Goal: Task Accomplishment & Management: Use online tool/utility

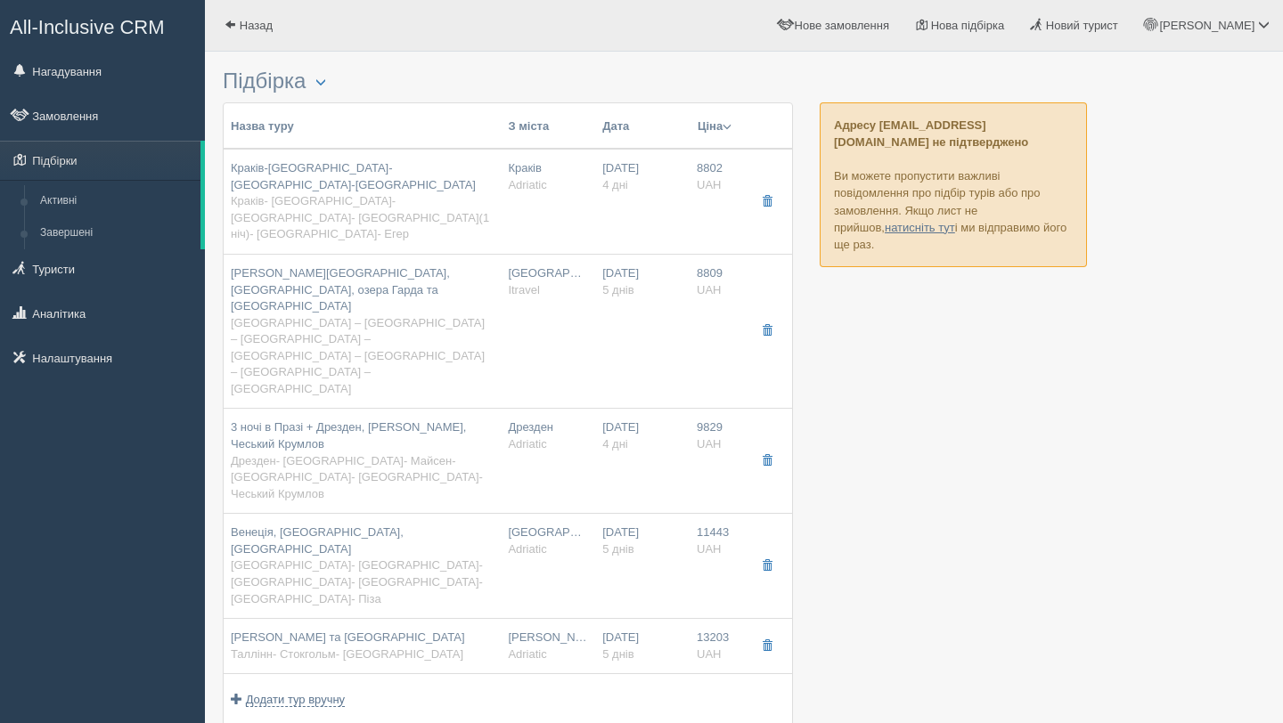
scroll to position [24, 0]
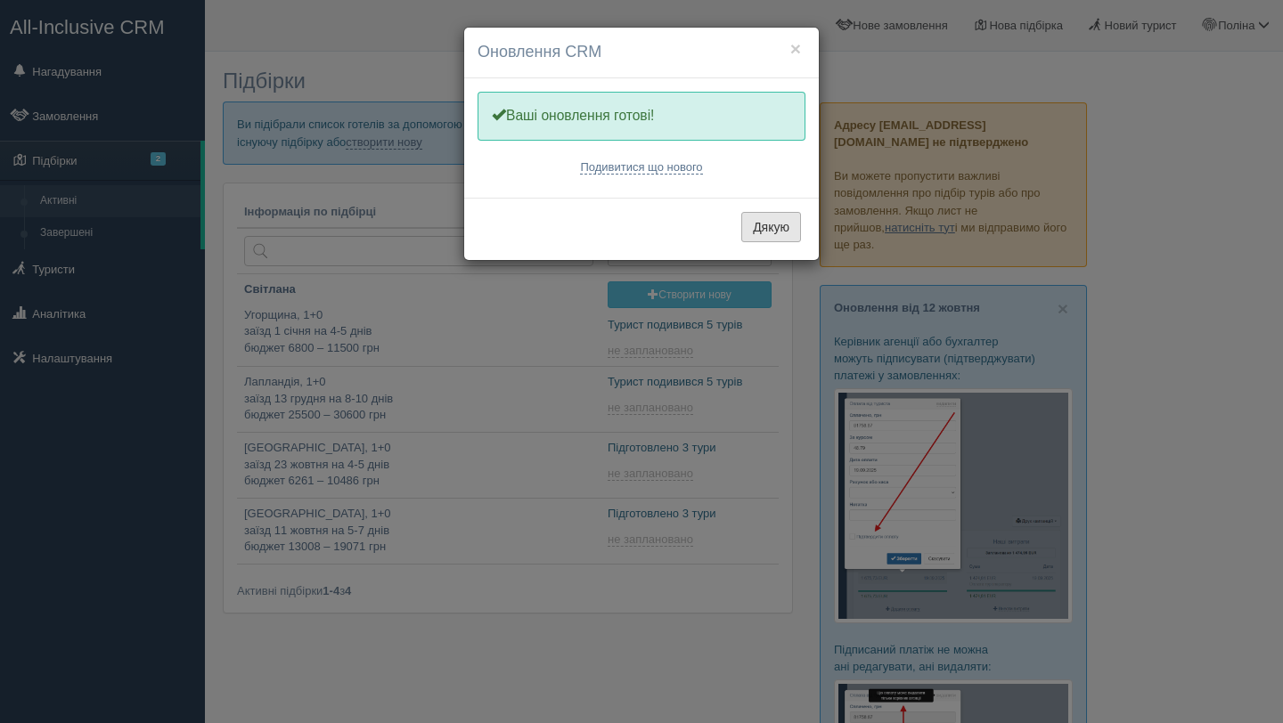
click at [773, 212] on button "Дякую" at bounding box center [771, 227] width 60 height 30
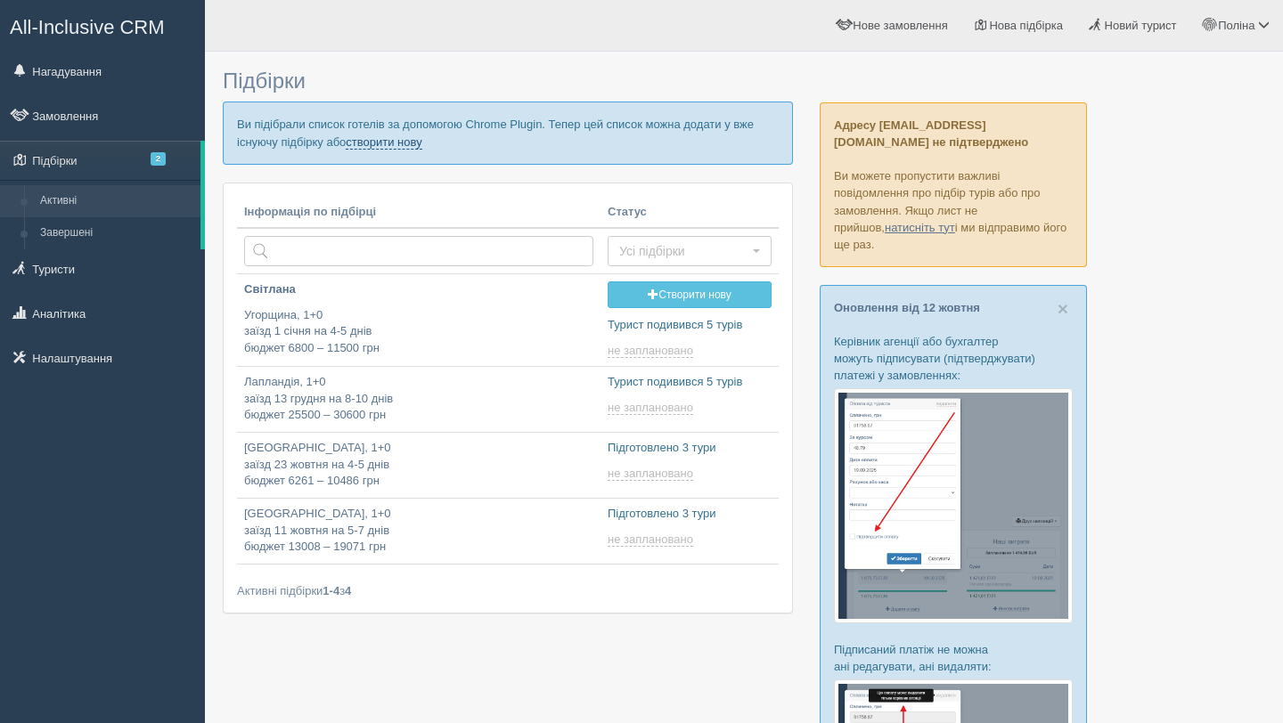
click at [421, 142] on link "створити нову" at bounding box center [384, 142] width 76 height 14
click at [421, 143] on link "створити нову" at bounding box center [384, 142] width 76 height 14
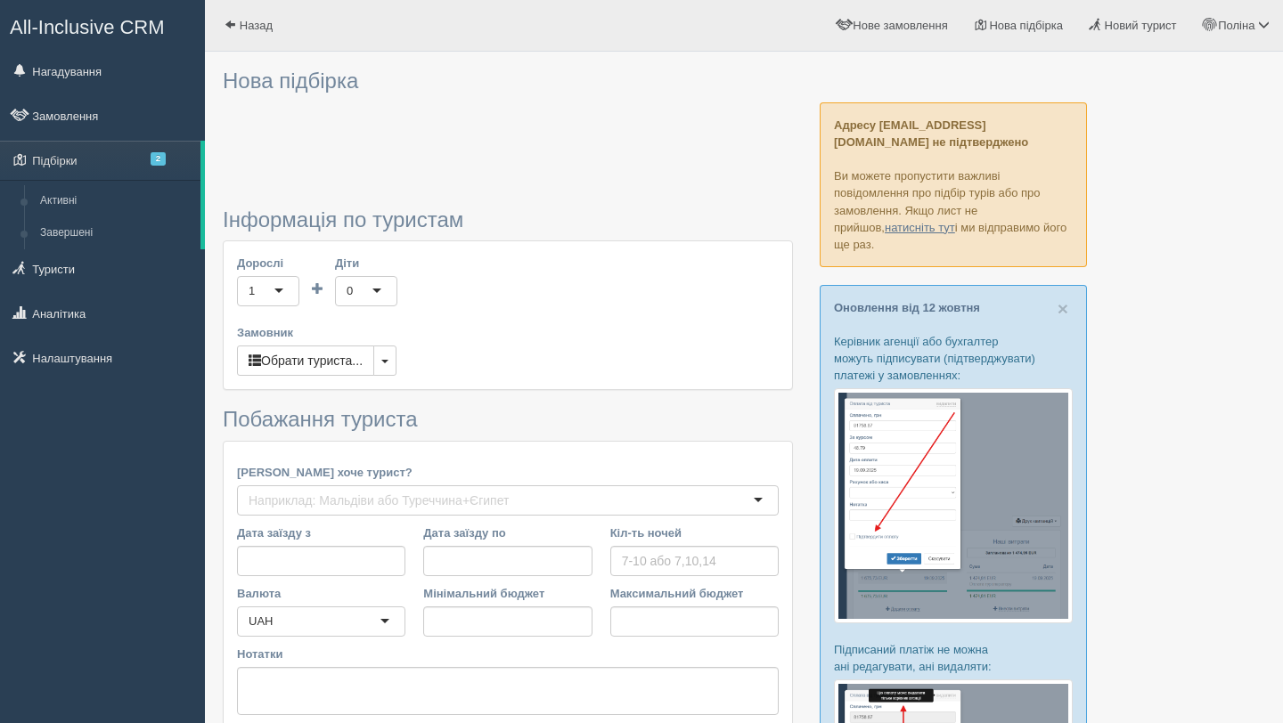
type input "14"
type input "19400"
type input "39000"
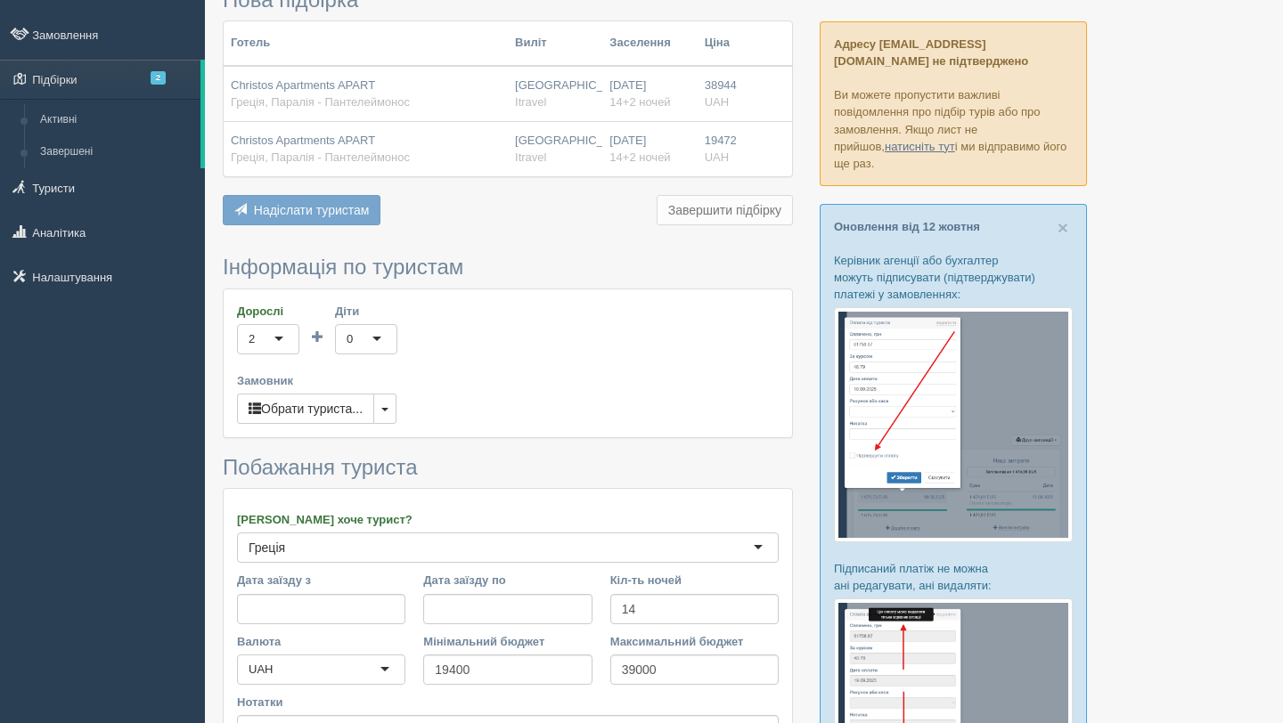
scroll to position [87, 0]
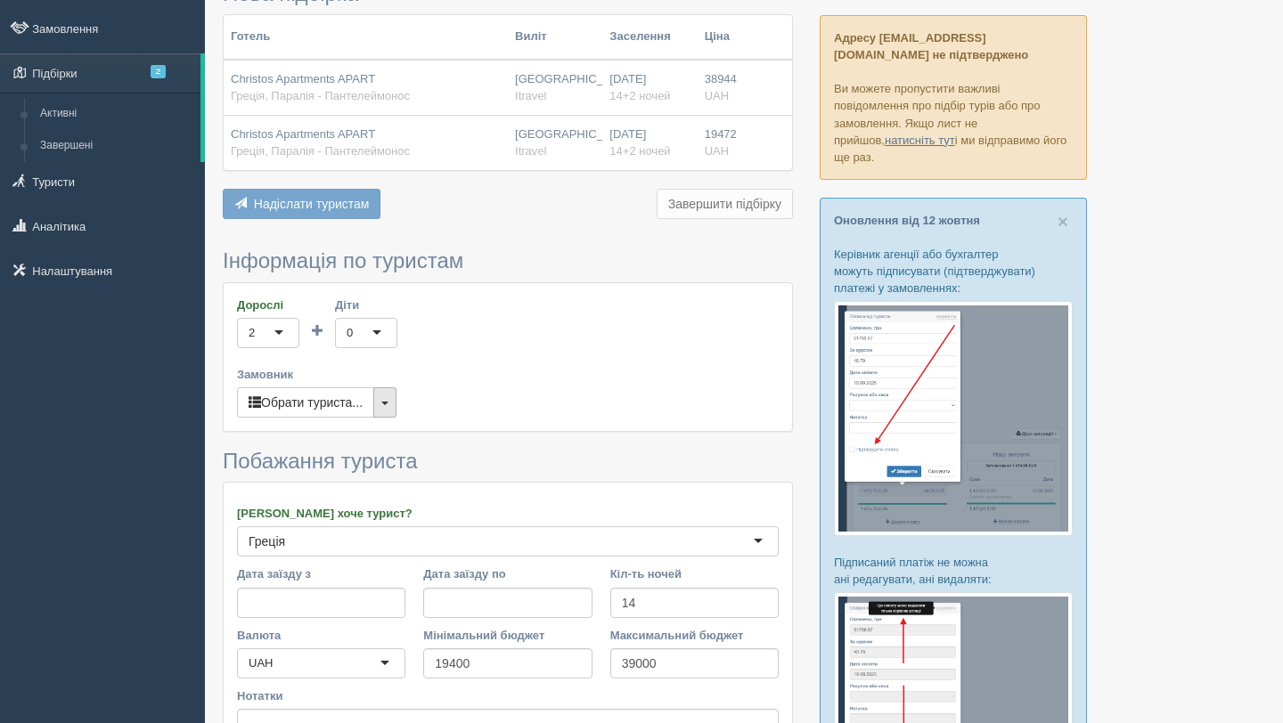
click at [388, 403] on span "button" at bounding box center [384, 404] width 7 height 4
click at [499, 411] on div "Дорослі 2 2 1 2 3 4 5 6 7 8 9 10 11 12 13 14 15 16 17 18 19 20 21 22 23 24 25 2…" at bounding box center [508, 357] width 568 height 148
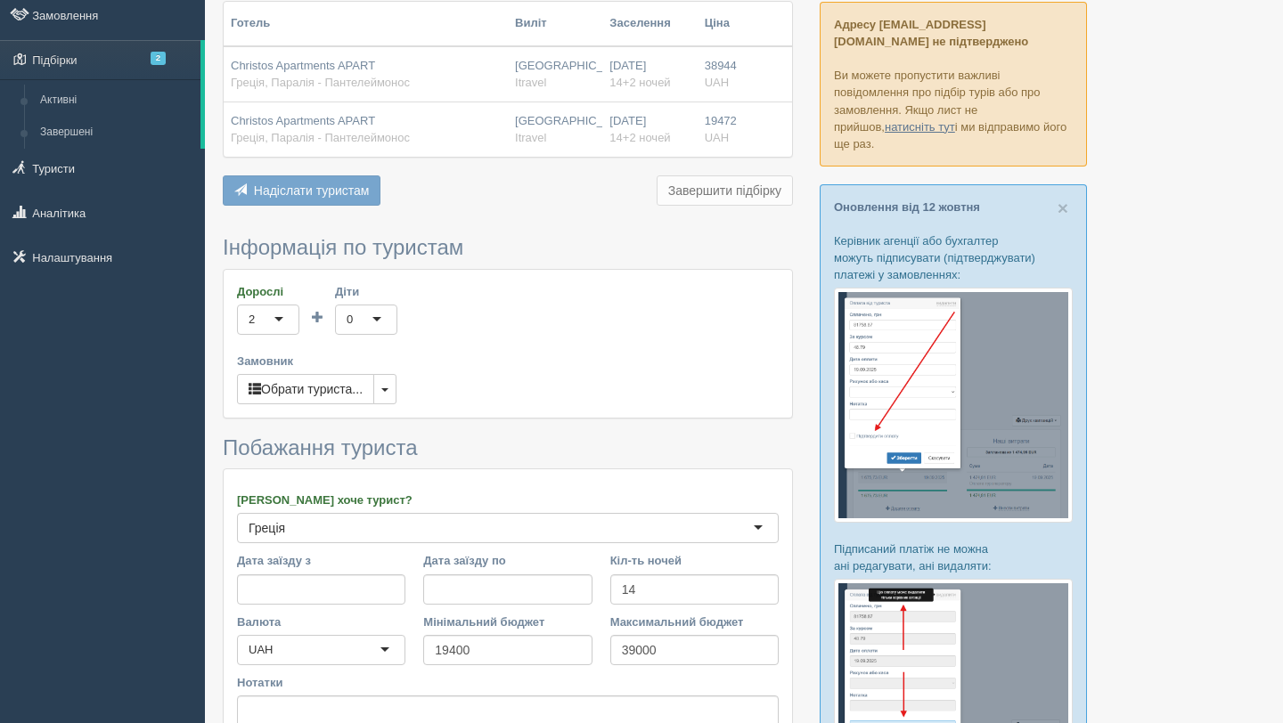
scroll to position [0, 0]
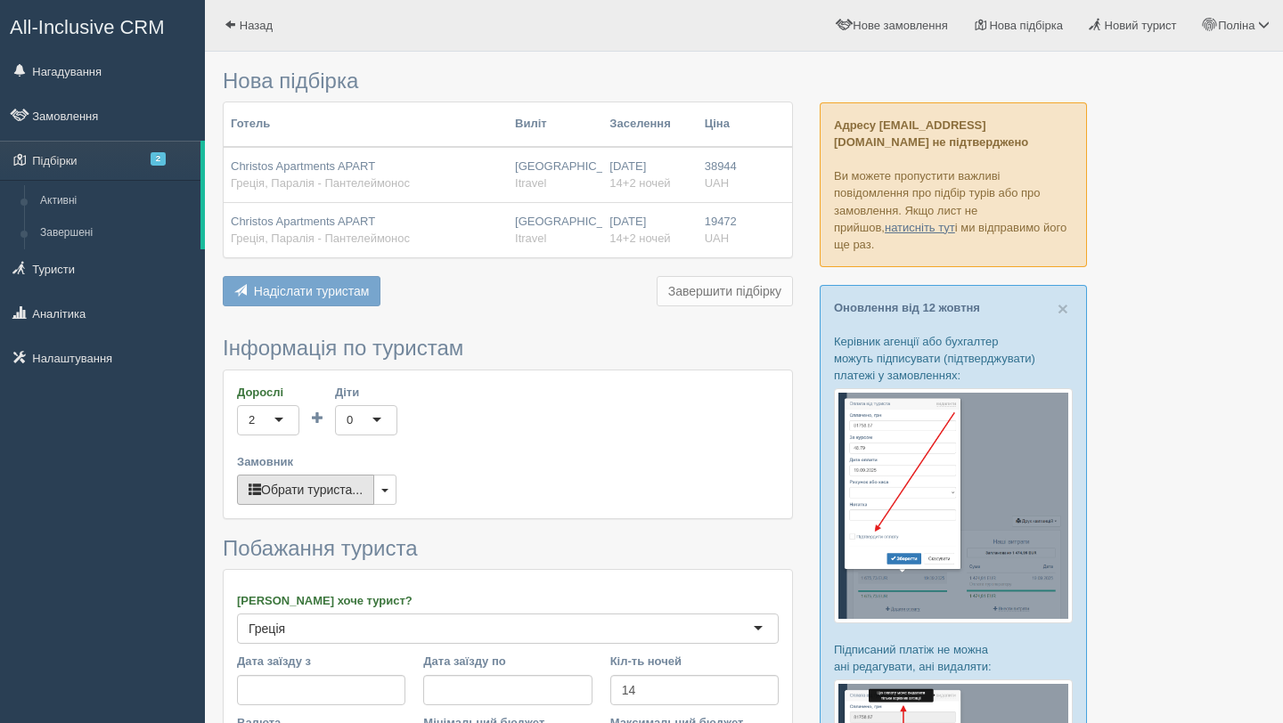
click at [355, 482] on button "Обрати туриста..." at bounding box center [305, 490] width 137 height 30
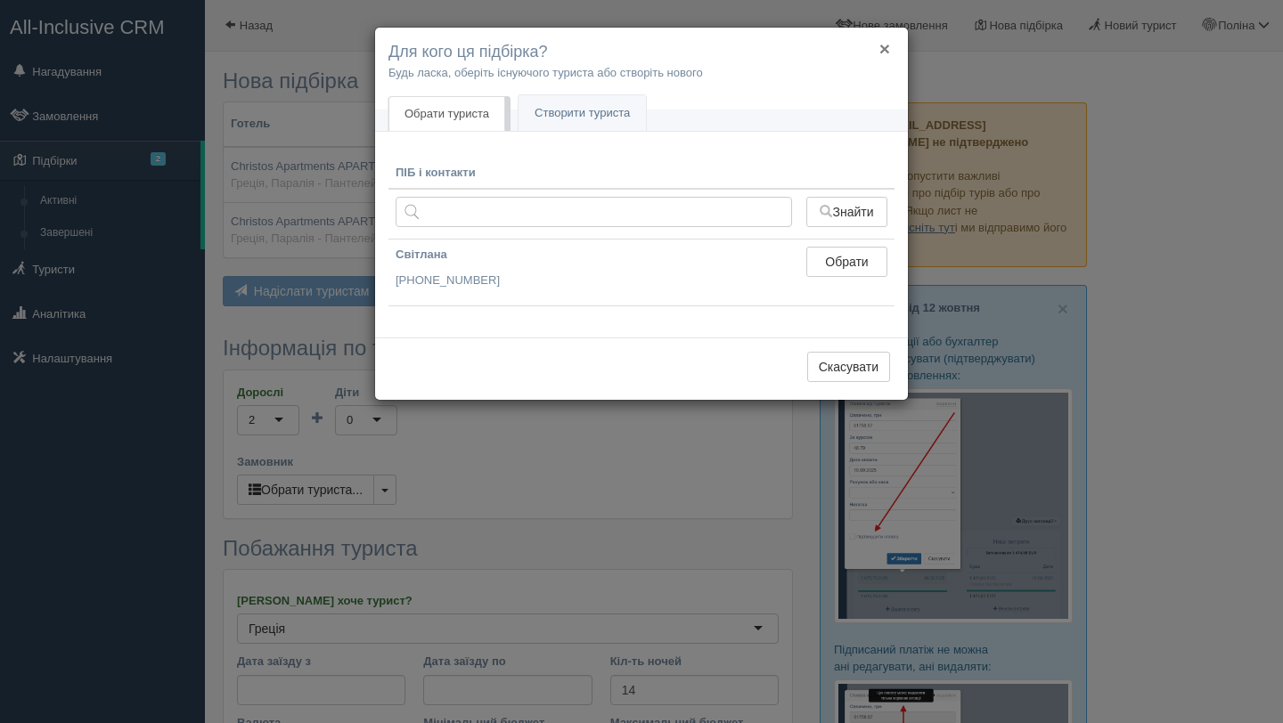
click at [884, 51] on button "×" at bounding box center [884, 48] width 11 height 19
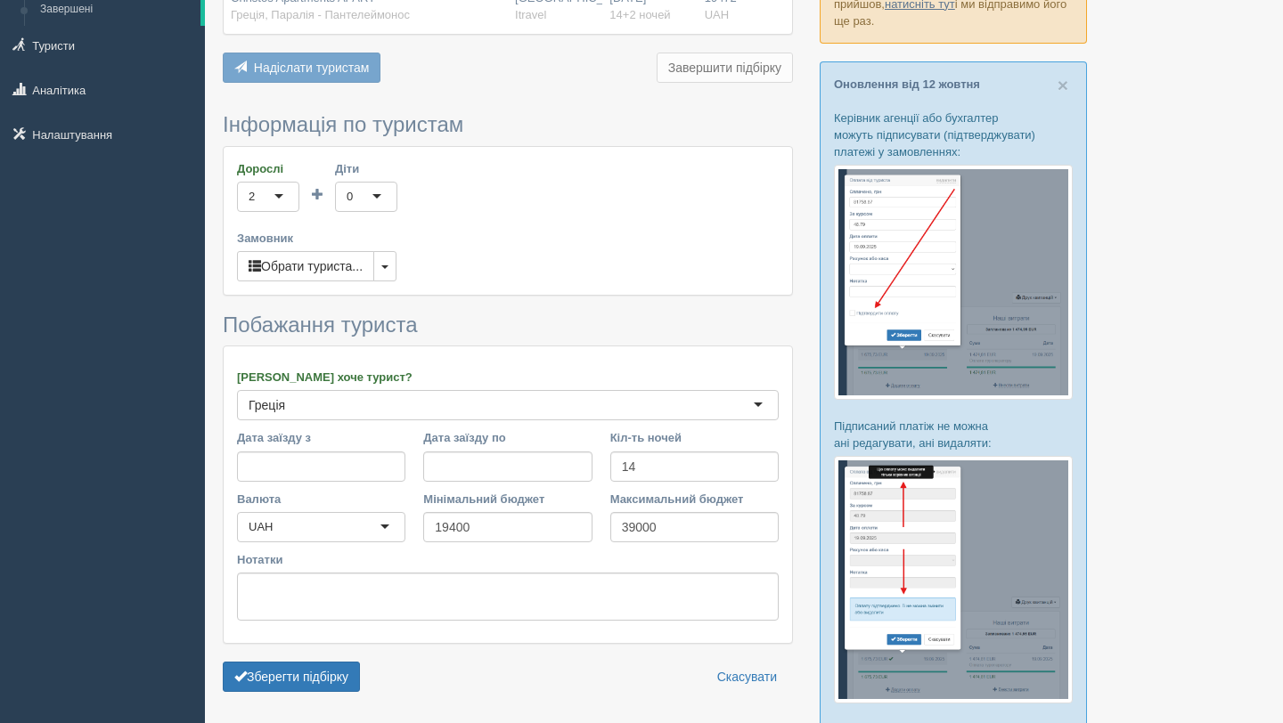
scroll to position [249, 0]
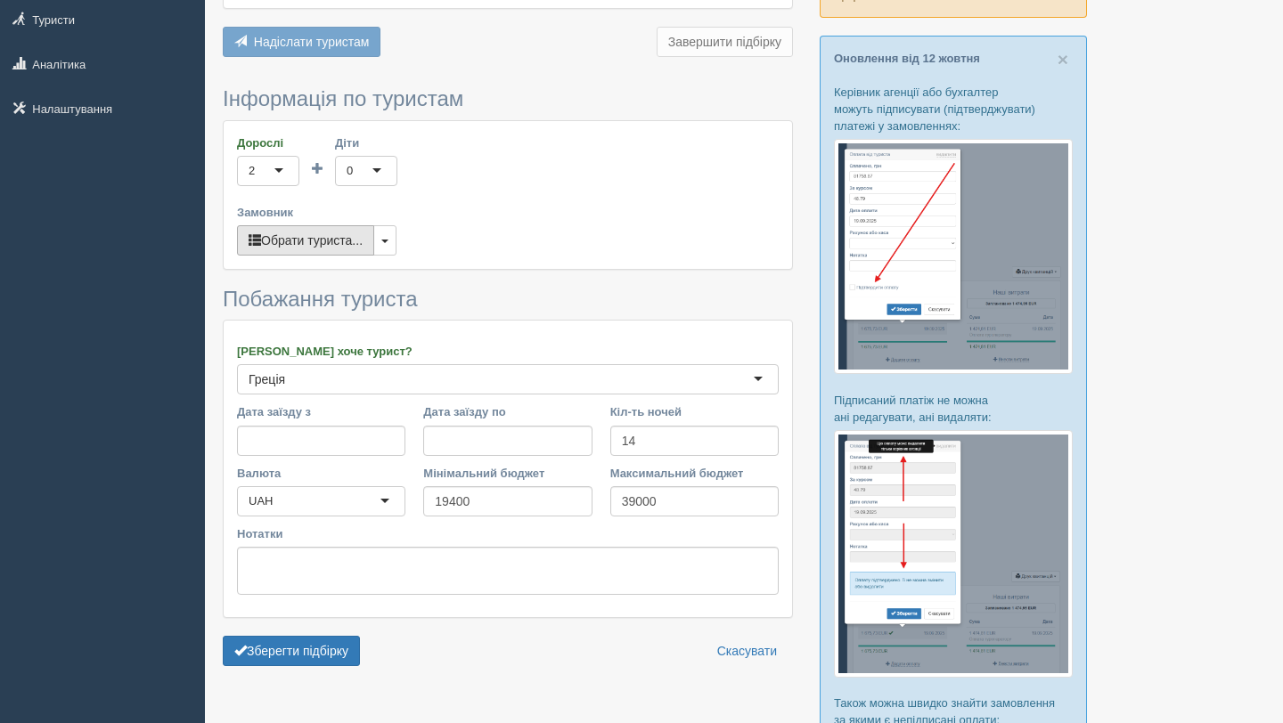
click at [329, 235] on button "Обрати туриста..." at bounding box center [305, 240] width 137 height 30
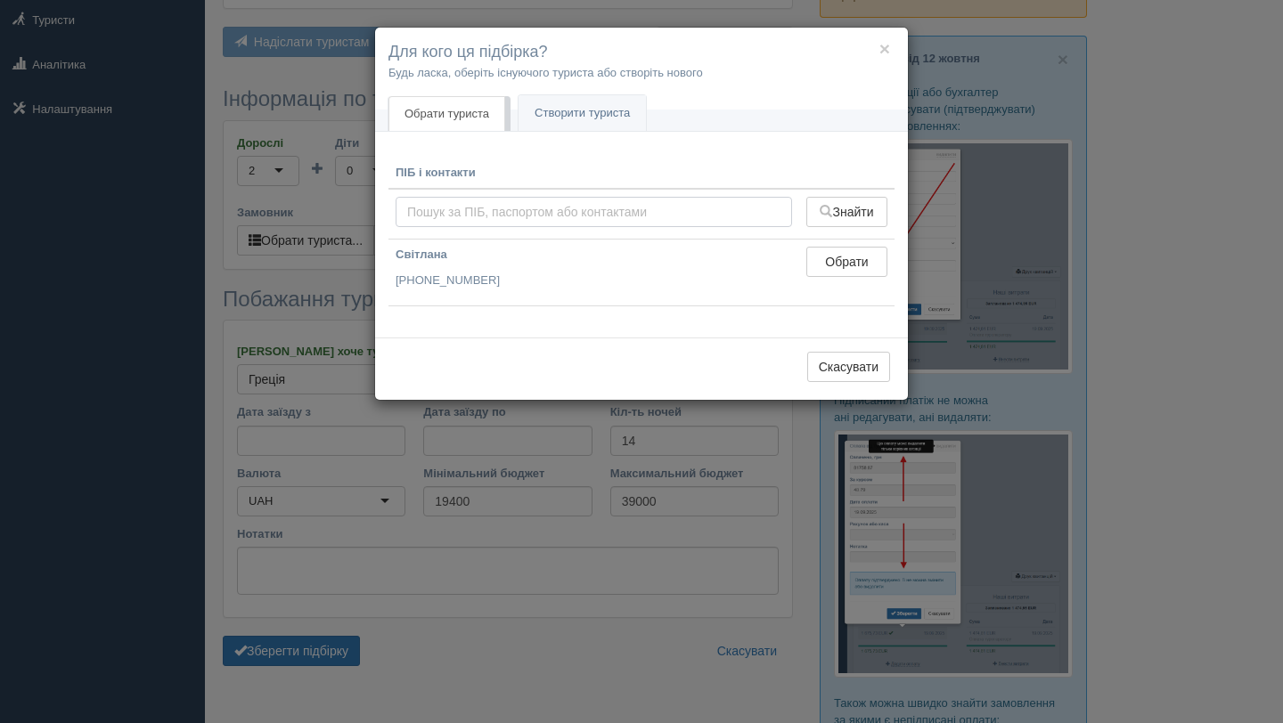
click at [640, 213] on input "text" at bounding box center [593, 212] width 396 height 30
type input "С"
click at [617, 102] on link "Створити туриста" at bounding box center [581, 113] width 127 height 37
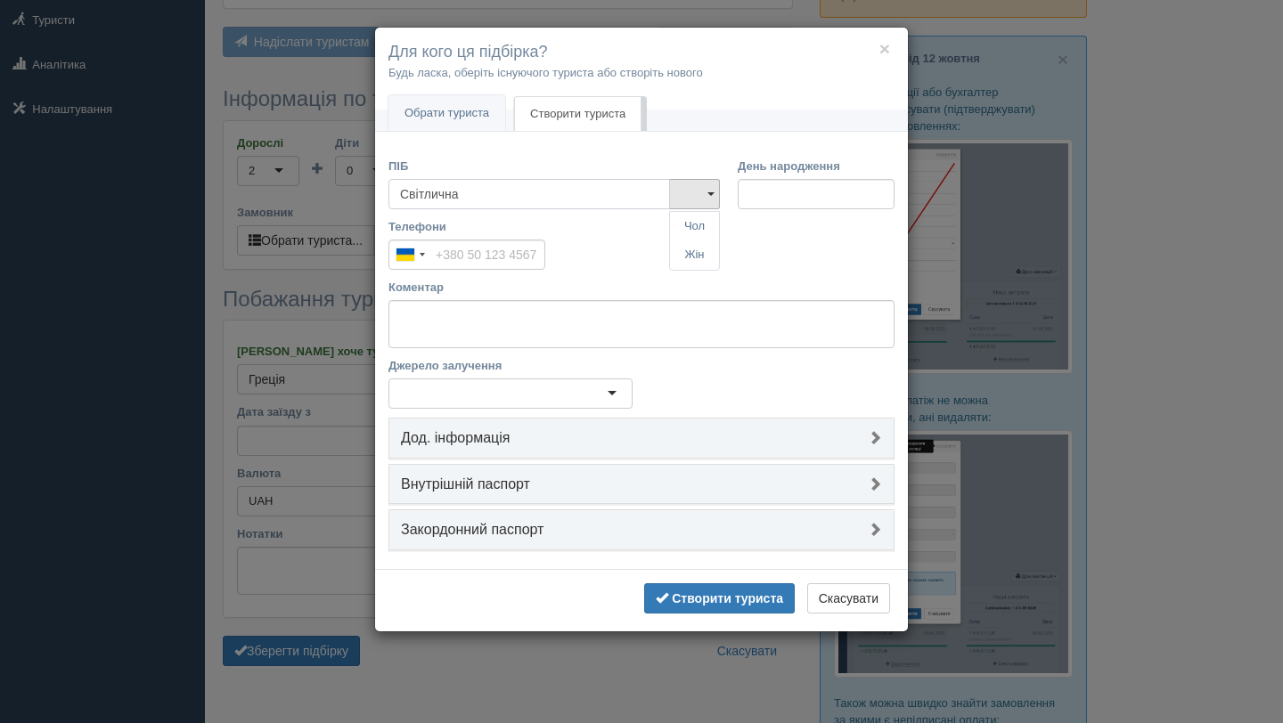
type input "Світлична"
click at [618, 281] on label "Коментар" at bounding box center [641, 287] width 506 height 17
click at [618, 300] on textarea "Коментар" at bounding box center [641, 324] width 506 height 48
click at [510, 263] on input "Телефони" at bounding box center [466, 255] width 157 height 30
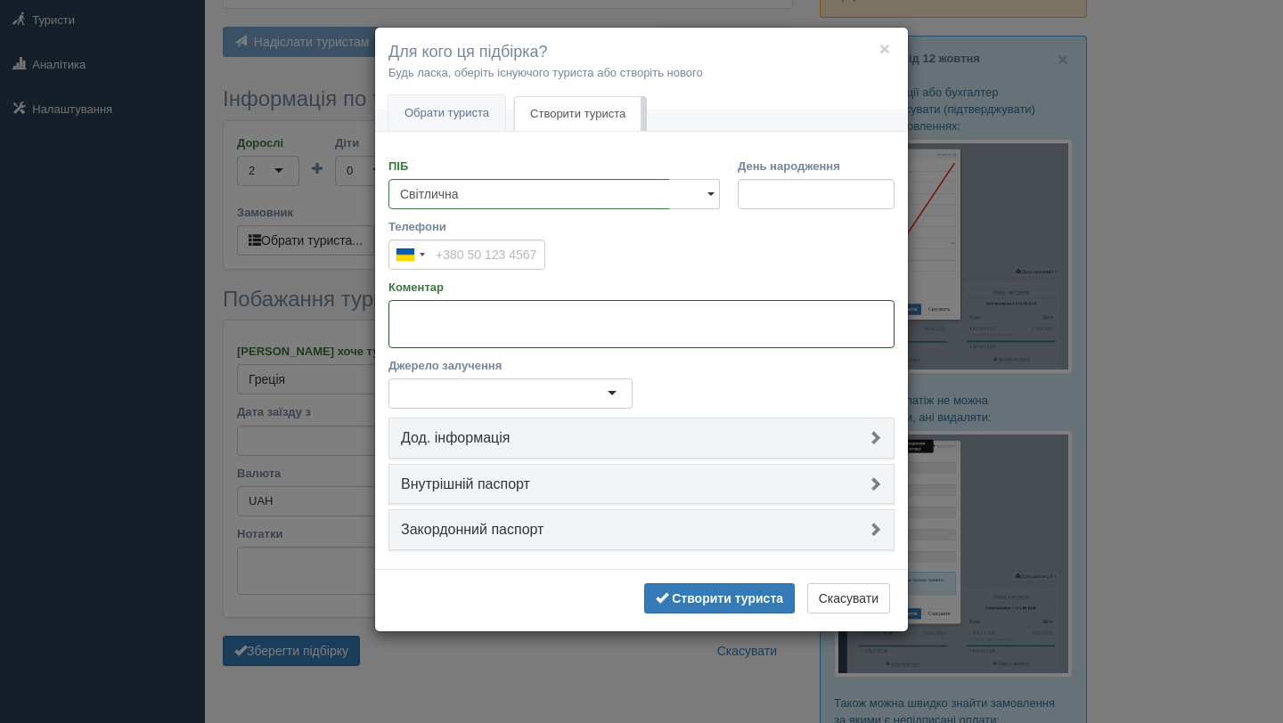
click at [505, 324] on textarea "Коментар" at bounding box center [641, 324] width 506 height 48
click at [721, 600] on b "Створити туриста" at bounding box center [727, 598] width 111 height 14
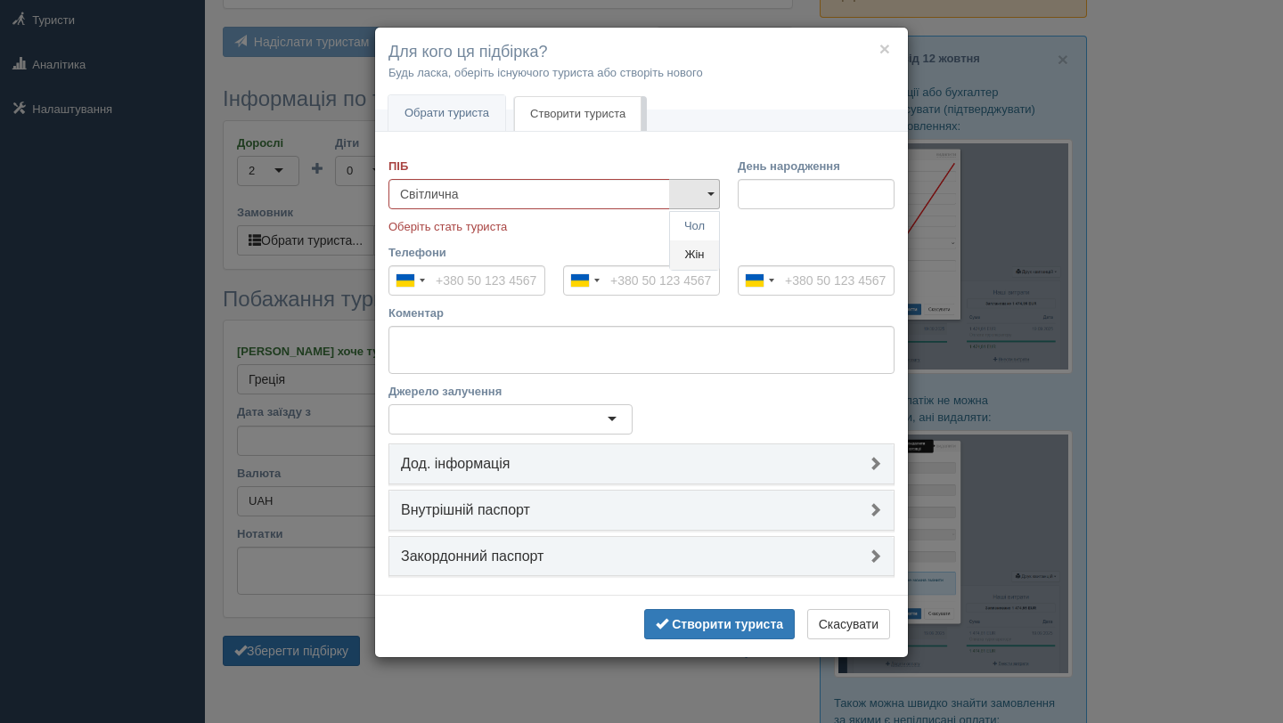
click at [698, 254] on link "Жін" at bounding box center [694, 254] width 49 height 29
click at [489, 285] on input "Телефони" at bounding box center [466, 280] width 157 height 30
type input "+380 98 542 1247"
drag, startPoint x: 441, startPoint y: 281, endPoint x: 588, endPoint y: 289, distance: 147.2
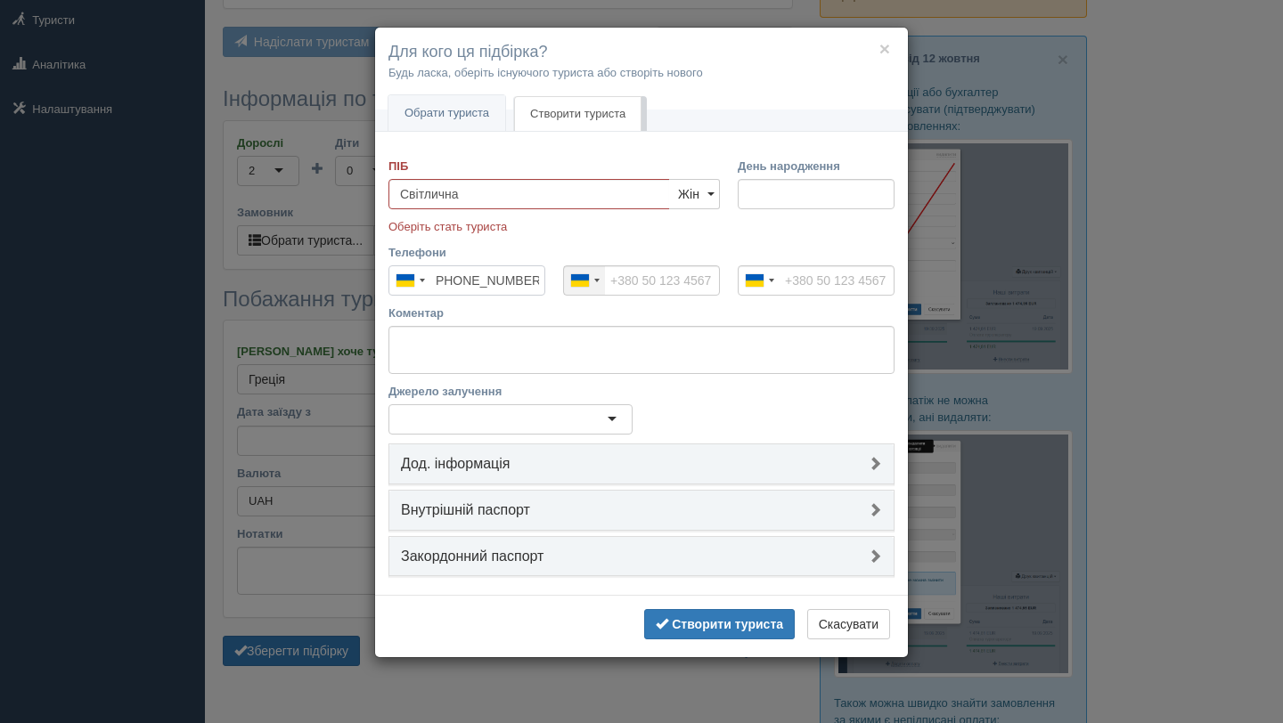
click at [588, 289] on div "Телефони Ukraine +380 244 results found Afghanistan +93 Albania +355 Algeria +2…" at bounding box center [641, 274] width 524 height 61
click at [465, 108] on link "Обрати туриста" at bounding box center [446, 113] width 117 height 37
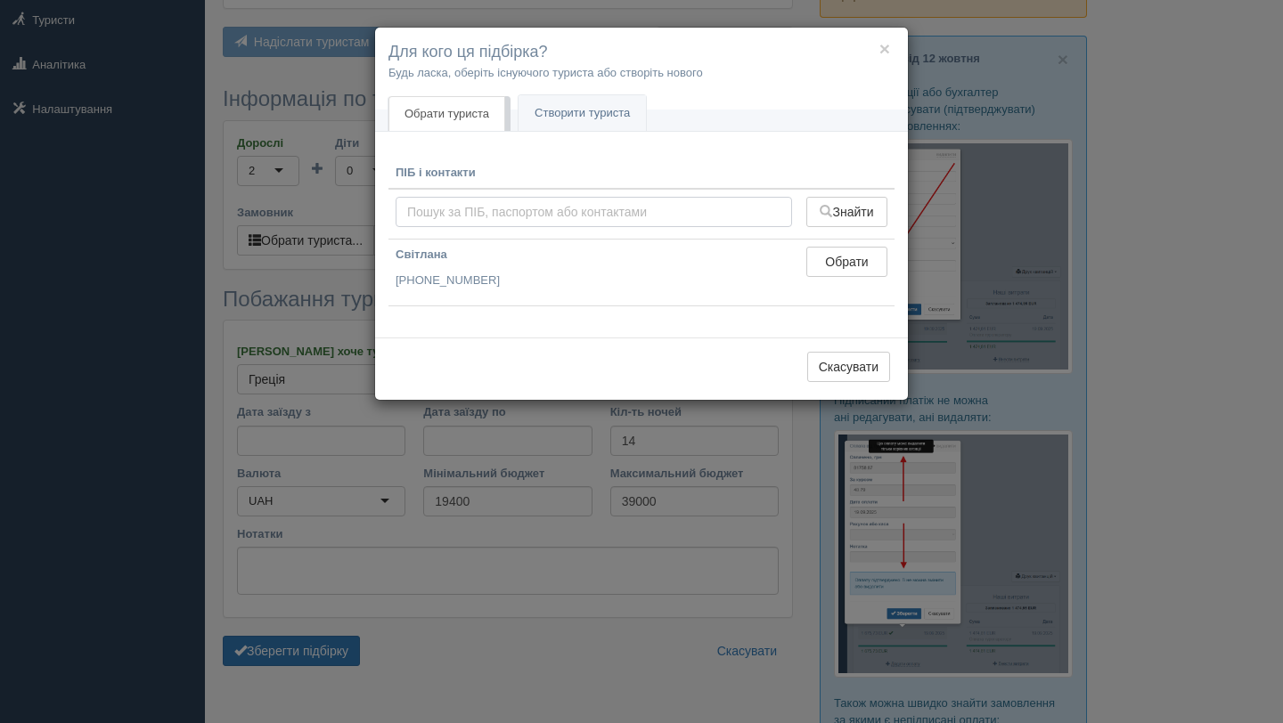
click at [518, 213] on input "text" at bounding box center [593, 212] width 396 height 30
type input "м"
paste input "380 98 542 1247"
click at [406, 210] on input "380 98 542 1247" at bounding box center [593, 212] width 396 height 30
type input "+380 98 542 1247"
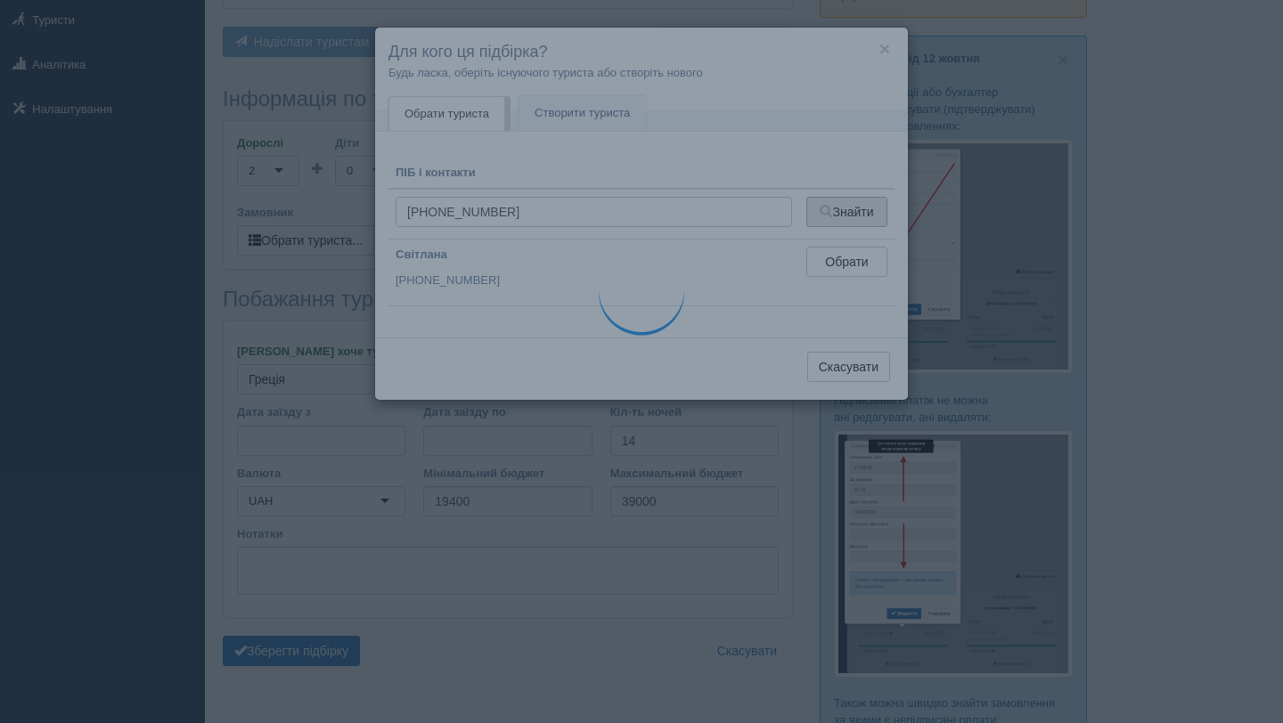
click at [868, 214] on button "Знайти" at bounding box center [846, 212] width 81 height 30
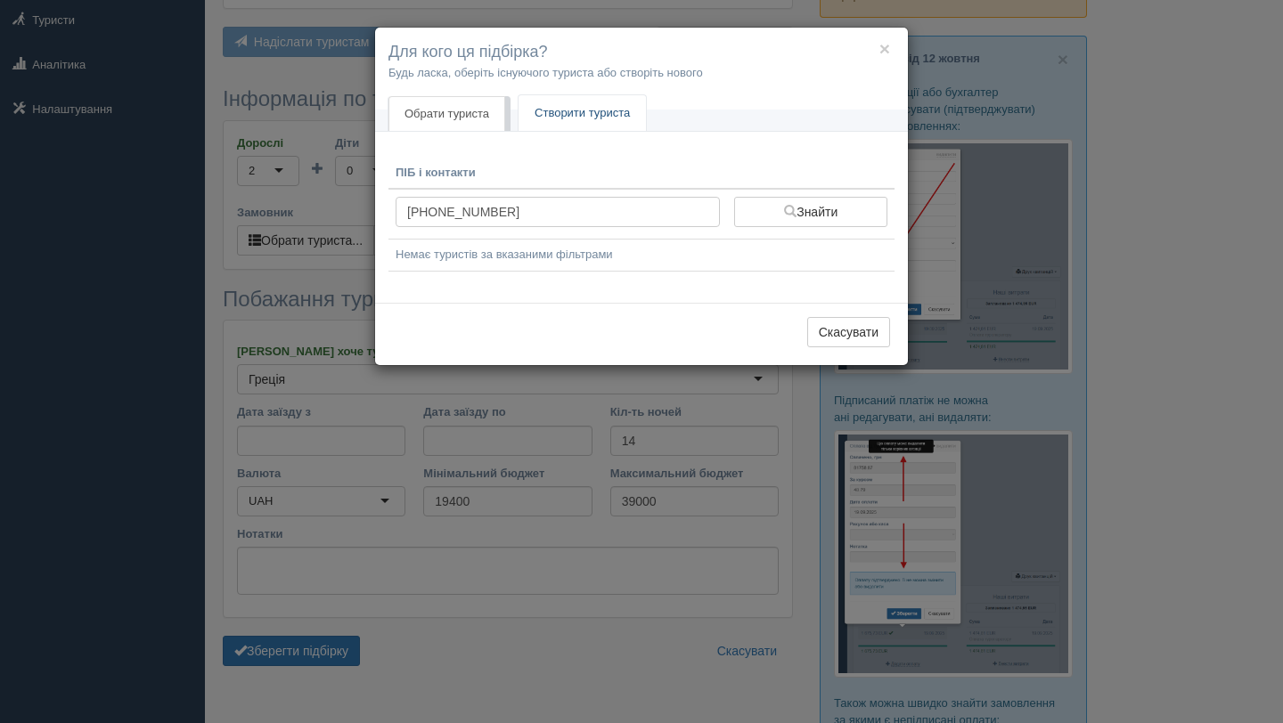
click at [623, 95] on link "Створити туриста" at bounding box center [581, 113] width 127 height 37
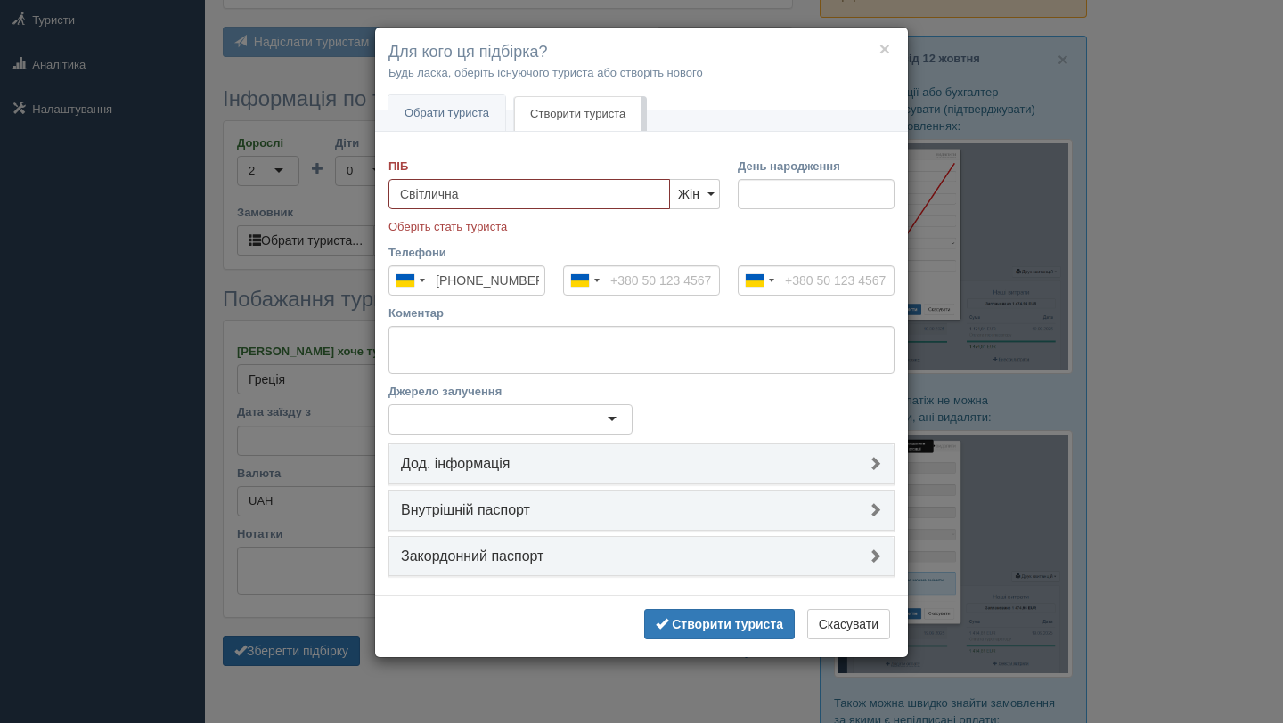
click at [499, 199] on input "Світлична" at bounding box center [528, 194] width 281 height 30
click at [681, 634] on button "Створити туриста" at bounding box center [719, 624] width 151 height 30
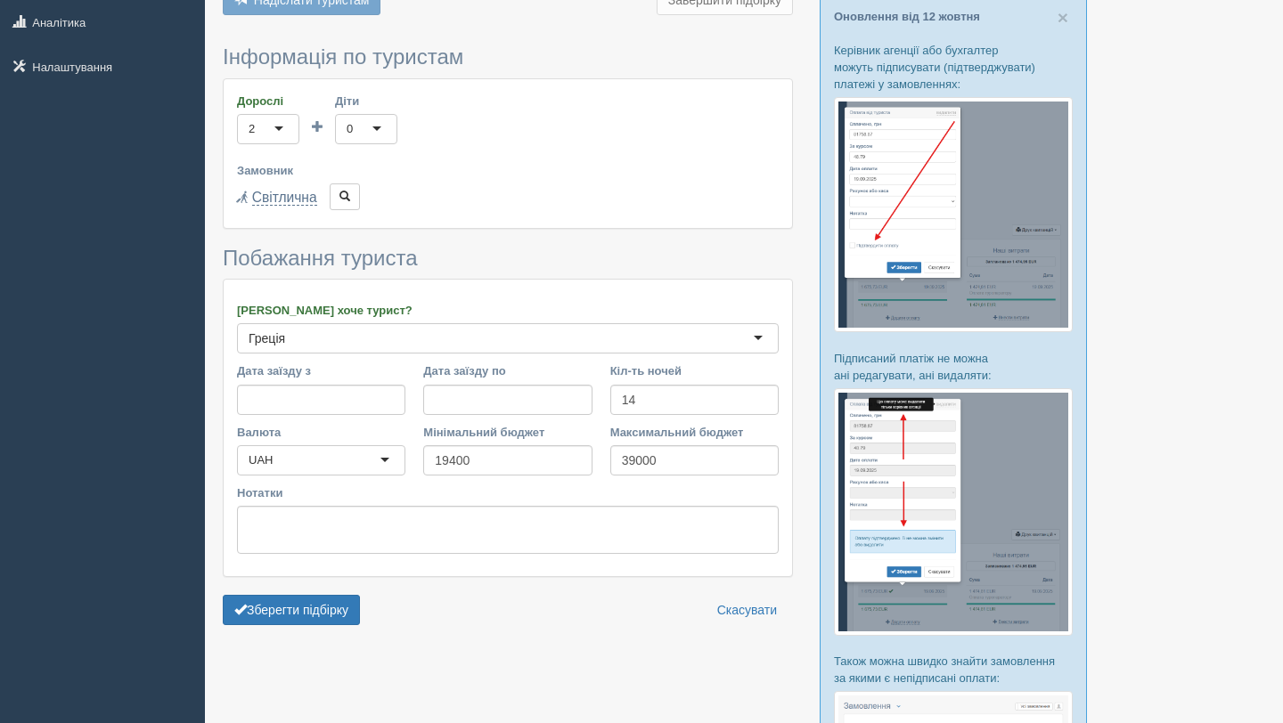
scroll to position [338, 0]
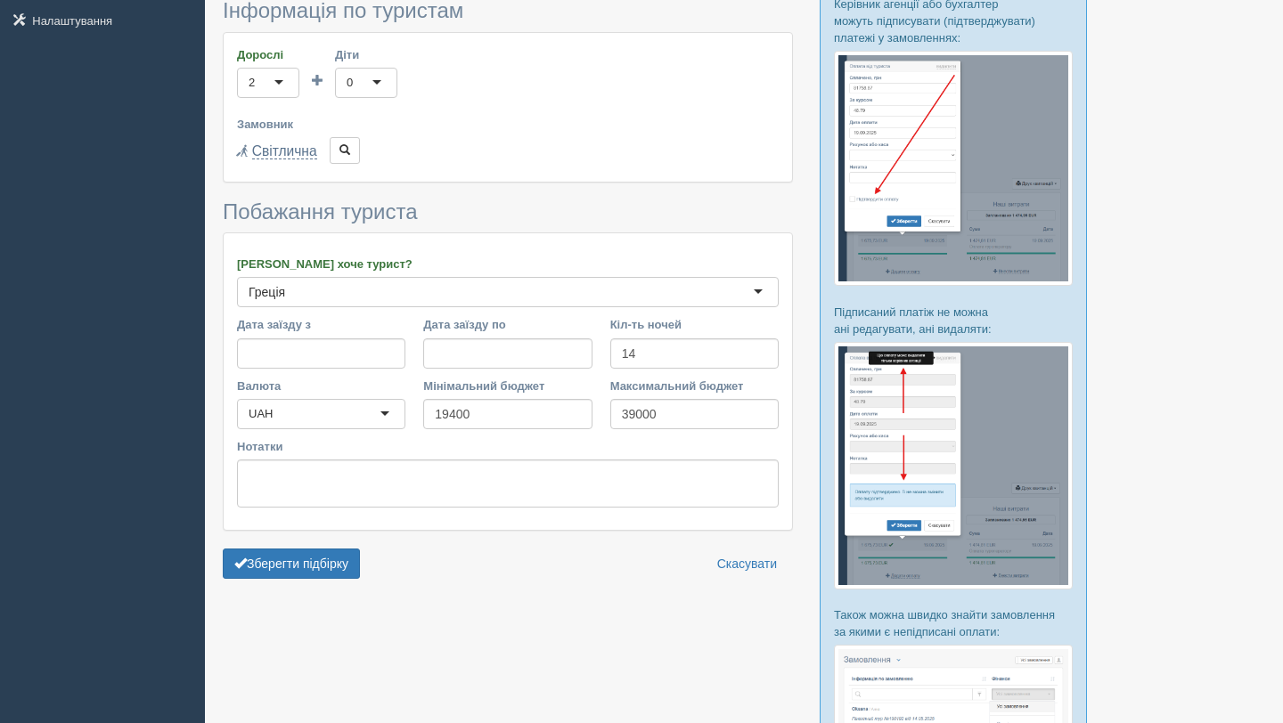
click at [324, 579] on form "Інформація по туристам Дорослі 2 2 1 2 3 4 5 6 7 8 9 10 11 12 13 14 15 16 17 18…" at bounding box center [508, 293] width 570 height 588
click at [331, 562] on button "Зберегти підбірку" at bounding box center [291, 564] width 137 height 30
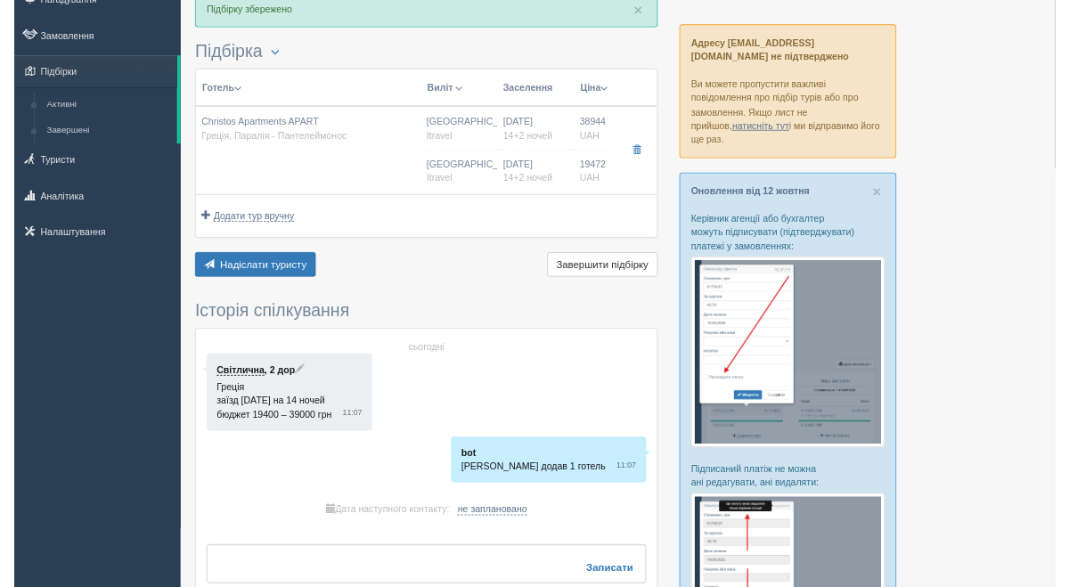
scroll to position [72, 0]
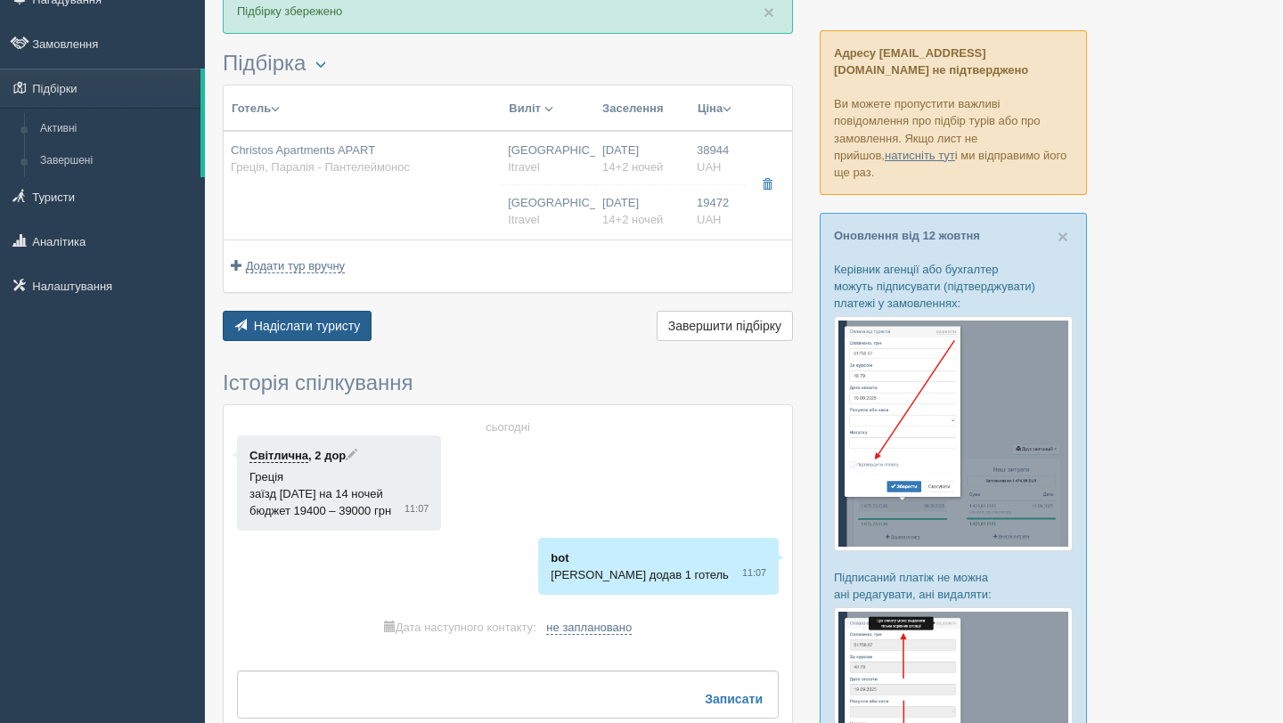
click at [346, 322] on span "Надіслати туристу" at bounding box center [307, 326] width 107 height 14
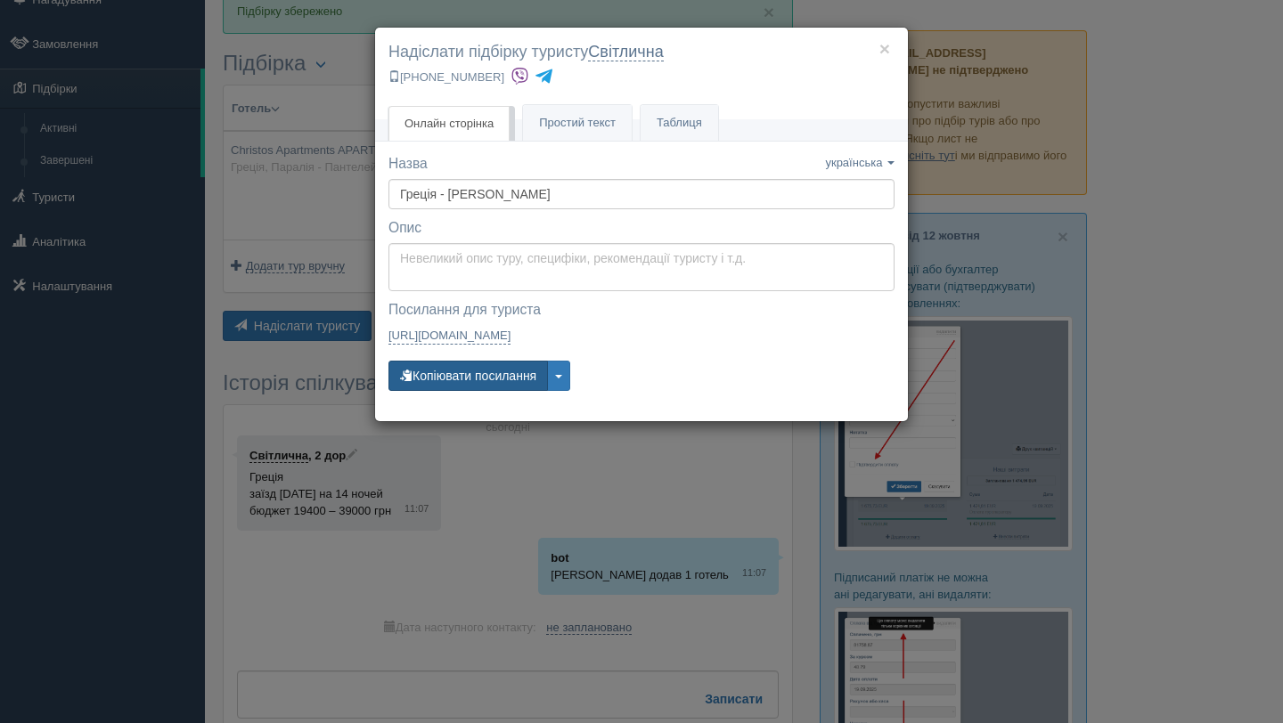
click at [522, 380] on button "Копіювати посилання" at bounding box center [467, 376] width 159 height 30
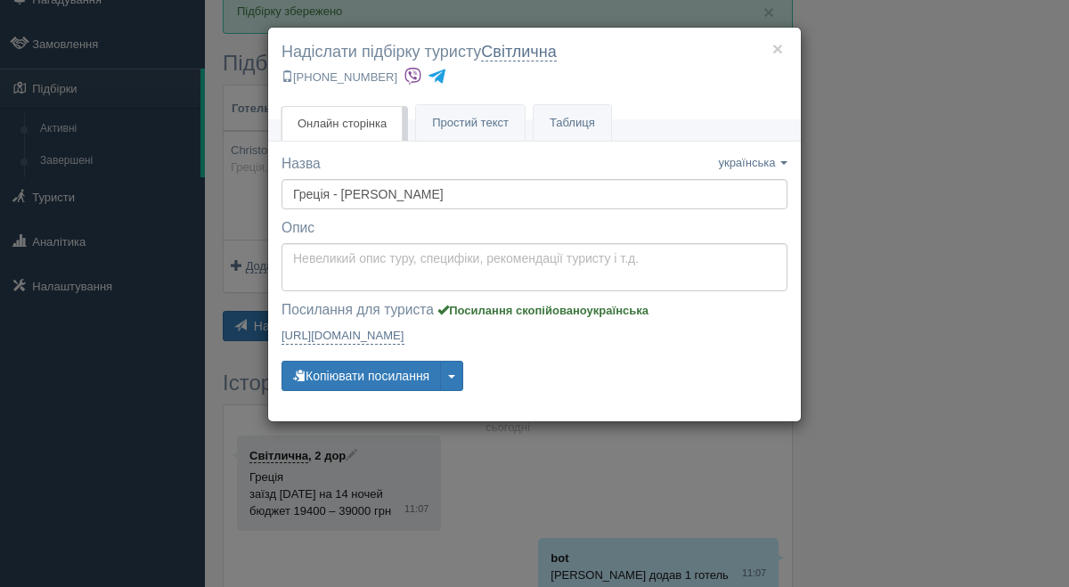
click at [378, 237] on label "Опис Опис збережено" at bounding box center [534, 228] width 506 height 20
click at [380, 265] on textarea "Доброго дня, ___________________! Нижче представлені варіанти турів для Вас. Дл…" at bounding box center [534, 267] width 506 height 48
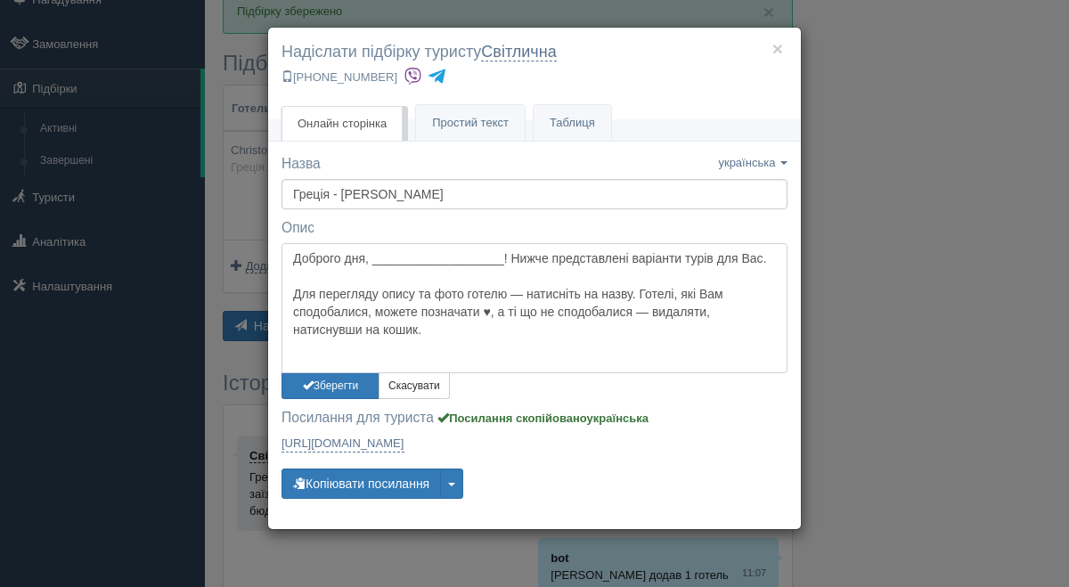
drag, startPoint x: 511, startPoint y: 257, endPoint x: 376, endPoint y: 257, distance: 135.4
click at [376, 257] on textarea "Доброго дня, ___________________! Нижче представлені варіанти турів для Вас. Дл…" at bounding box center [534, 308] width 506 height 130
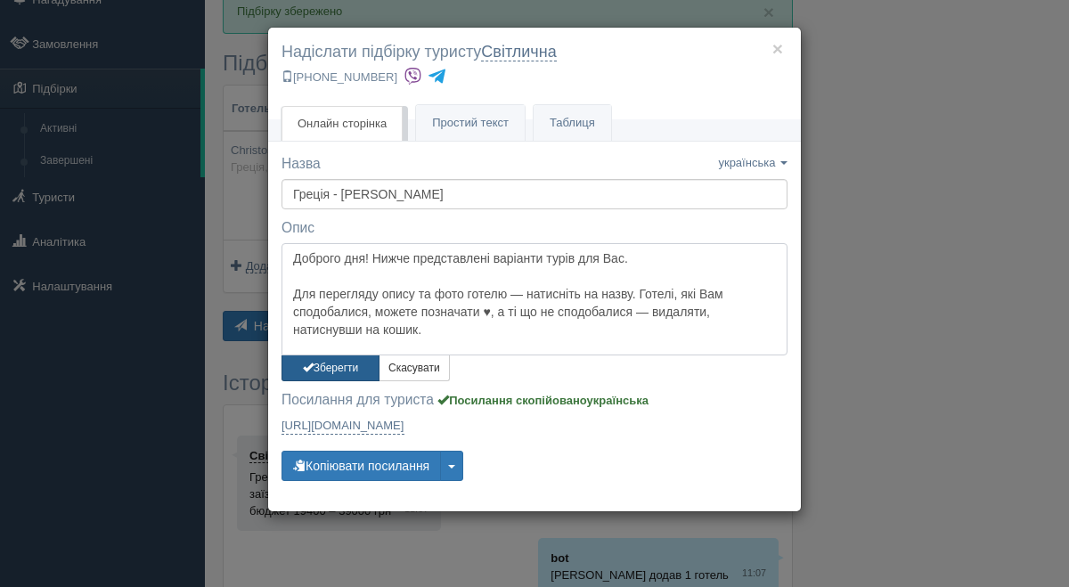
type textarea "Доброго дня! Нижче представлені варіанти турів для Вас. Для перегляду опису та …"
click at [348, 363] on button "Зберегти" at bounding box center [330, 368] width 98 height 26
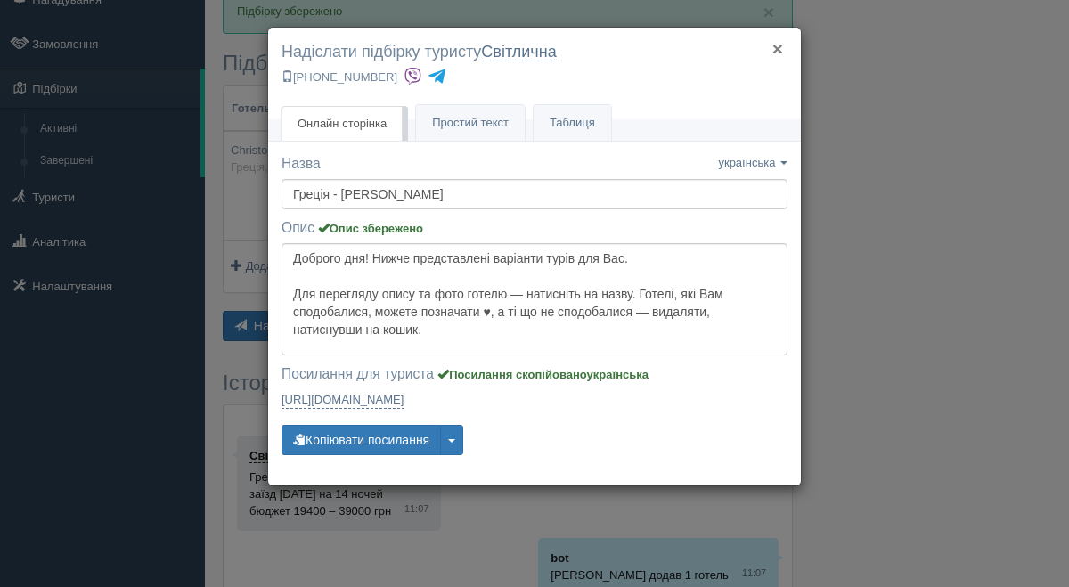
click at [781, 53] on button "×" at bounding box center [777, 48] width 11 height 19
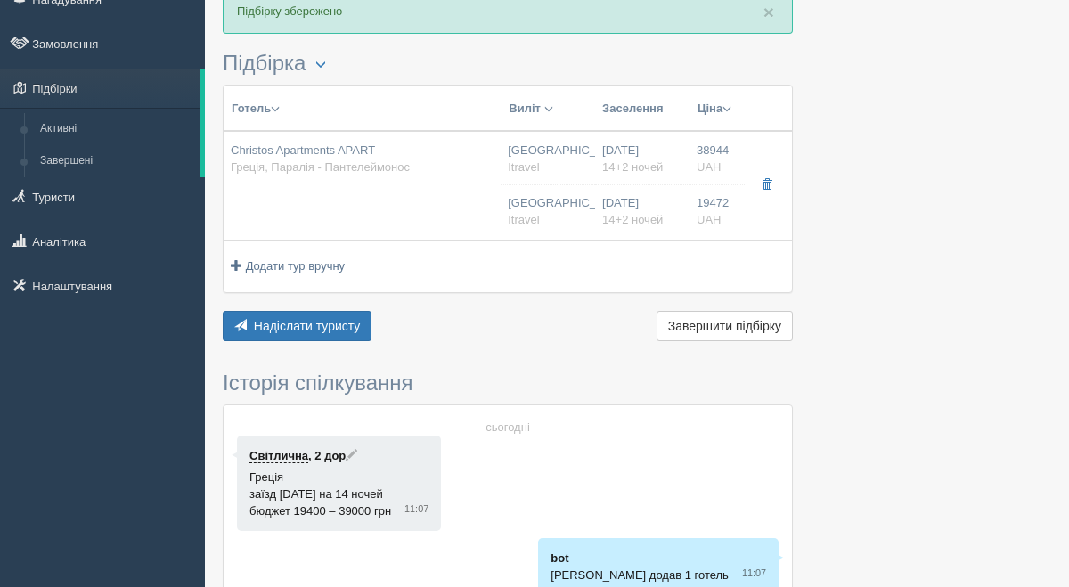
scroll to position [0, 0]
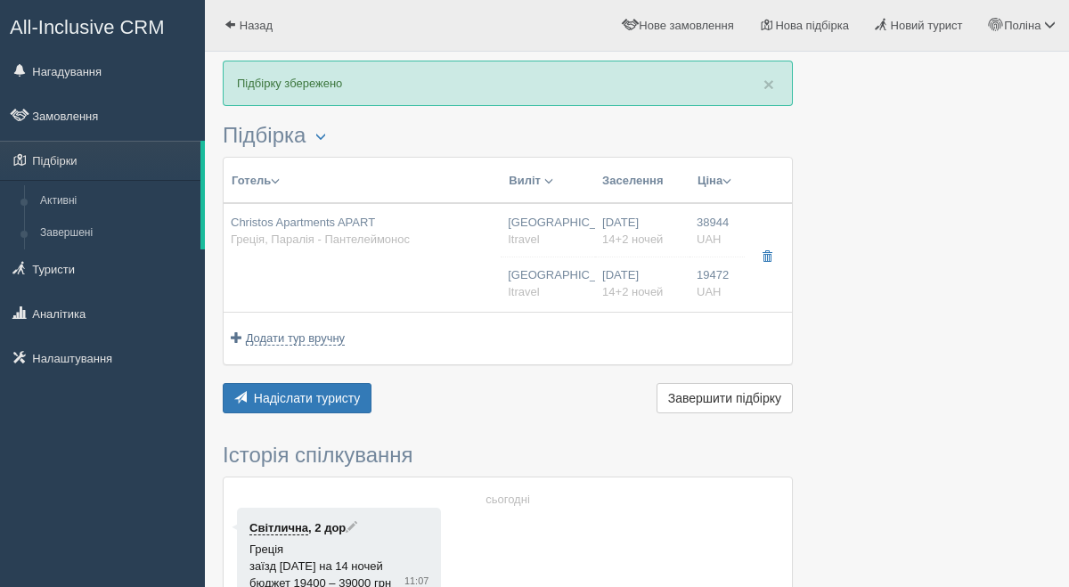
click at [779, 85] on div "× Підбірку збережено" at bounding box center [508, 83] width 570 height 45
click at [774, 84] on div "× Підбірку збережено" at bounding box center [508, 83] width 570 height 45
click at [770, 86] on span "×" at bounding box center [768, 84] width 11 height 20
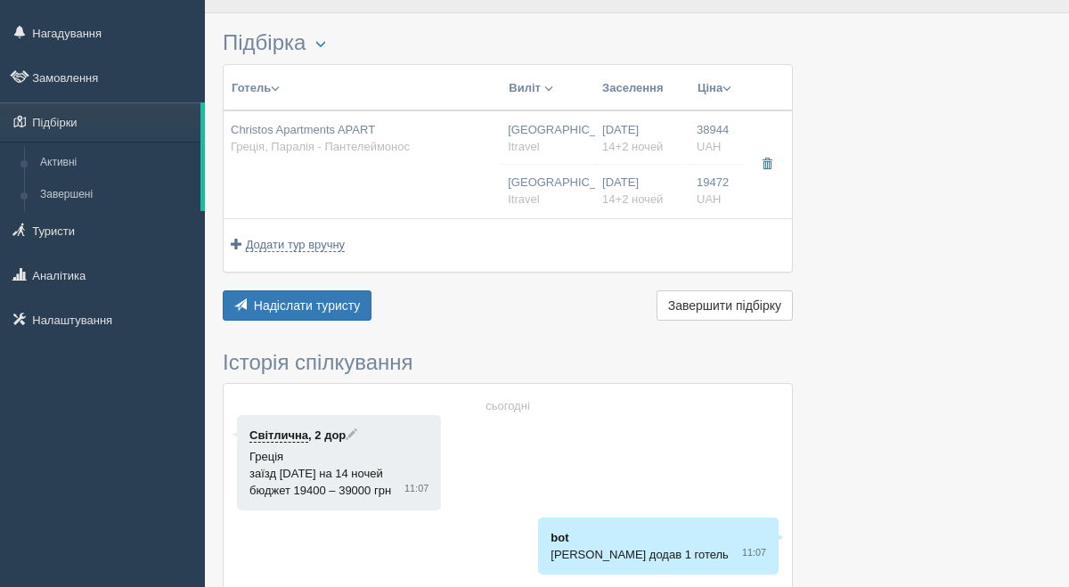
scroll to position [40, 0]
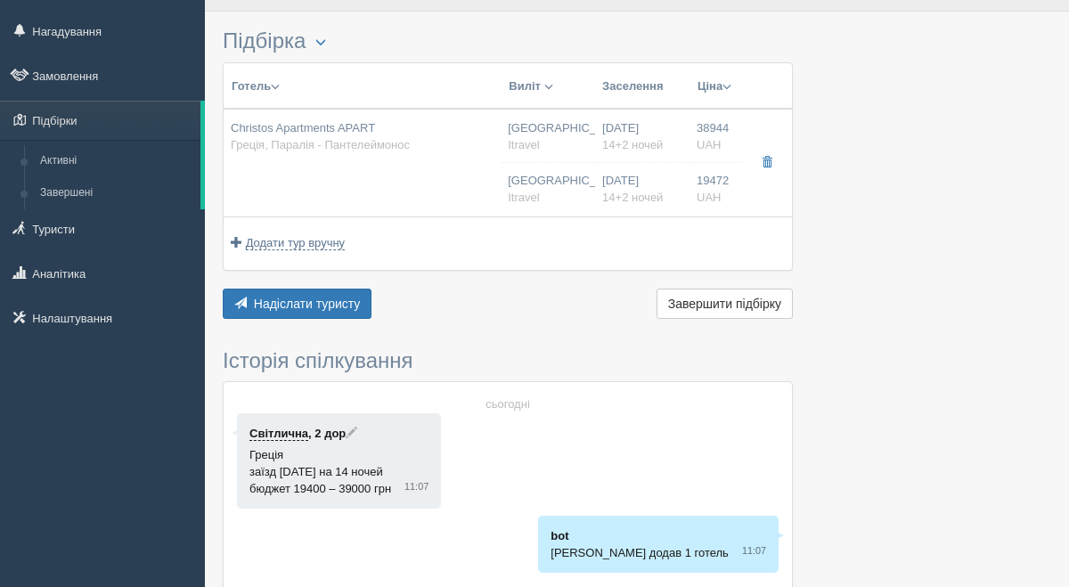
click at [721, 86] on button "Ціна" at bounding box center [715, 87] width 36 height 20
click at [615, 273] on div "Готель Розділити готелі... Виліт Виїзд Масове авіа Заселення Ціна Спочатку деше…" at bounding box center [508, 192] width 570 height 261
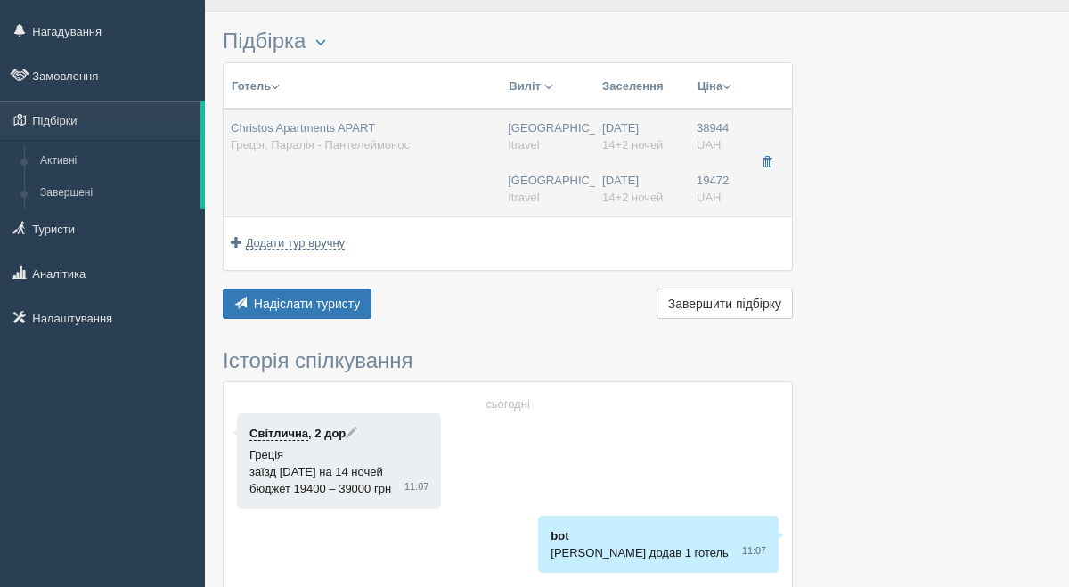
click at [701, 134] on span "38944" at bounding box center [713, 127] width 32 height 13
type input "Christos Apartments APART"
type input "Греція"
type input "Паралія - Пантелеймонос"
type input "38944.00"
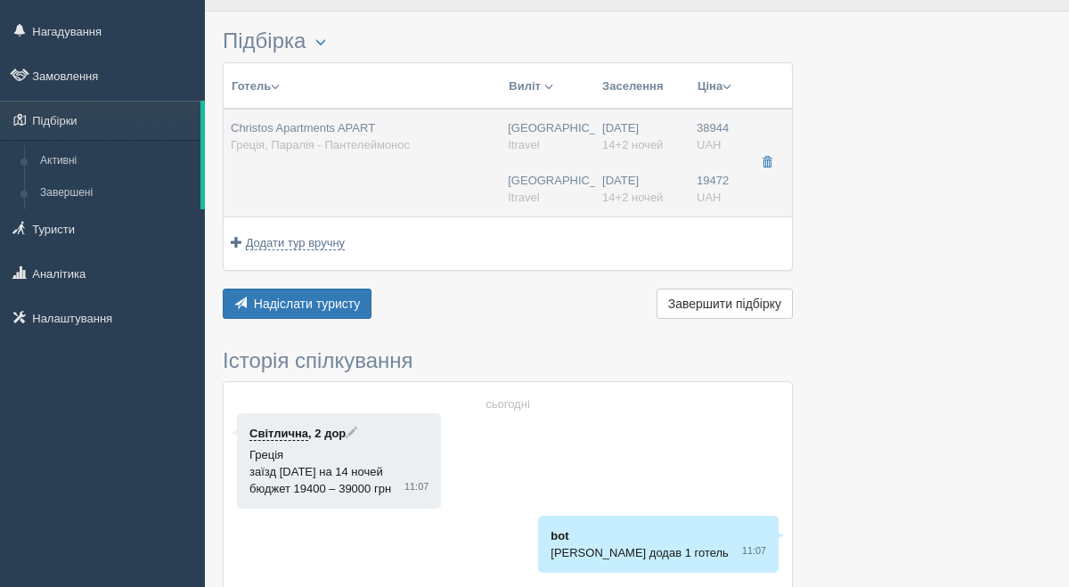
type input "Одеса"
type input "09:00"
type input "14+2"
type input "STANDARD ROOM"
type input "RO"
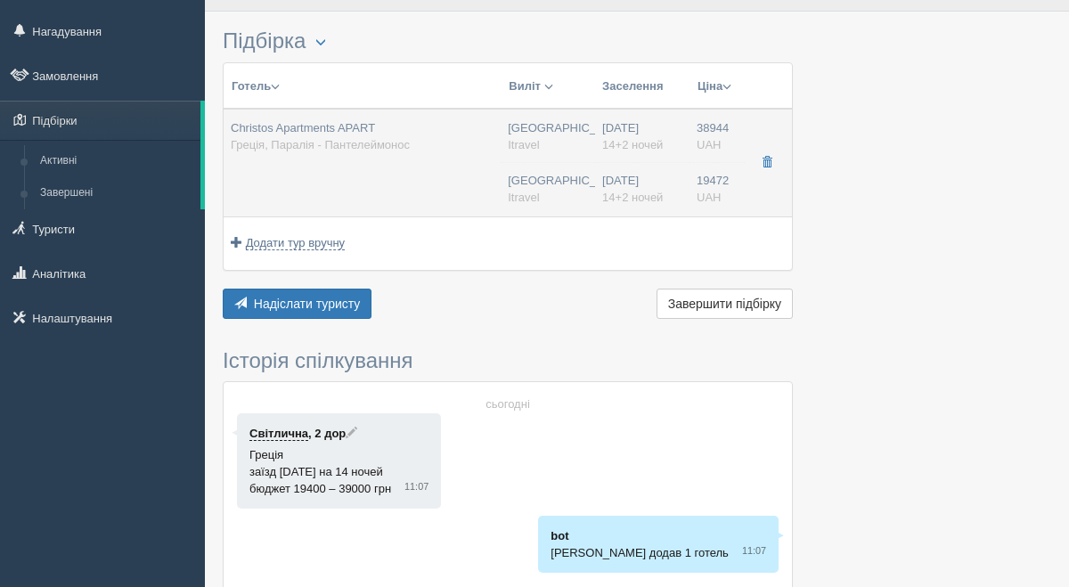
type input "Itravel"
type input "https://www.i-travel.com.ua/christos-apartments-paraliya-pantelejmonos/"
type input "19472.00"
type input "Одеса"
type input "09:00"
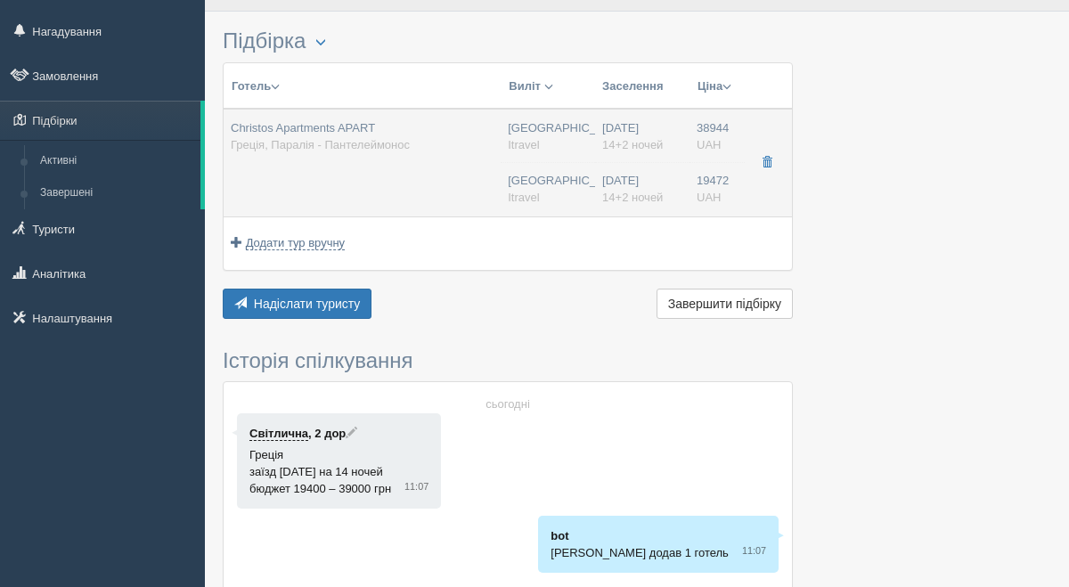
type input "14+2"
type input "STANDARD ROOM"
type input "RO"
type input "Itravel"
type input "https://www.i-travel.com.ua/christos-apartments-paraliya-pantelejmonos/"
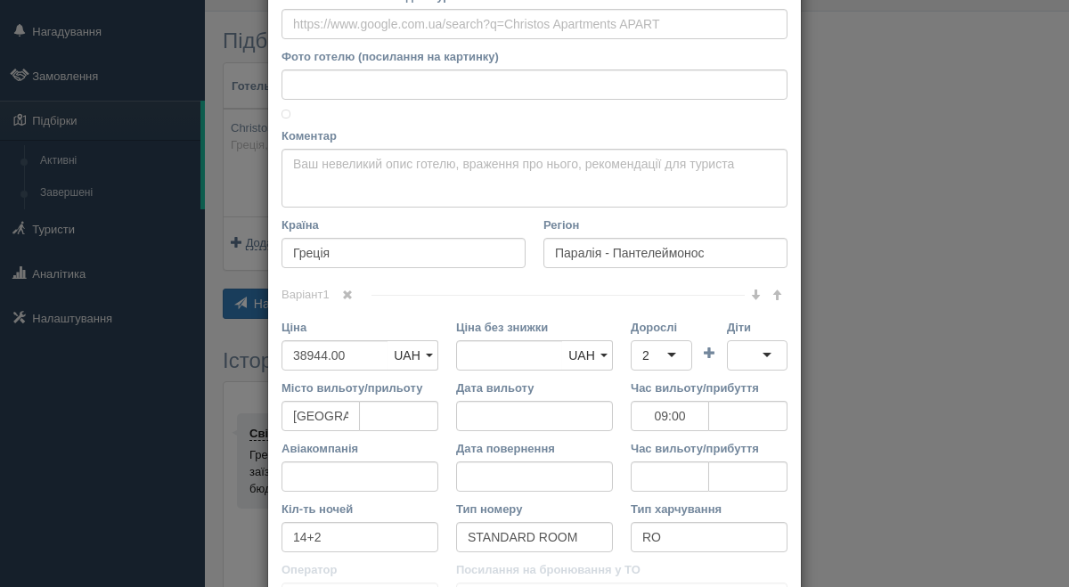
scroll to position [167, 0]
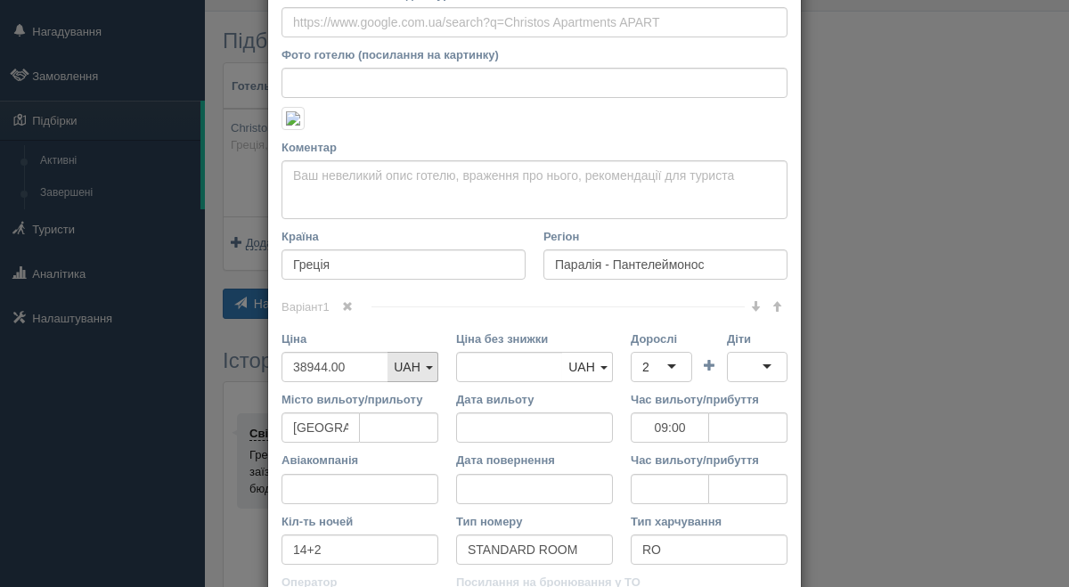
click at [420, 360] on span "UAH" at bounding box center [407, 367] width 27 height 14
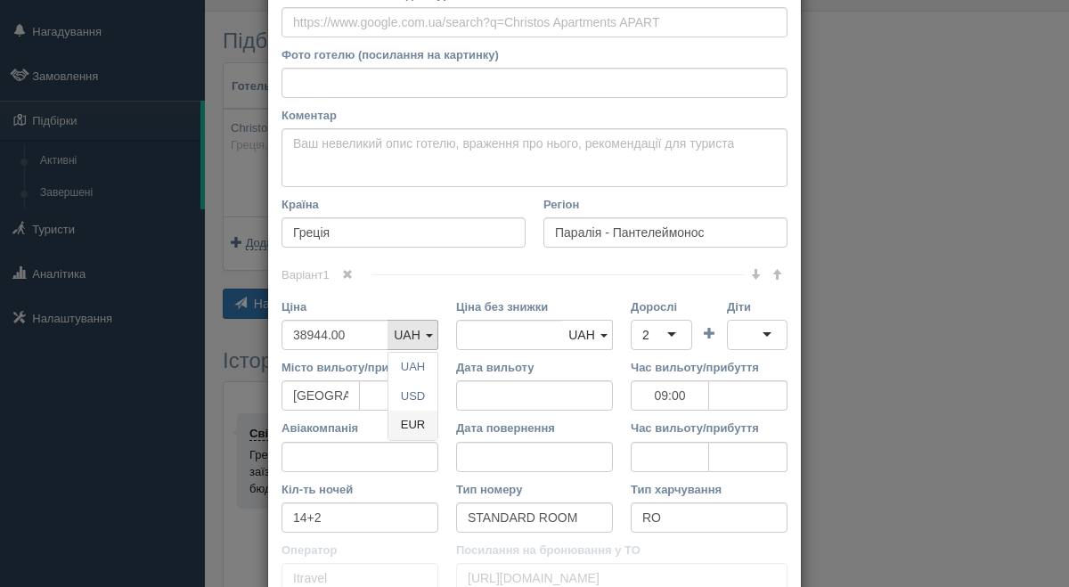
click at [421, 436] on link "EUR" at bounding box center [412, 425] width 49 height 29
drag, startPoint x: 356, startPoint y: 336, endPoint x: 265, endPoint y: 334, distance: 91.8
click at [265, 334] on div "× Редагувати тур Назва готелю Christos Apartments APART Посилання на готель для…" at bounding box center [534, 293] width 1069 height 587
click at [351, 338] on input "38944.00" at bounding box center [334, 335] width 107 height 30
drag, startPoint x: 353, startPoint y: 336, endPoint x: 268, endPoint y: 325, distance: 85.3
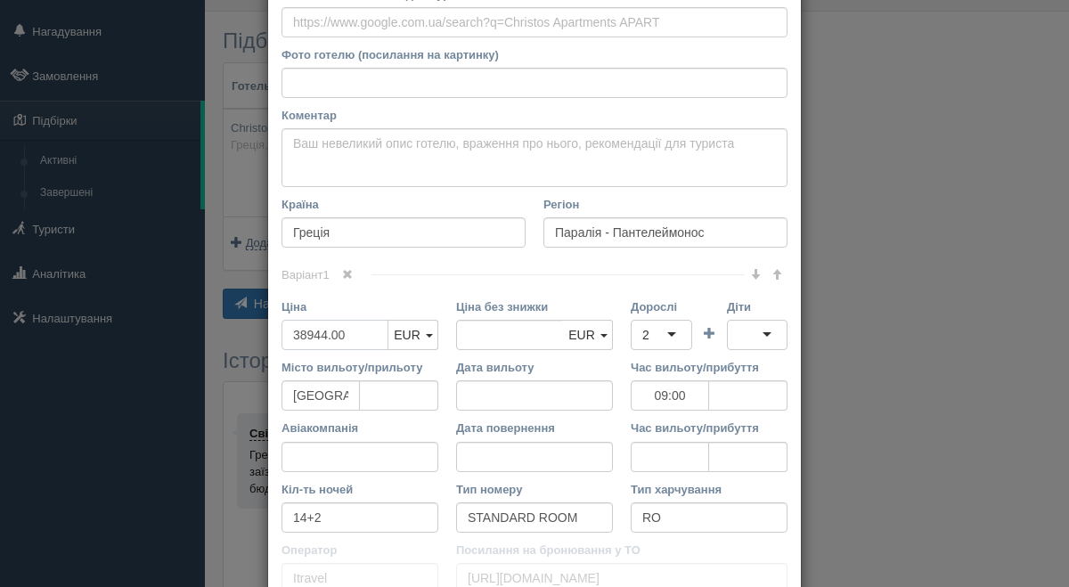
click at [268, 325] on div "Назва готелю Christos Apartments APART Посилання на готель для туриста Фото гот…" at bounding box center [534, 453] width 533 height 1083
type input "38944.00"
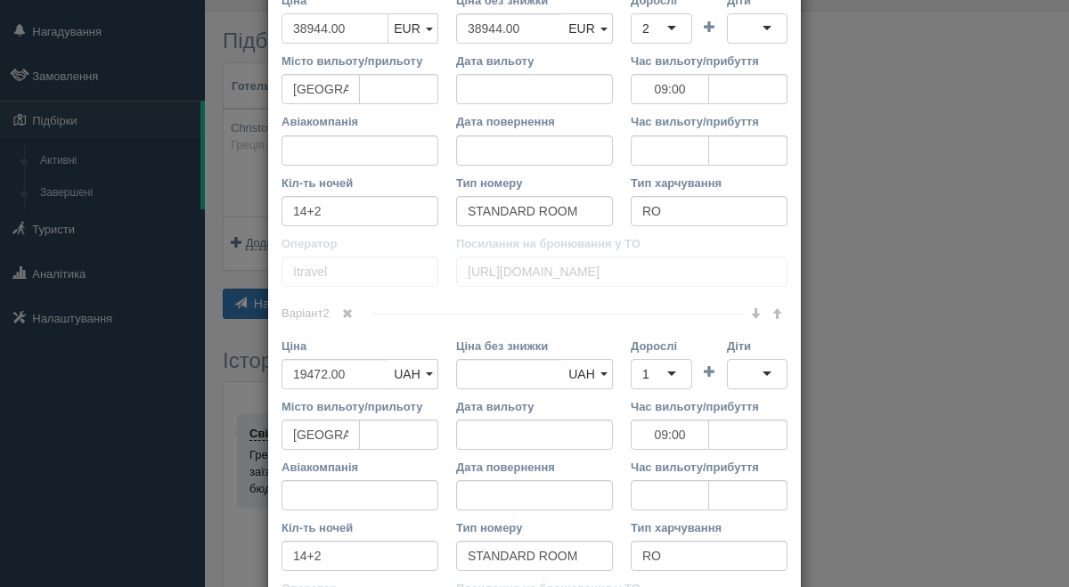
scroll to position [638, 0]
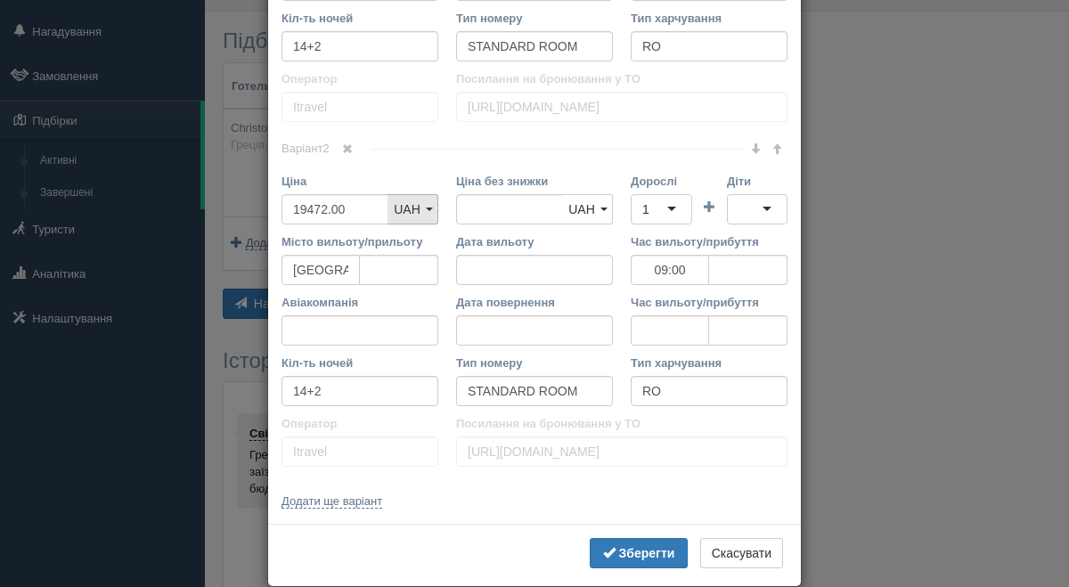
click at [403, 208] on span "UAH" at bounding box center [407, 209] width 27 height 14
click at [415, 301] on link "EUR" at bounding box center [412, 299] width 49 height 29
click at [631, 555] on b "Зберегти" at bounding box center [647, 553] width 56 height 14
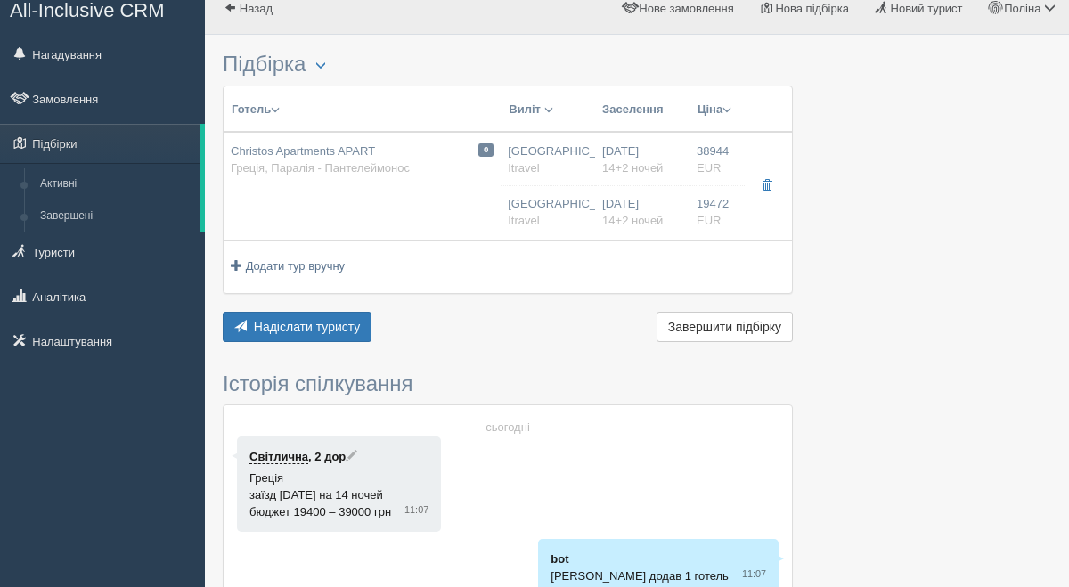
scroll to position [0, 0]
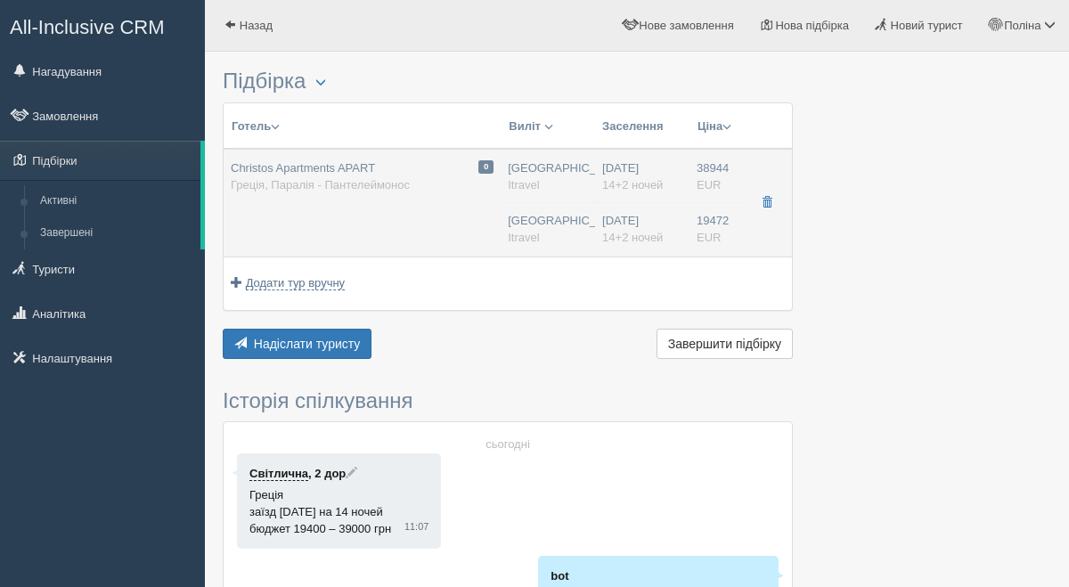
click at [707, 172] on span "38944" at bounding box center [713, 167] width 32 height 13
type input "09:00"
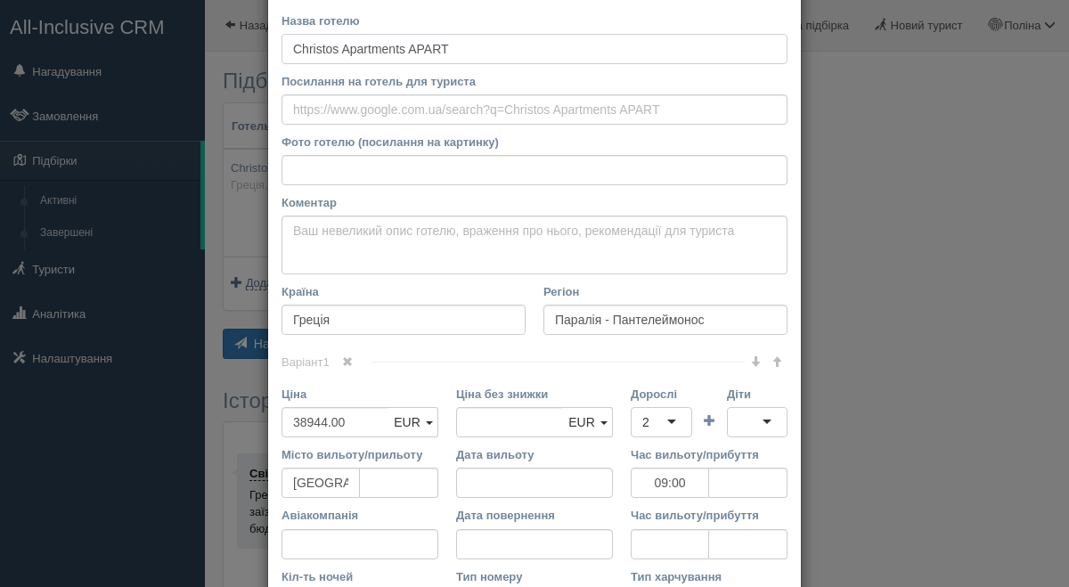
scroll to position [94, 0]
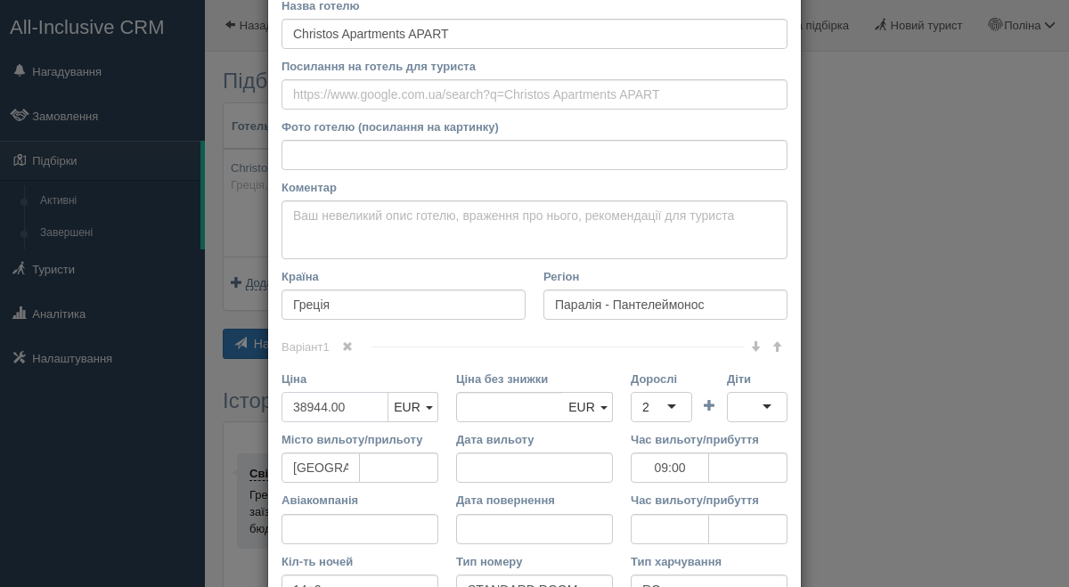
click at [331, 410] on input "38944.00" at bounding box center [334, 407] width 107 height 30
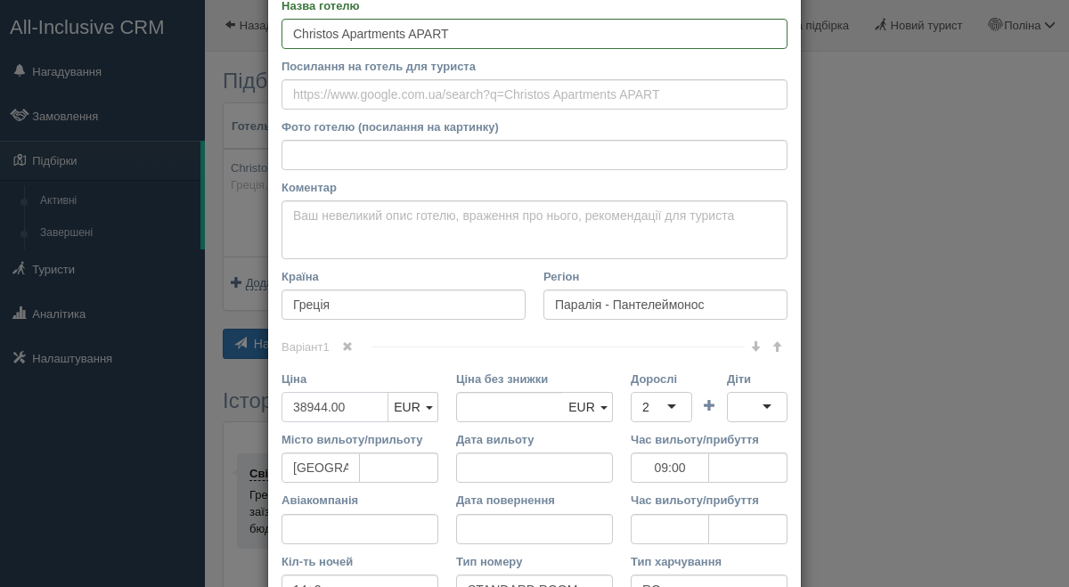
type input "3894.00"
type input "38944.00"
click at [335, 414] on input "792.00" at bounding box center [334, 407] width 107 height 30
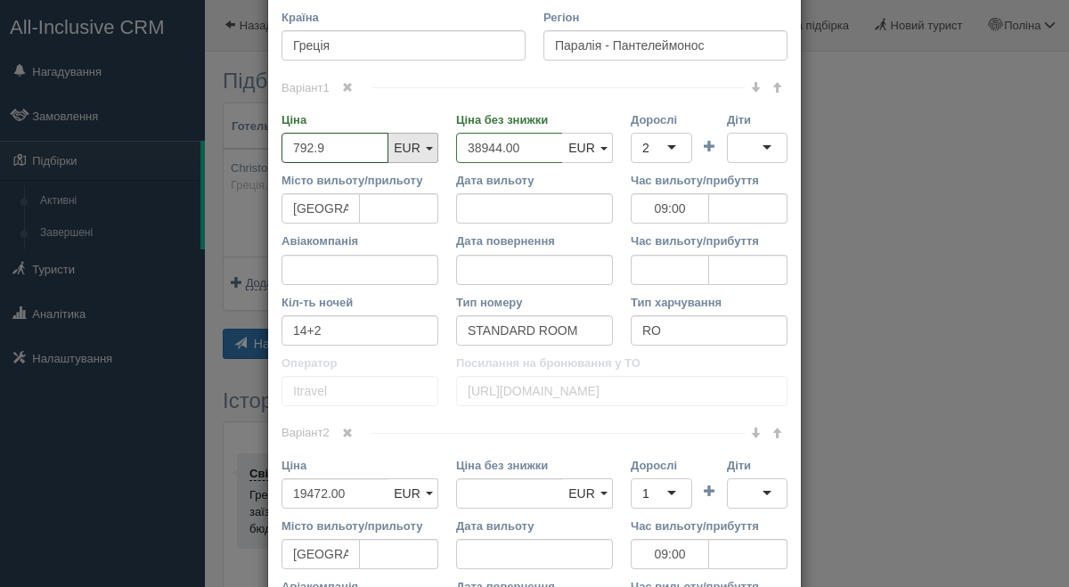
scroll to position [369, 0]
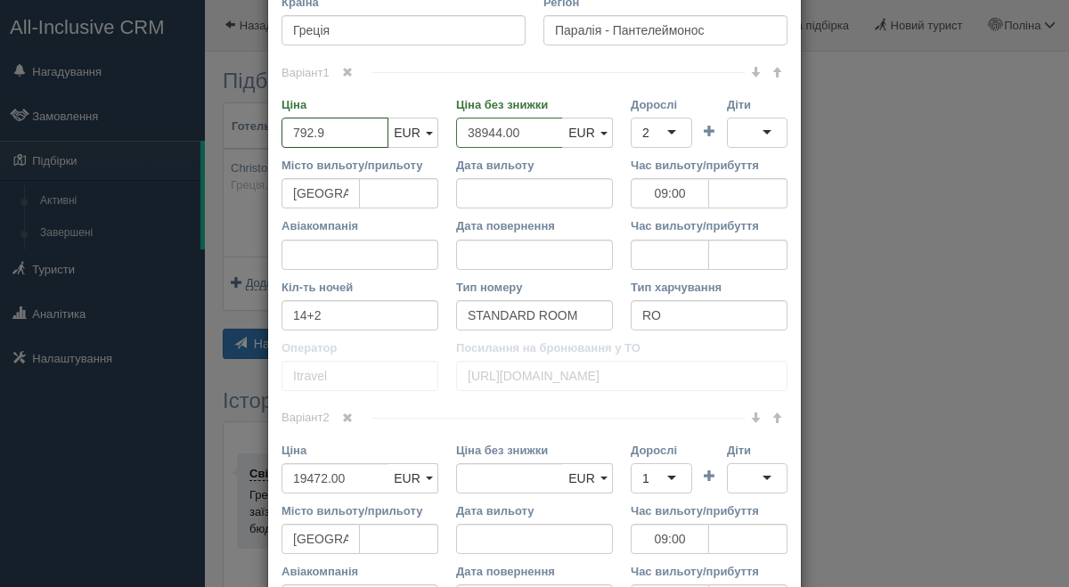
type input "792.9"
drag, startPoint x: 540, startPoint y: 136, endPoint x: 443, endPoint y: 135, distance: 97.1
click at [443, 135] on div "Ціна 792.9 UAH USD EUR EUR UAH USD EUR Ціна без знижки 38944.00 UAH USD EUR EUR…" at bounding box center [535, 126] width 524 height 61
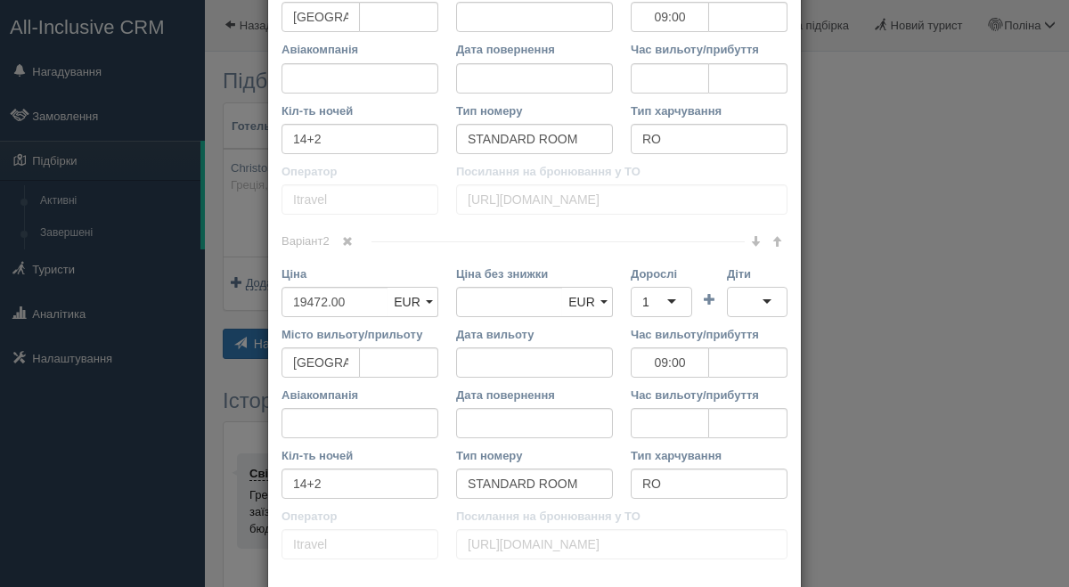
scroll to position [561, 0]
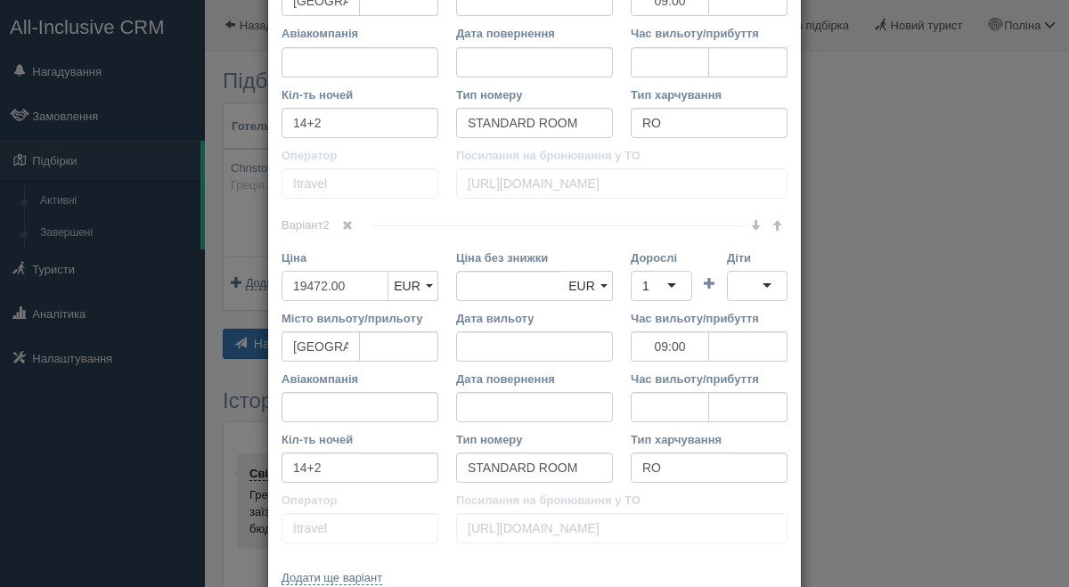
click at [327, 284] on input "19472.00" at bounding box center [334, 286] width 107 height 30
type input "1947.00"
type input "19472.00"
click at [335, 296] on input "396.00" at bounding box center [334, 286] width 107 height 30
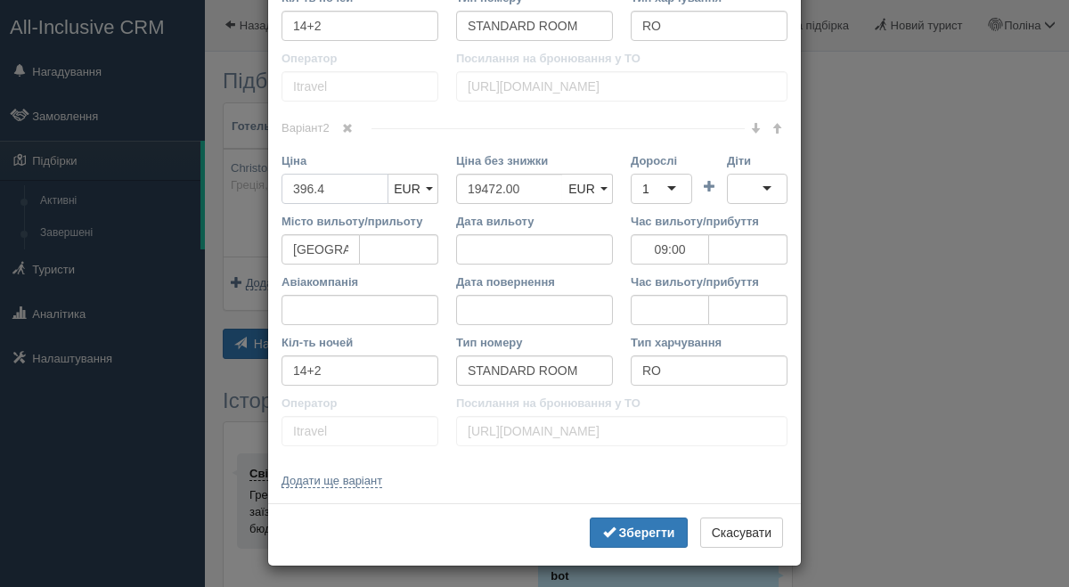
scroll to position [664, 0]
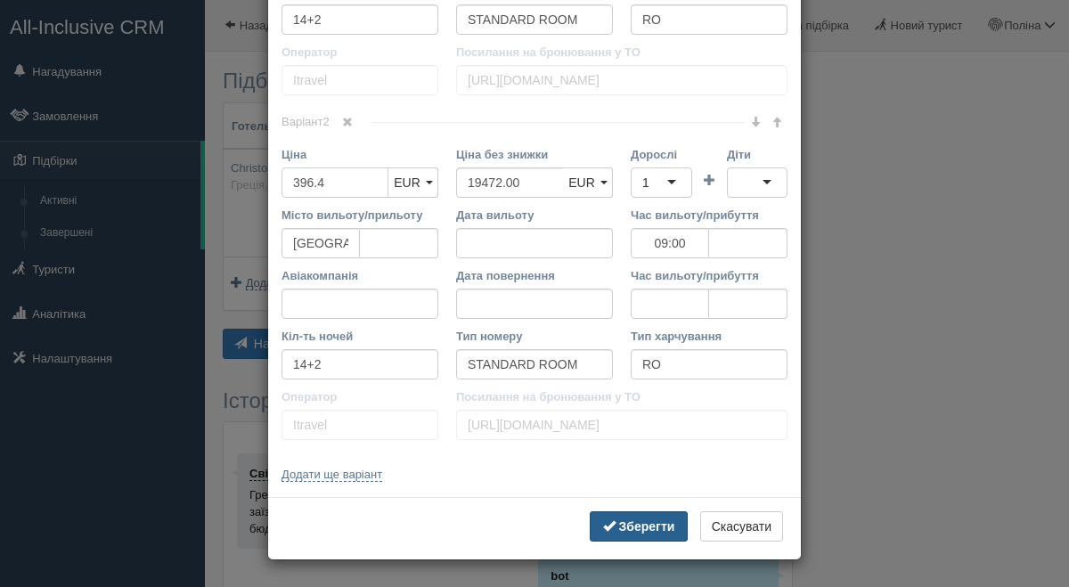
type input "396.4"
click at [638, 520] on b "Зберегти" at bounding box center [647, 526] width 56 height 14
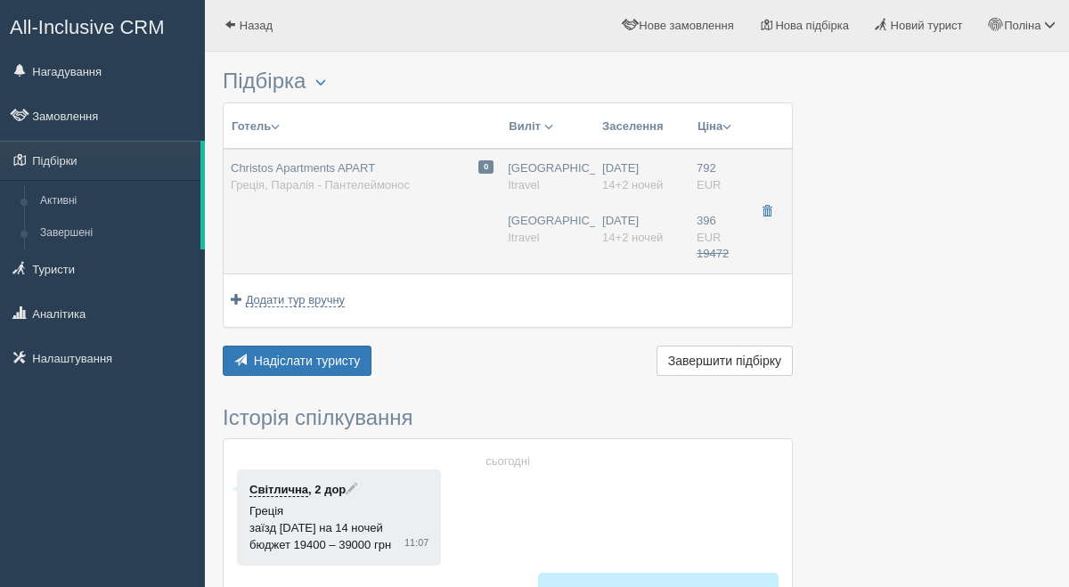
click at [667, 232] on div "16.06.2026 14+2 ночей" at bounding box center [642, 238] width 80 height 50
type input "792.90"
type input "09:00"
type input "396.40"
type input "09:00"
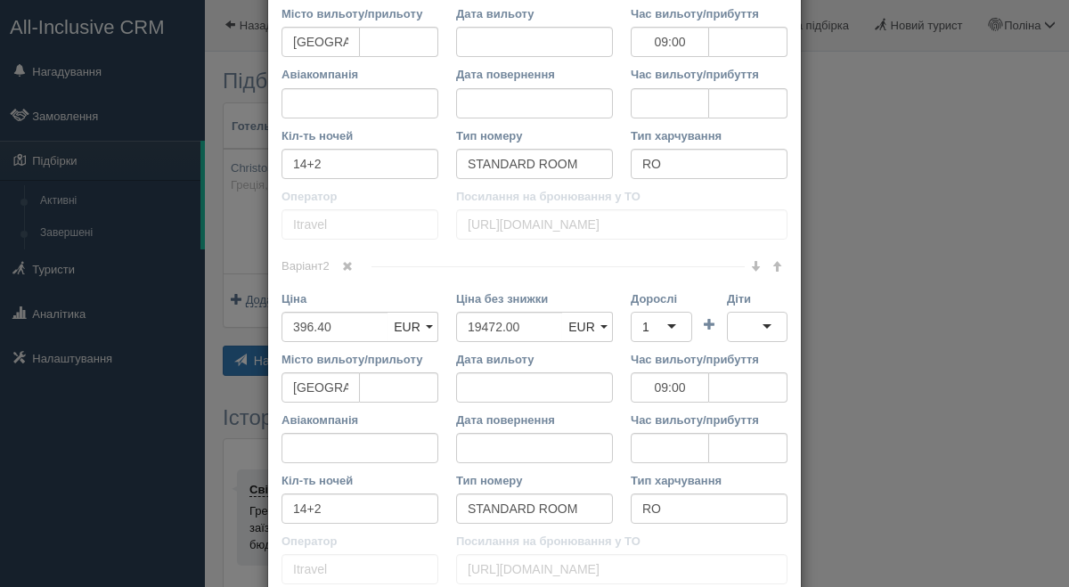
scroll to position [593, 0]
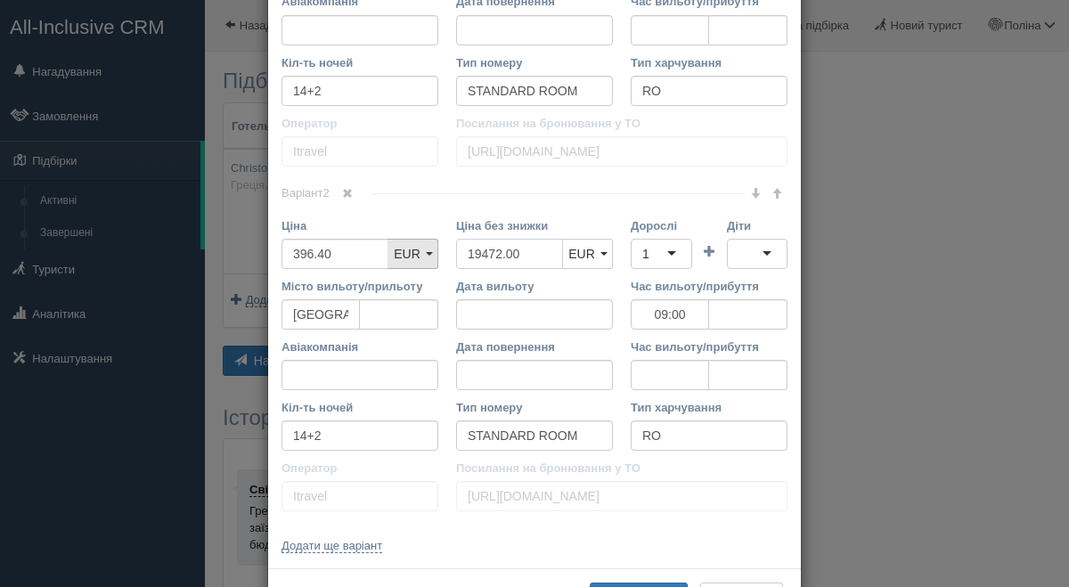
drag, startPoint x: 529, startPoint y: 255, endPoint x: 428, endPoint y: 246, distance: 101.9
click at [428, 246] on div "Ціна 396.40 UAH USD EUR EUR UAH USD EUR Ціна без знижки 19472.00 UAH USD EUR EU…" at bounding box center [535, 247] width 524 height 61
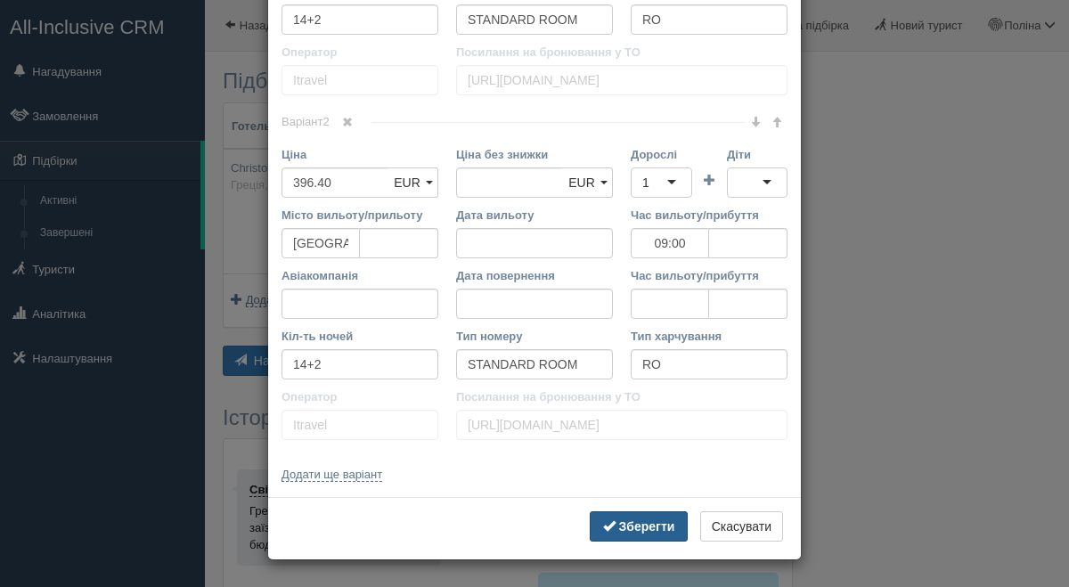
click at [644, 538] on button "Зберегти" at bounding box center [639, 526] width 98 height 30
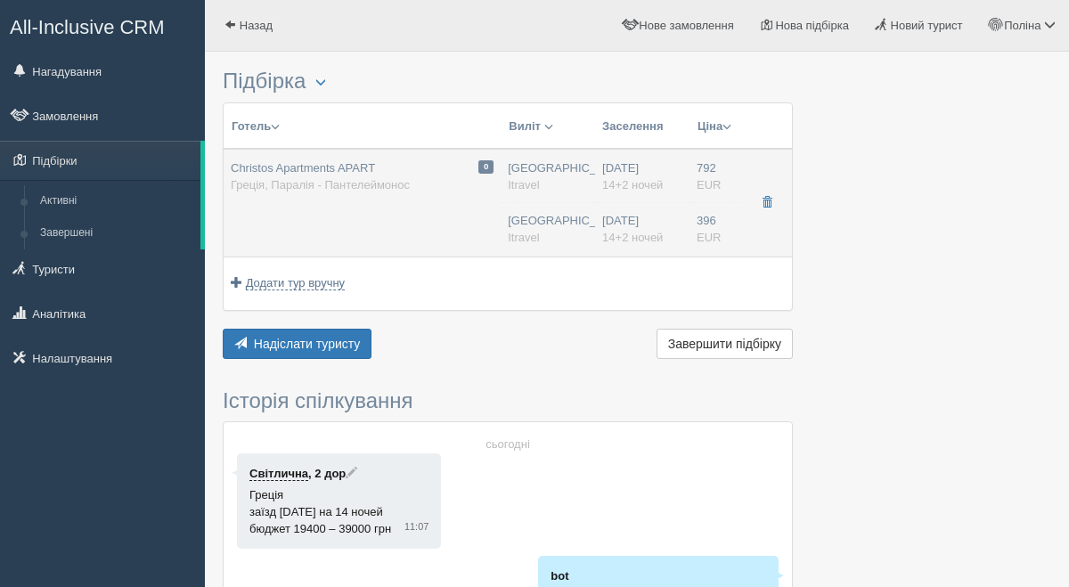
click at [589, 170] on td "Одеса Itravel Одеса Itravel" at bounding box center [548, 203] width 94 height 109
type input "09:00"
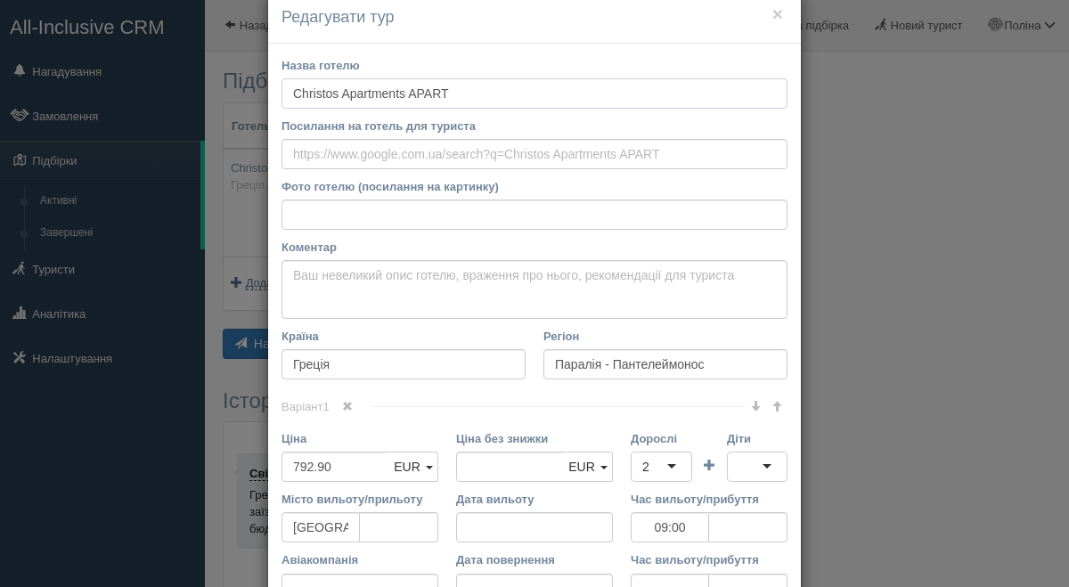
scroll to position [36, 0]
drag, startPoint x: 481, startPoint y: 94, endPoint x: 265, endPoint y: 88, distance: 216.5
click at [265, 88] on div "× Редагувати тур Назва готелю Christos Apartments APART Посилання на готель для…" at bounding box center [534, 293] width 1069 height 587
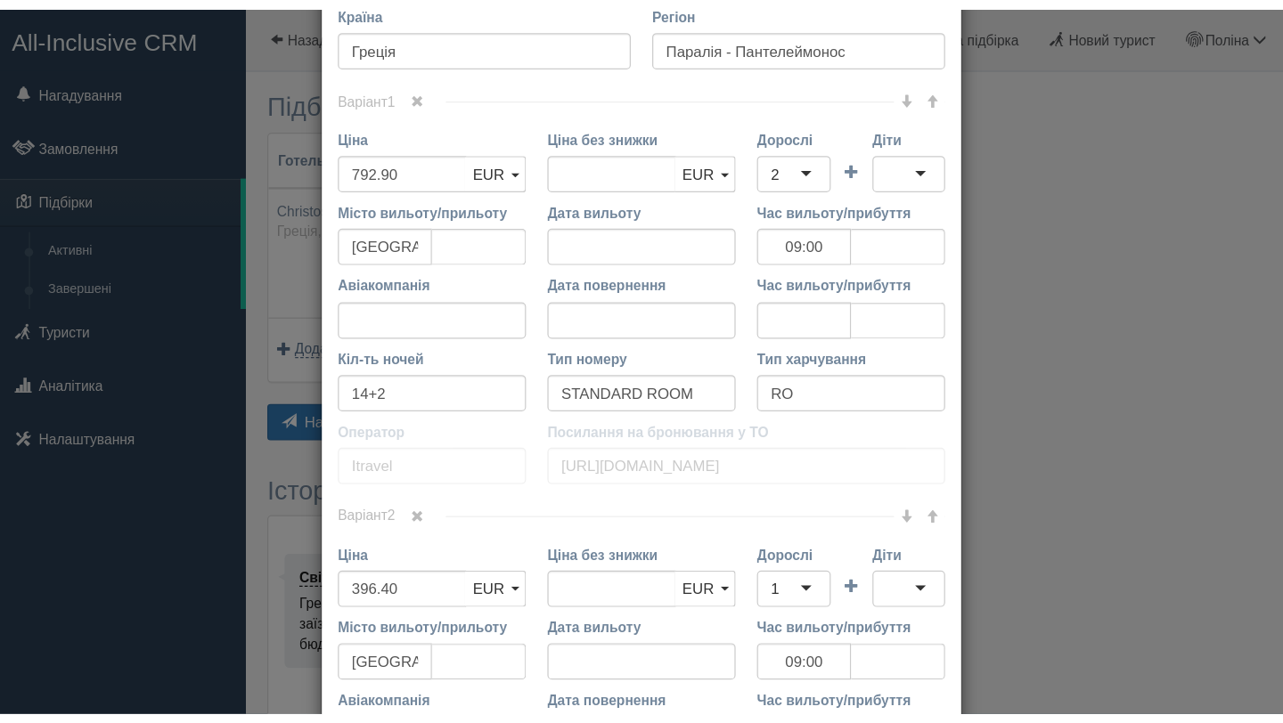
scroll to position [0, 0]
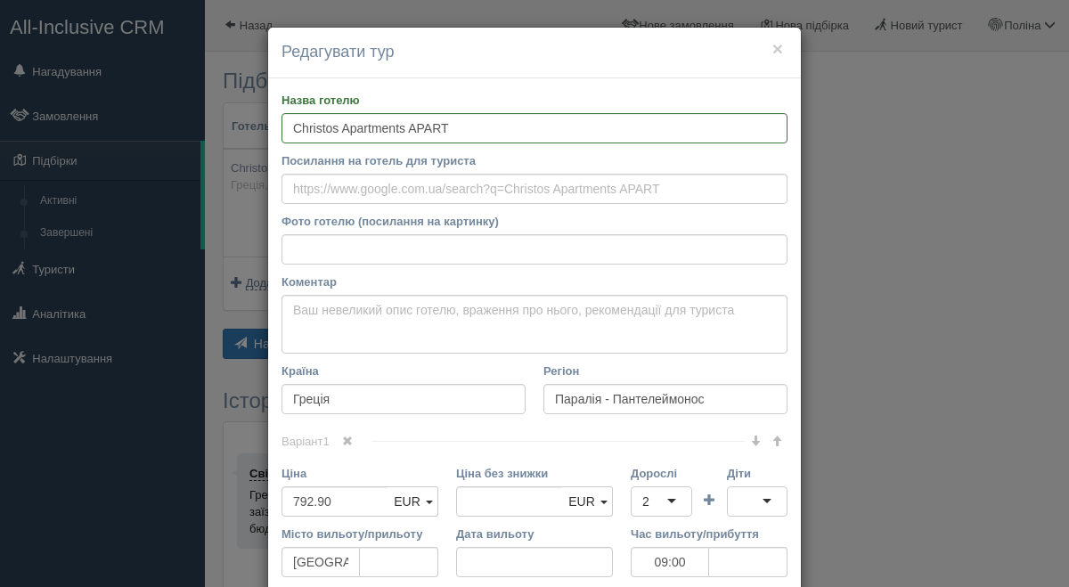
click at [783, 53] on h4 "Редагувати тур" at bounding box center [534, 52] width 506 height 23
click at [782, 53] on button "×" at bounding box center [777, 48] width 11 height 19
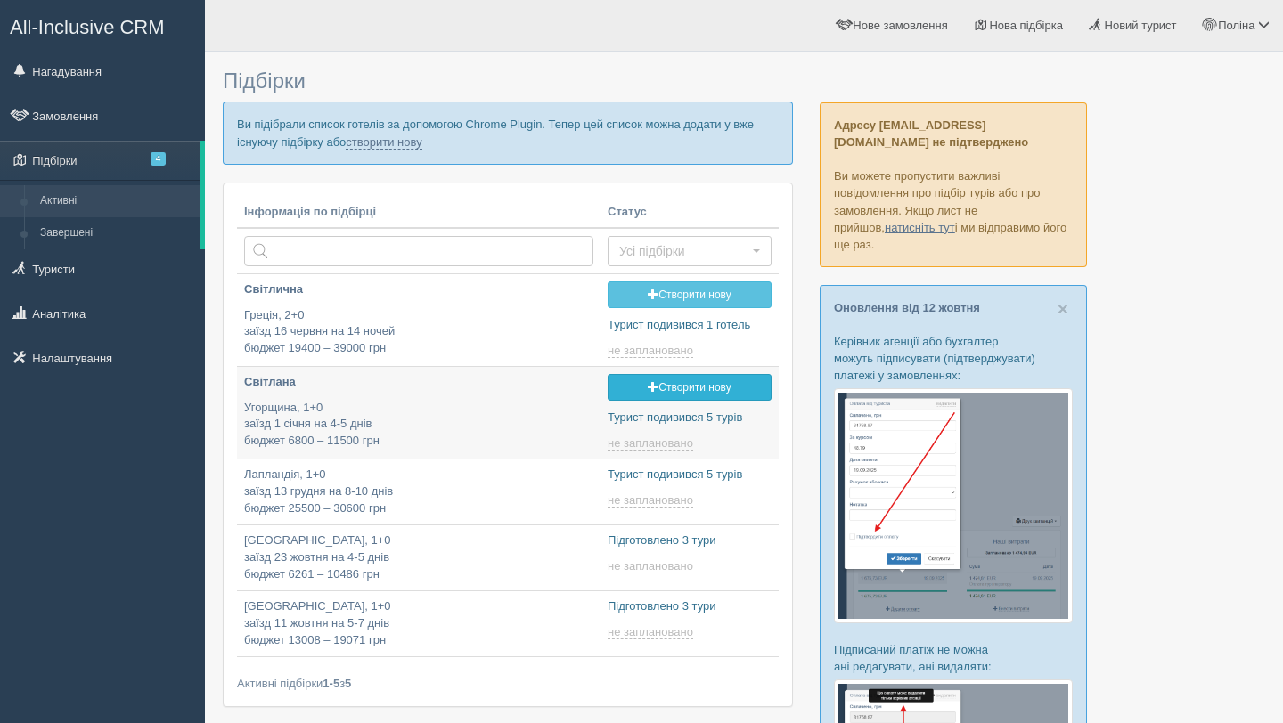
type input "[DATE] 11:55"
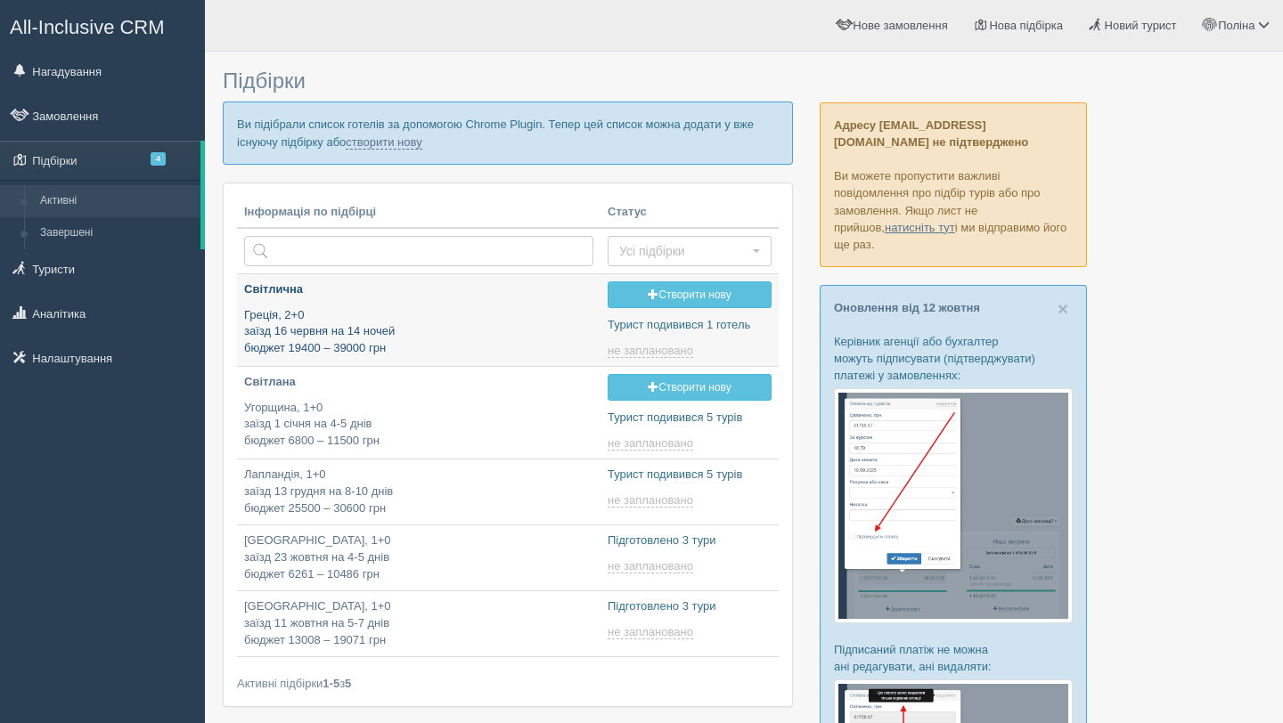
type input "[DATE] 12:05"
click at [421, 140] on link "створити нову" at bounding box center [384, 142] width 76 height 14
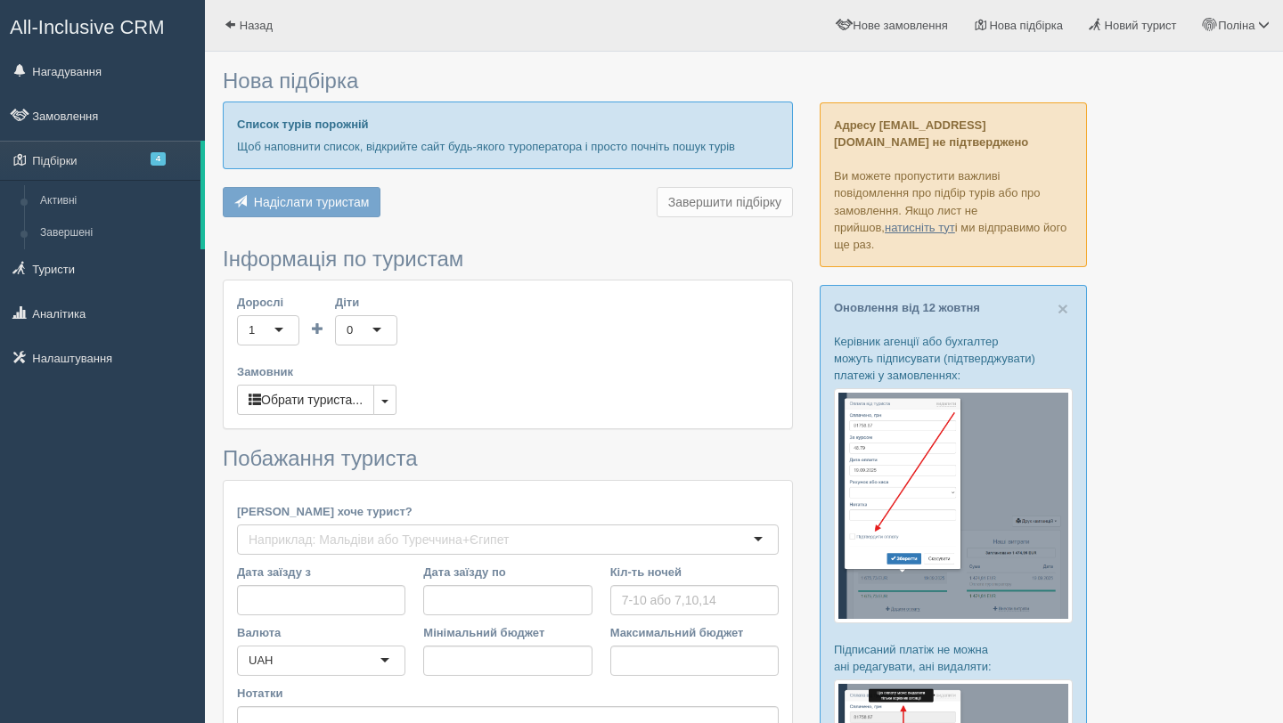
type input "5"
type input "5300"
type input "9800"
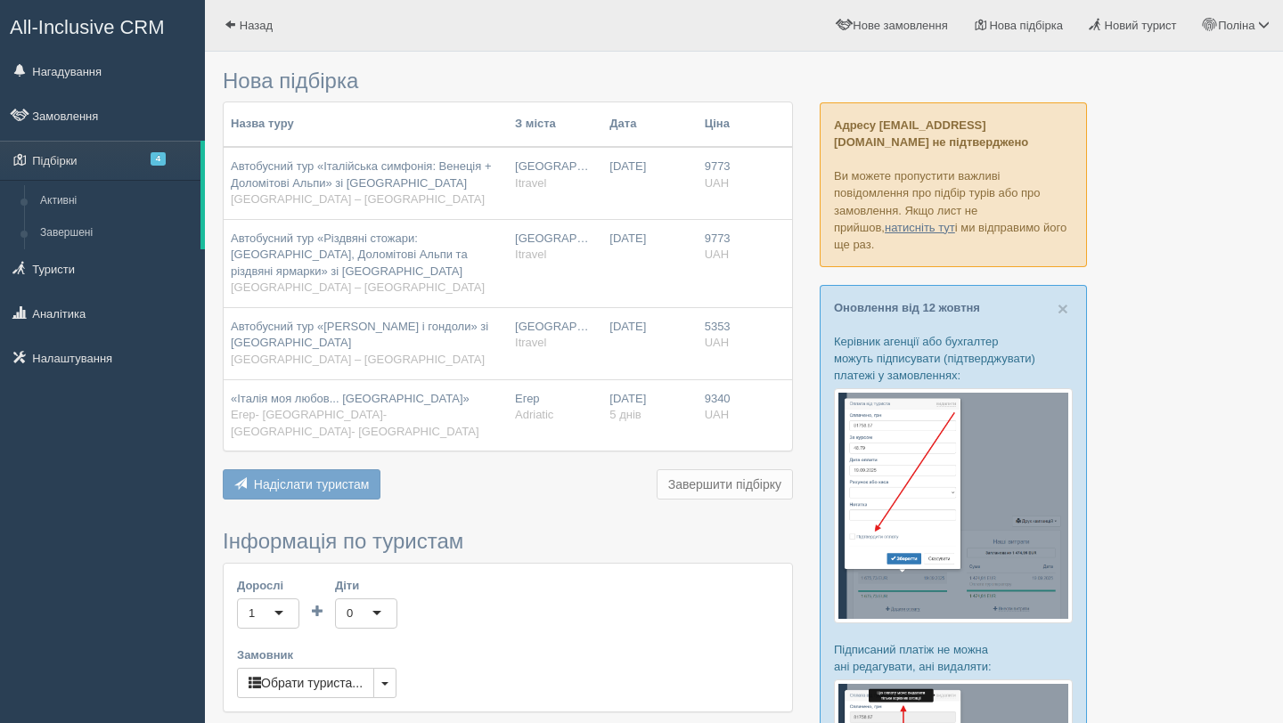
click at [728, 123] on th "Ціна" at bounding box center [720, 124] width 47 height 45
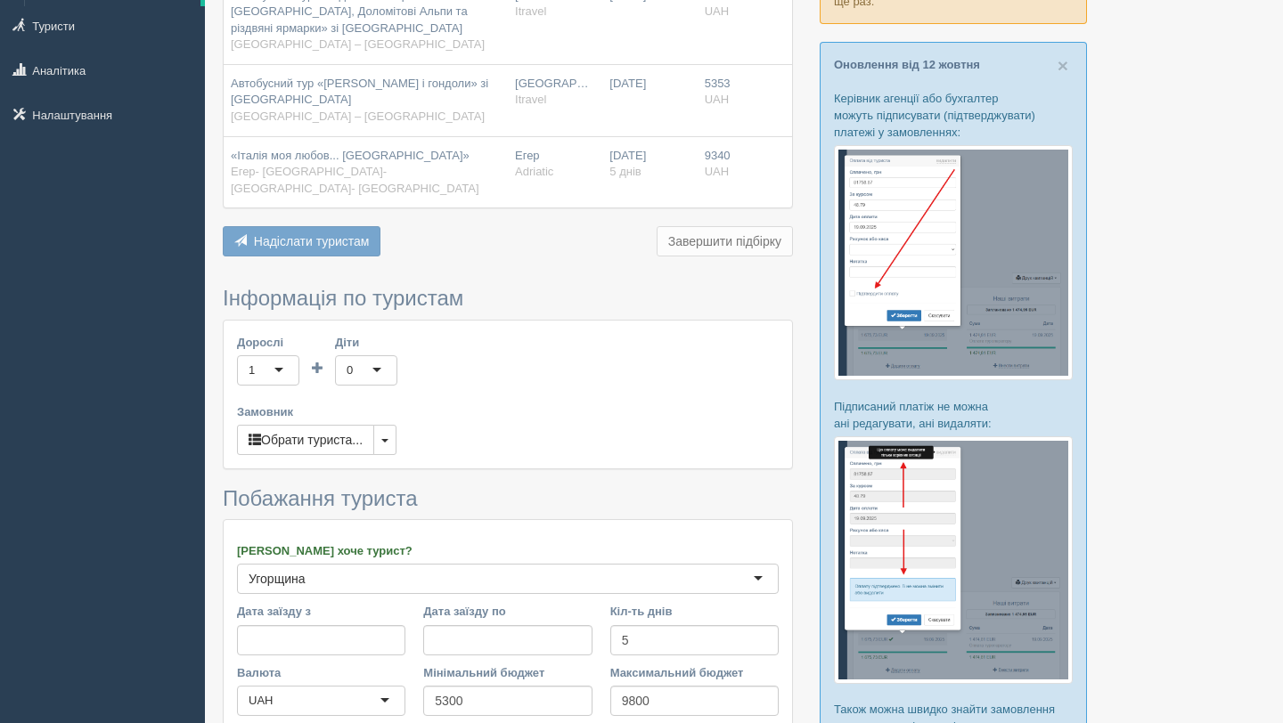
scroll to position [246, 0]
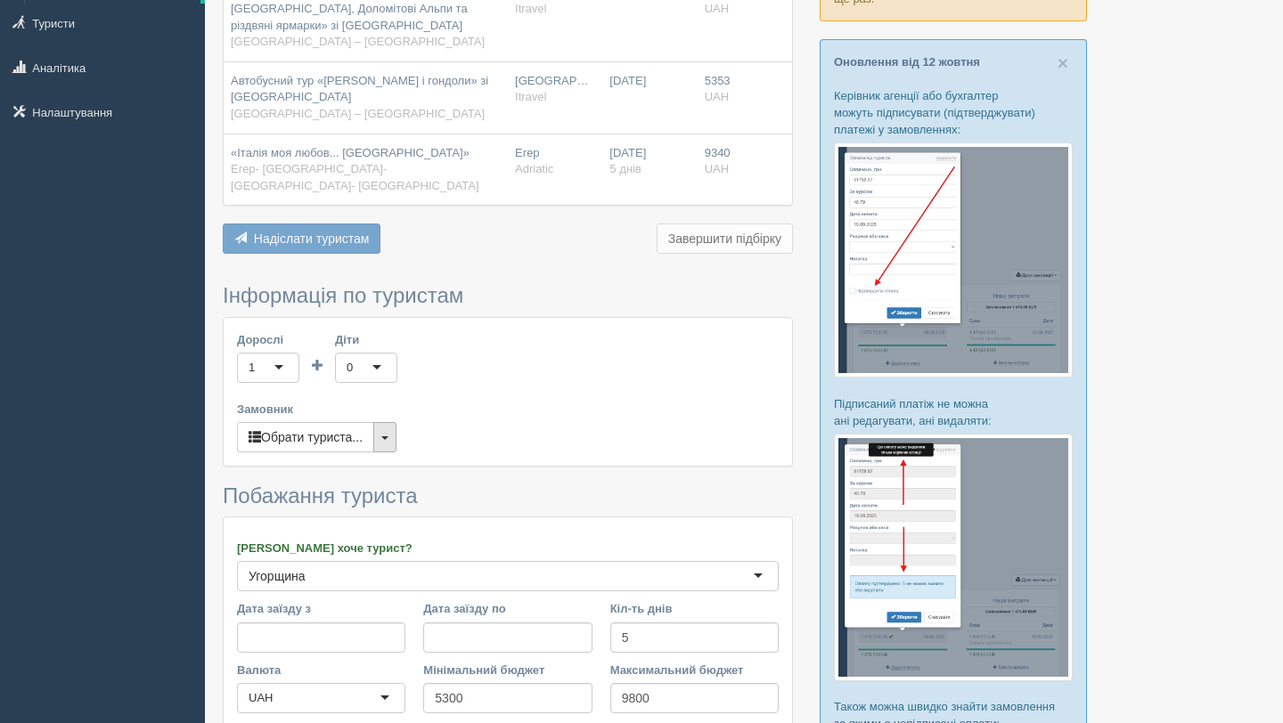
click at [396, 427] on button "button" at bounding box center [384, 437] width 23 height 30
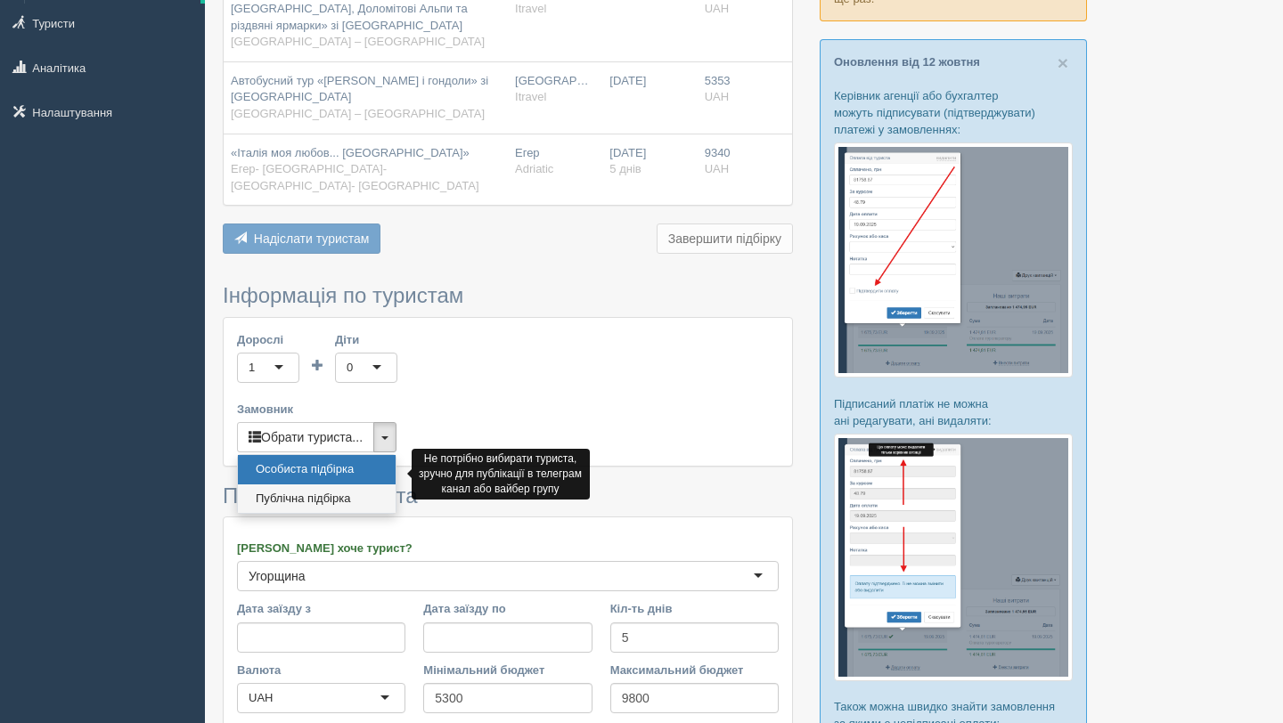
click at [376, 485] on link "Публічна підбірка" at bounding box center [317, 499] width 158 height 29
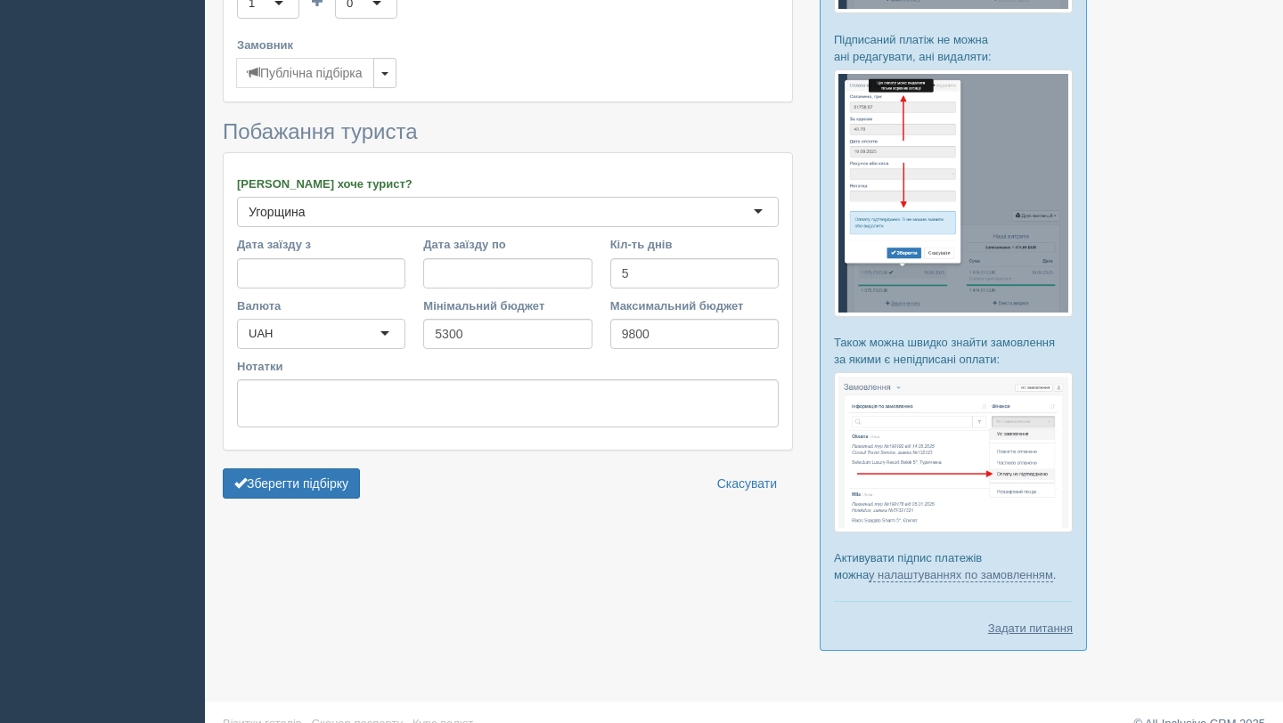
scroll to position [611, 0]
click at [401, 196] on div "Угорщина Угорщина" at bounding box center [508, 211] width 542 height 30
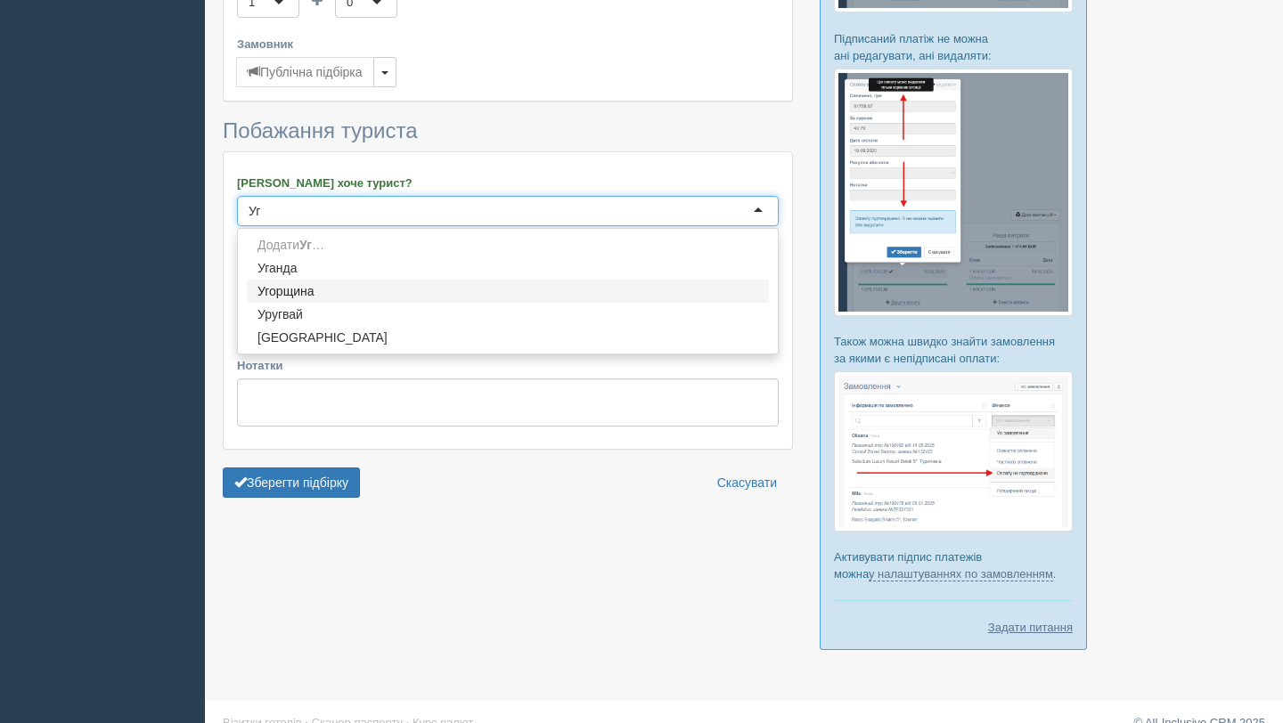
type input "У"
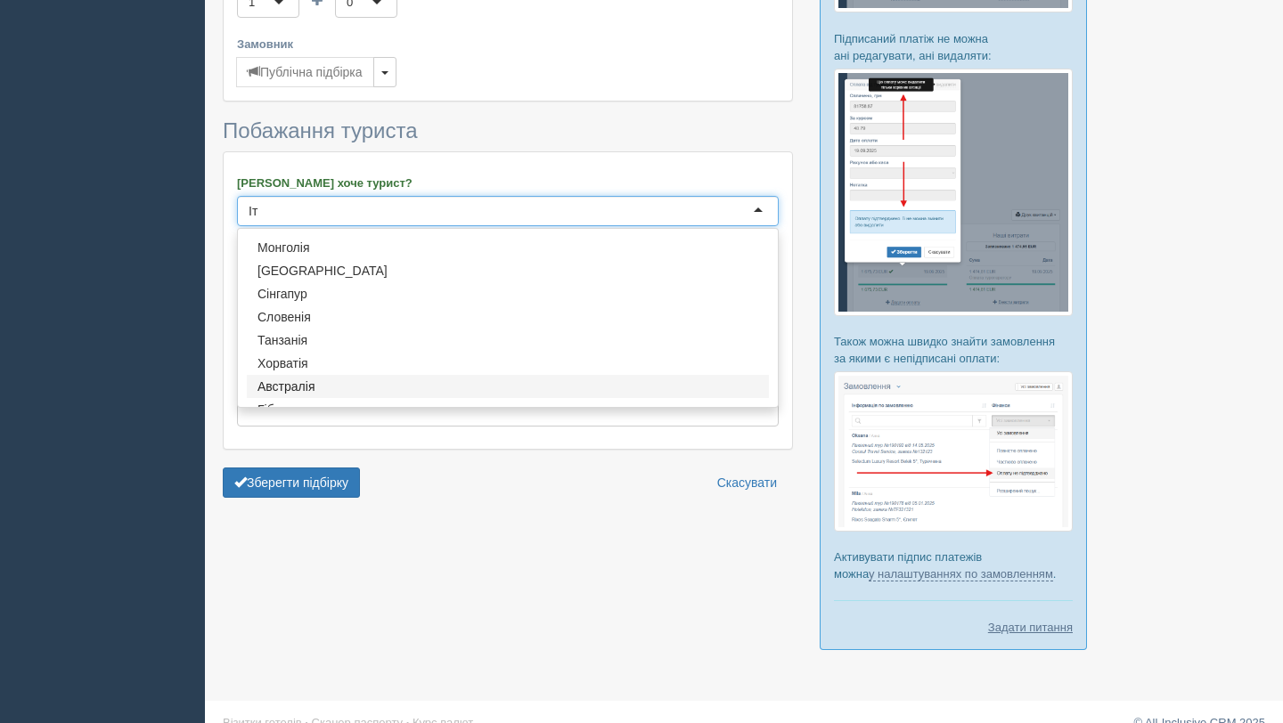
scroll to position [0, 0]
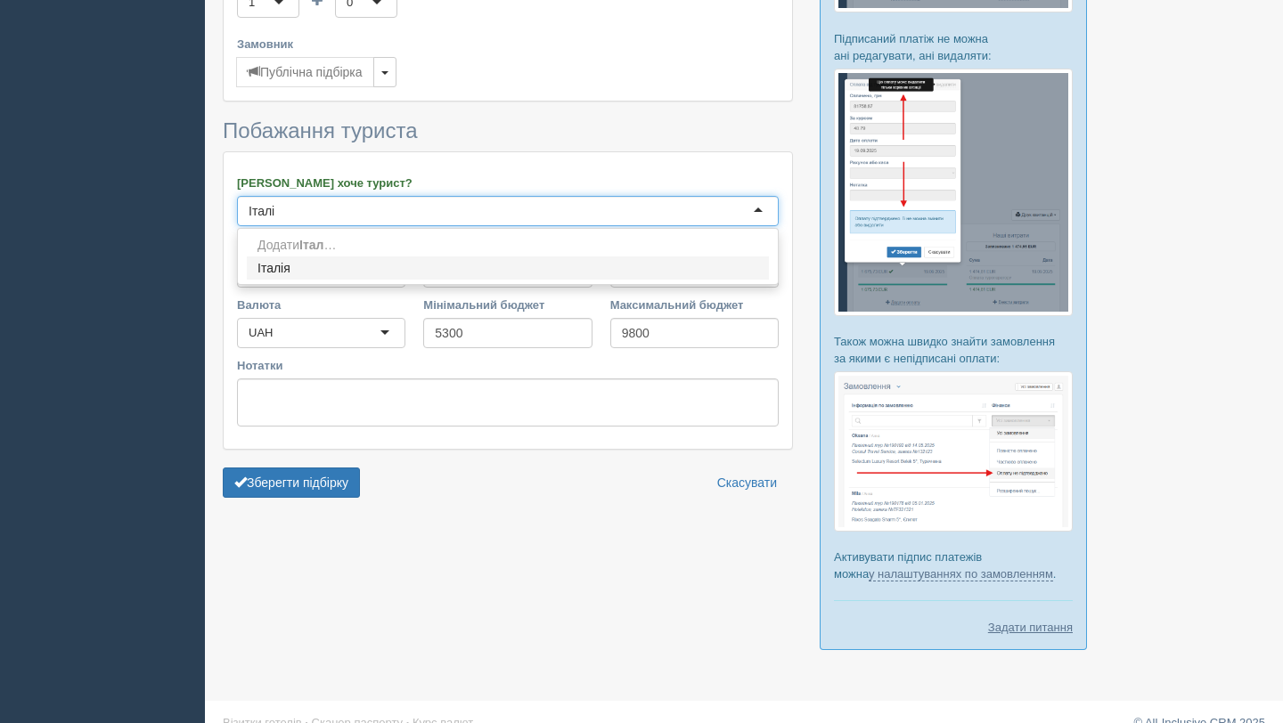
type input "Італія"
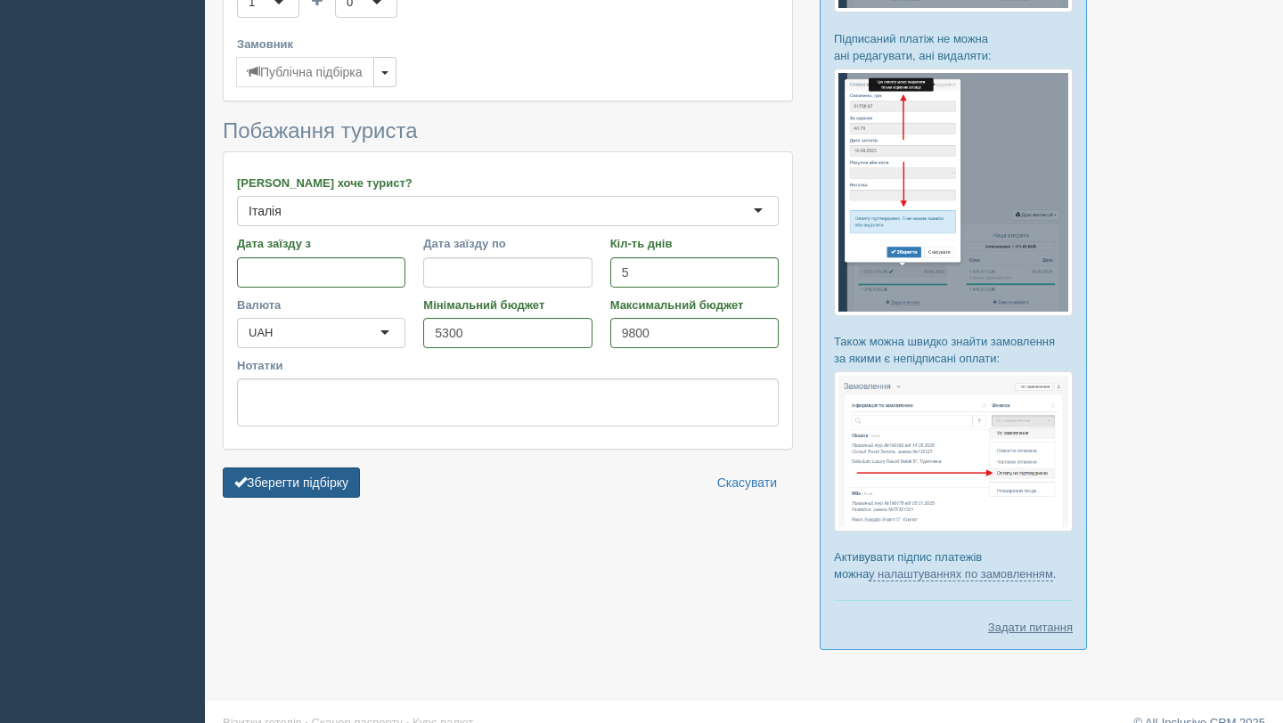
click at [312, 468] on button "Зберегти підбірку" at bounding box center [291, 483] width 137 height 30
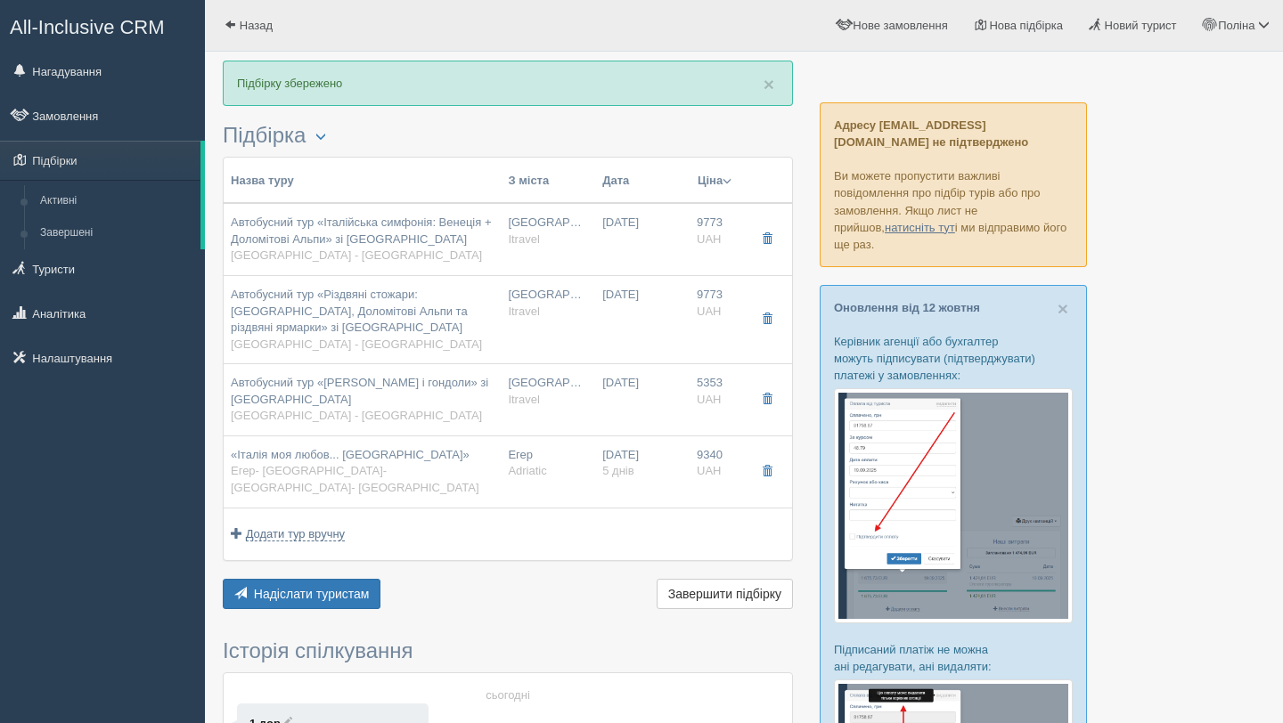
click at [711, 189] on button "Ціна" at bounding box center [715, 181] width 36 height 20
click at [682, 208] on link "Спочатку дешеві" at bounding box center [650, 206] width 173 height 29
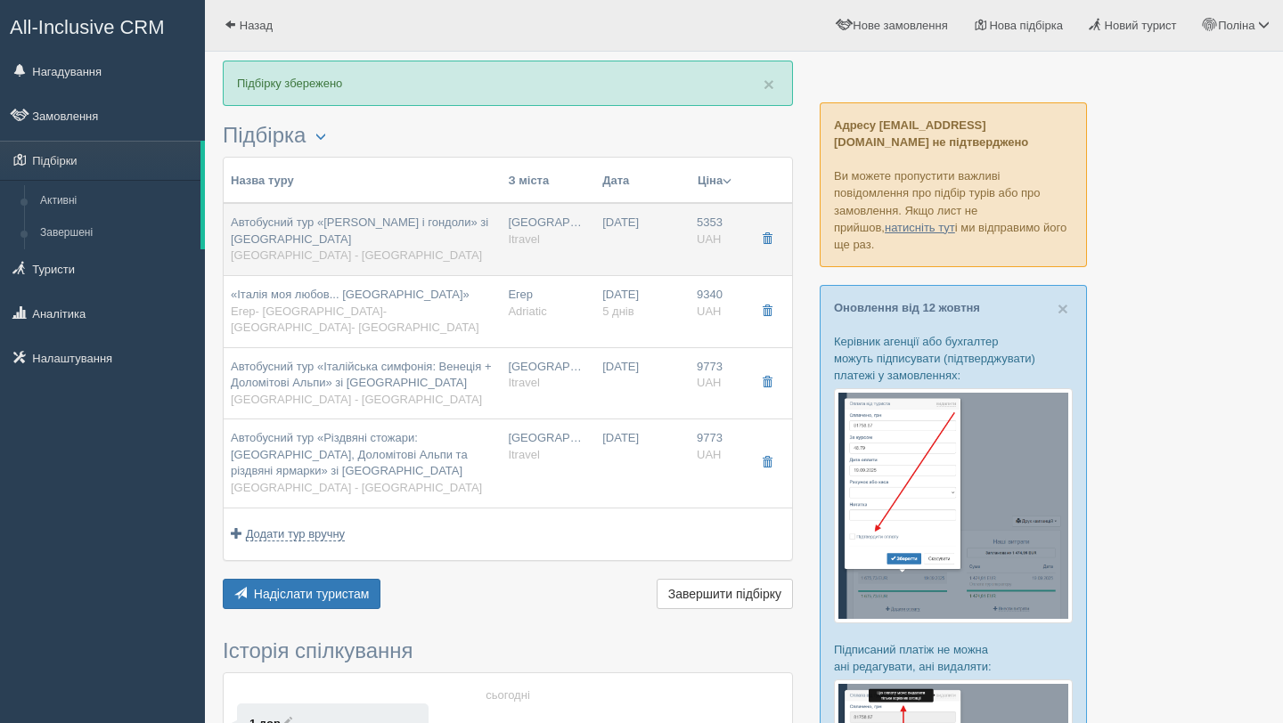
click at [522, 216] on td "[GEOGRAPHIC_DATA] Itravel" at bounding box center [548, 239] width 94 height 72
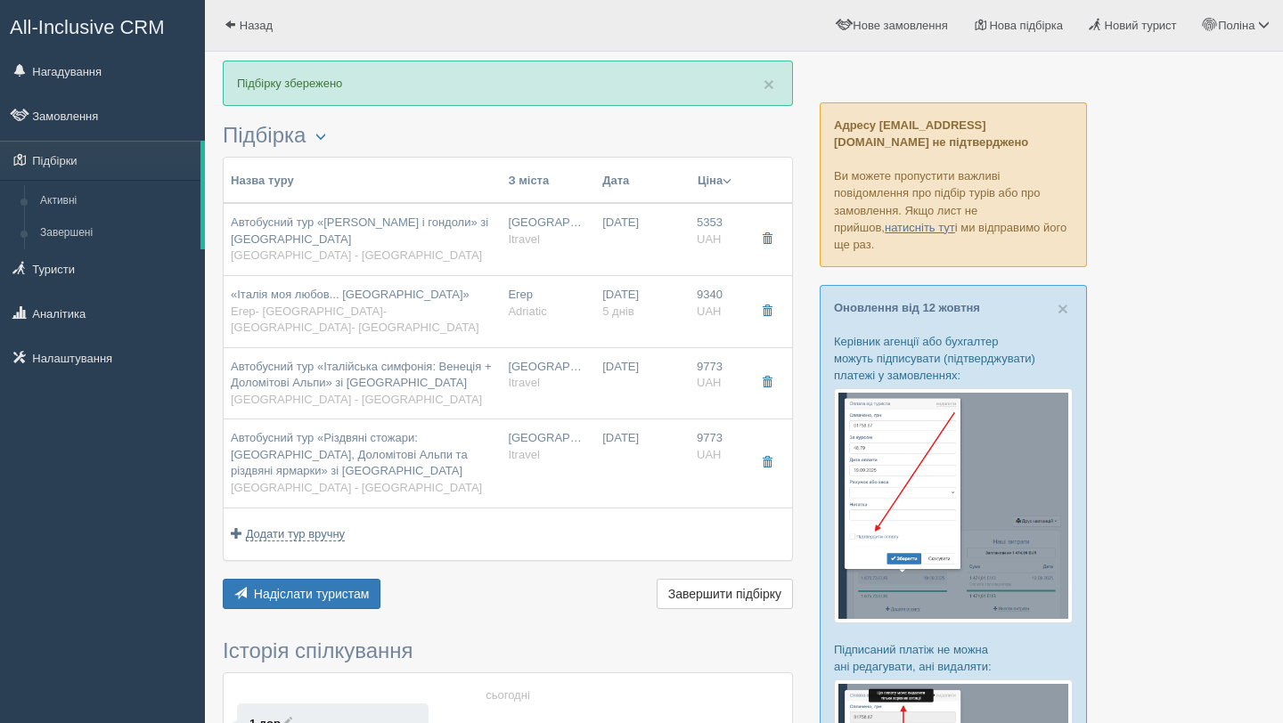
type input "Автобусний тур «[PERSON_NAME] і гондоли» зі [GEOGRAPHIC_DATA]"
type input "[GEOGRAPHIC_DATA] - [GEOGRAPHIC_DATA]"
type input "[URL][DOMAIN_NAME]"
type input "Itravel"
type input "5353"
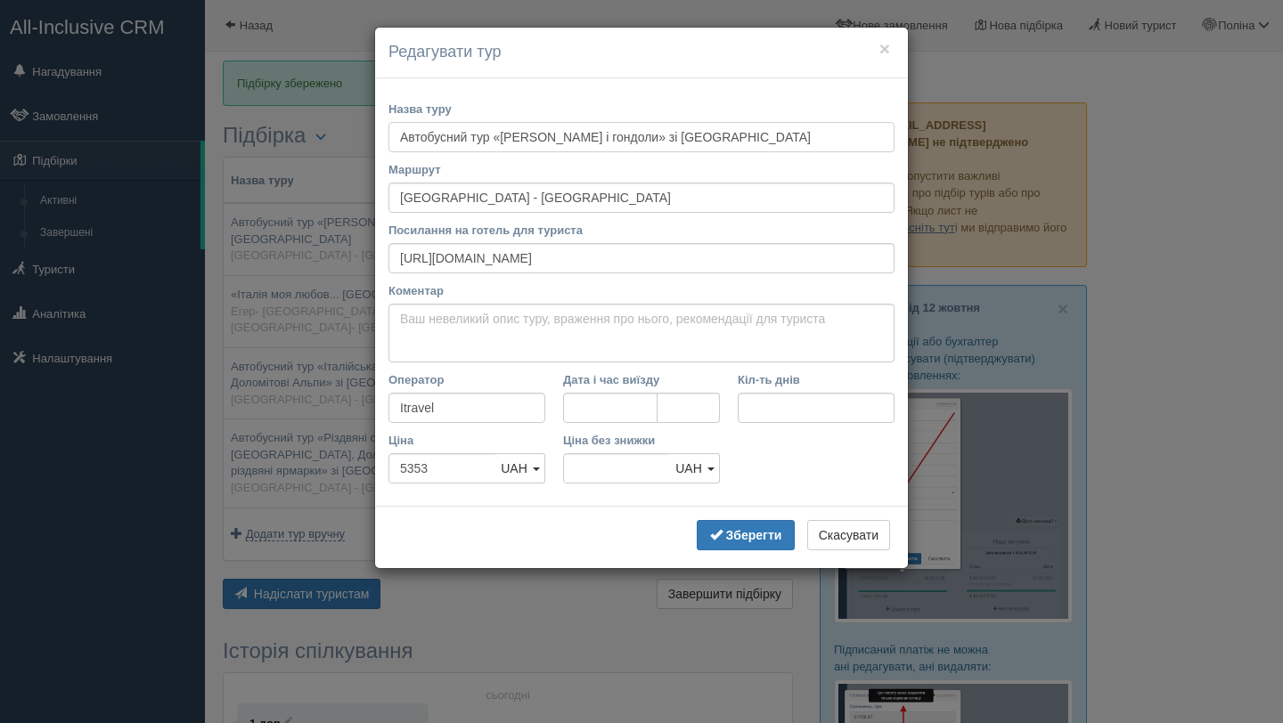
click at [508, 139] on input "Автобусний тур «[PERSON_NAME] і гондоли» зі [GEOGRAPHIC_DATA]" at bounding box center [641, 137] width 506 height 30
click at [882, 52] on button "×" at bounding box center [884, 48] width 11 height 19
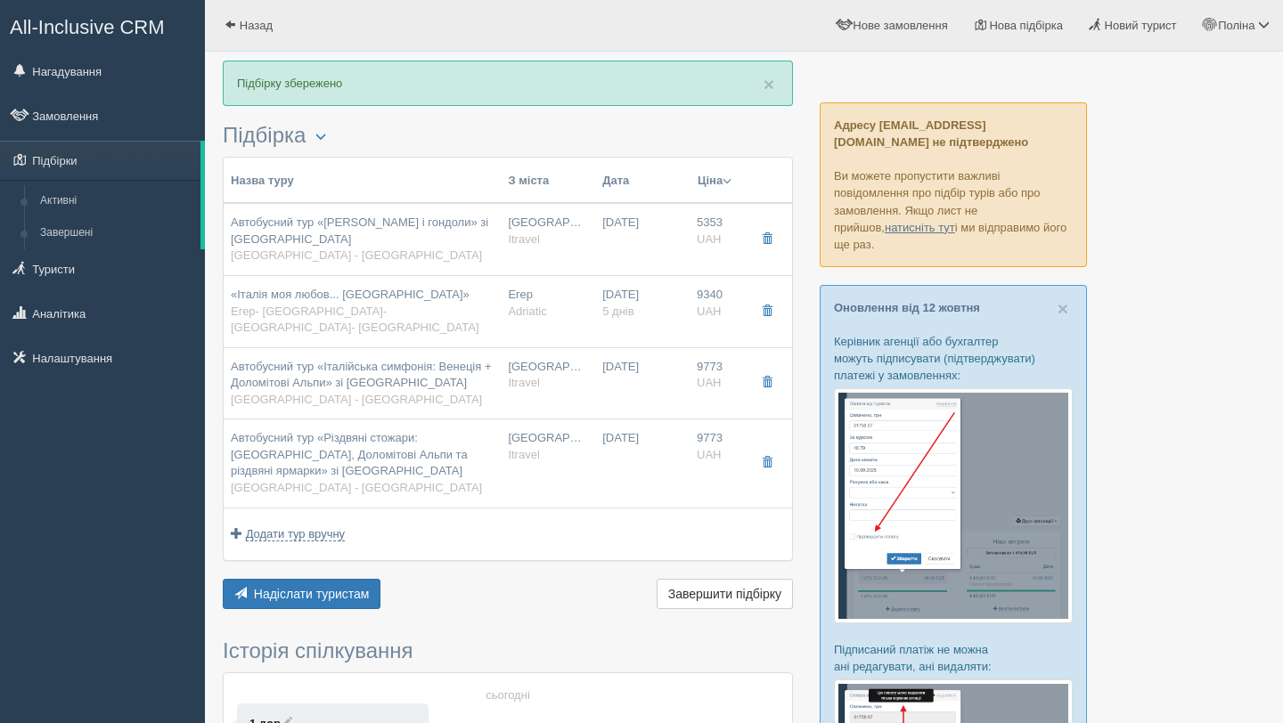
click at [313, 528] on td "Додати тур вручну Додати авіа вручну Додати тур вручну Додати круїз вручну" at bounding box center [508, 534] width 568 height 53
click at [312, 527] on span "Додати тур вручну" at bounding box center [296, 534] width 100 height 14
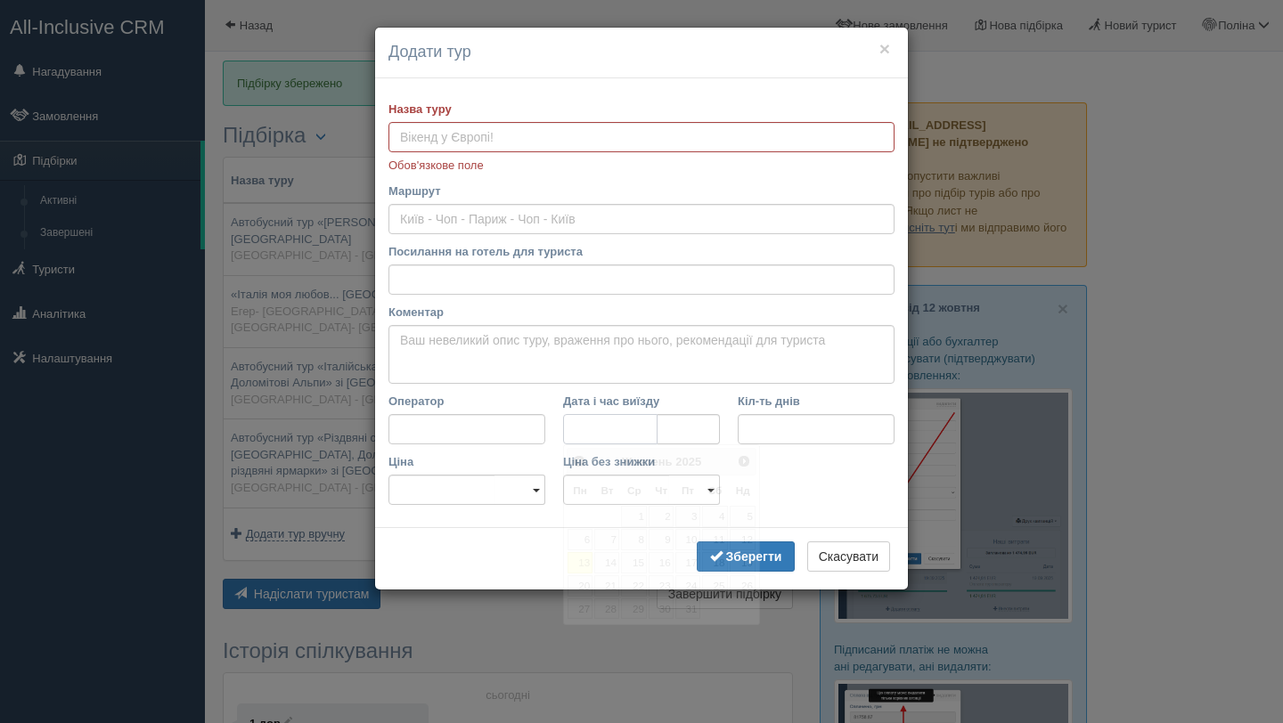
click at [608, 435] on input "Дата і час виїзду" at bounding box center [610, 429] width 94 height 30
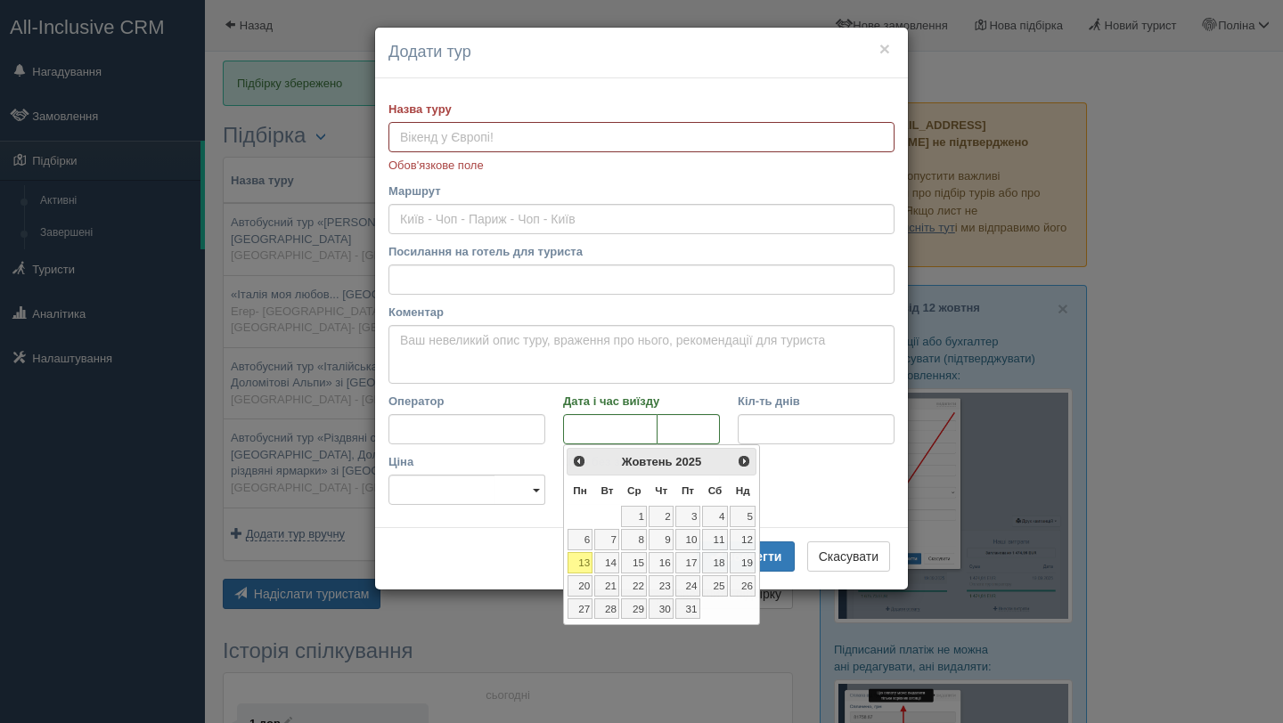
click at [518, 141] on input "Назва туру" at bounding box center [641, 137] width 506 height 30
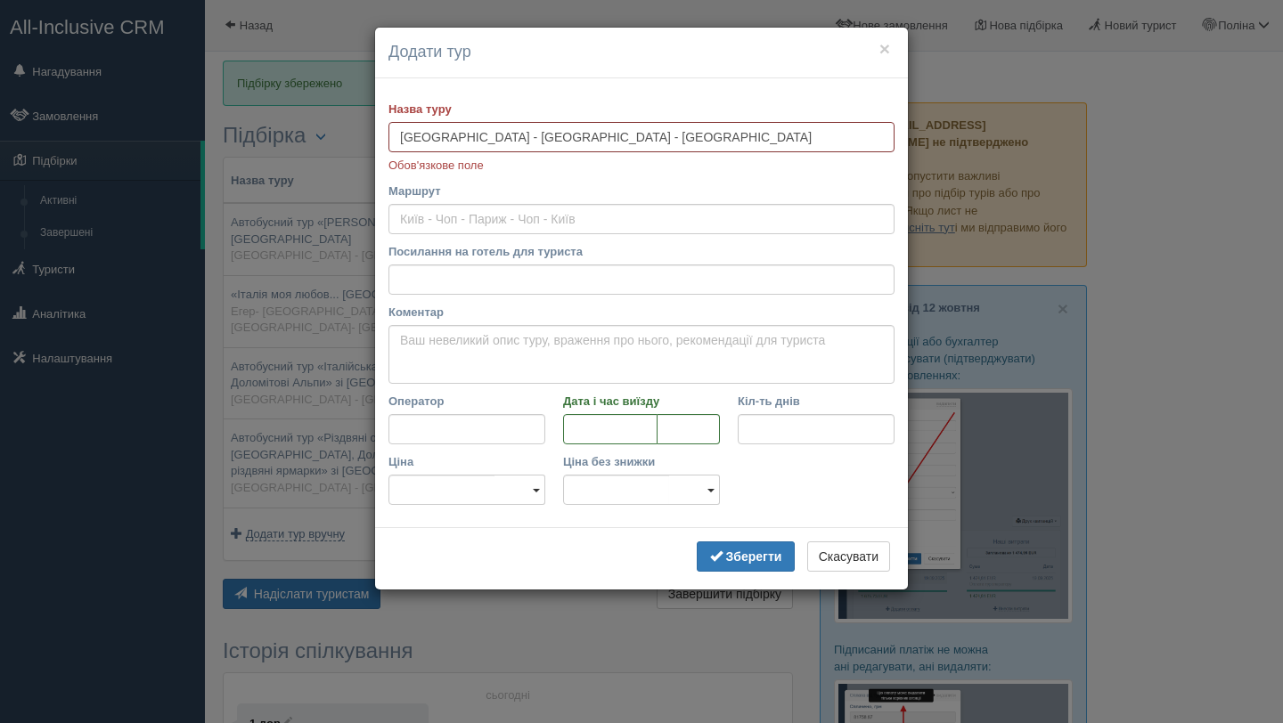
type input "Будапешт - Венеція - Бурано"
click at [736, 217] on input "Маршрут" at bounding box center [641, 219] width 506 height 30
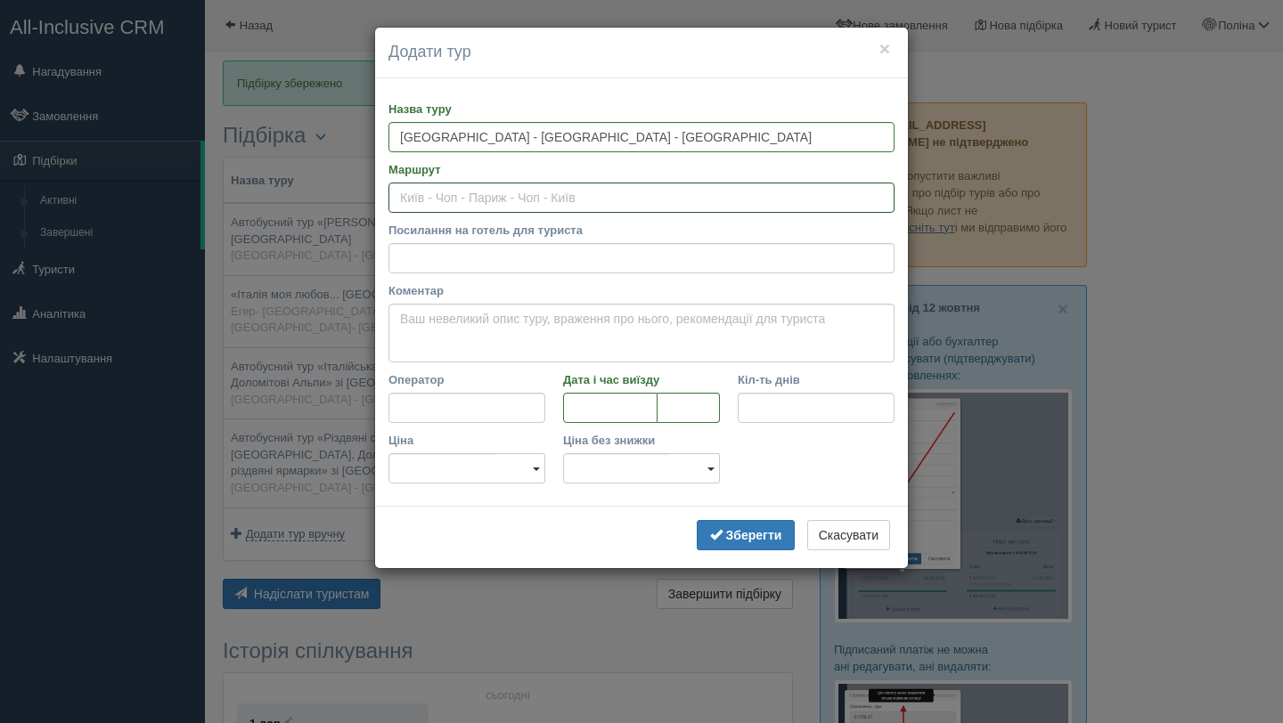
paste input "Львів/БудапештВенеціяБураноБудапешт/Львів"
type input "Львів/БудапештВенеціяБураноБудапешт/Львів"
click at [508, 272] on input "Посилання на готель для туриста" at bounding box center [641, 258] width 506 height 30
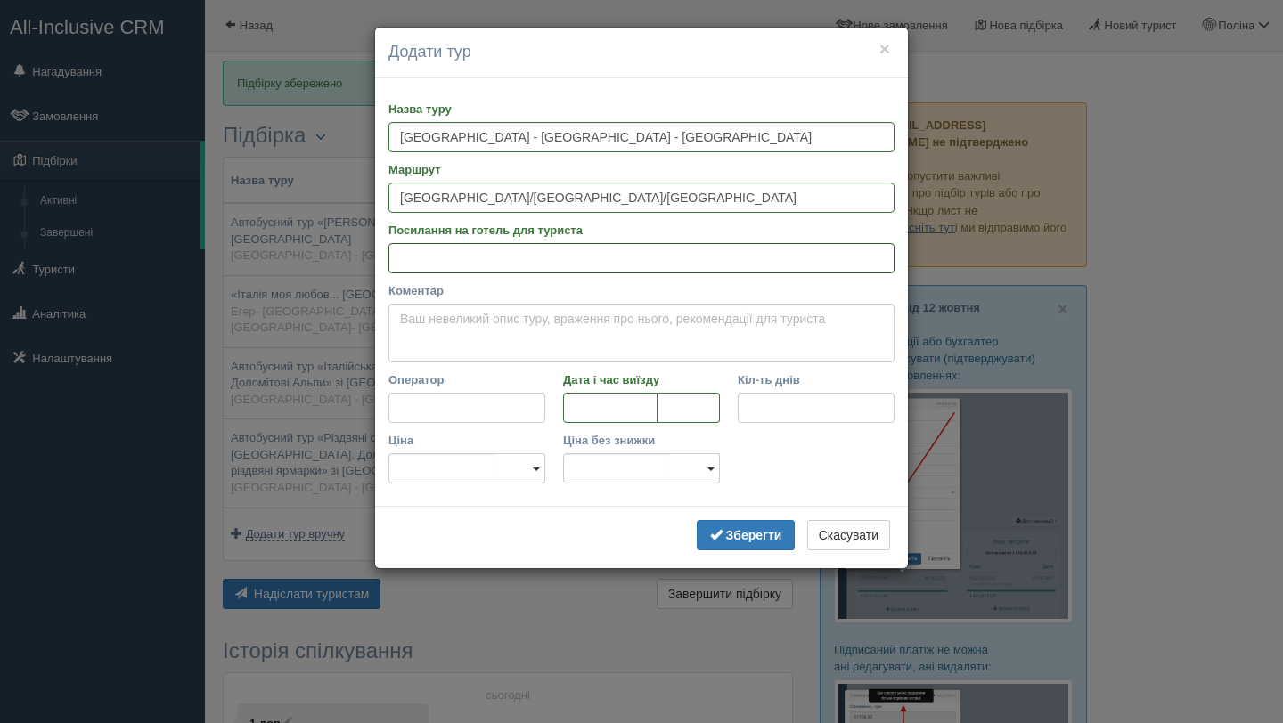
paste input "https://eurotrips.ua/wp-content/uploads/pdf2/pdf_49573_ua.pdf"
type input "https://eurotrips.ua/wp-content/uploads/pdf2/pdf_49573_ua.pdf"
click at [516, 324] on textarea "Коментар" at bounding box center [641, 333] width 506 height 59
click at [589, 414] on input "Дата і час виїзду" at bounding box center [610, 408] width 94 height 30
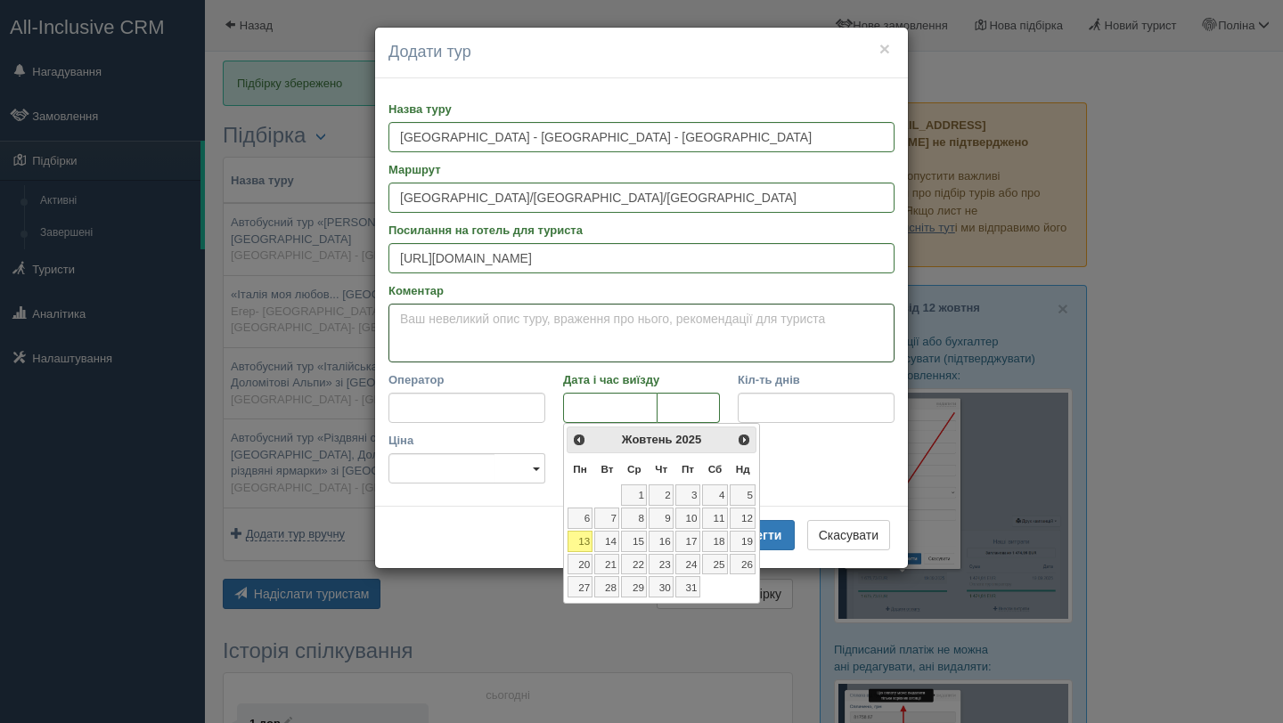
click at [452, 333] on textarea "Коментар" at bounding box center [641, 333] width 506 height 59
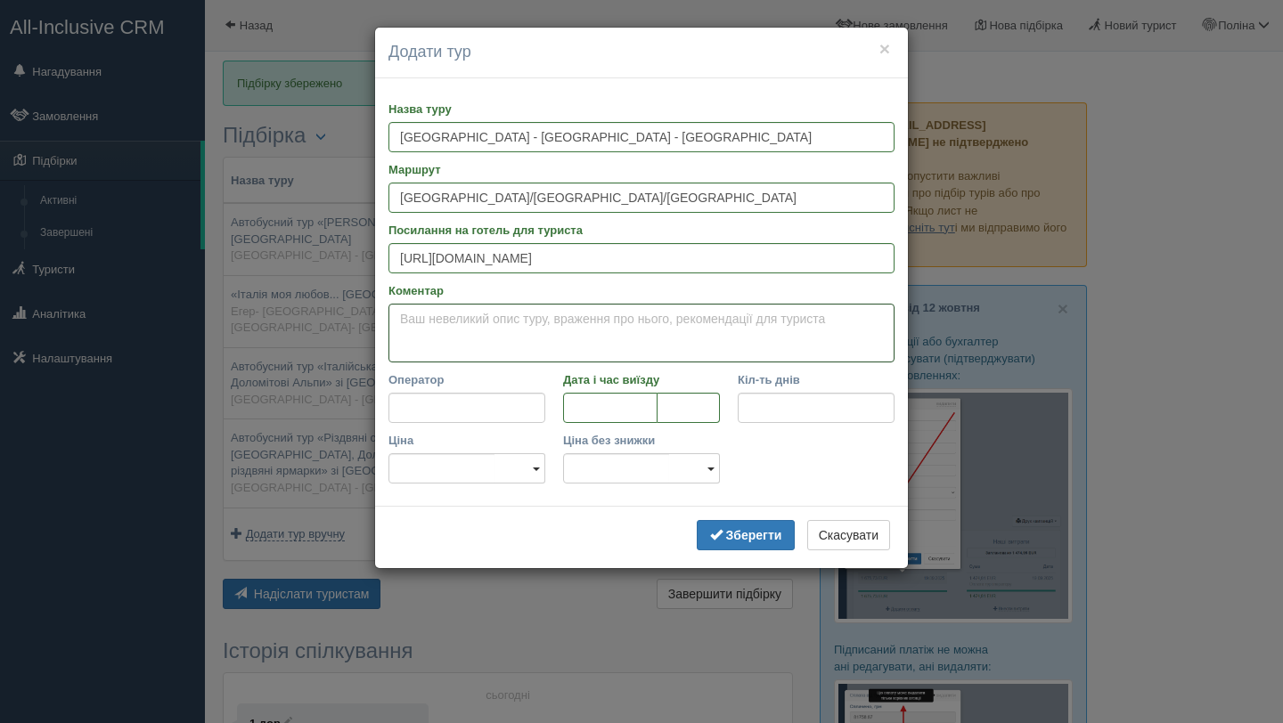
paste textarea "Всього днів - 4Кількість ночей в готелях - 1Кількість нічних переїздів - 2"
click at [491, 314] on textarea "Всього днів - 4Кількість ночей в готелях - 1Кількість нічних переїздів - 2" at bounding box center [641, 333] width 506 height 59
click at [665, 313] on textarea "Всього днів - 4. Кількість ночей в готелях - 1Кількість нічних переїздів - 2" at bounding box center [641, 333] width 506 height 59
click at [858, 332] on textarea "Всього днів - 4. Кількість ночей в готелях - 1. Кількість нічних переїздів - 2" at bounding box center [641, 333] width 506 height 59
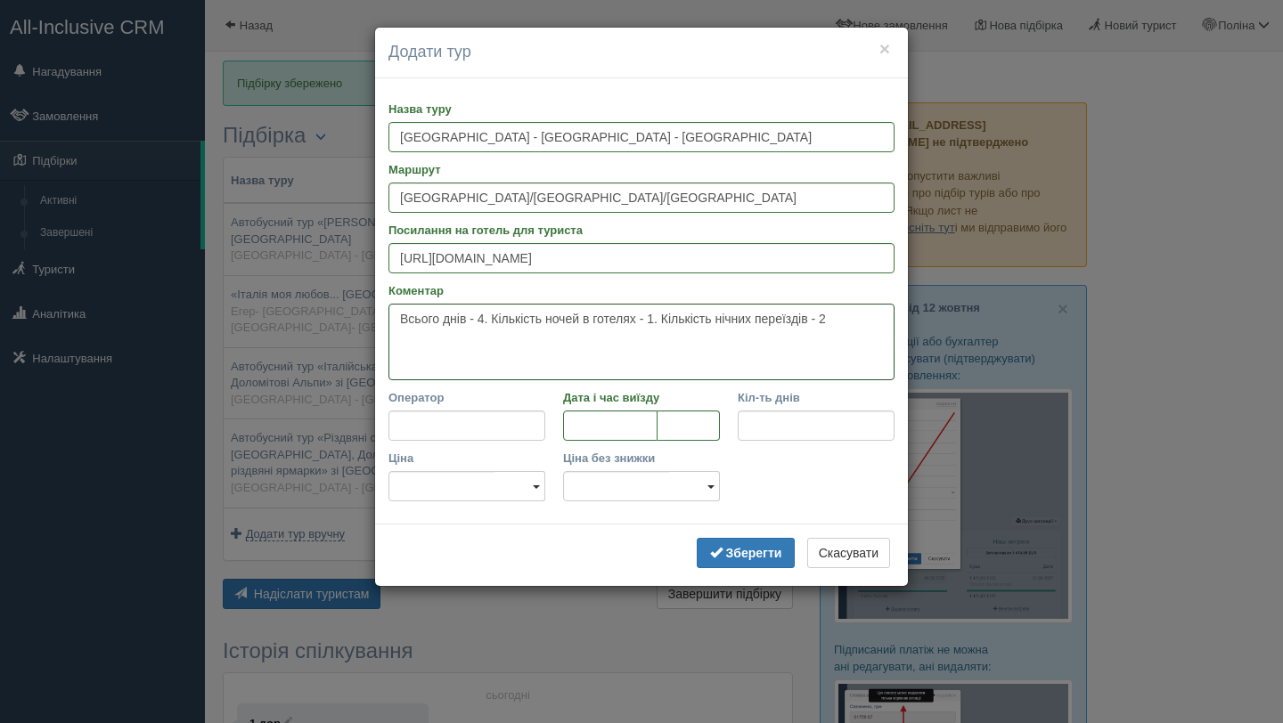
paste textarea "Входить у вартість переїзд у комфортабельному автобусі; проживання в готелі 3-4…"
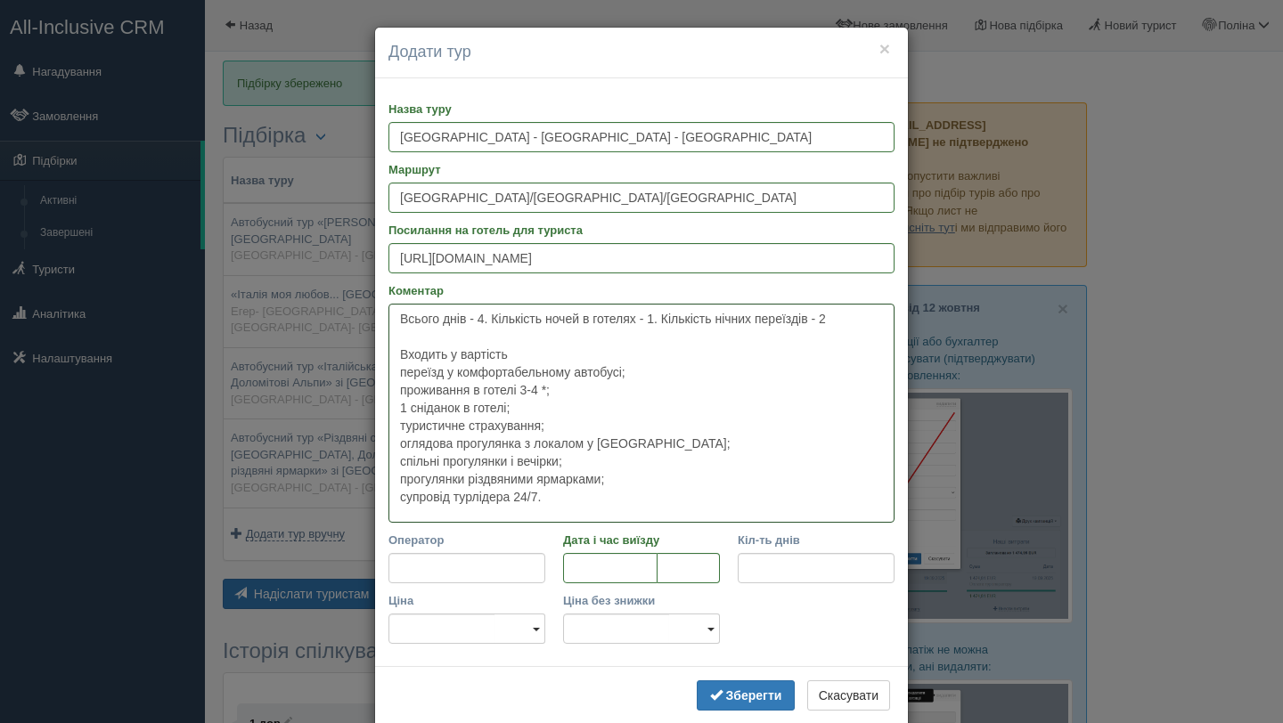
click at [512, 354] on textarea "Всього днів - 4. Кількість ночей в готелях - 1. Кількість нічних переїздів - 2 …" at bounding box center [641, 413] width 506 height 219
click at [404, 373] on textarea "Всього днів - 4. Кількість ночей в готелях - 1. Кількість нічних переїздів - 2 …" at bounding box center [641, 413] width 506 height 219
click at [400, 373] on textarea "Всього днів - 4. Кількість ночей в готелях - 1. Кількість нічних переїздів - 2 …" at bounding box center [641, 413] width 506 height 219
click at [397, 390] on textarea "Всього днів - 4. Кількість ночей в готелях - 1. Кількість нічних переїздів - 2 …" at bounding box center [641, 413] width 506 height 219
click at [399, 404] on textarea "Всього днів - 4. Кількість ночей в готелях - 1. Кількість нічних переїздів - 2 …" at bounding box center [641, 413] width 506 height 219
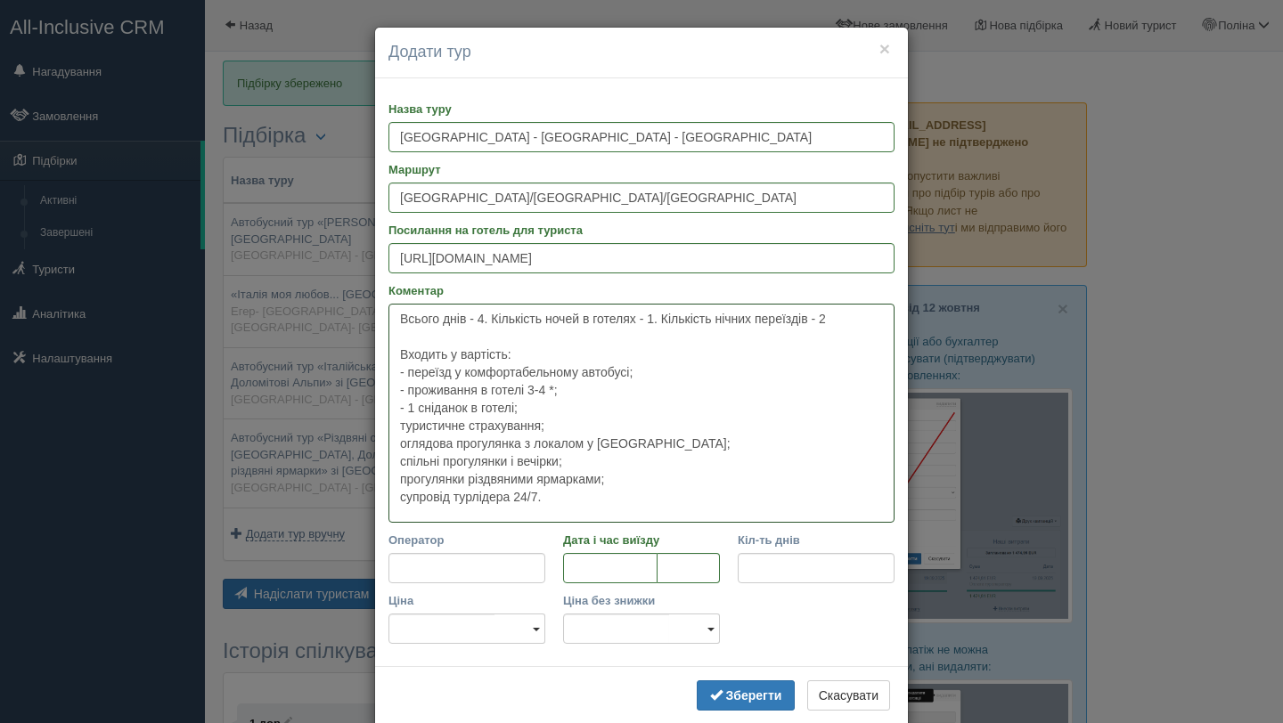
click at [401, 427] on textarea "Всього днів - 4. Кількість ночей в готелях - 1. Кількість нічних переїздів - 2 …" at bounding box center [641, 413] width 506 height 219
click at [401, 441] on textarea "Всього днів - 4. Кількість ночей в готелях - 1. Кількість нічних переїздів - 2 …" at bounding box center [641, 413] width 506 height 219
click at [397, 462] on textarea "Всього днів - 4. Кількість ночей в готелях - 1. Кількість нічних переїздів - 2 …" at bounding box center [641, 413] width 506 height 219
click at [398, 479] on textarea "Всього днів - 4. Кількість ночей в готелях - 1. Кількість нічних переїздів - 2 …" at bounding box center [641, 413] width 506 height 219
click at [397, 497] on textarea "Всього днів - 4. Кількість ночей в готелях - 1. Кількість нічних переїздів - 2 …" at bounding box center [641, 413] width 506 height 219
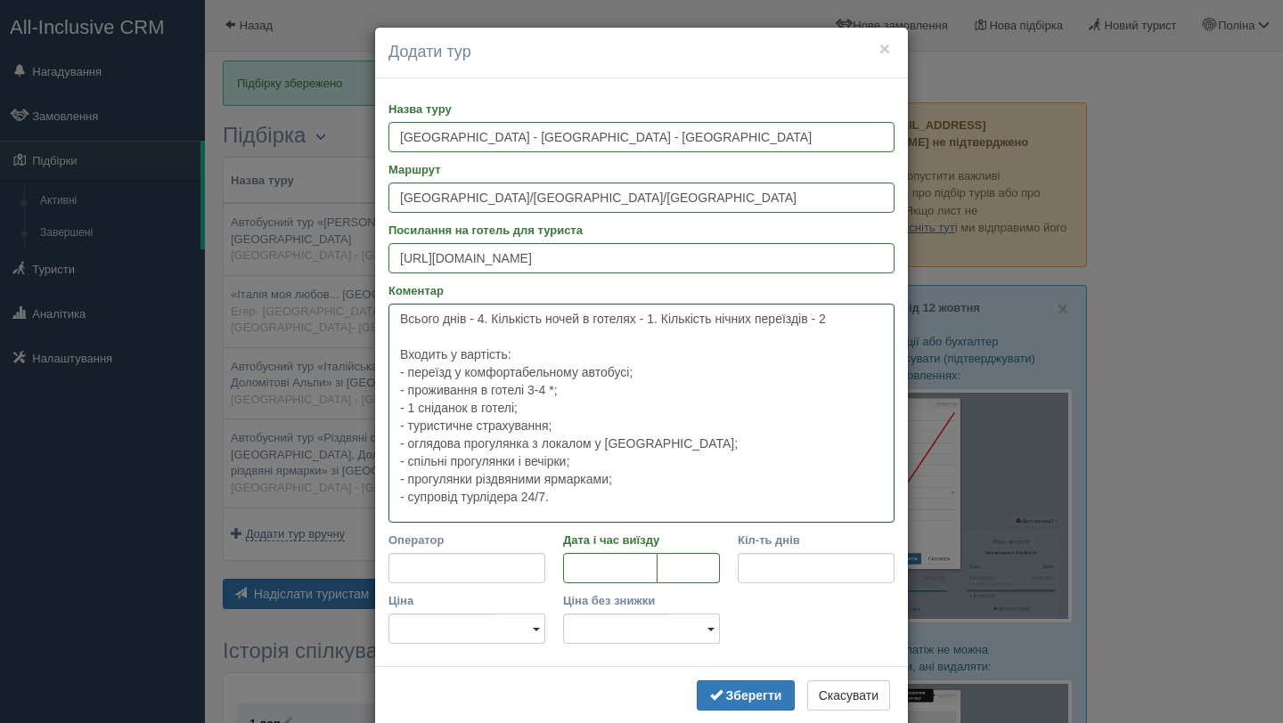
click at [623, 500] on textarea "Всього днів - 4. Кількість ночей в готелях - 1. Кількість нічних переїздів - 2 …" at bounding box center [641, 413] width 506 height 219
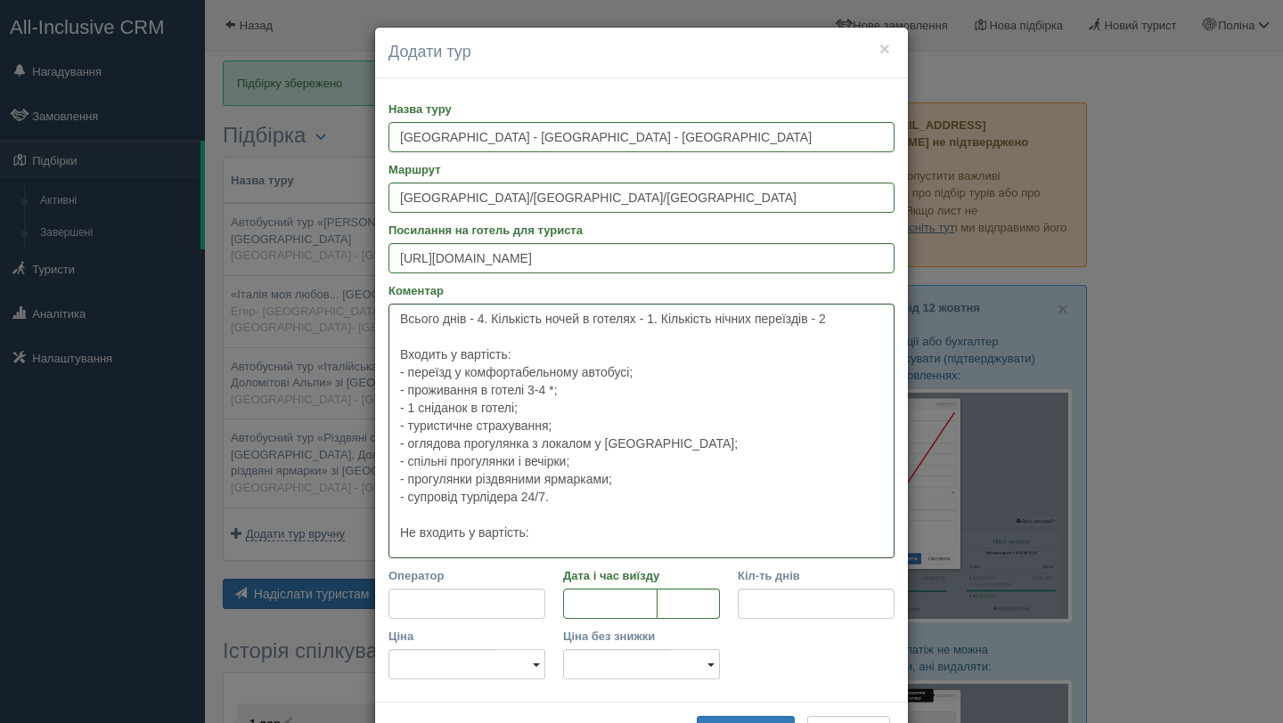
paste textarea "харчування (обід та вечеря); витрати на громадський транспорт; трансфер до остр…"
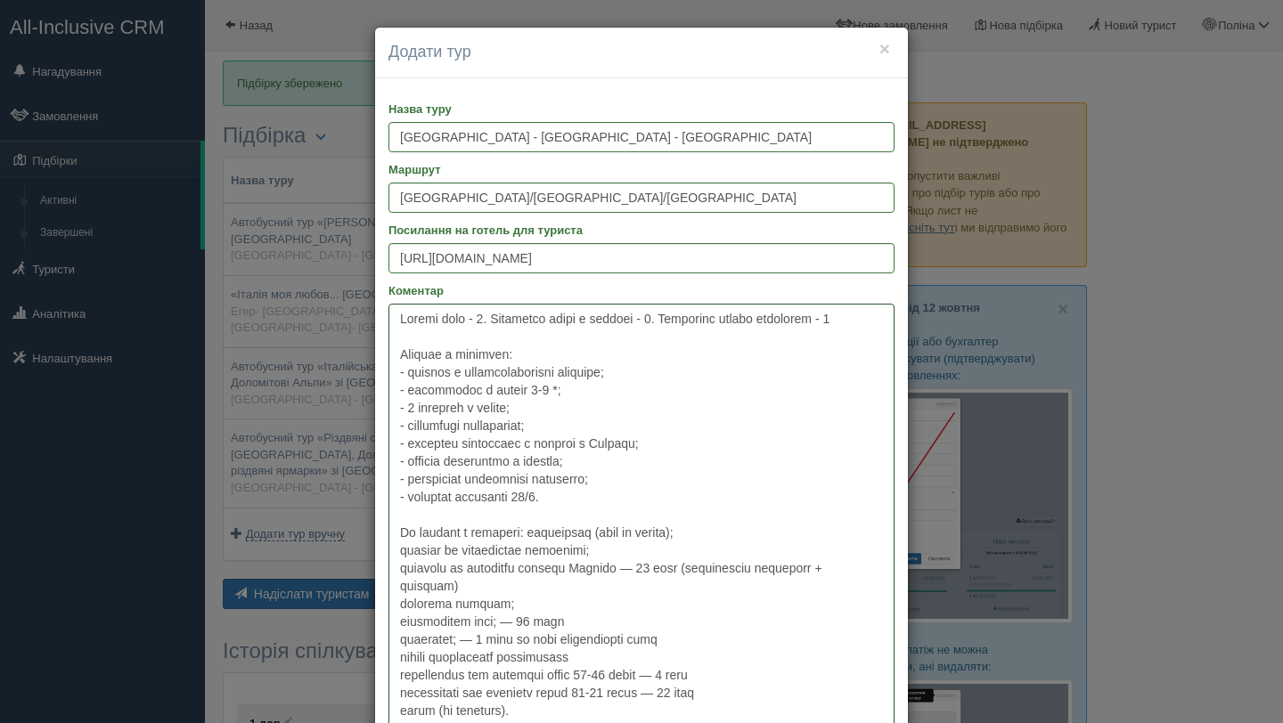
scroll to position [120, 0]
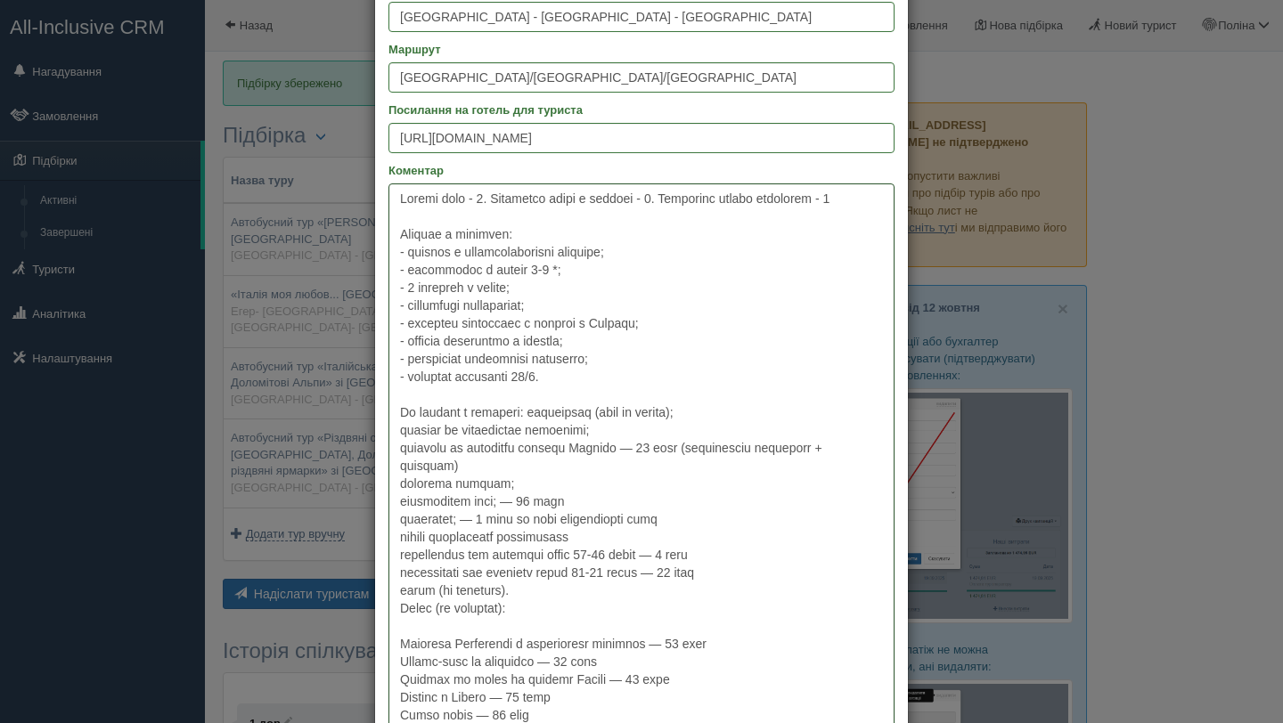
click at [536, 407] on textarea "Коментар" at bounding box center [641, 462] width 506 height 558
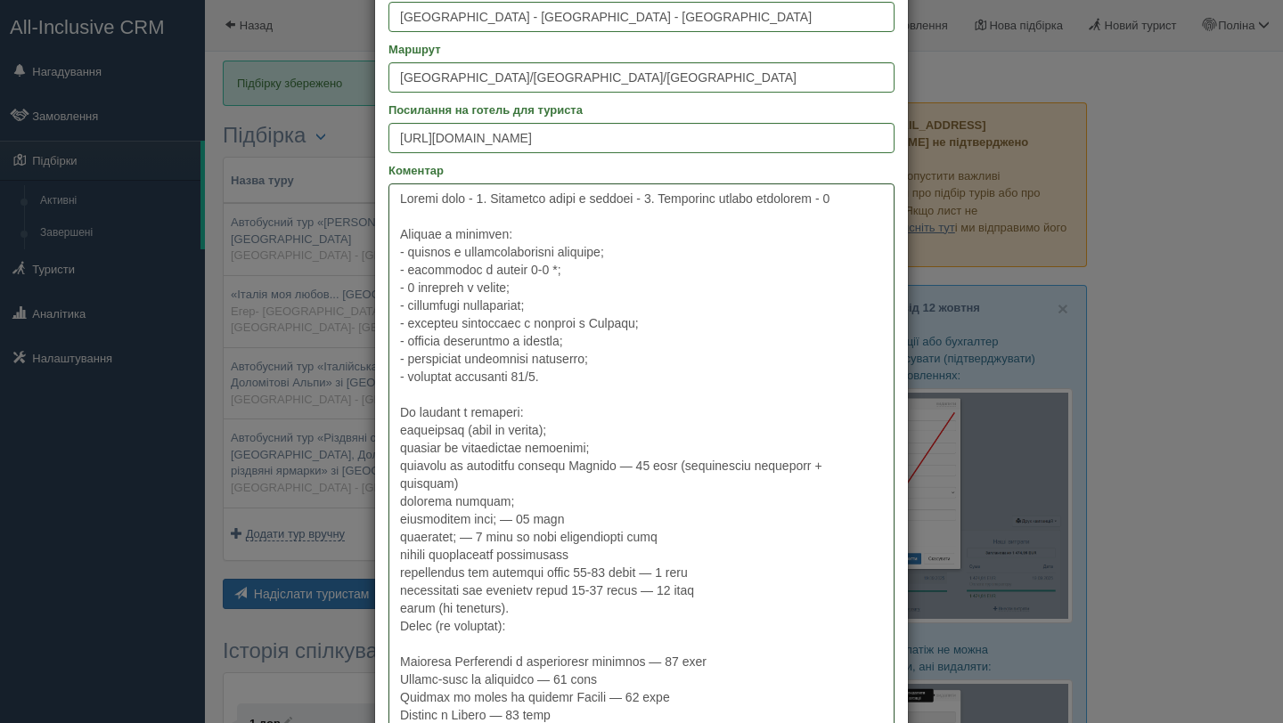
scroll to position [0, 0]
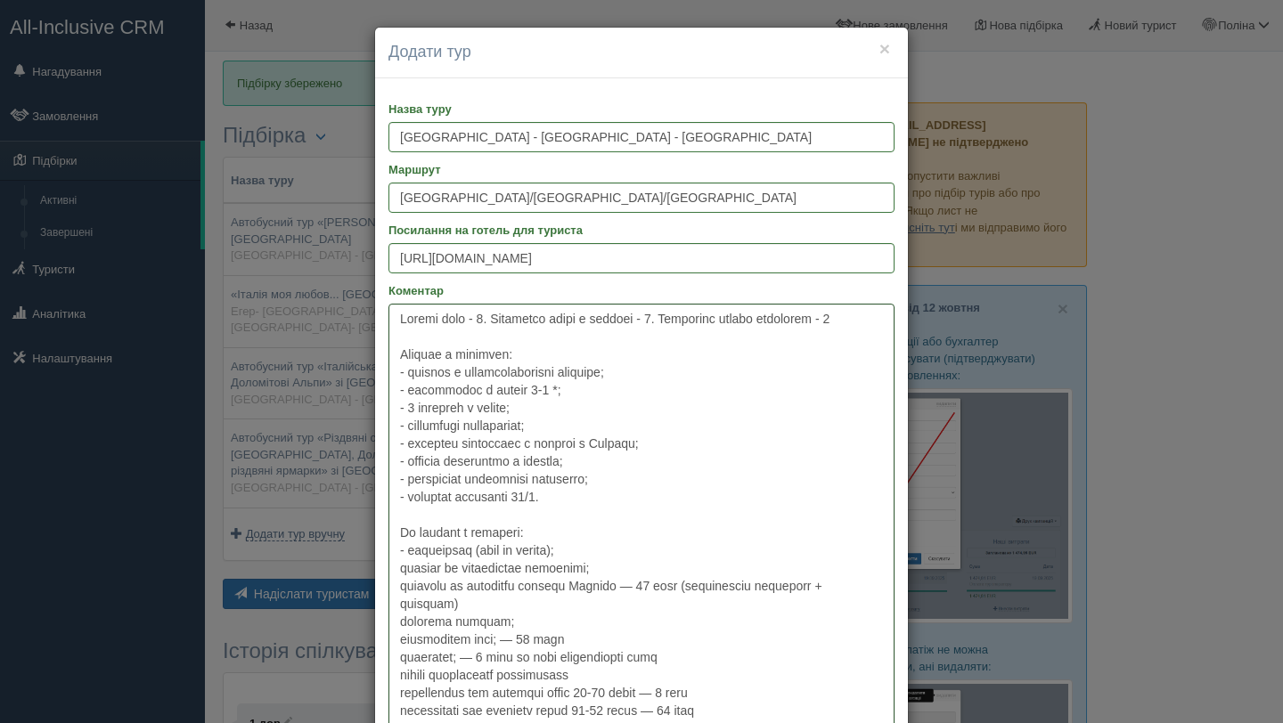
click at [400, 570] on textarea "Коментар" at bounding box center [641, 591] width 506 height 575
click at [398, 586] on textarea "Коментар" at bounding box center [641, 591] width 506 height 575
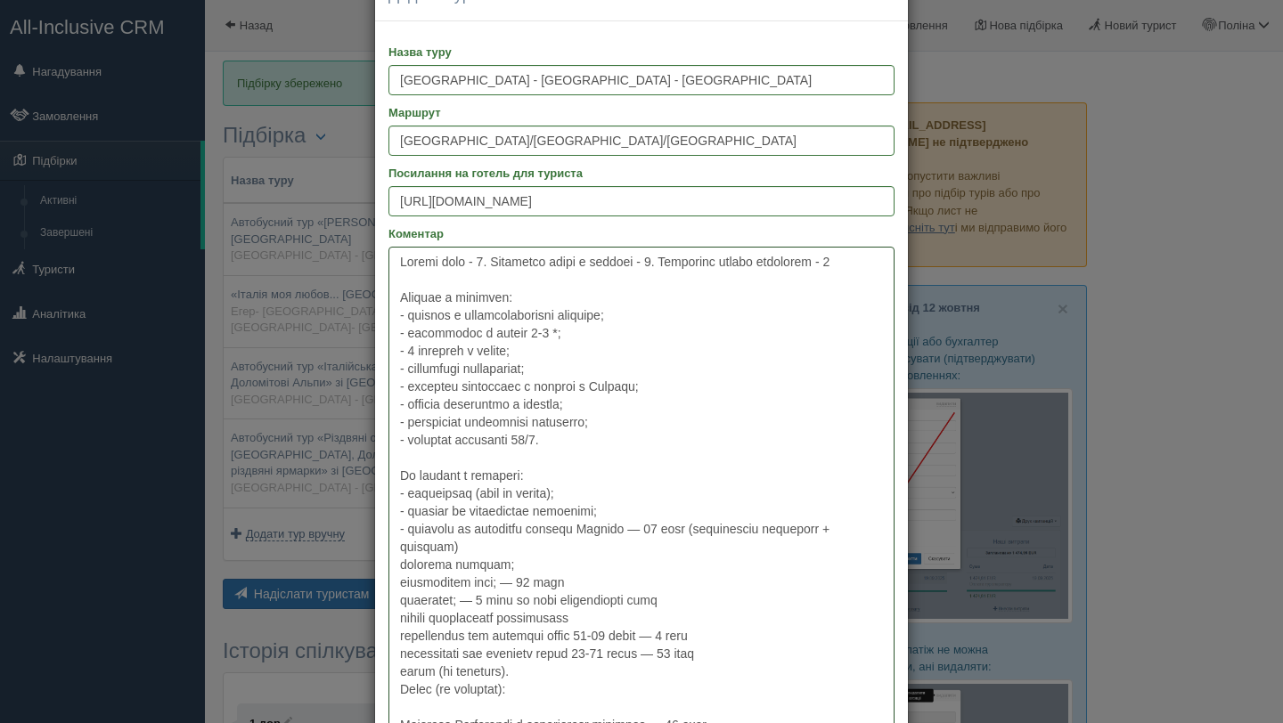
scroll to position [59, 0]
click at [399, 567] on textarea "Коментар" at bounding box center [641, 532] width 506 height 575
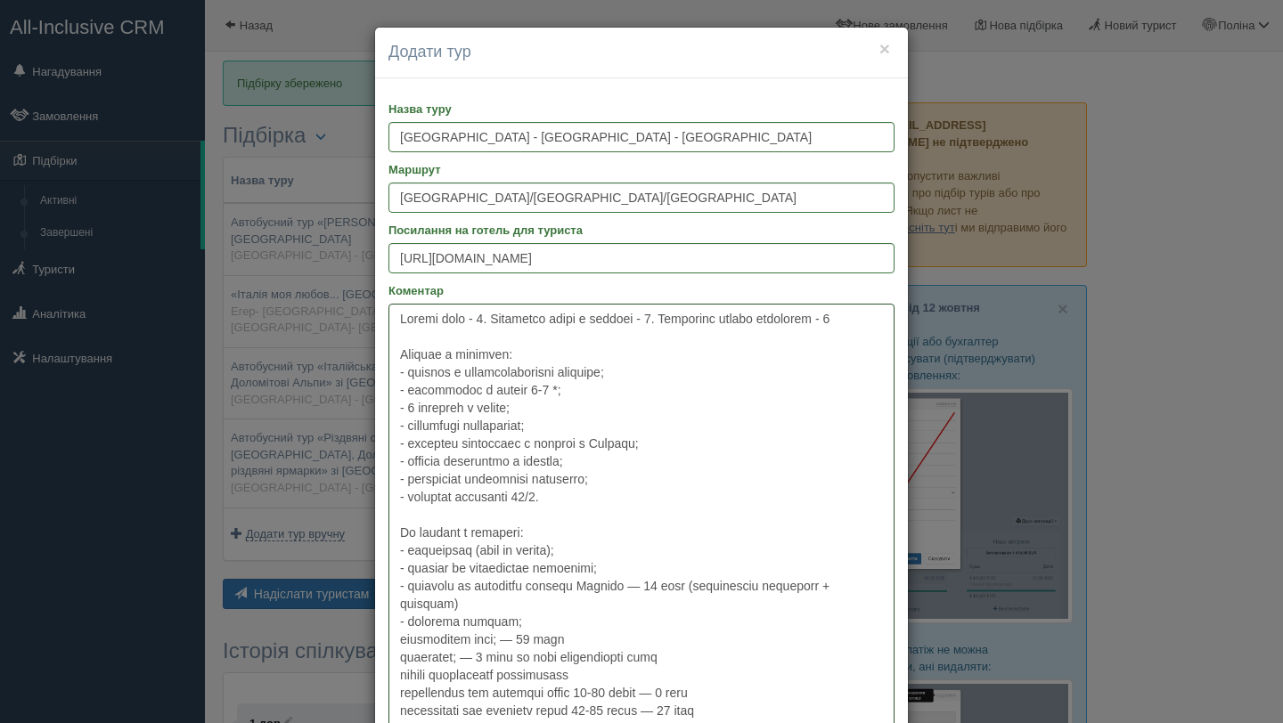
click at [396, 638] on textarea "Коментар" at bounding box center [641, 591] width 506 height 575
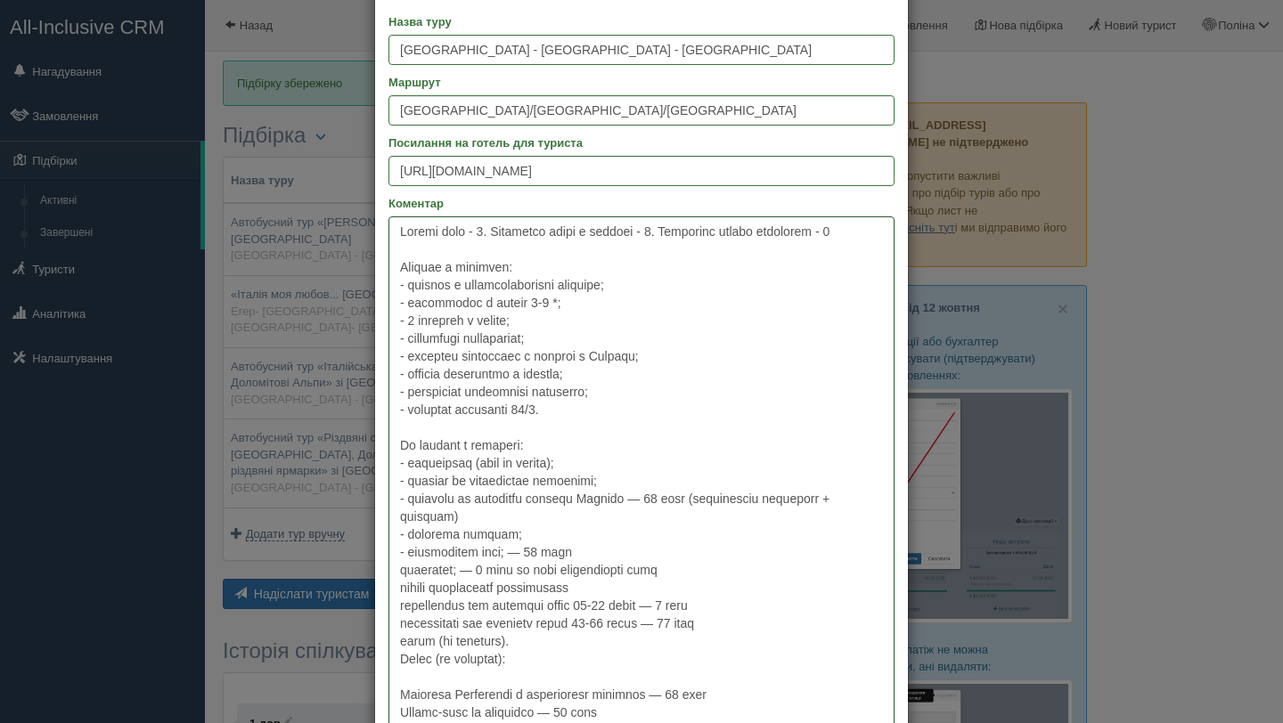
scroll to position [93, 0]
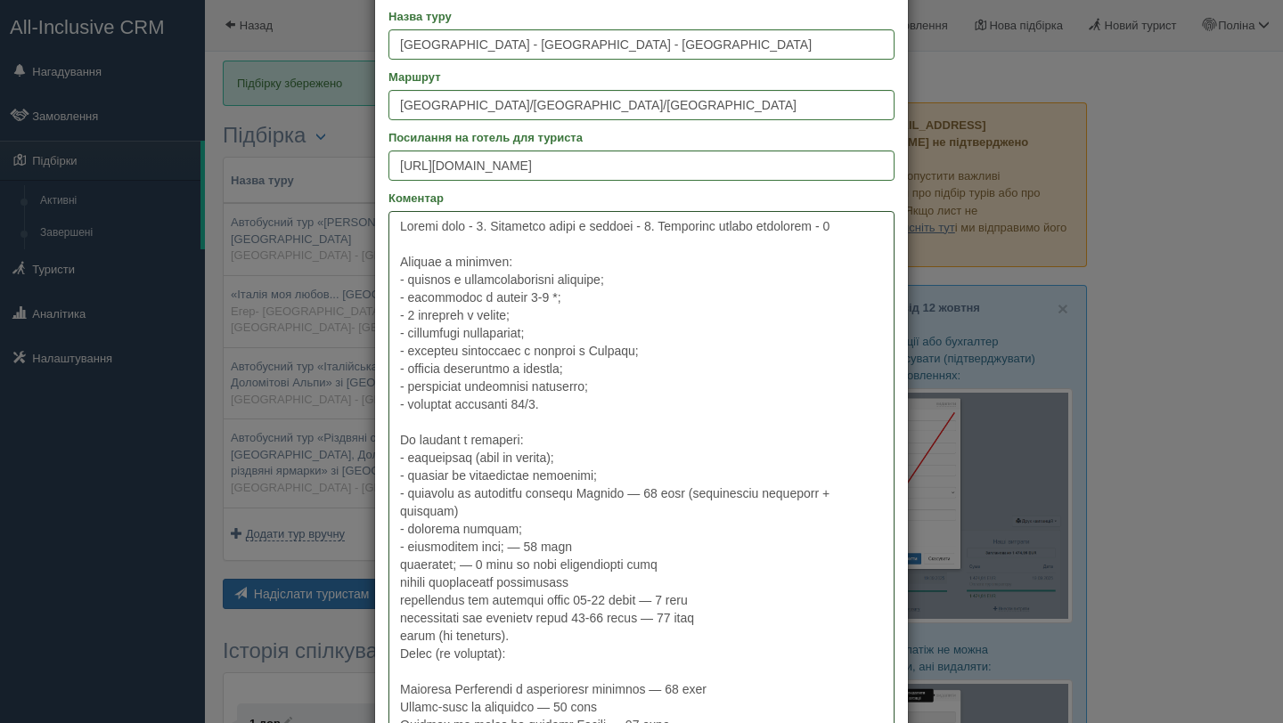
click at [395, 569] on textarea "Коментар" at bounding box center [641, 498] width 506 height 575
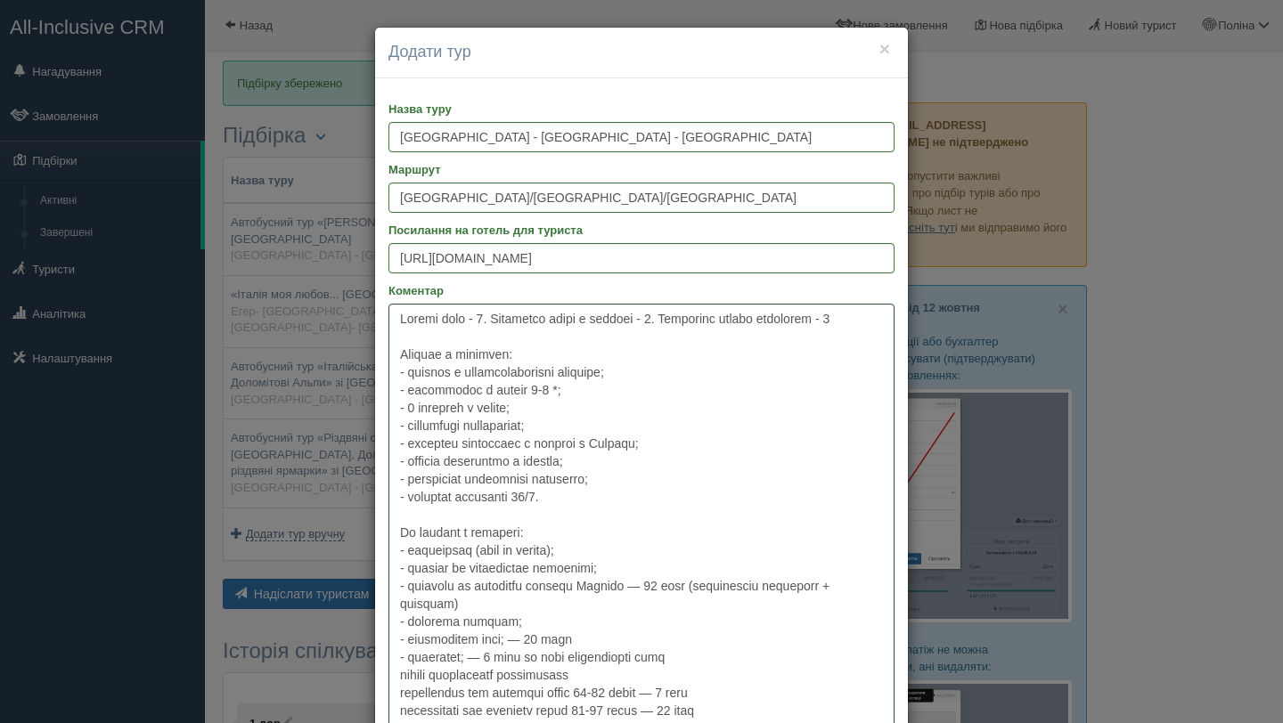
scroll to position [142, 0]
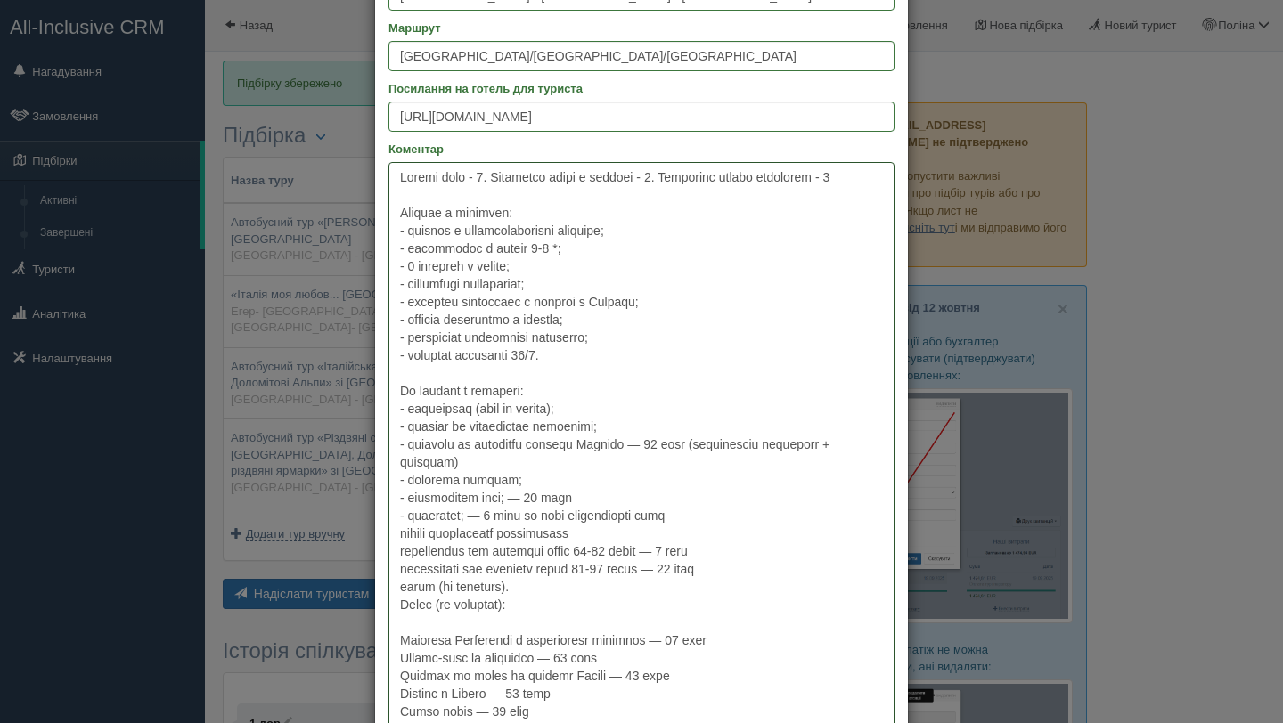
click at [395, 537] on textarea "Коментар" at bounding box center [641, 449] width 506 height 575
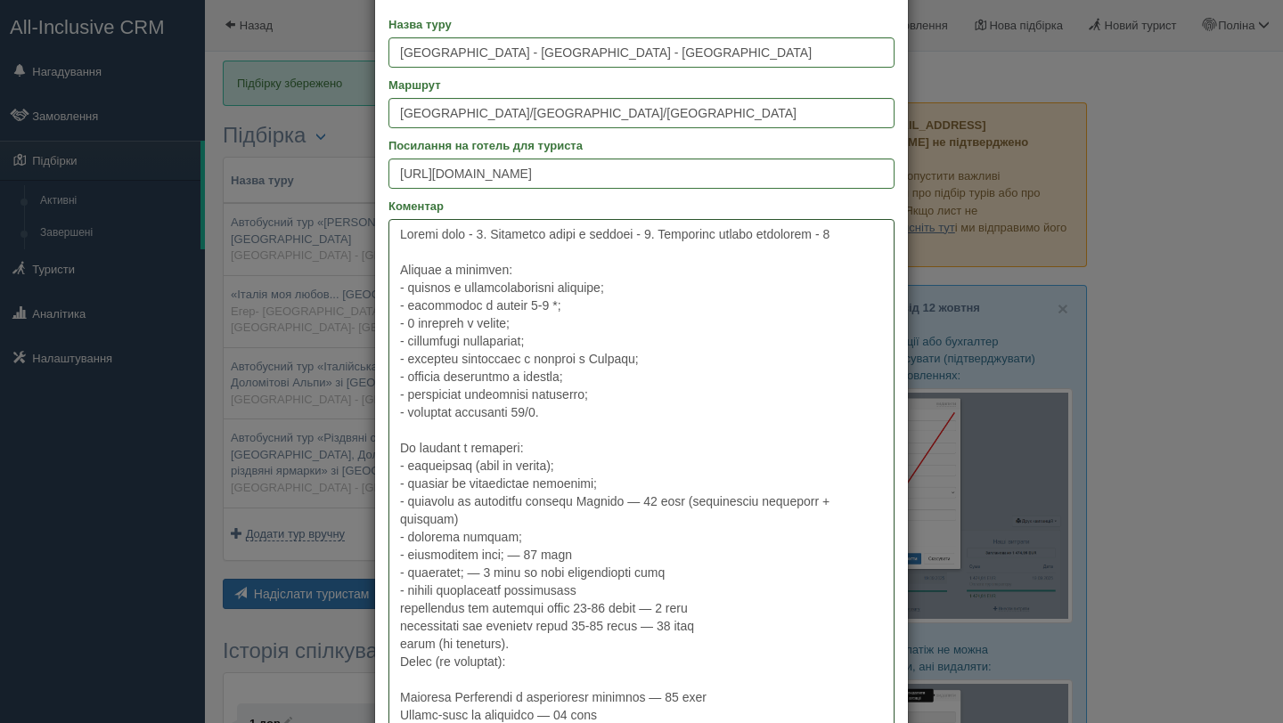
scroll to position [118, 0]
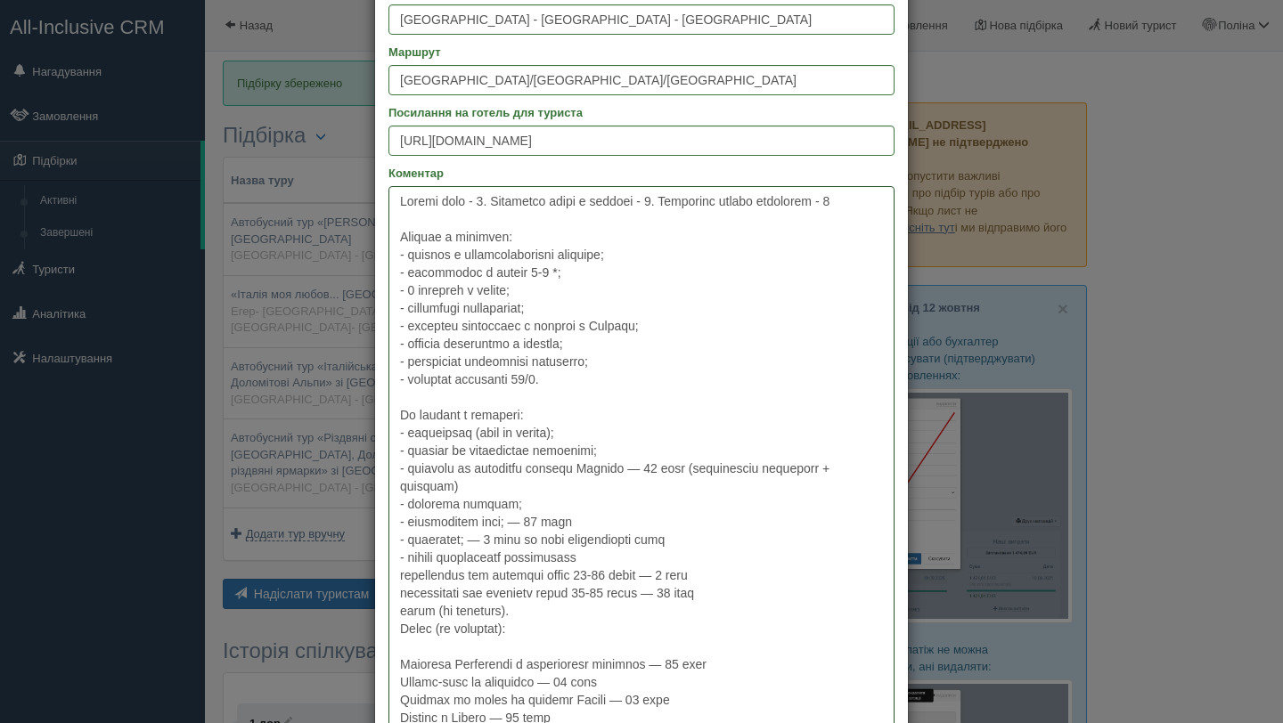
click at [393, 580] on textarea "Коментар" at bounding box center [641, 473] width 506 height 575
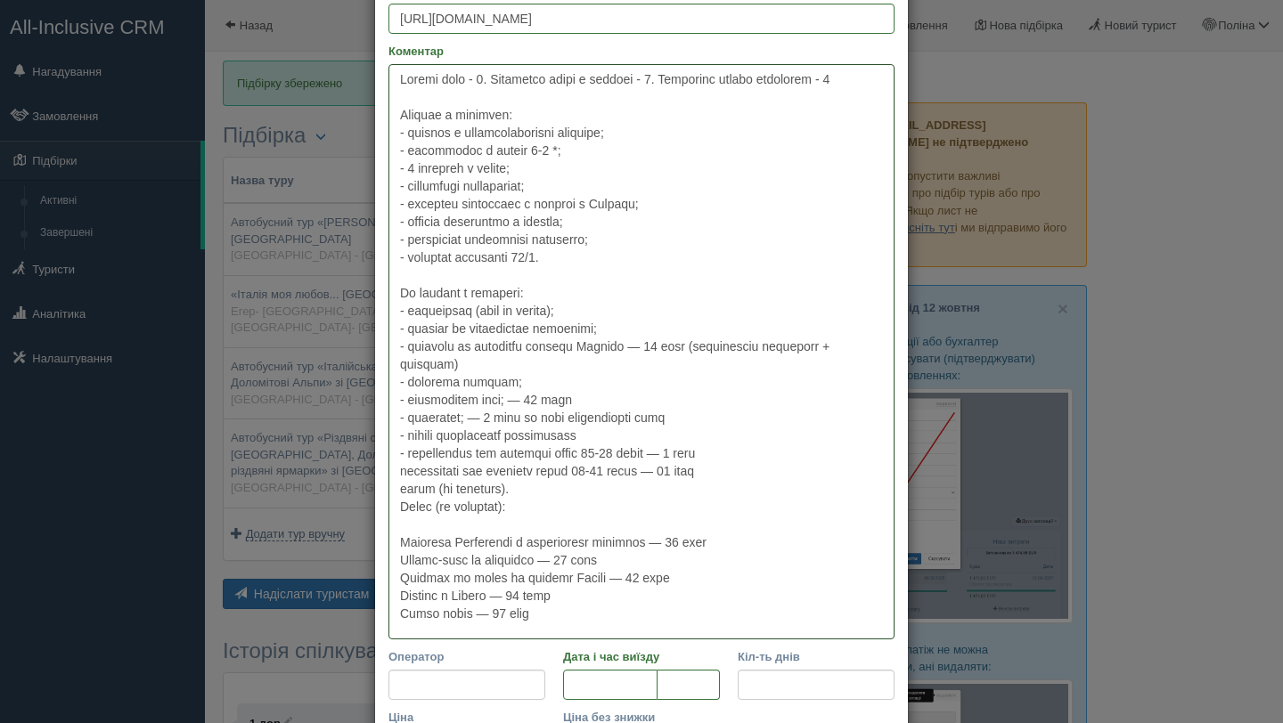
scroll to position [276, 0]
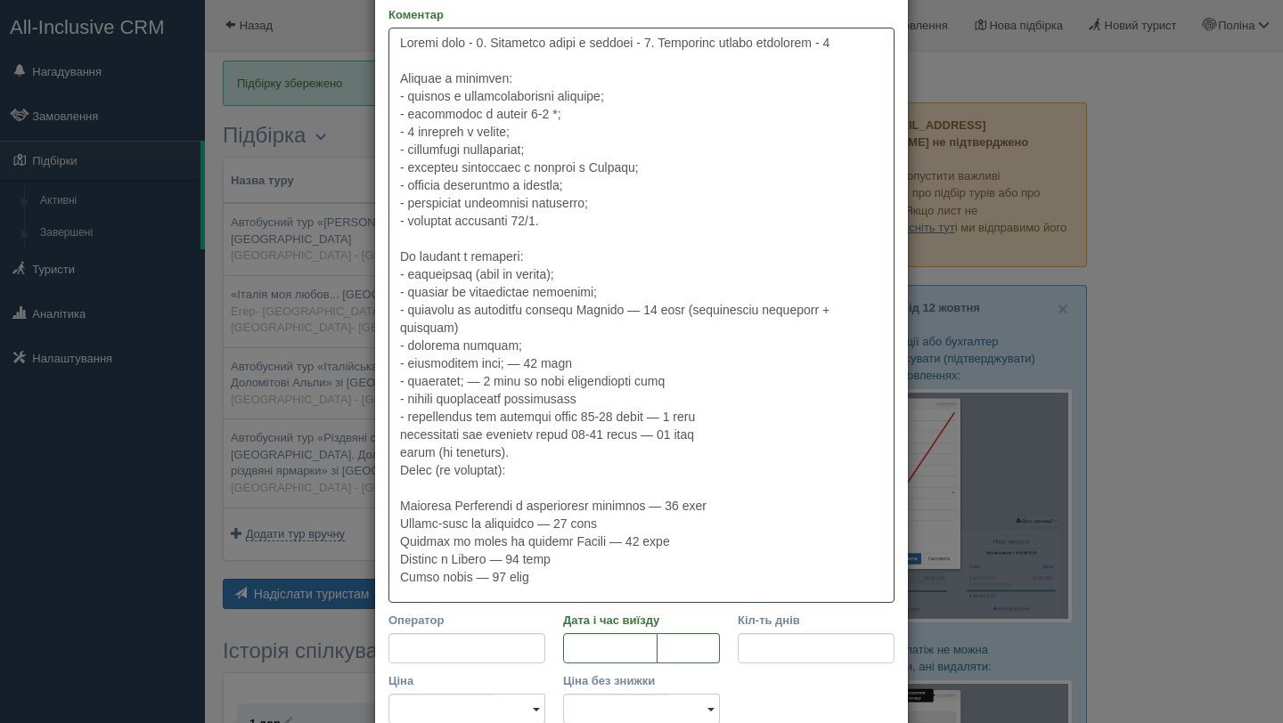
click at [400, 438] on textarea "Коментар" at bounding box center [641, 315] width 506 height 575
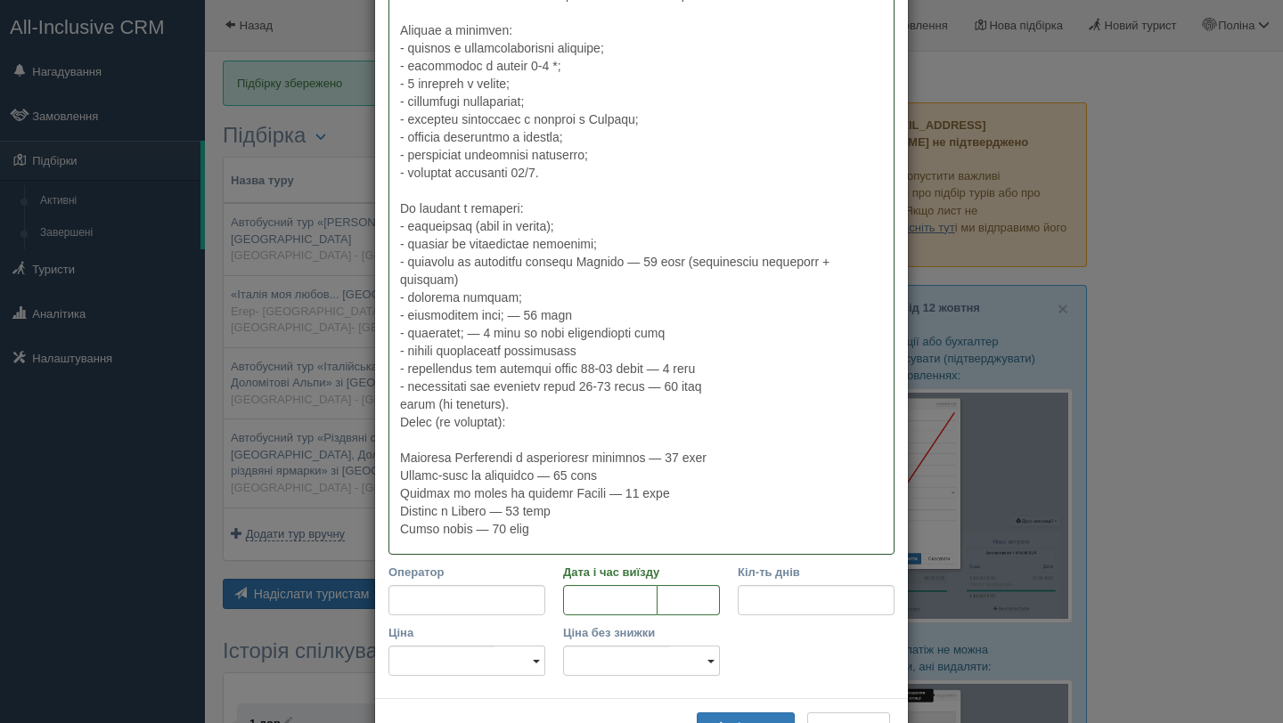
scroll to position [325, 0]
click at [404, 441] on textarea "Коментар" at bounding box center [641, 266] width 506 height 575
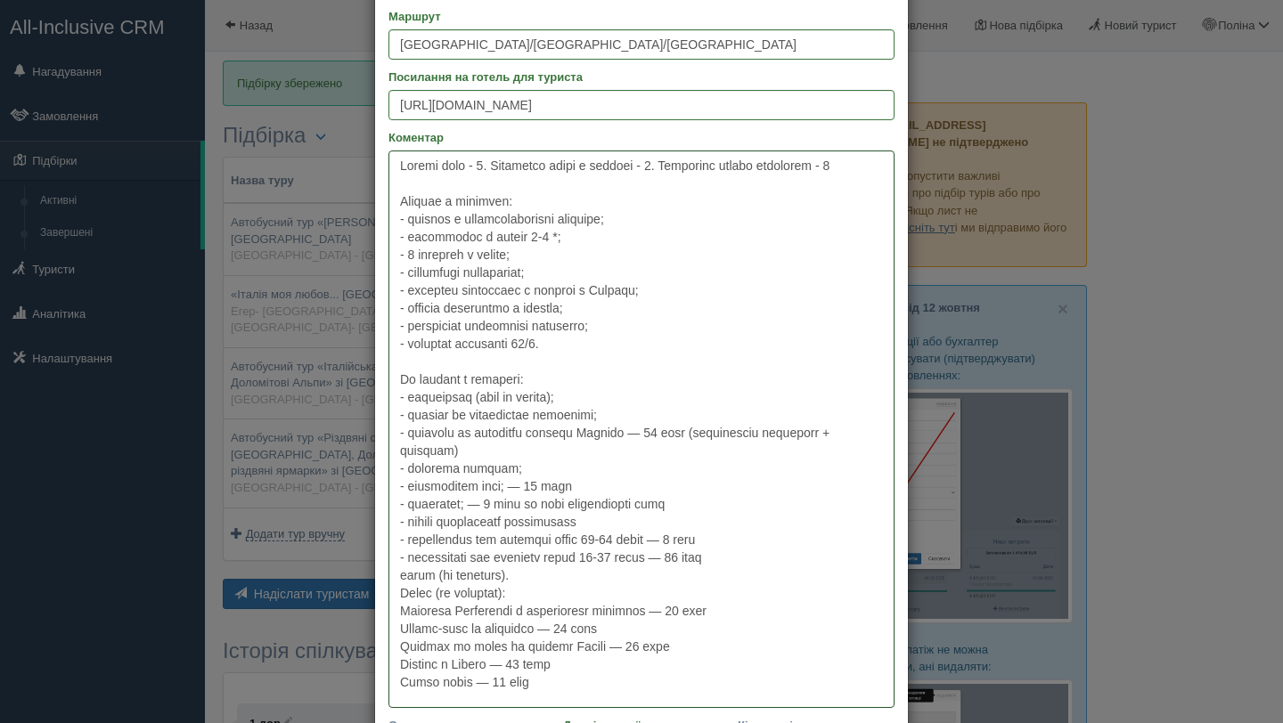
scroll to position [177, 0]
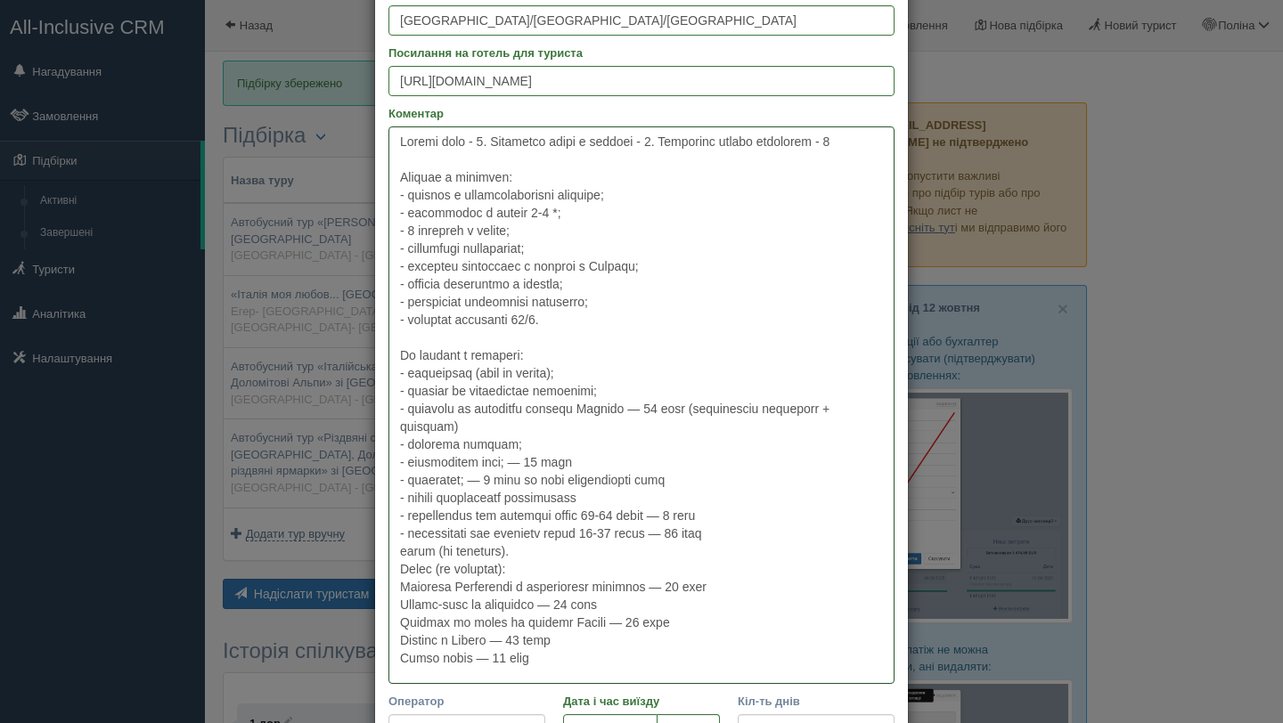
click at [398, 570] on textarea "Коментар" at bounding box center [641, 405] width 506 height 558
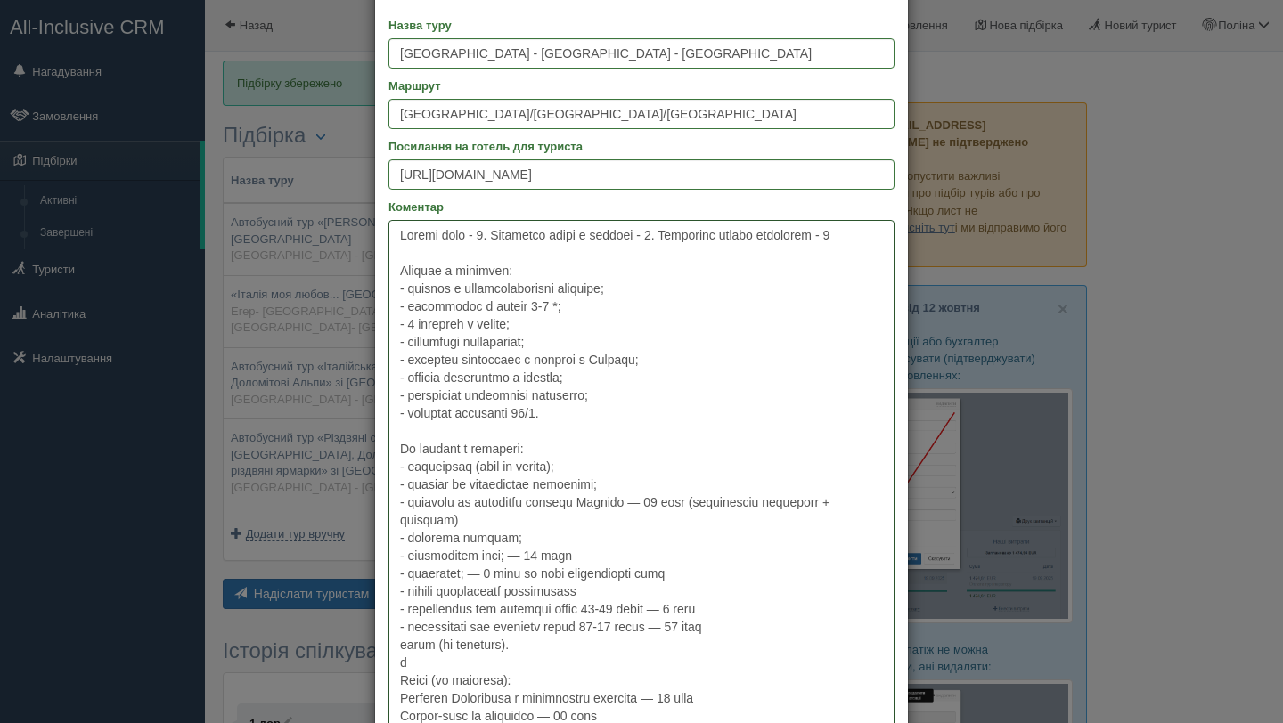
scroll to position [86, 0]
click at [406, 665] on textarea "Коментар" at bounding box center [641, 505] width 506 height 575
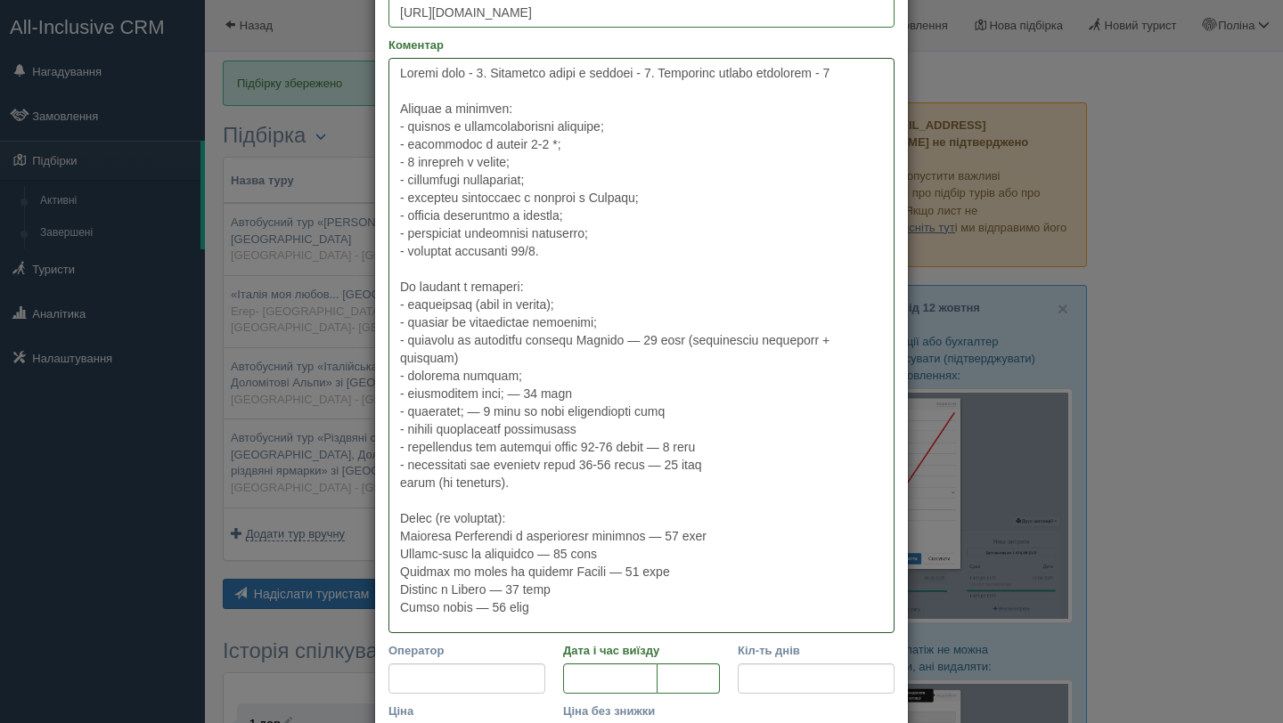
scroll to position [249, 0]
click at [400, 535] on textarea "Коментар" at bounding box center [641, 341] width 506 height 575
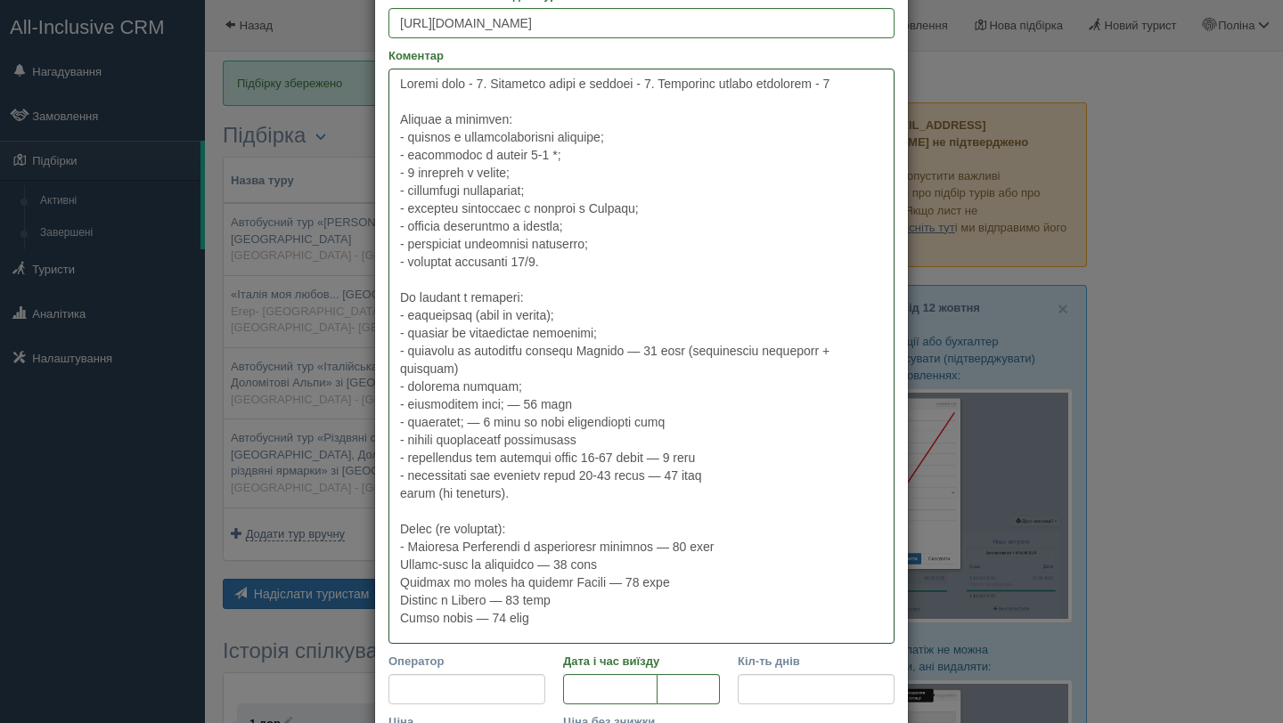
scroll to position [273, 0]
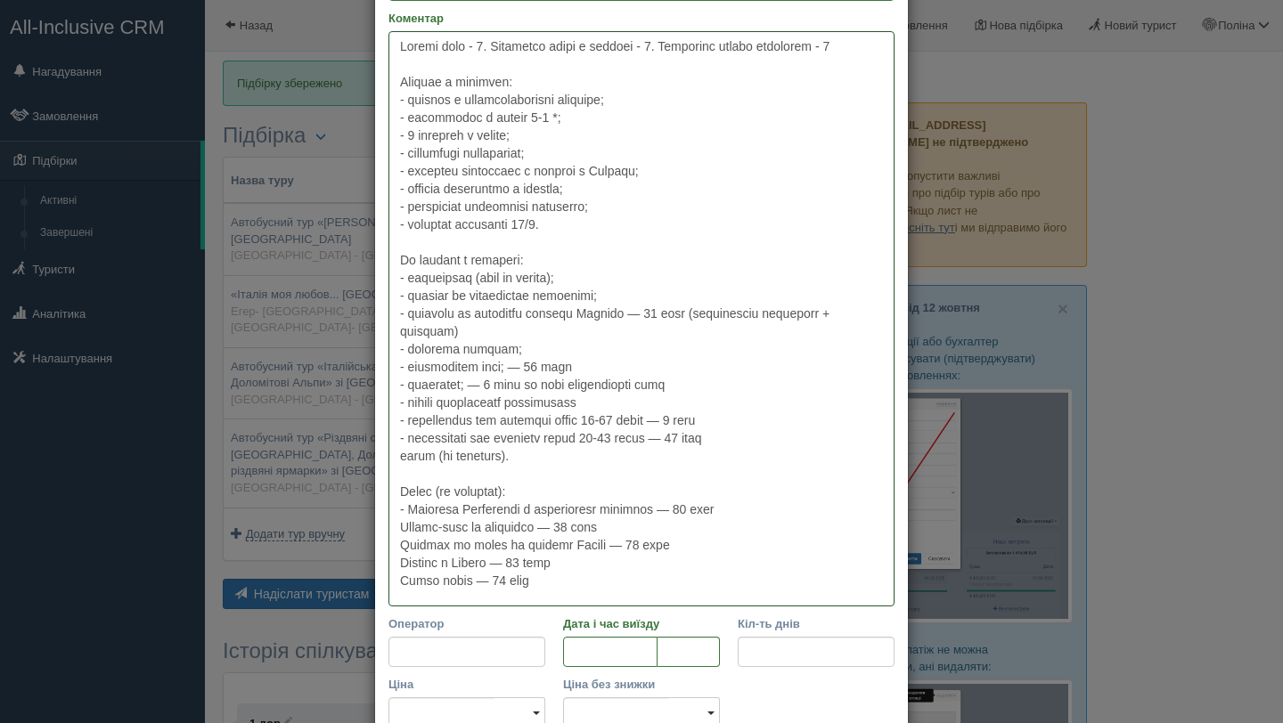
click at [396, 534] on textarea "Коментар" at bounding box center [641, 318] width 506 height 575
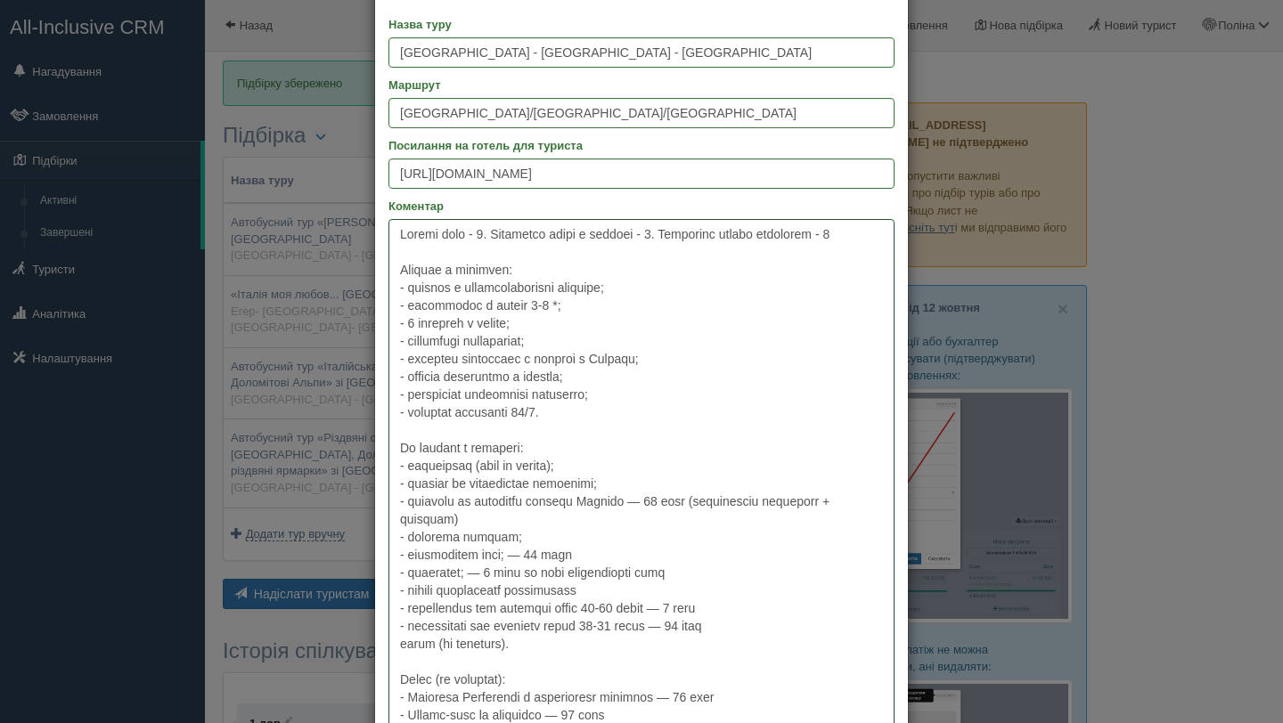
scroll to position [225, 0]
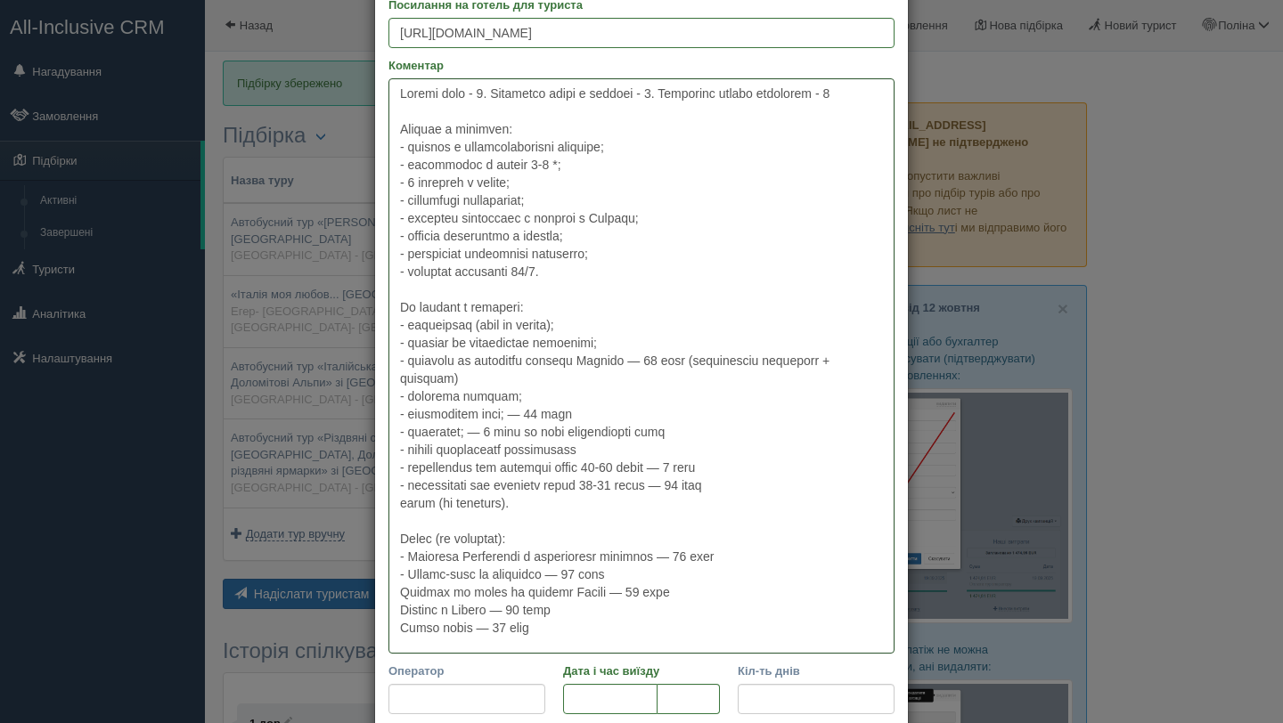
click at [397, 594] on textarea "Коментар" at bounding box center [641, 365] width 506 height 575
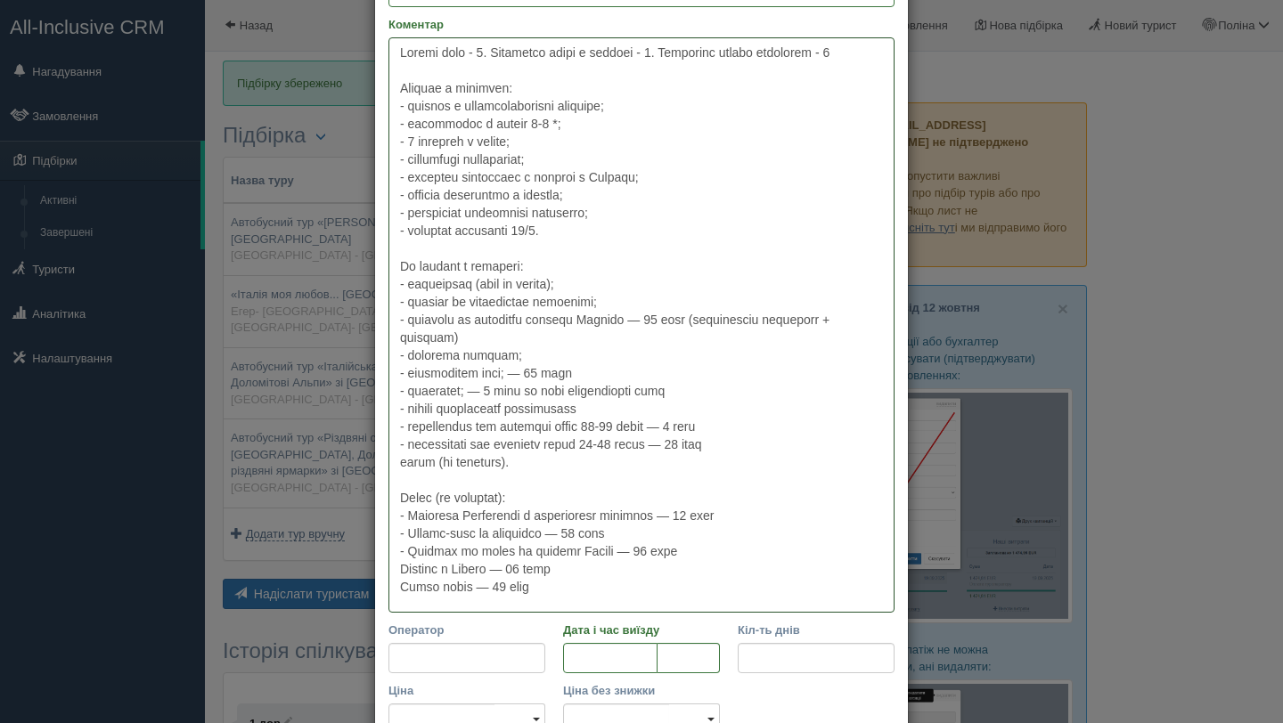
scroll to position [267, 0]
click at [395, 579] on textarea "Коментар" at bounding box center [641, 324] width 506 height 575
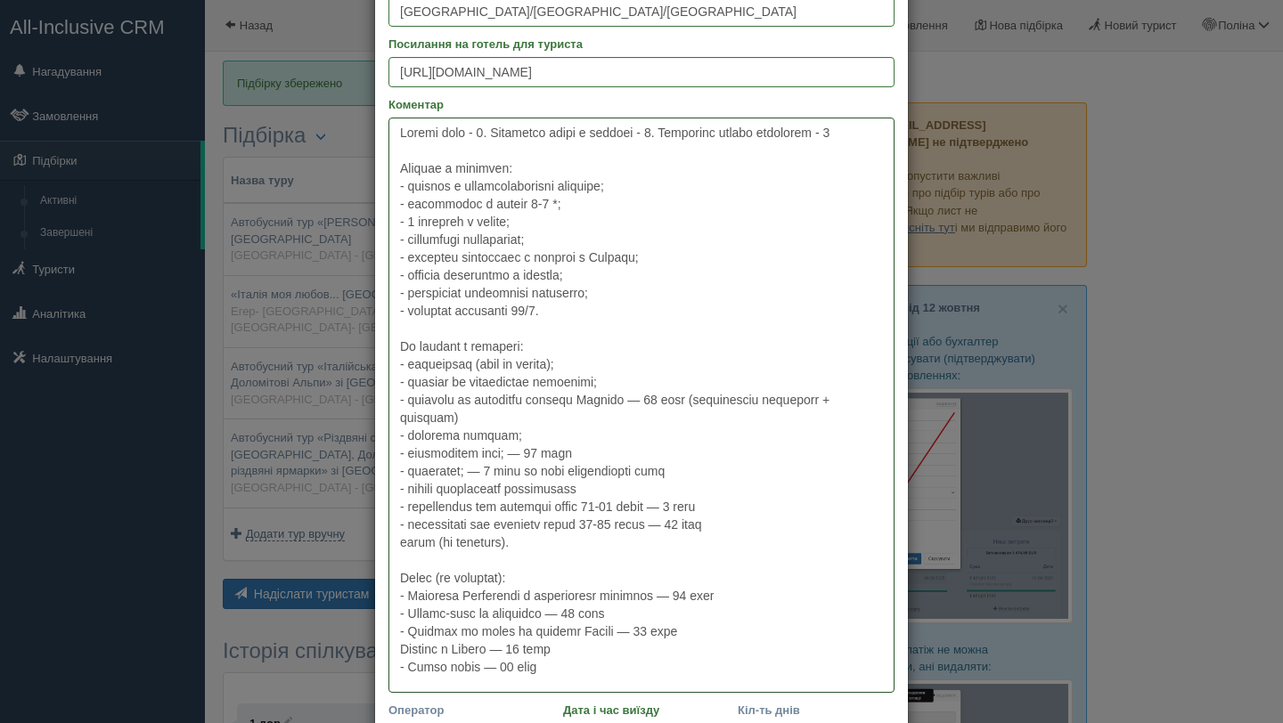
scroll to position [227, 0]
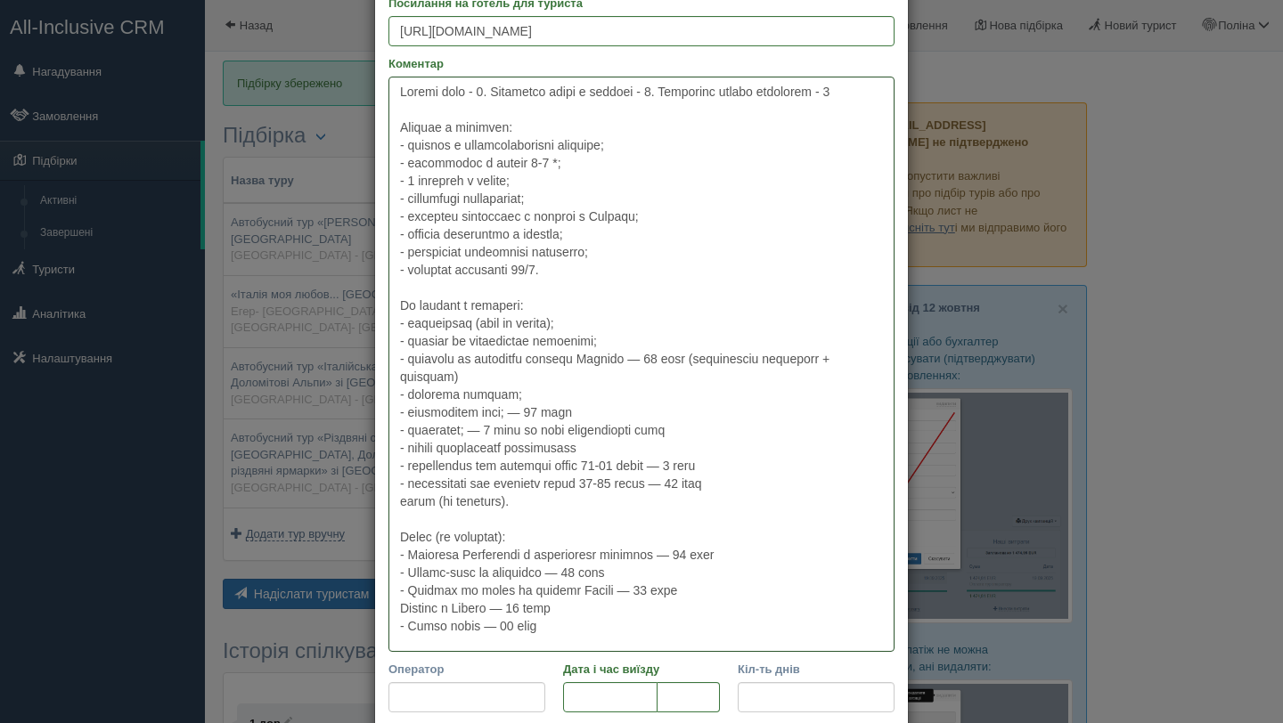
click at [400, 606] on textarea "Коментар" at bounding box center [641, 364] width 506 height 575
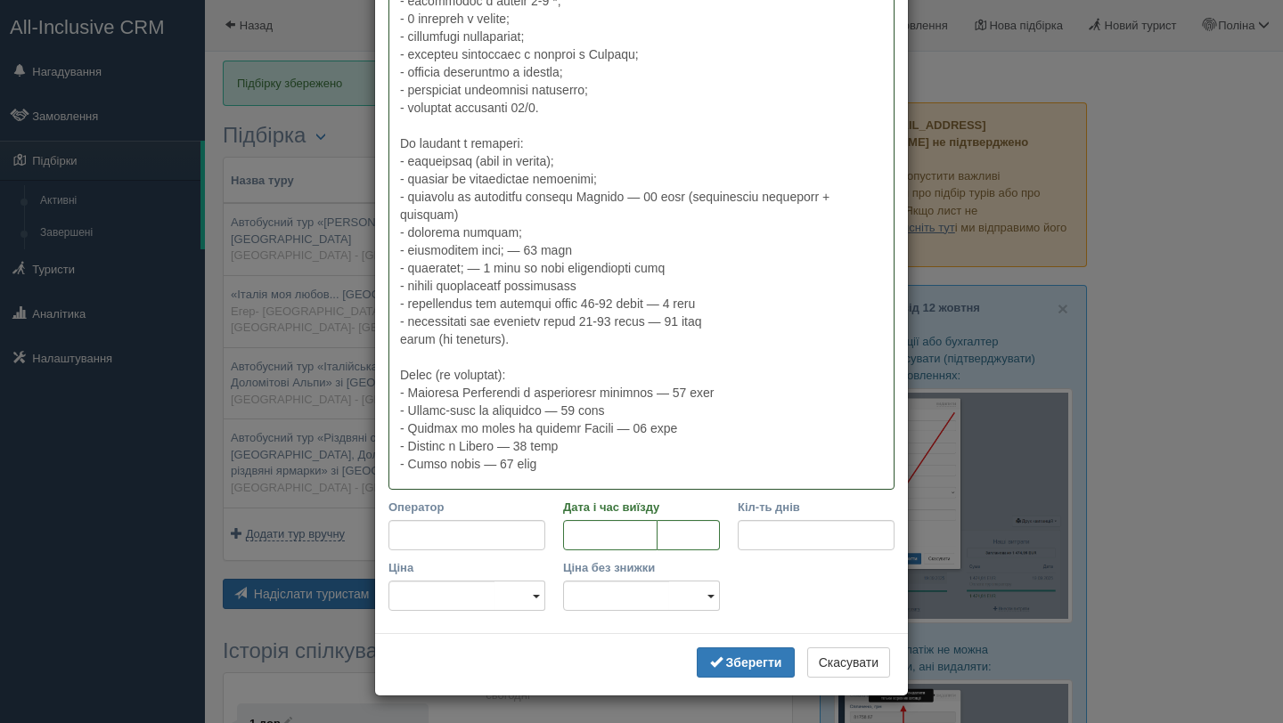
scroll to position [388, 0]
type textarea "Всього днів - 4. Кількість ночей в готелях - 1. Кількість нічних переїздів - 2 …"
click at [599, 535] on input "Дата і час виїзду" at bounding box center [610, 536] width 94 height 30
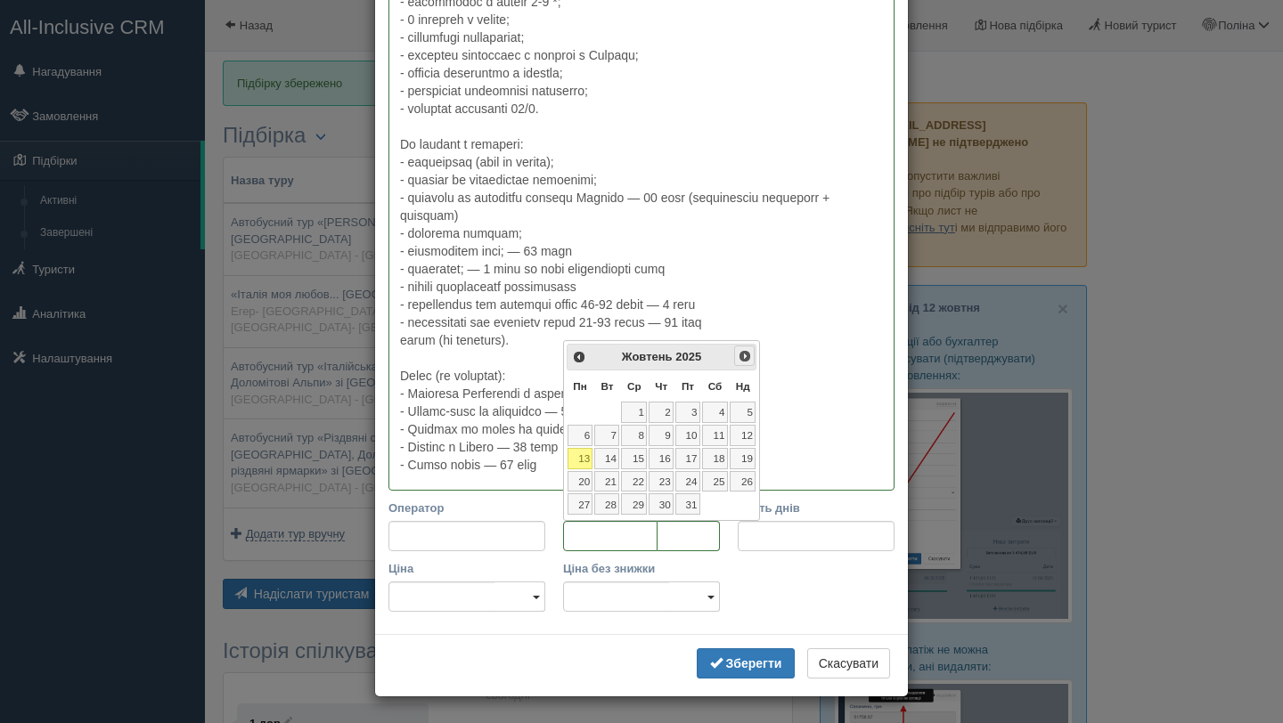
click at [744, 355] on span "Наст>" at bounding box center [745, 356] width 14 height 14
click at [694, 462] on link "19" at bounding box center [687, 458] width 25 height 21
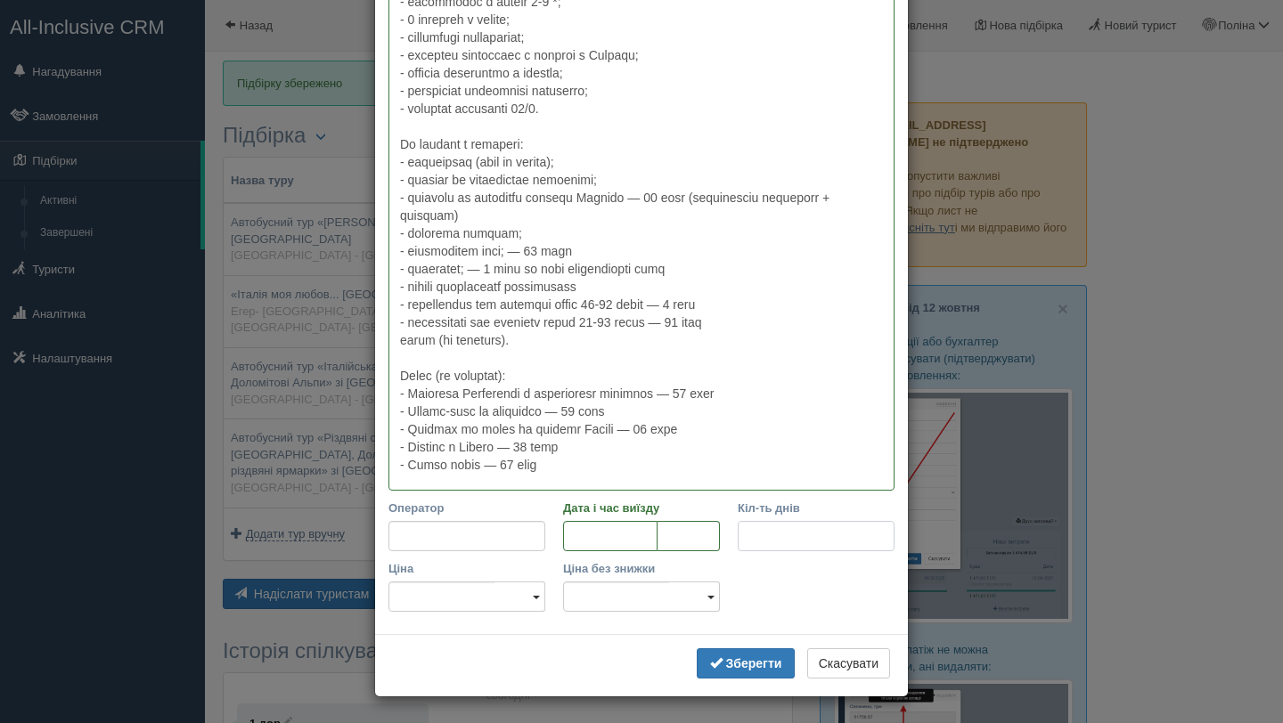
click at [849, 530] on input "Кіл-ть днів" at bounding box center [816, 536] width 157 height 30
type input "4"
click at [431, 599] on input "Ціна" at bounding box center [441, 597] width 107 height 30
click at [470, 640] on div "Зберегти Скасувати" at bounding box center [641, 665] width 533 height 62
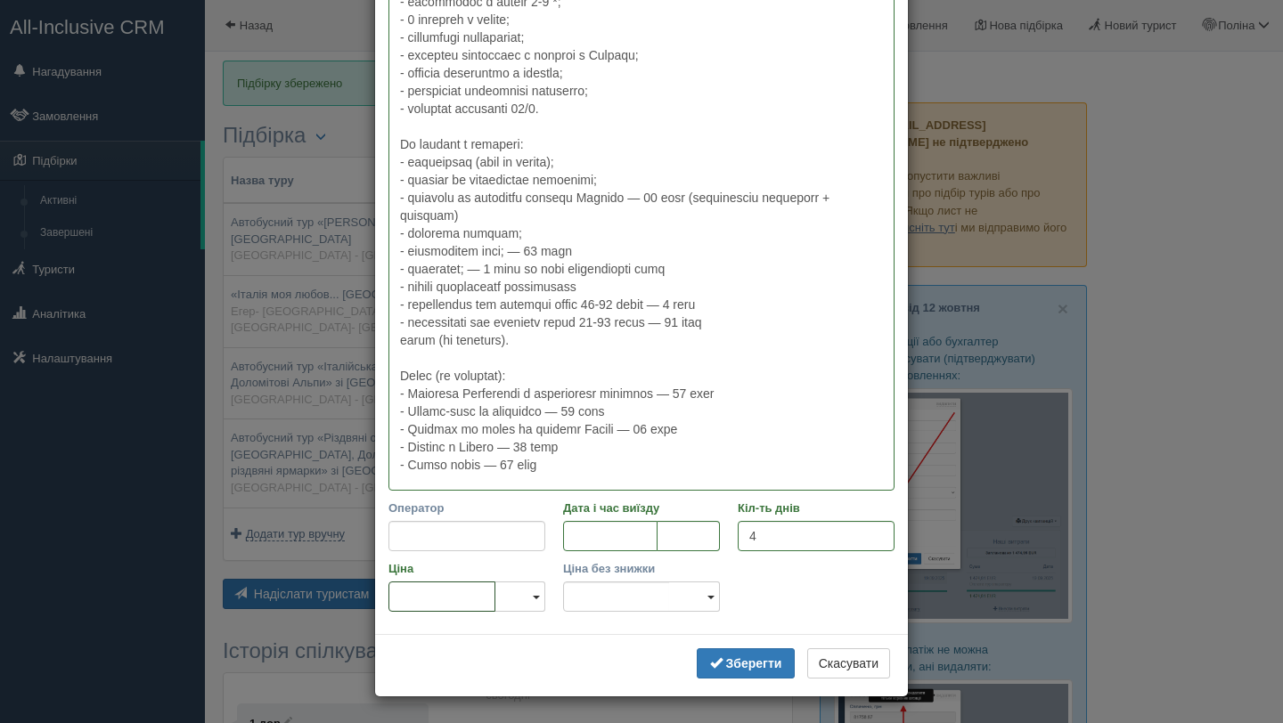
click at [444, 602] on input "Ціна" at bounding box center [441, 597] width 107 height 30
type input "159"
click at [526, 691] on link "EUR" at bounding box center [519, 687] width 49 height 29
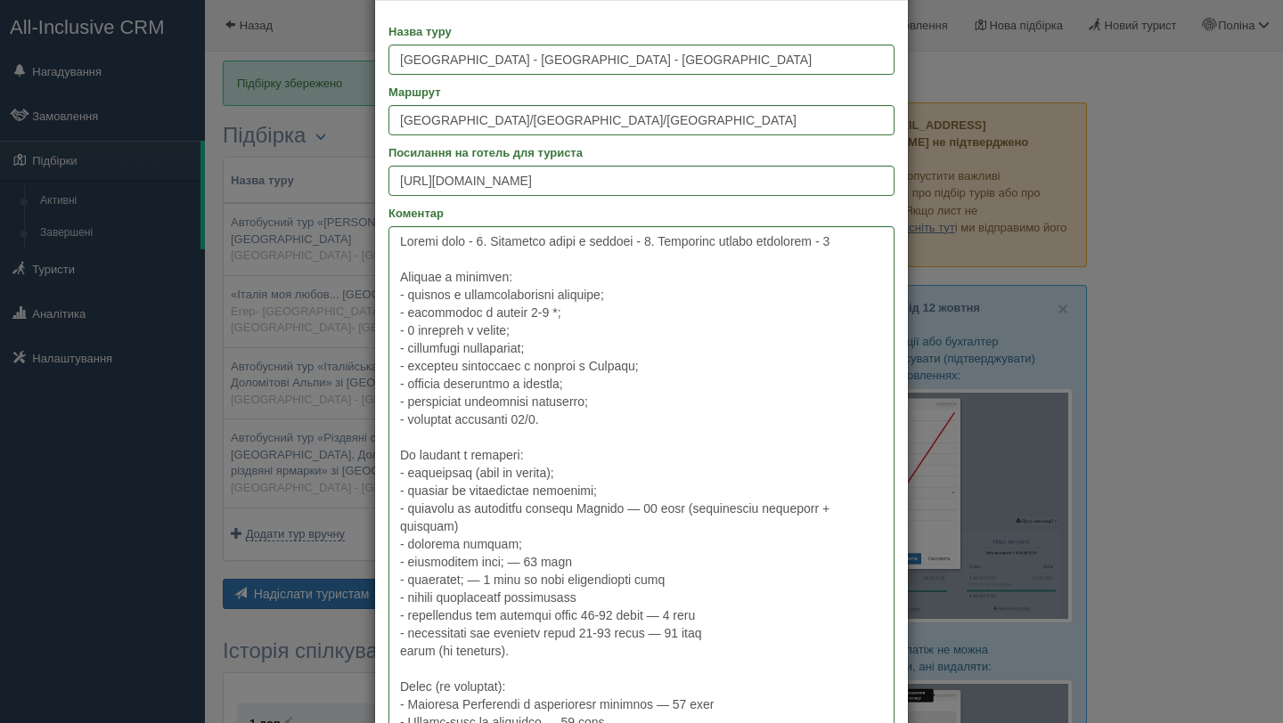
scroll to position [0, 0]
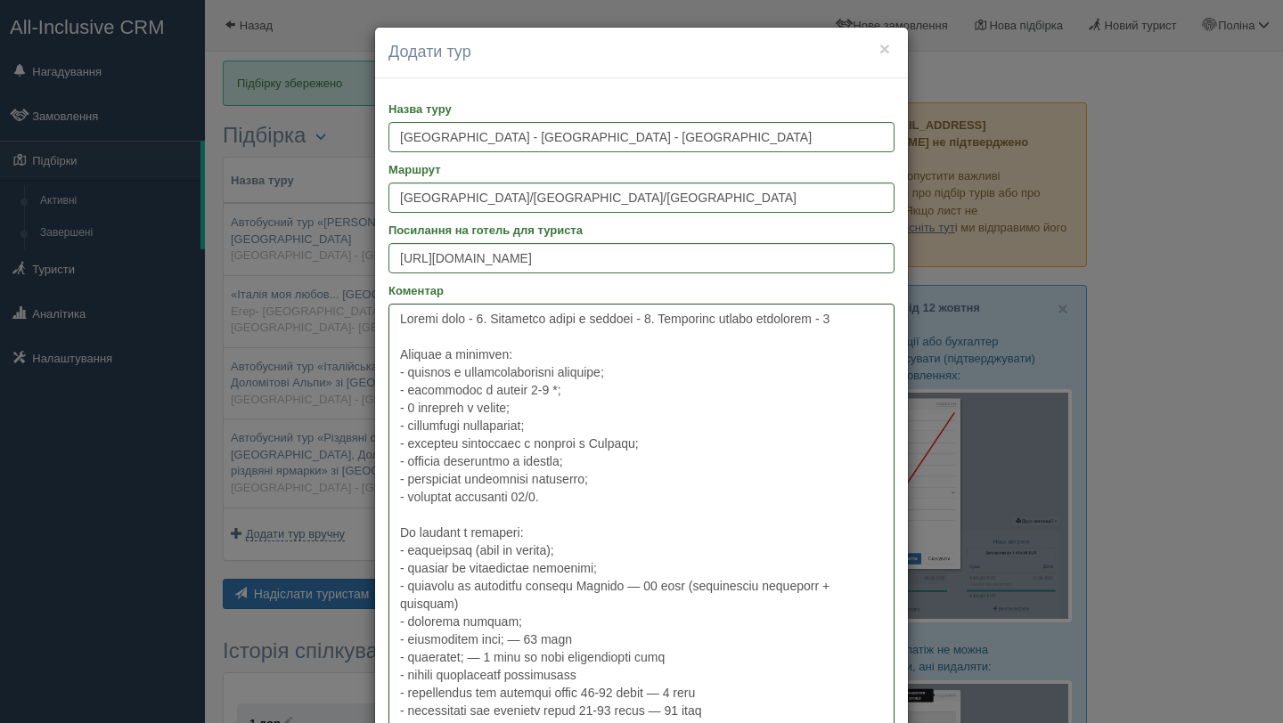
click at [401, 342] on textarea "Коментар" at bounding box center [641, 591] width 506 height 575
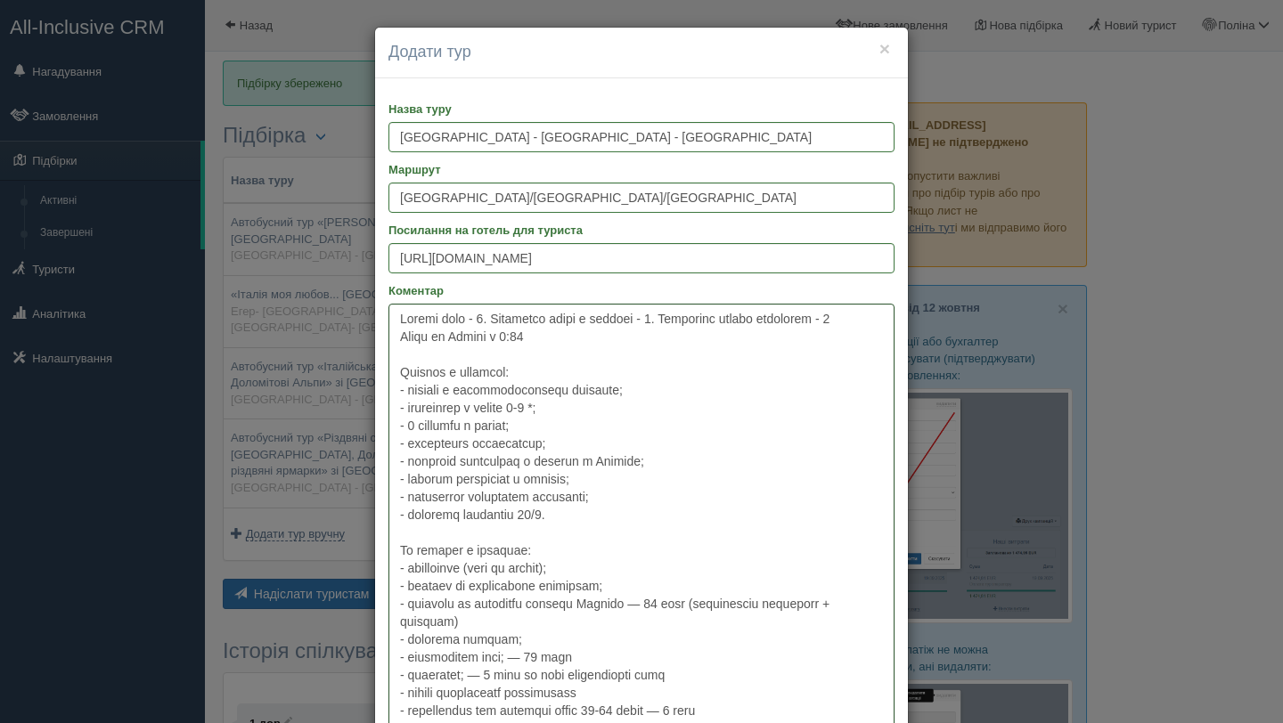
scroll to position [62, 0]
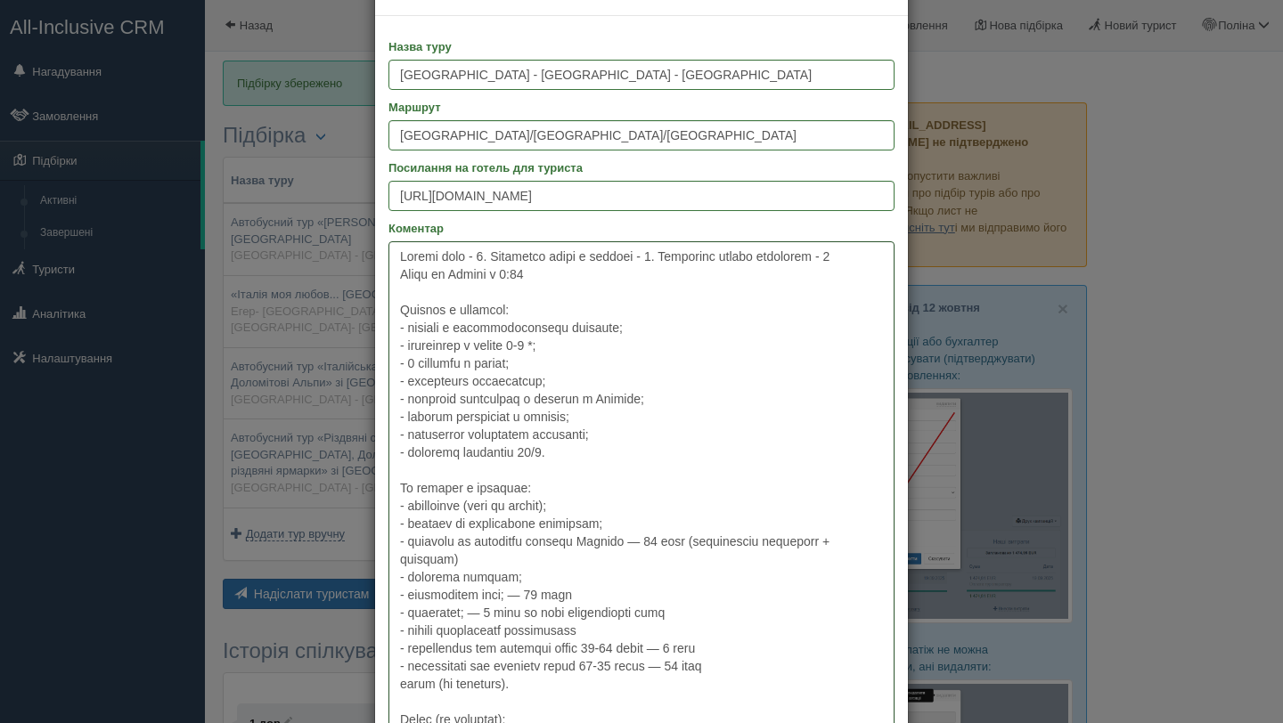
type textarea "Всього днів - 4. Кількість ночей в готелях - 1. Кількість нічних переїздів - 2 …"
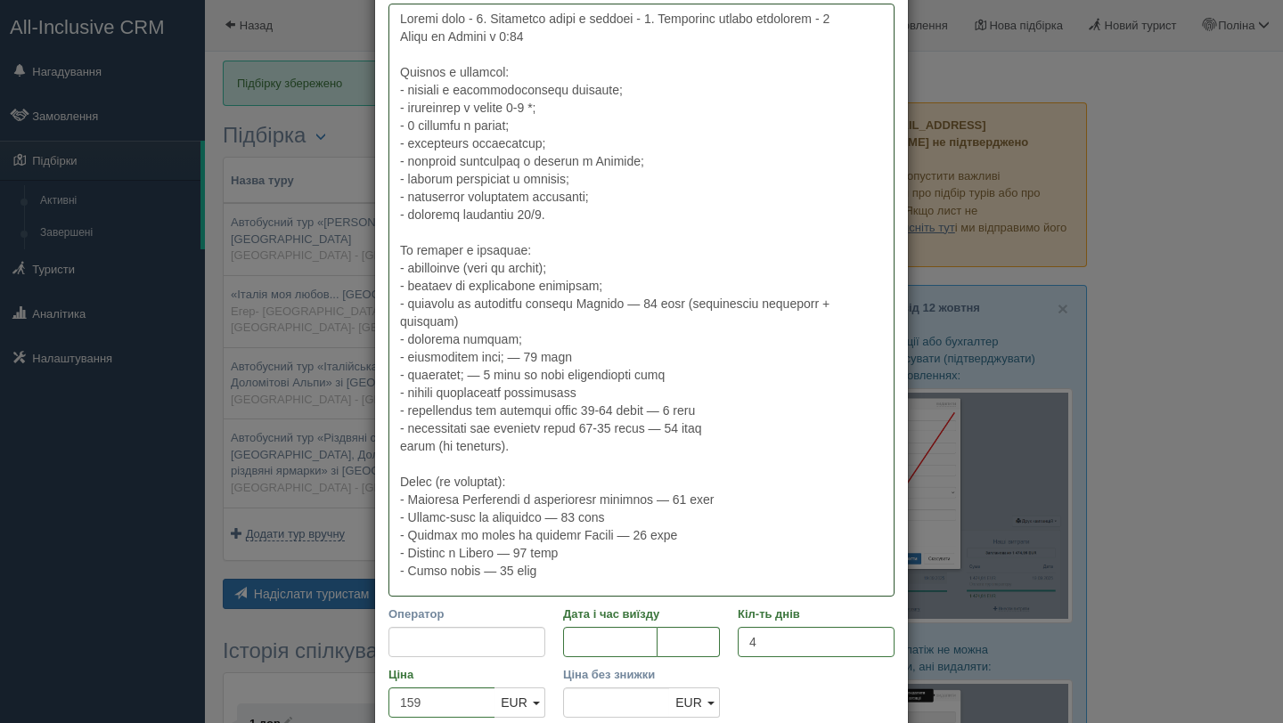
scroll to position [407, 0]
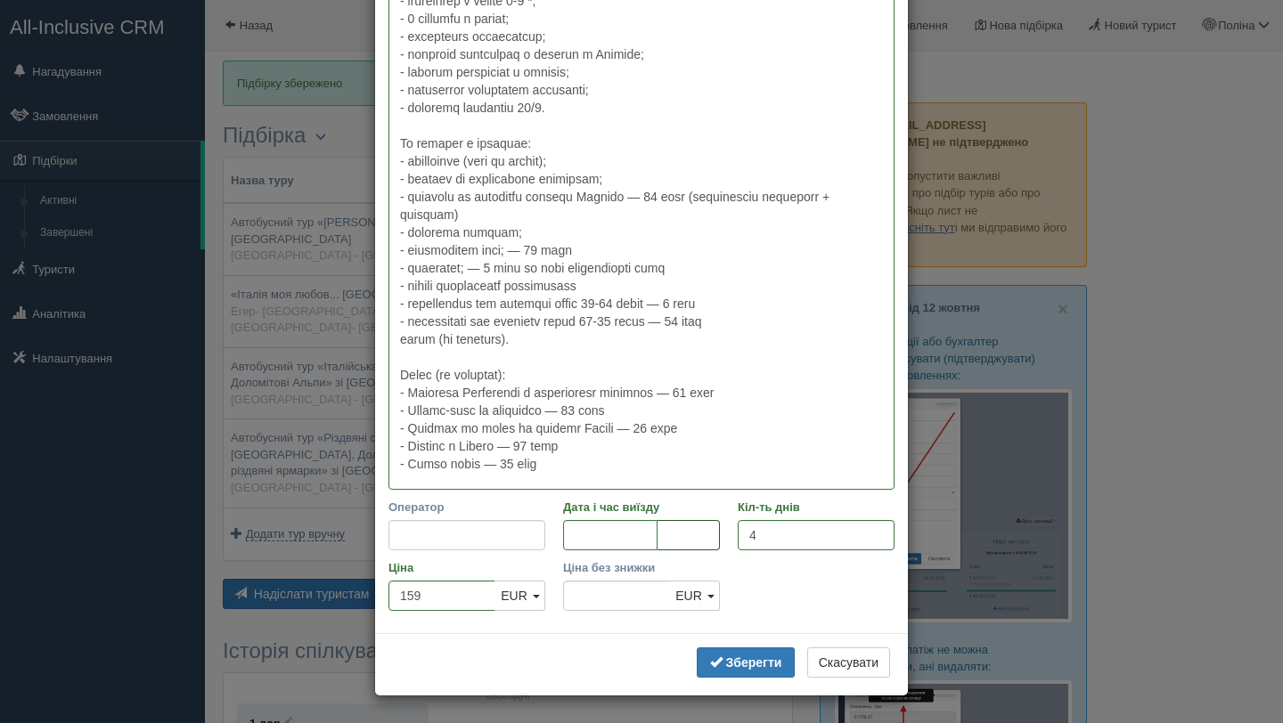
click at [697, 536] on input "tel" at bounding box center [688, 535] width 62 height 30
type input "07:00"
click at [747, 656] on b "Зберегти" at bounding box center [754, 663] width 56 height 14
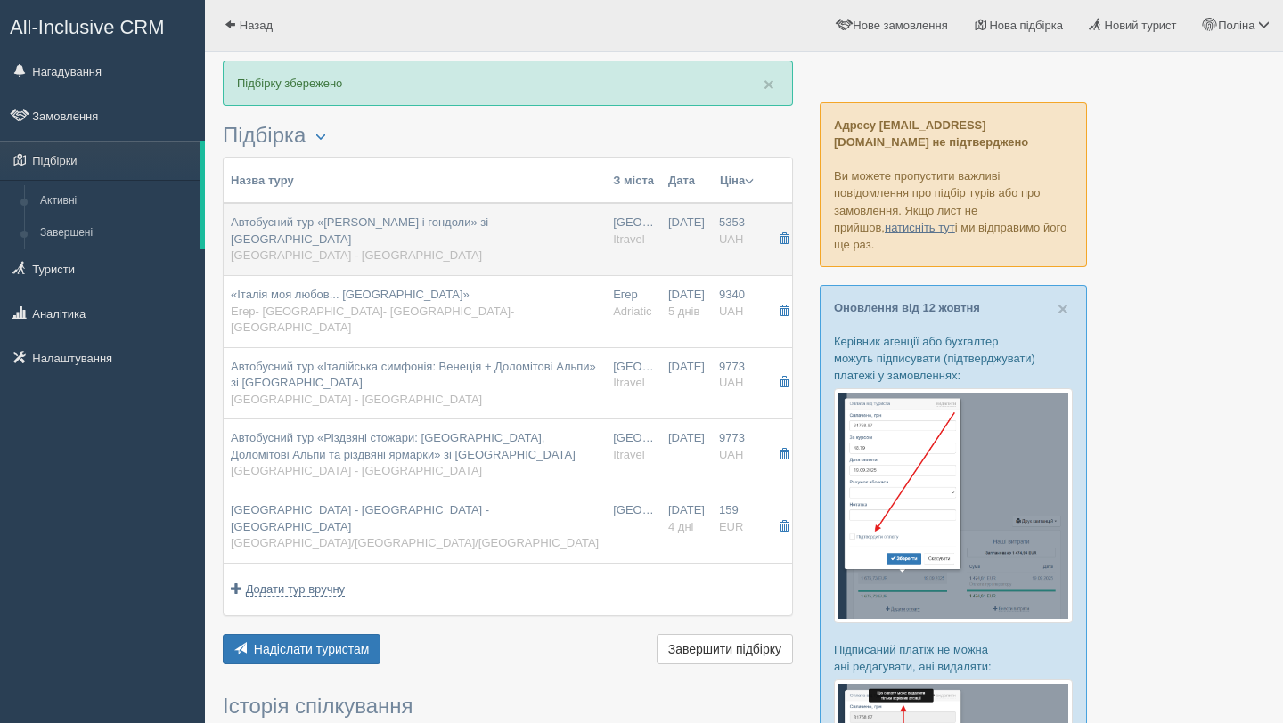
click at [463, 237] on div "Автобусний тур «Джульєтта і гондоли» зі Львова Львів - Будапешт" at bounding box center [415, 240] width 368 height 50
type input "Автобусний тур «Джульєтта і гондоли» зі Львова"
type input "Львів - Будапешт"
type input "https://www.i-travel.com.ua/?p=8011"
type input "Itravel"
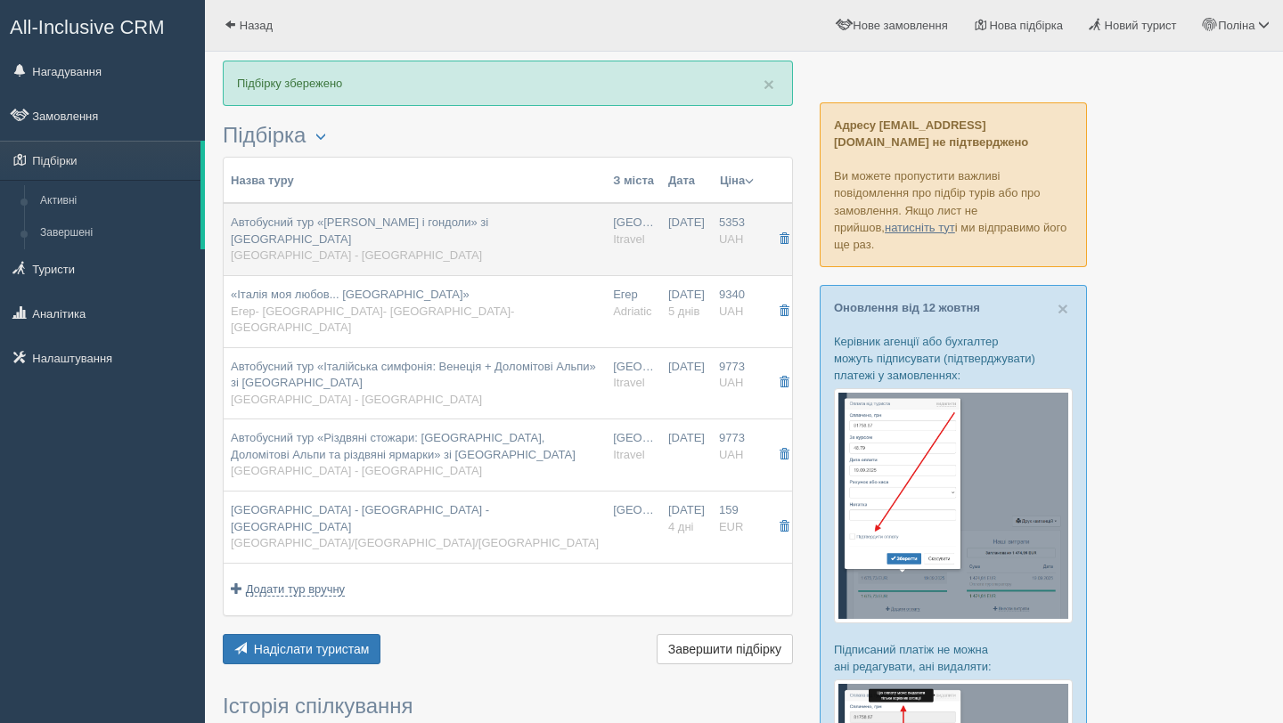
type input "5353"
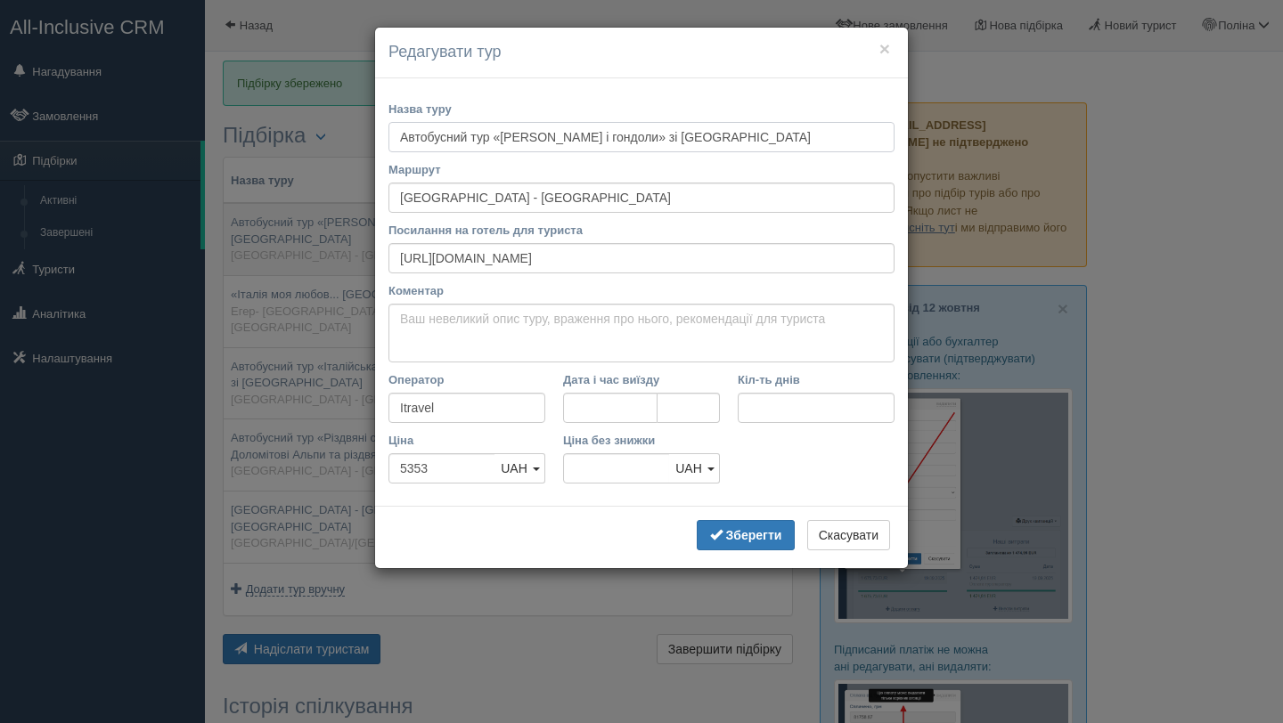
scroll to position [0, 0]
click at [886, 55] on button "×" at bounding box center [884, 48] width 11 height 19
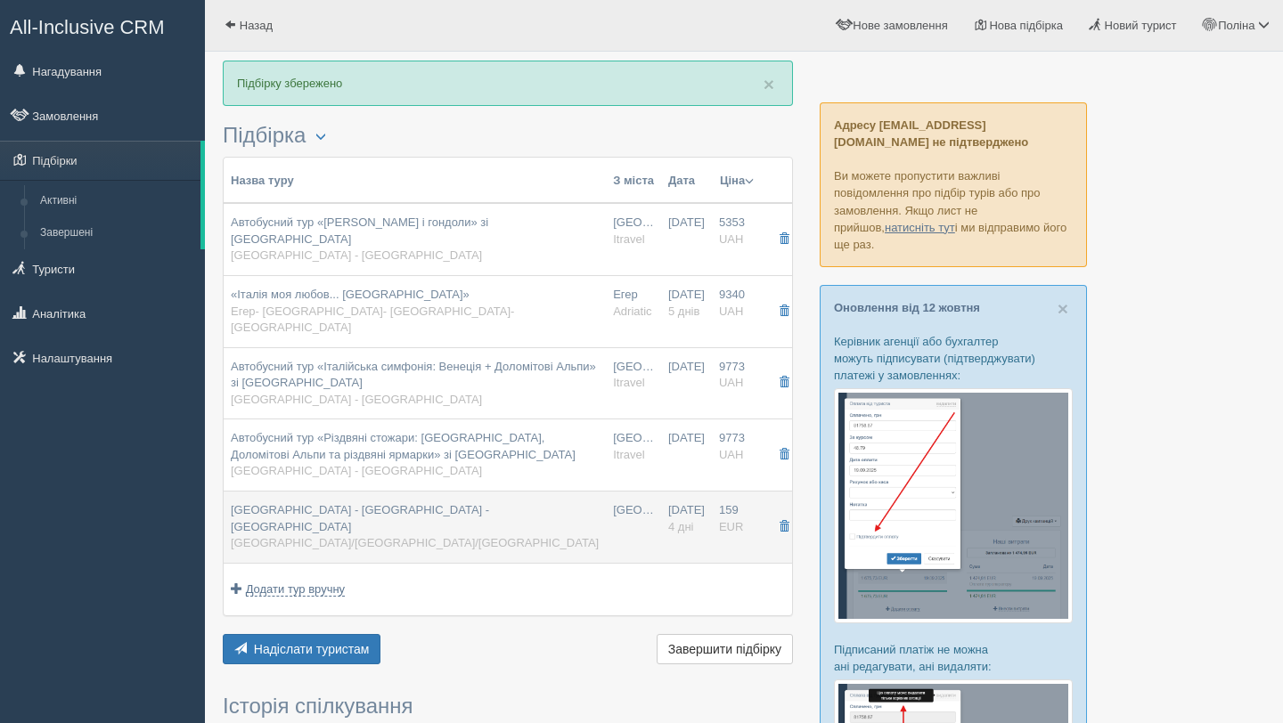
click at [471, 536] on span "Львів/БудапештВенеціяБураноБудапешт/Львів" at bounding box center [415, 542] width 368 height 13
type input "Будапешт - Венеція - Бурано"
type input "Львів/БудапештВенеціяБураноБудапешт/Львів"
type input "https://eurotrips.ua/wp-content/uploads/pdf2/pdf_49573_ua.pdf"
type textarea "Всього днів - 4. Кількість ночей в готелях - 1. Кількість нічних переїздів - 2 …"
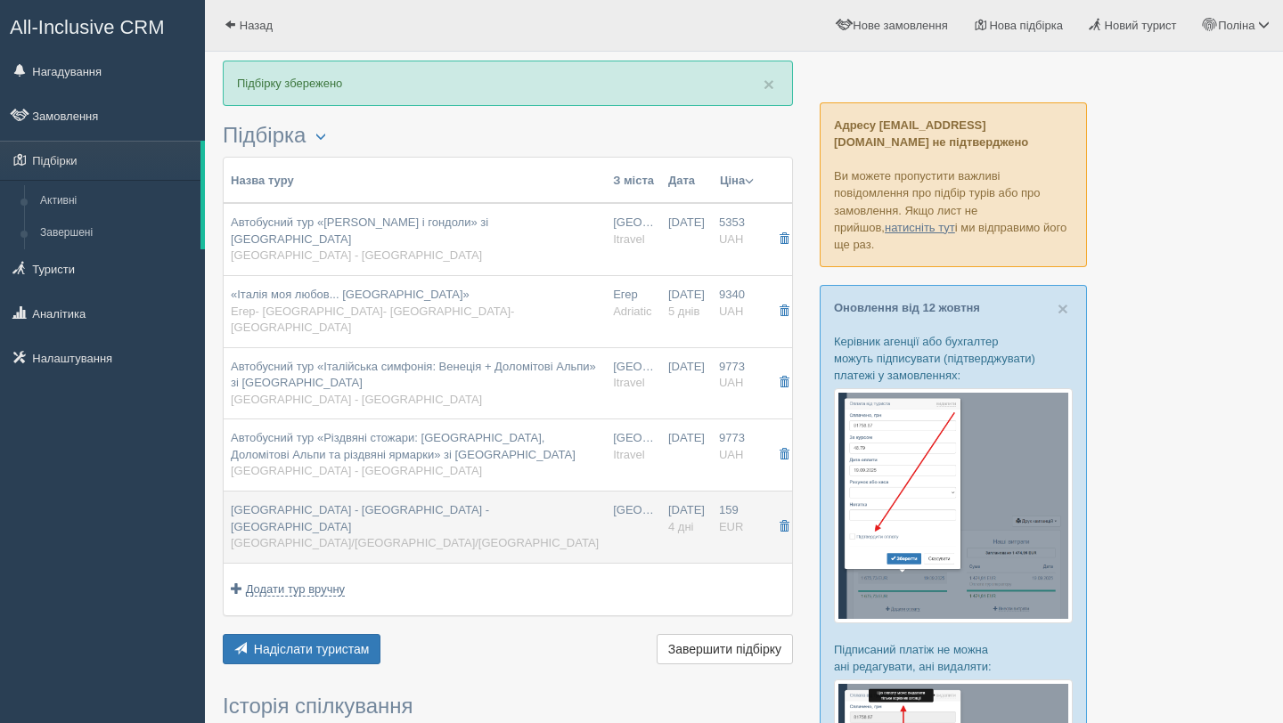
type input "07:00"
type input "4"
type input "159"
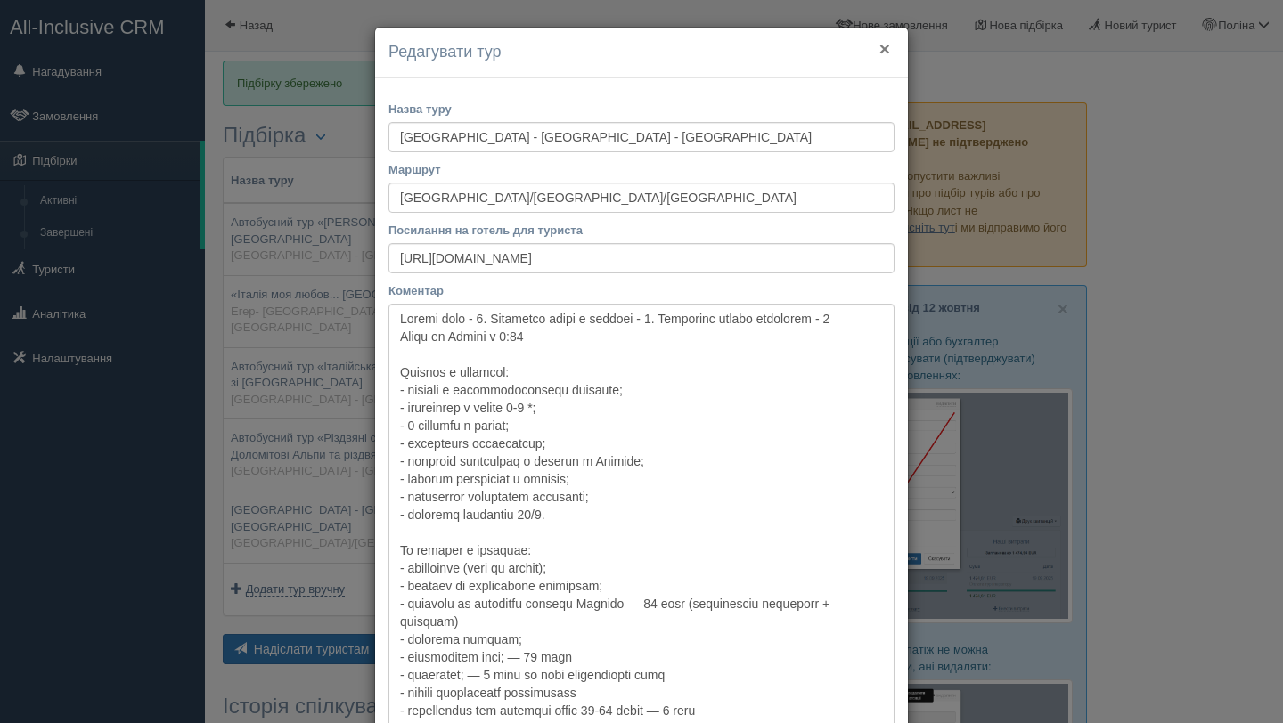
click at [889, 41] on button "×" at bounding box center [884, 48] width 11 height 19
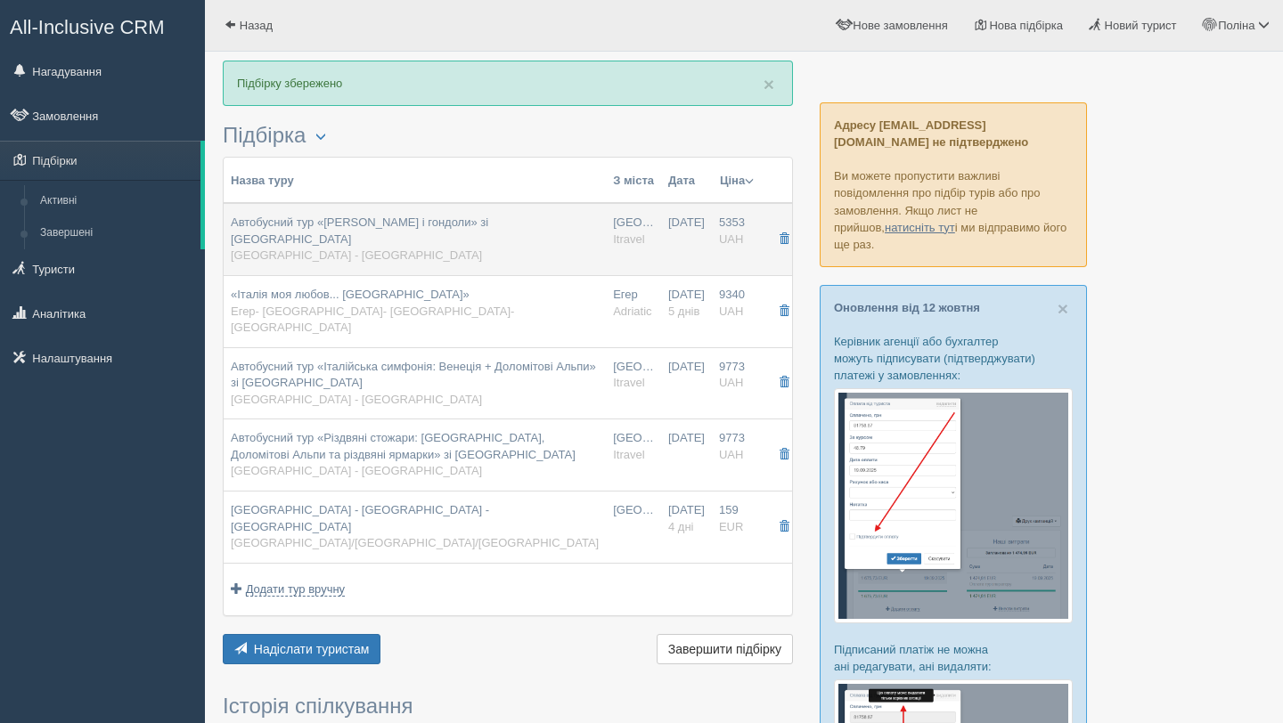
click at [407, 238] on div "Автобусний тур «Джульєтта і гондоли» зі Львова Львів - Будапешт" at bounding box center [415, 240] width 368 height 50
type input "Автобусний тур «Джульєтта і гондоли» зі Львова"
type input "Львів - Будапешт"
type input "https://www.i-travel.com.ua/?p=8011"
type input "Itravel"
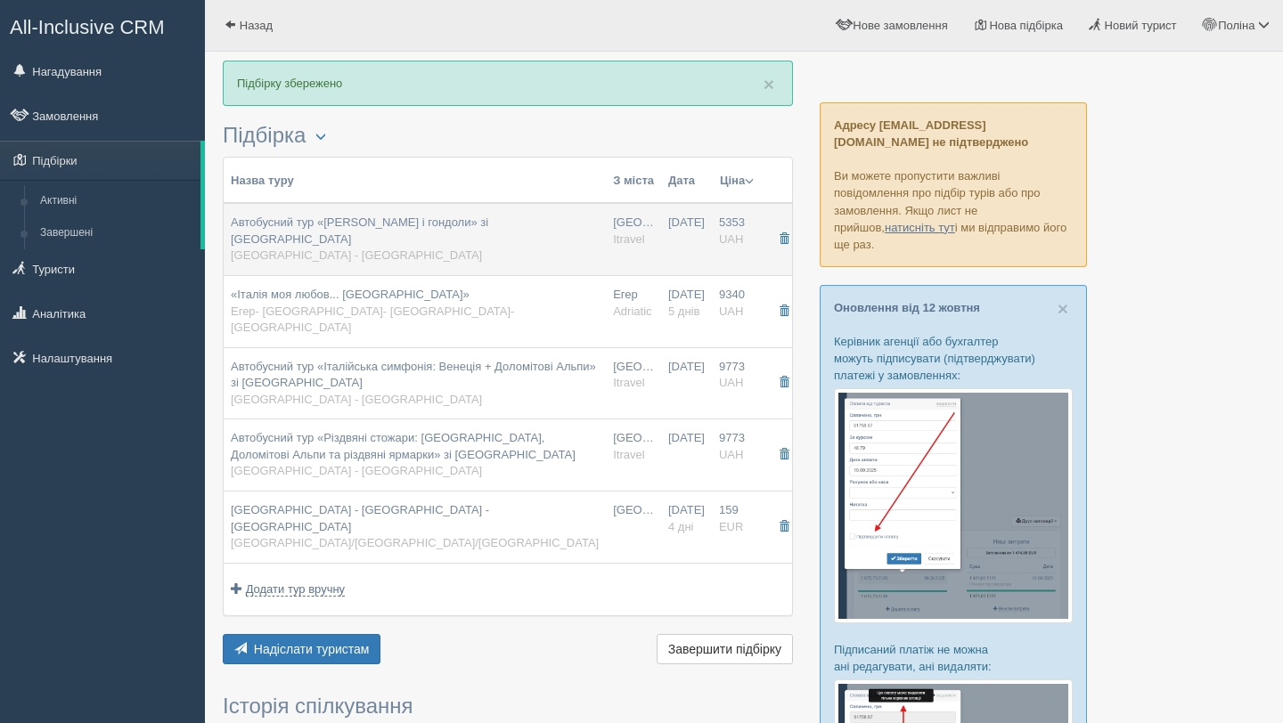
type input "5353"
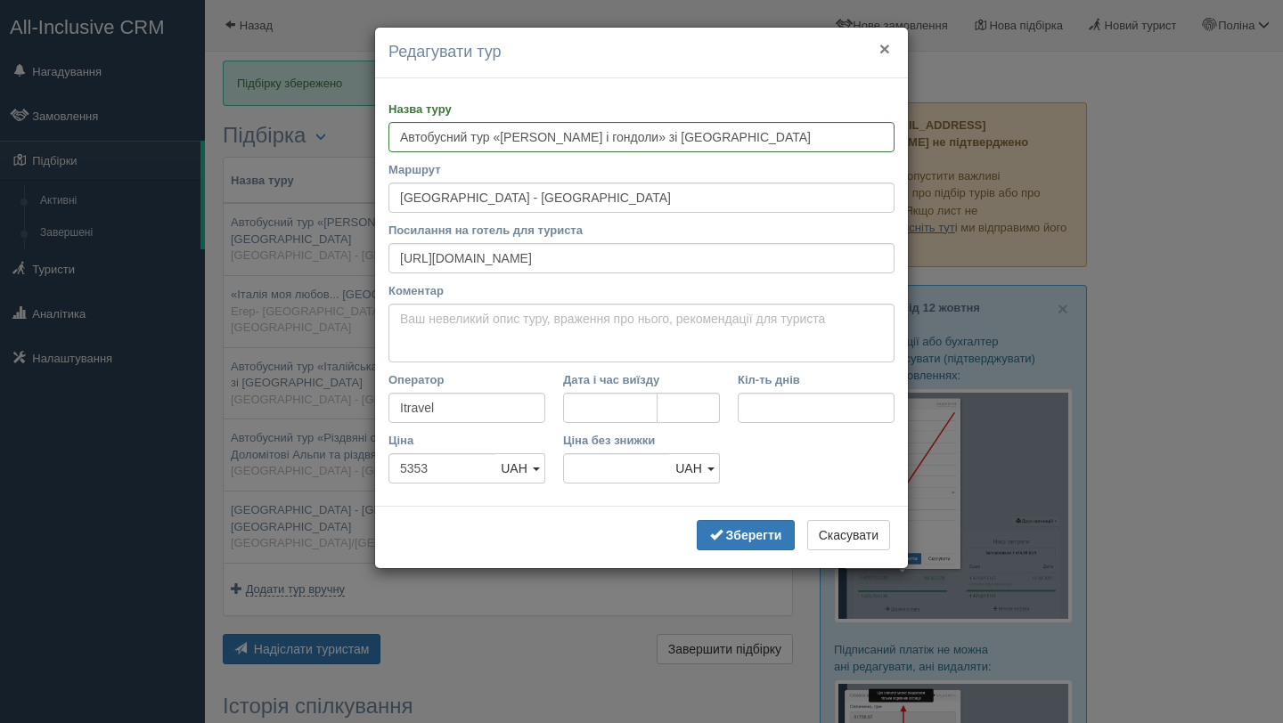
click at [883, 57] on button "×" at bounding box center [884, 48] width 11 height 19
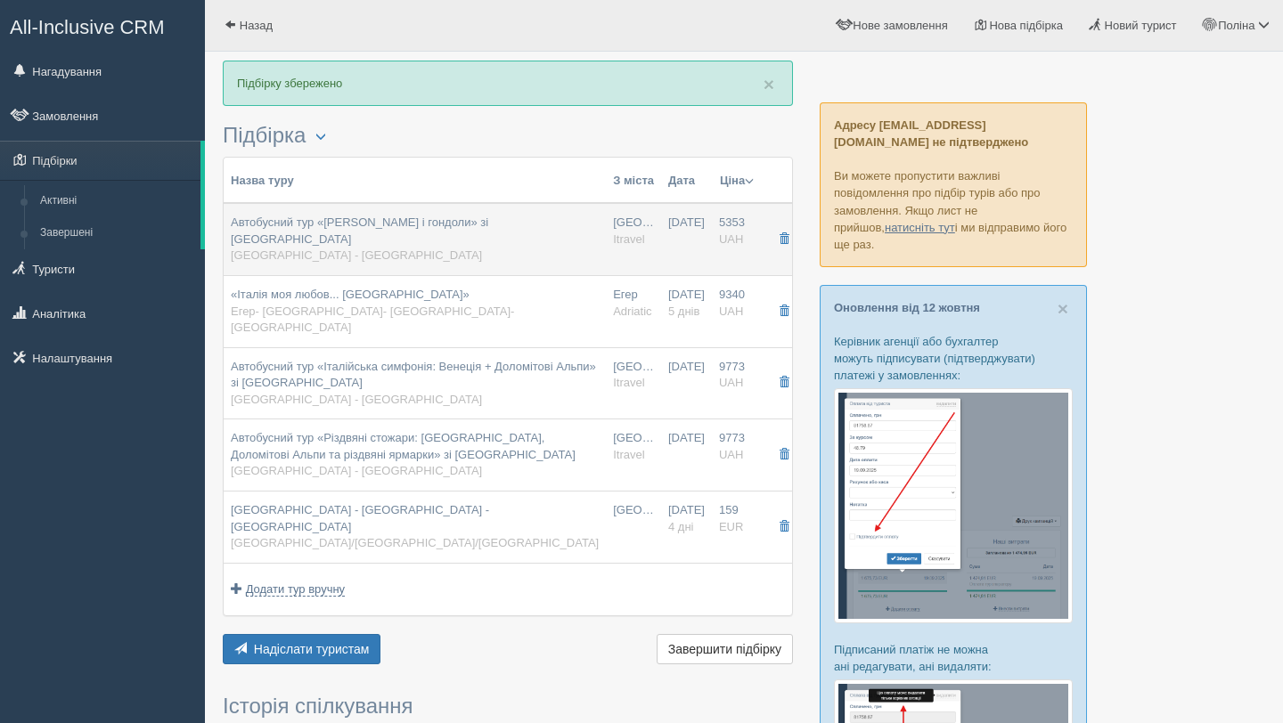
click at [712, 231] on td "5353 UAH 0" at bounding box center [737, 239] width 50 height 72
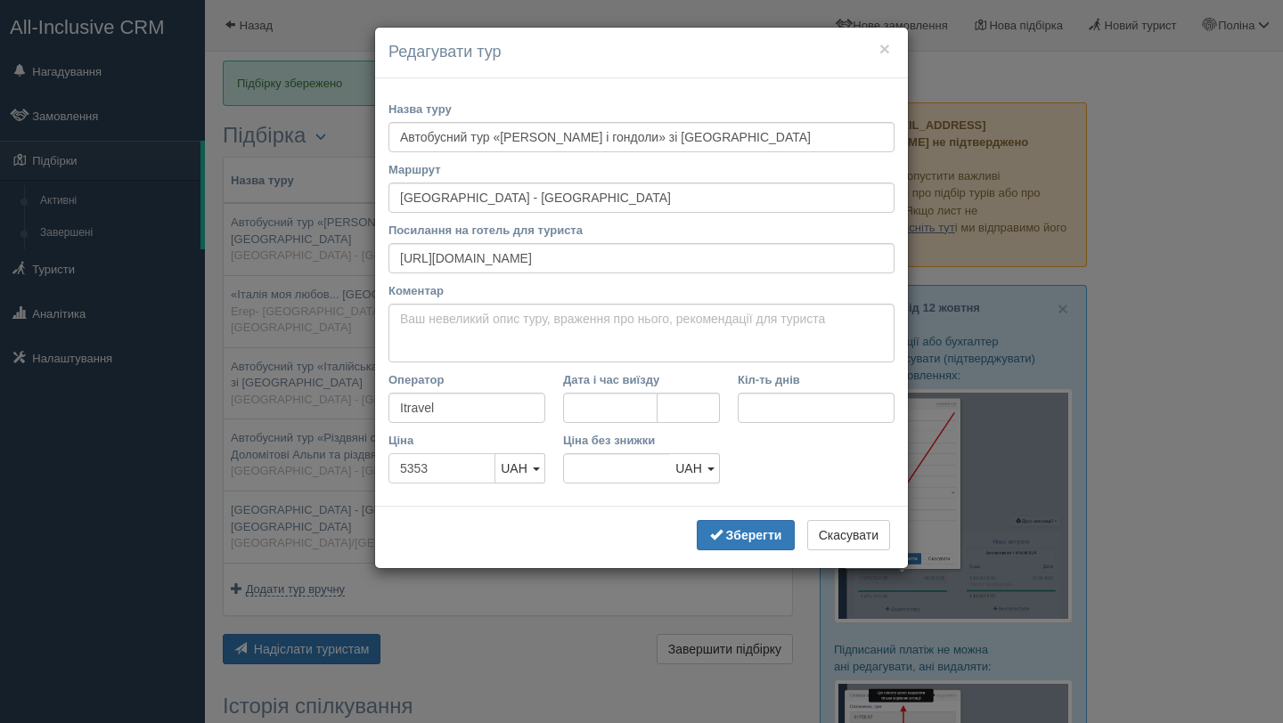
click at [433, 462] on input "5353" at bounding box center [441, 468] width 107 height 30
type input "535"
type input "5353"
type input "5"
type input "109"
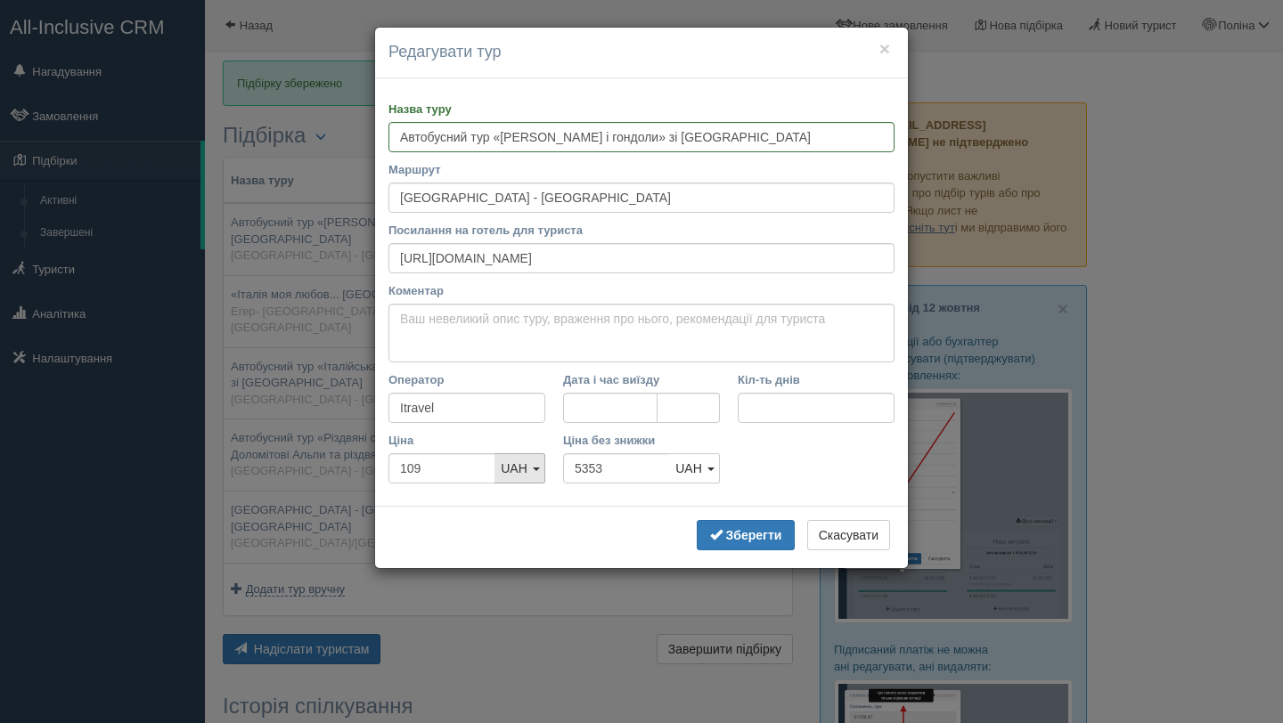
click at [525, 466] on span "UAH" at bounding box center [514, 468] width 27 height 14
click at [529, 550] on link "EUR" at bounding box center [519, 558] width 49 height 29
click at [771, 529] on b "Зберегти" at bounding box center [754, 535] width 56 height 14
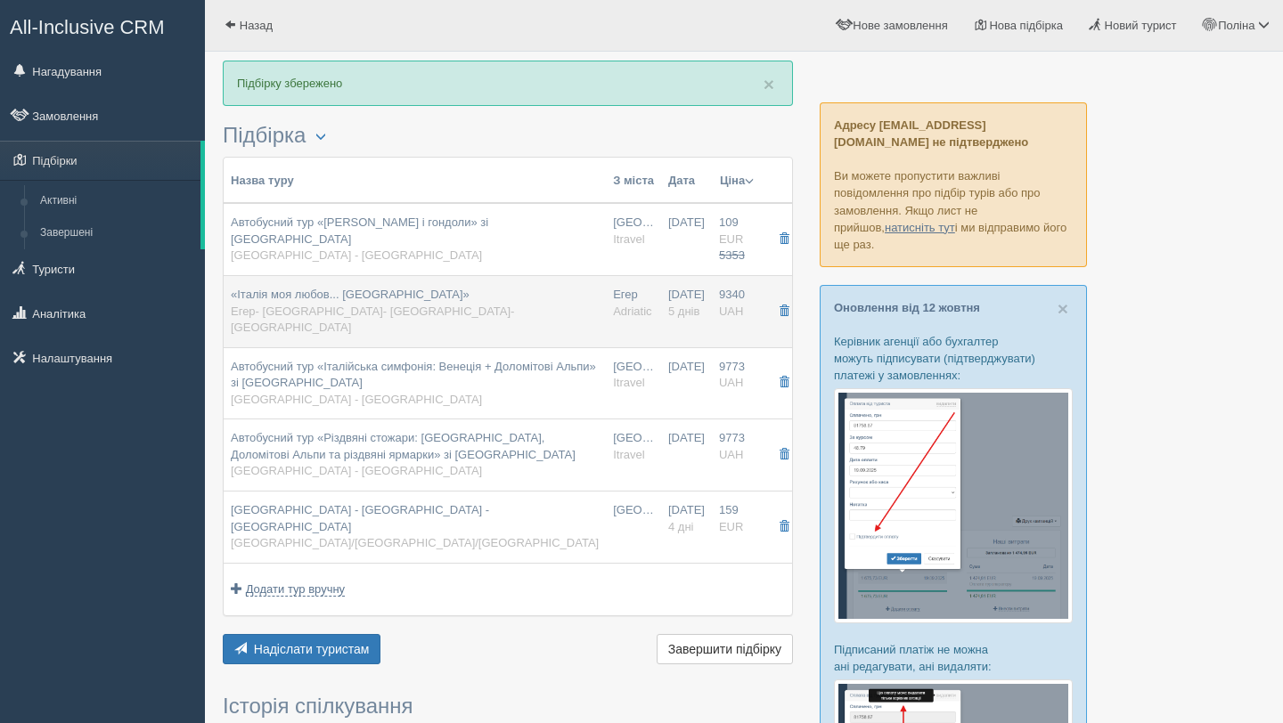
click at [661, 318] on td "18.12.2025 5 днів" at bounding box center [686, 311] width 51 height 72
type input "«Італія моя любов... Венеція-Мілан-Верона»"
type input "Егер- Будапешт- Венеція- Верона- Мілан"
type input "https://adriatic-travel.com.ua/tour/italiya-moya-lyubov-venetsiya-milan-verona?…"
type input "Adriatic"
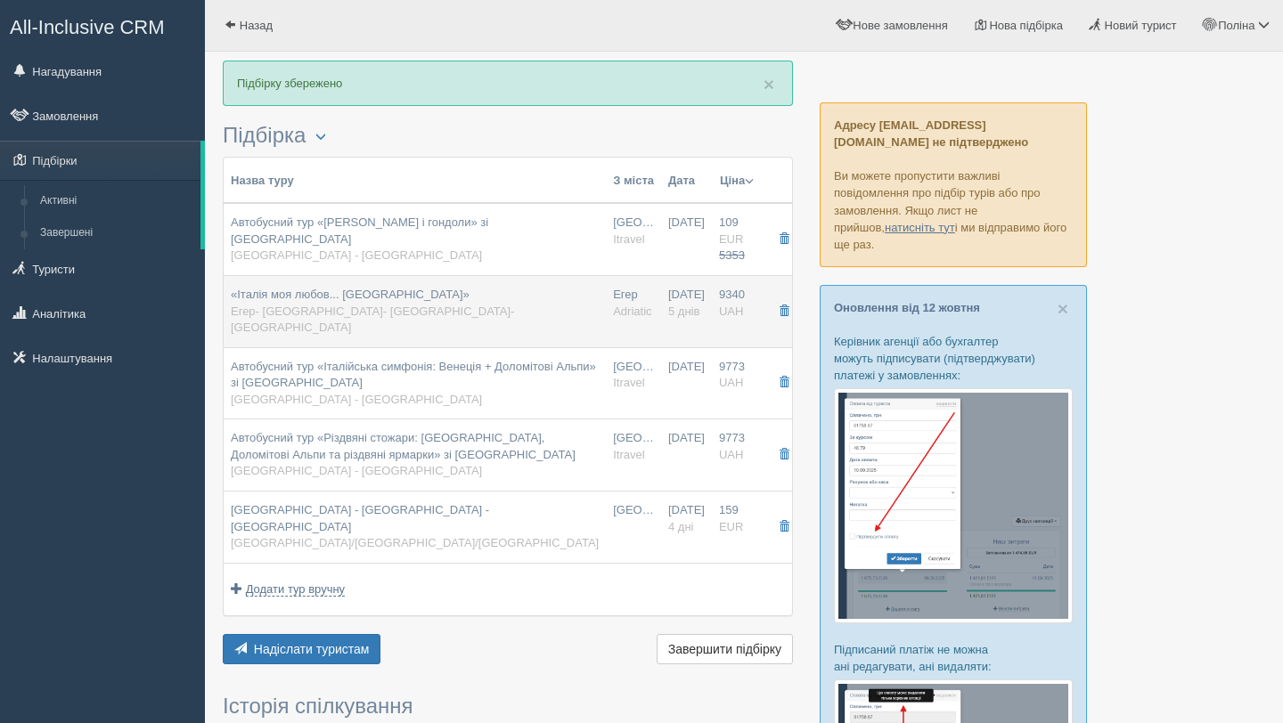
type input "5"
type input "9340"
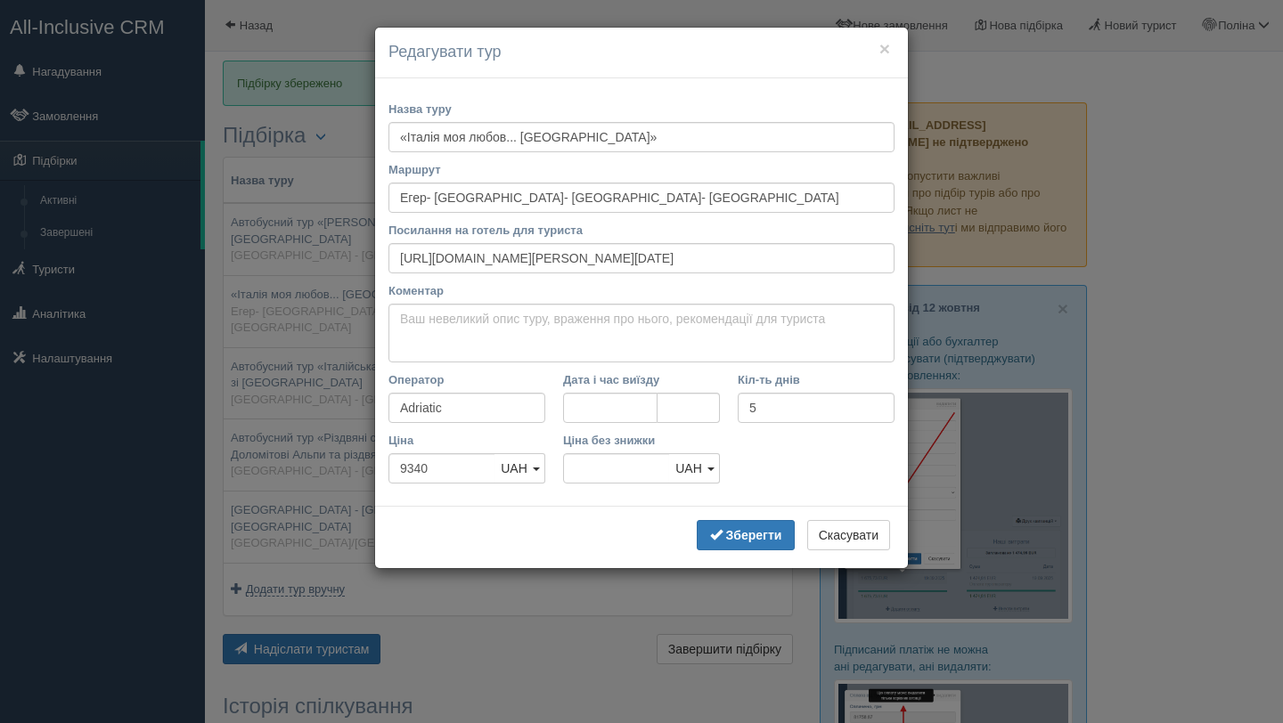
click at [891, 53] on h4 "Редагувати тур" at bounding box center [641, 52] width 506 height 23
click at [876, 50] on h4 "Редагувати тур" at bounding box center [641, 52] width 506 height 23
click at [879, 51] on button "×" at bounding box center [884, 48] width 11 height 19
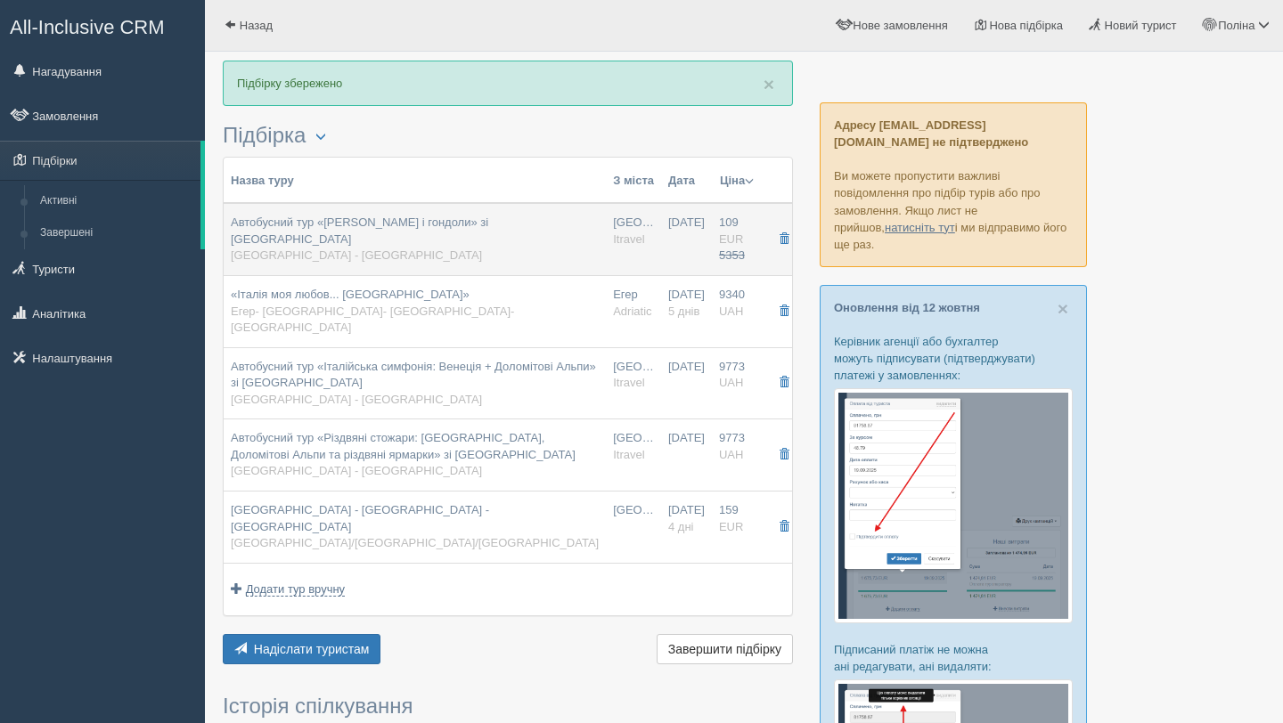
click at [681, 220] on td "19.12.2025" at bounding box center [686, 239] width 51 height 72
type input "Автобусний тур «Джульєтта і гондоли» зі Львова"
type input "Львів - Будапешт"
type input "https://www.i-travel.com.ua/?p=8011"
type input "Itravel"
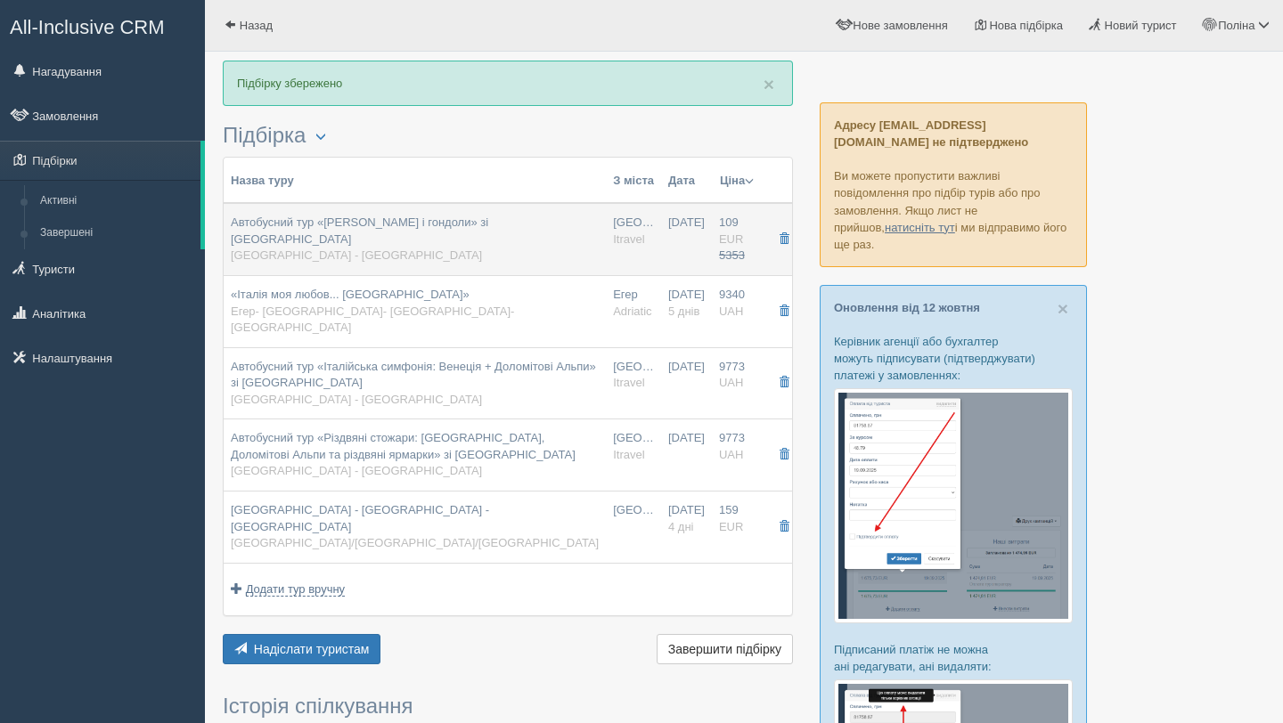
type input "109"
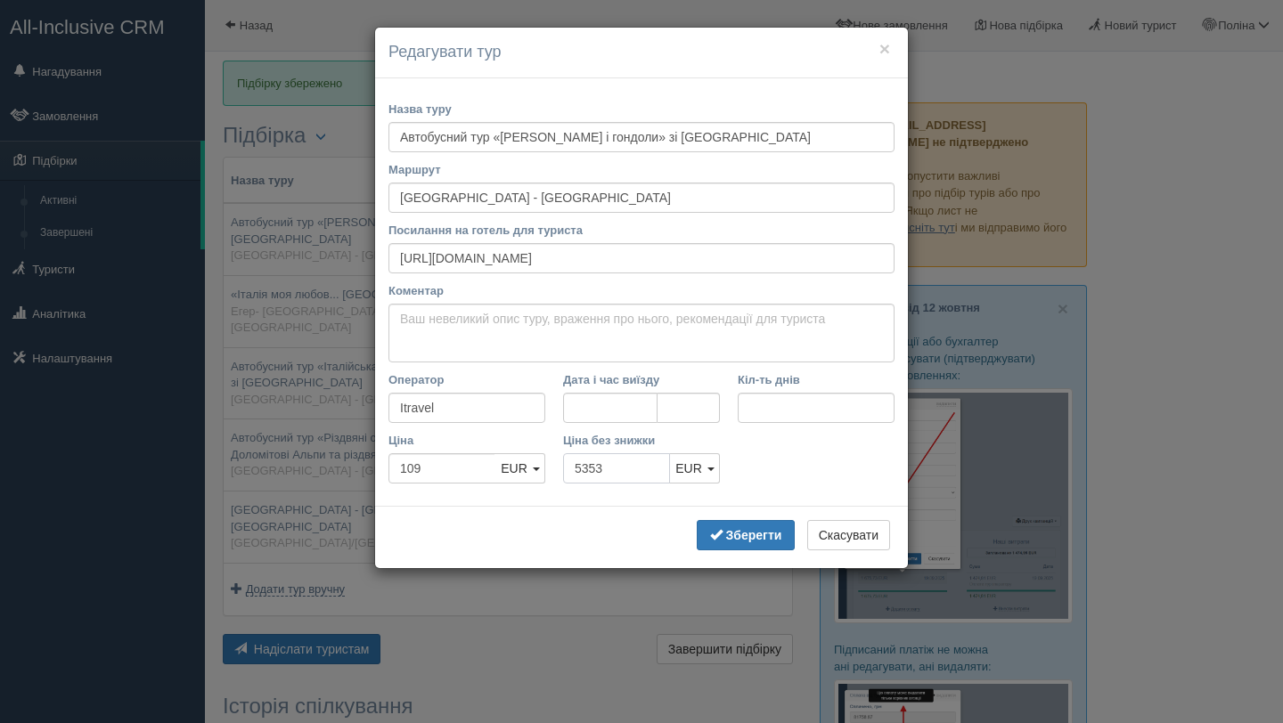
click at [628, 472] on input "5353" at bounding box center [616, 468] width 107 height 30
type input "5"
click at [727, 530] on b "Зберегти" at bounding box center [754, 535] width 56 height 14
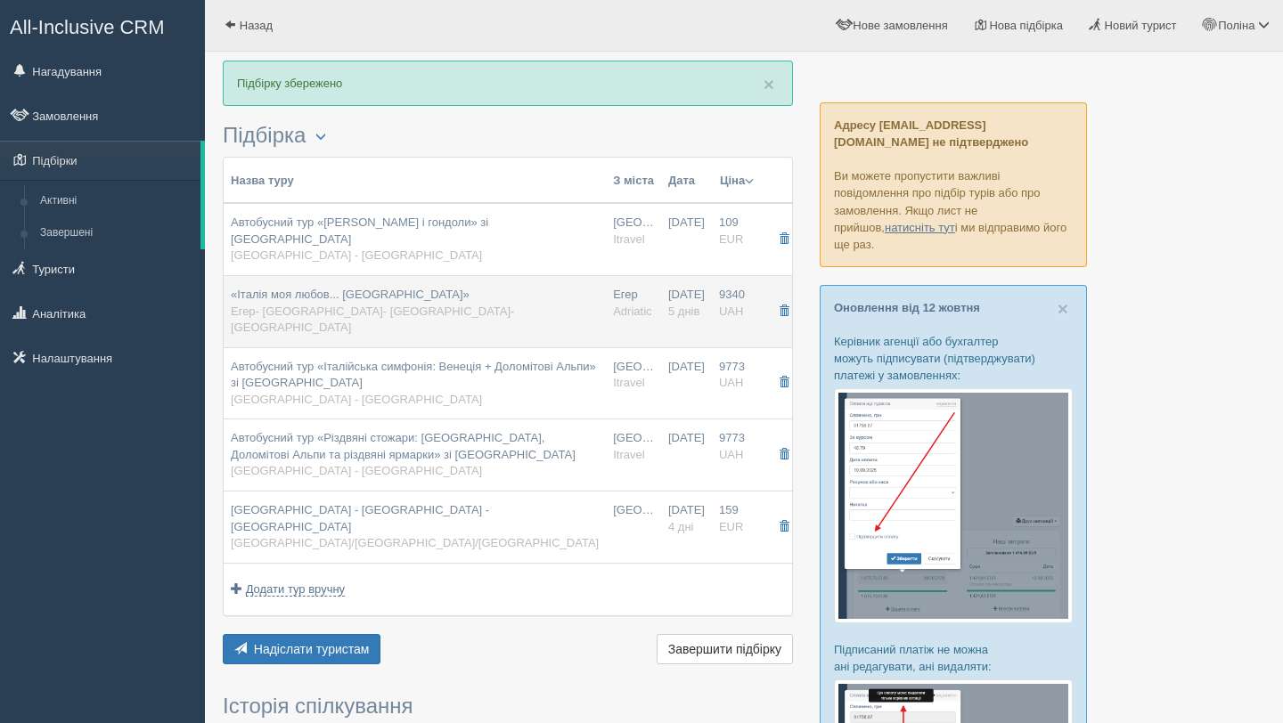
click at [661, 297] on td "18.12.2025 5 днів" at bounding box center [686, 311] width 51 height 72
type input "«Італія моя любов... Венеція-Мілан-Верона»"
type input "Егер- Будапешт- Венеція- Верона- Мілан"
type input "https://adriatic-travel.com.ua/tour/italiya-moya-lyubov-venetsiya-milan-verona?…"
type input "Adriatic"
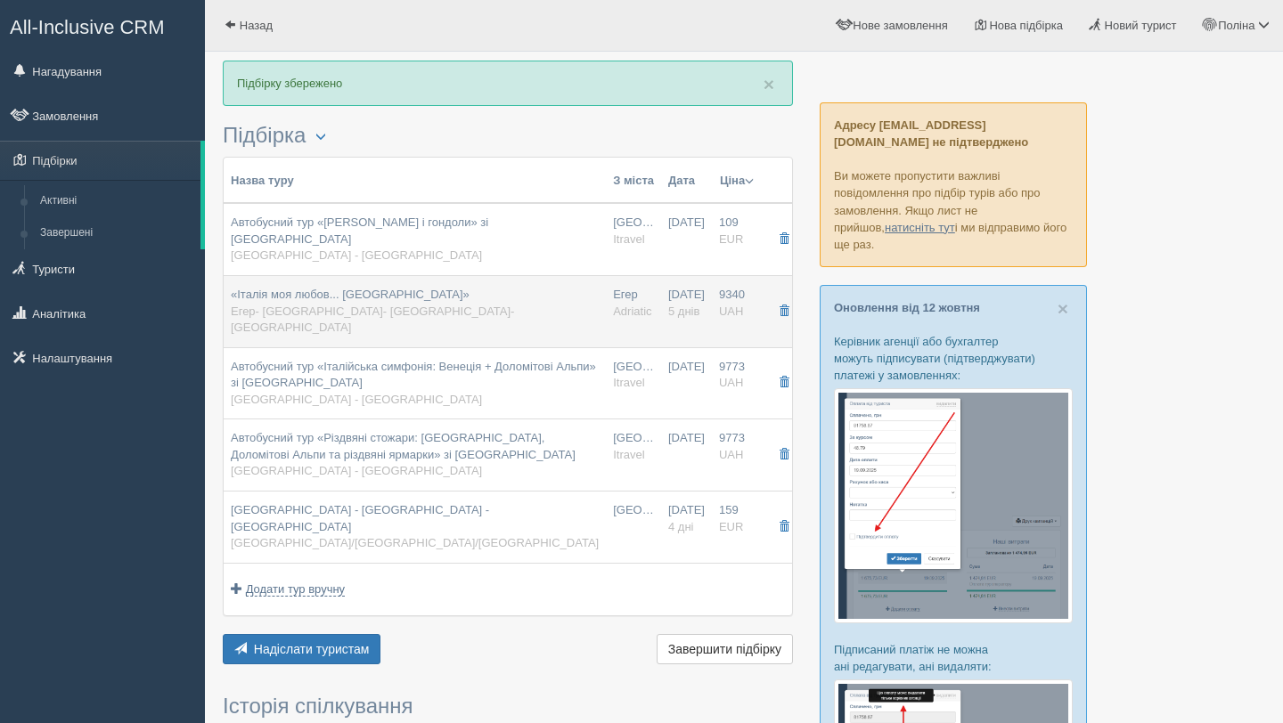
type input "5"
type input "9340"
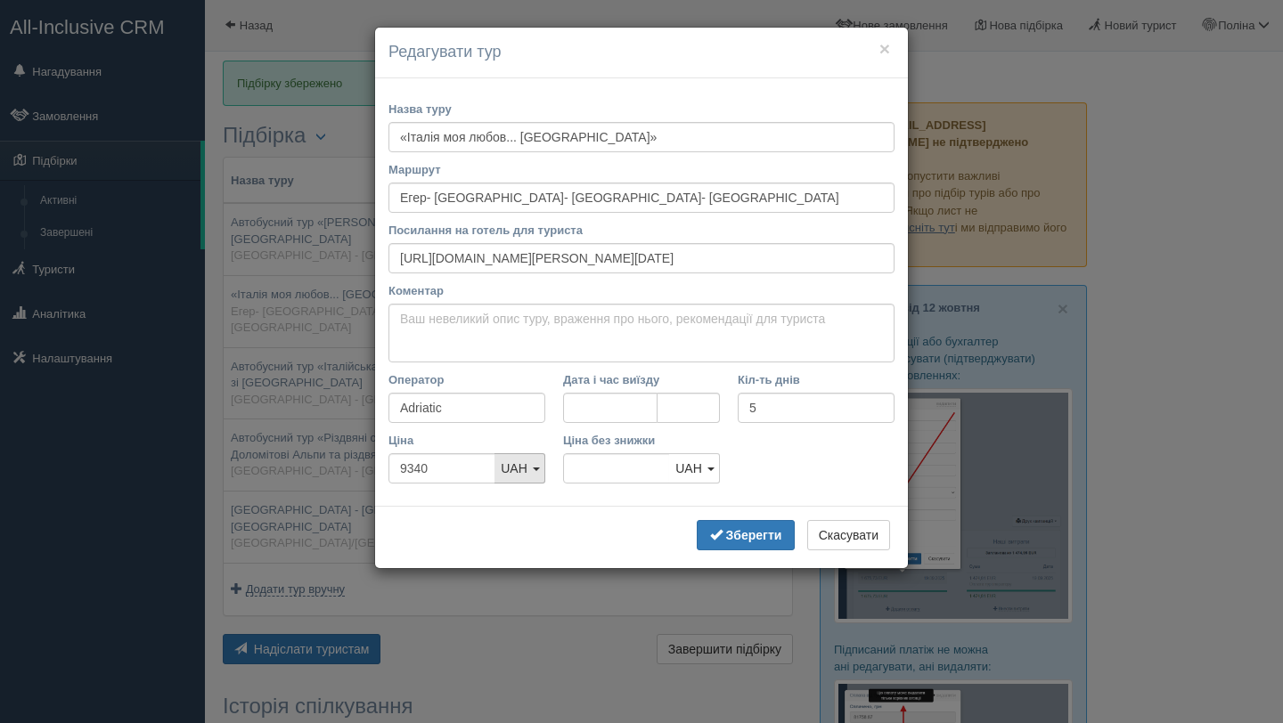
click at [519, 466] on span "UAH" at bounding box center [514, 468] width 27 height 14
click at [529, 551] on link "EUR" at bounding box center [519, 558] width 49 height 29
type input "934"
type input "9340"
type input "9"
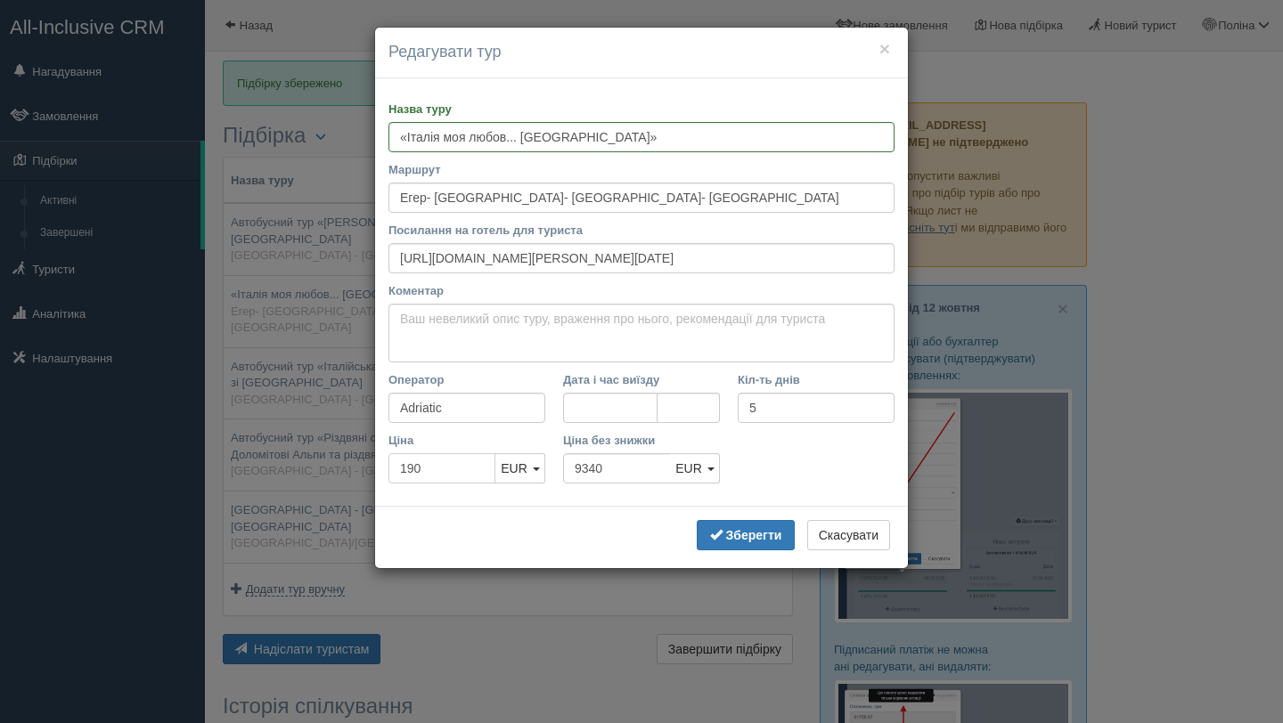
type input "190"
click at [632, 461] on input "9340" at bounding box center [616, 468] width 107 height 30
type input "9"
click at [762, 531] on b "Зберегти" at bounding box center [754, 535] width 56 height 14
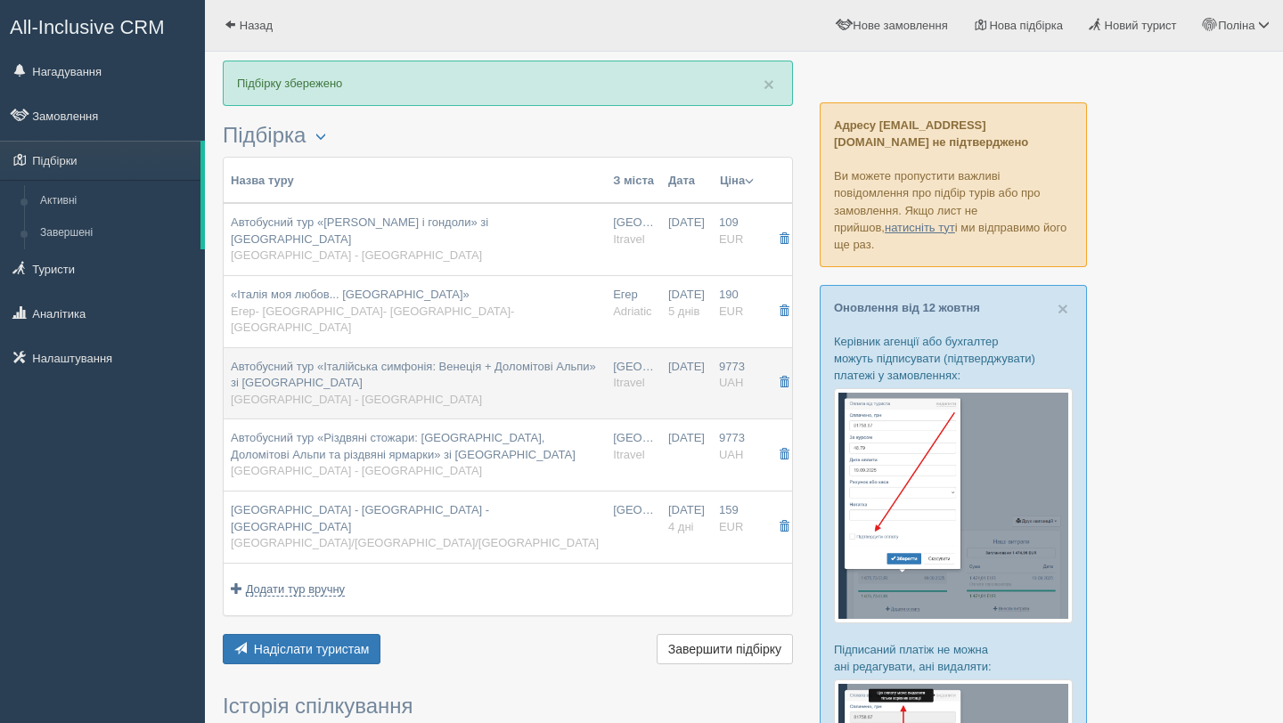
click at [712, 379] on td "9773 UAH 0" at bounding box center [737, 383] width 50 height 72
type input "Автобусний тур «Італійська симфонія: Венеція + Доломітові Альпи» зі Львова"
type input "Львів - Львів"
type input "https://www.i-travel.com.ua/?p=45491"
type input "Itravel"
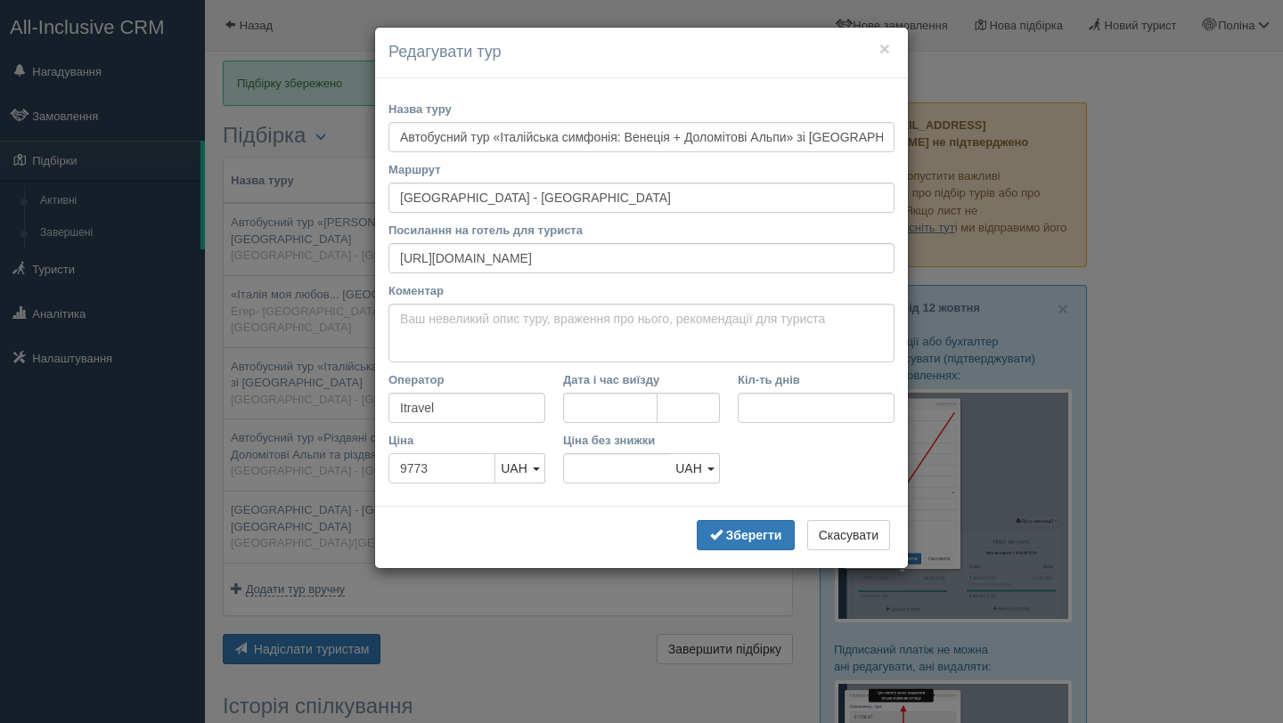
click at [433, 463] on input "9773" at bounding box center [441, 468] width 107 height 30
type input "977"
type input "9773"
type input "9"
type input "0"
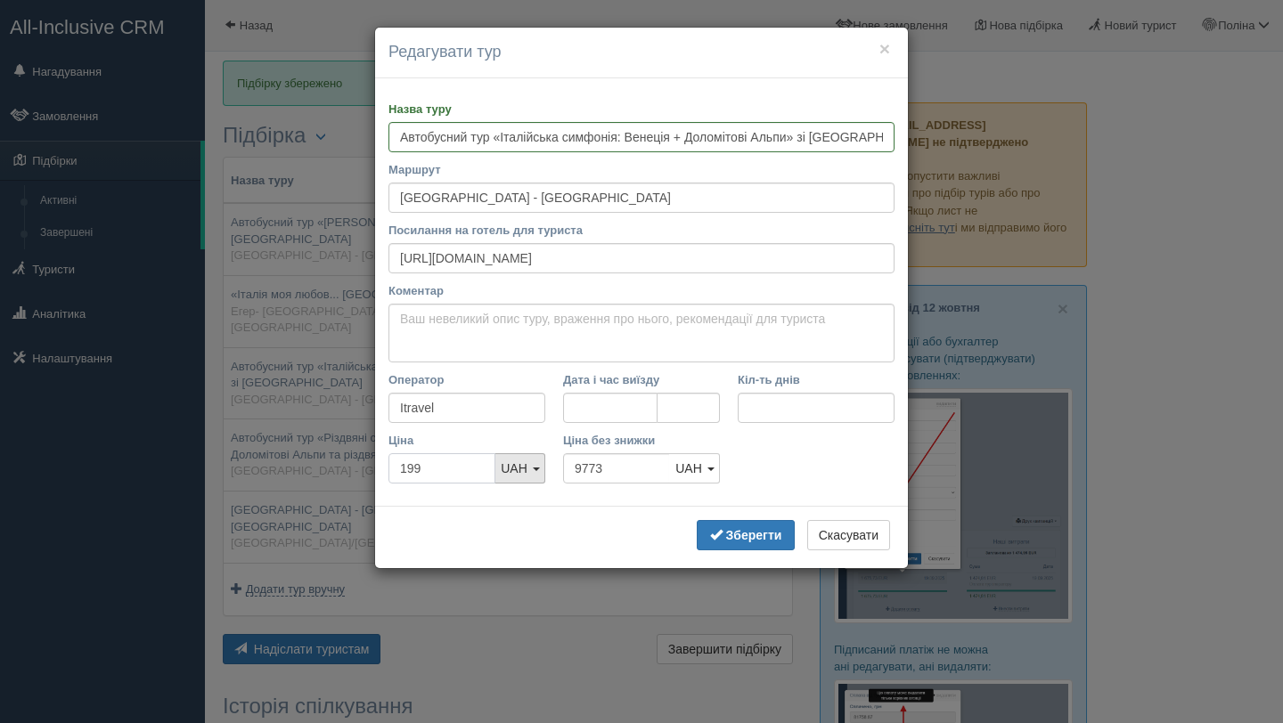
type input "199"
click at [504, 470] on span "UAH" at bounding box center [514, 468] width 27 height 14
click at [528, 552] on link "EUR" at bounding box center [519, 558] width 49 height 29
click at [643, 464] on input "9773" at bounding box center [616, 468] width 107 height 30
type input "9"
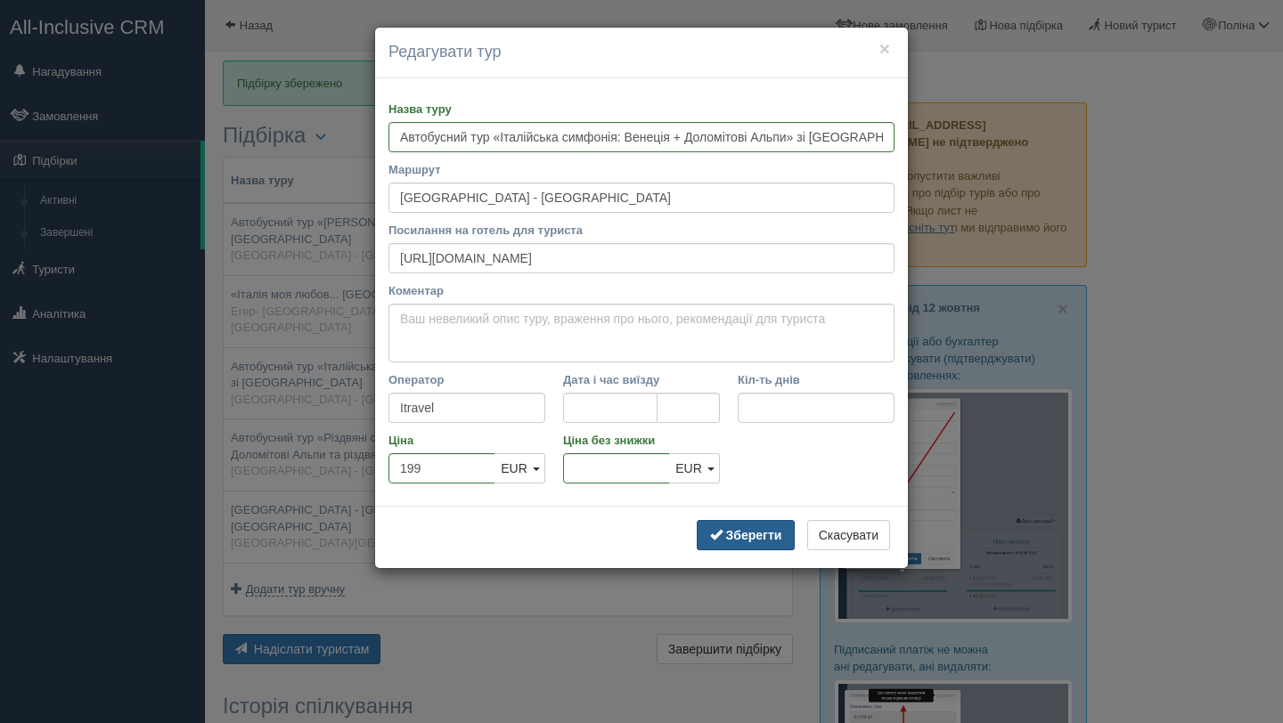
click at [751, 534] on b "Зберегти" at bounding box center [754, 535] width 56 height 14
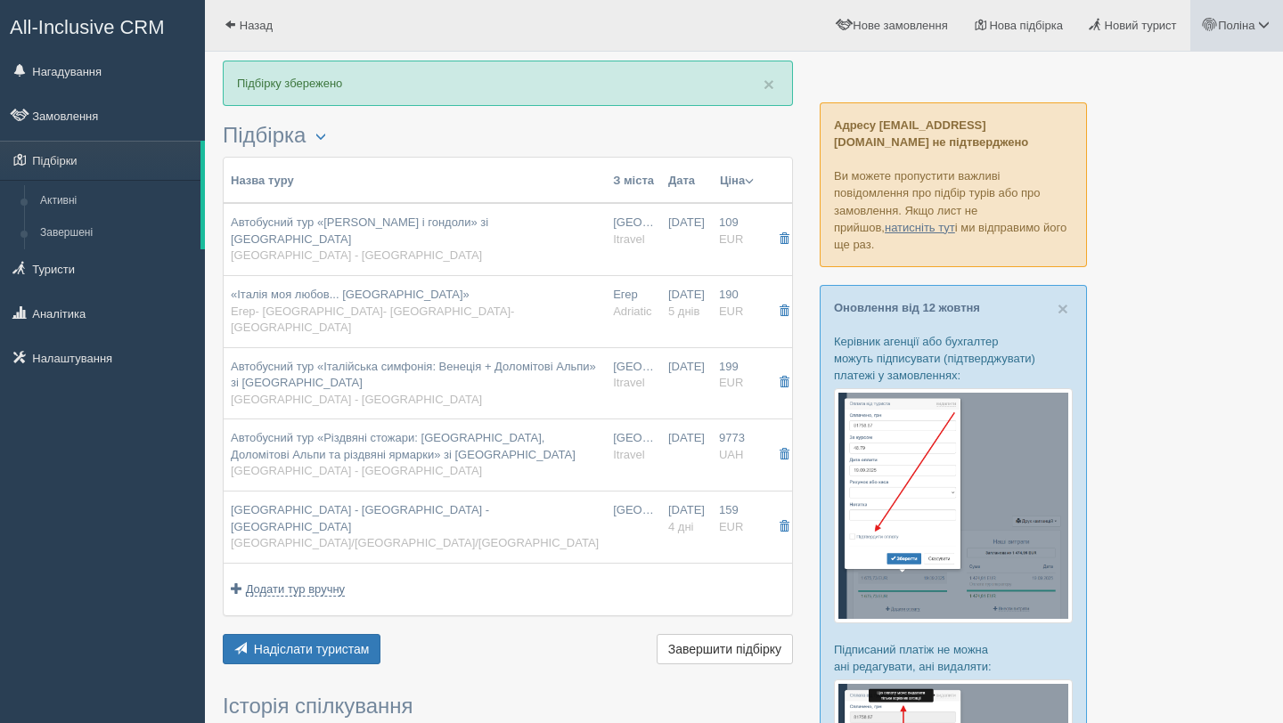
click at [1248, 30] on span "Поліна" at bounding box center [1236, 25] width 37 height 13
click at [1184, 76] on span "Мій профіль" at bounding box center [1157, 78] width 66 height 13
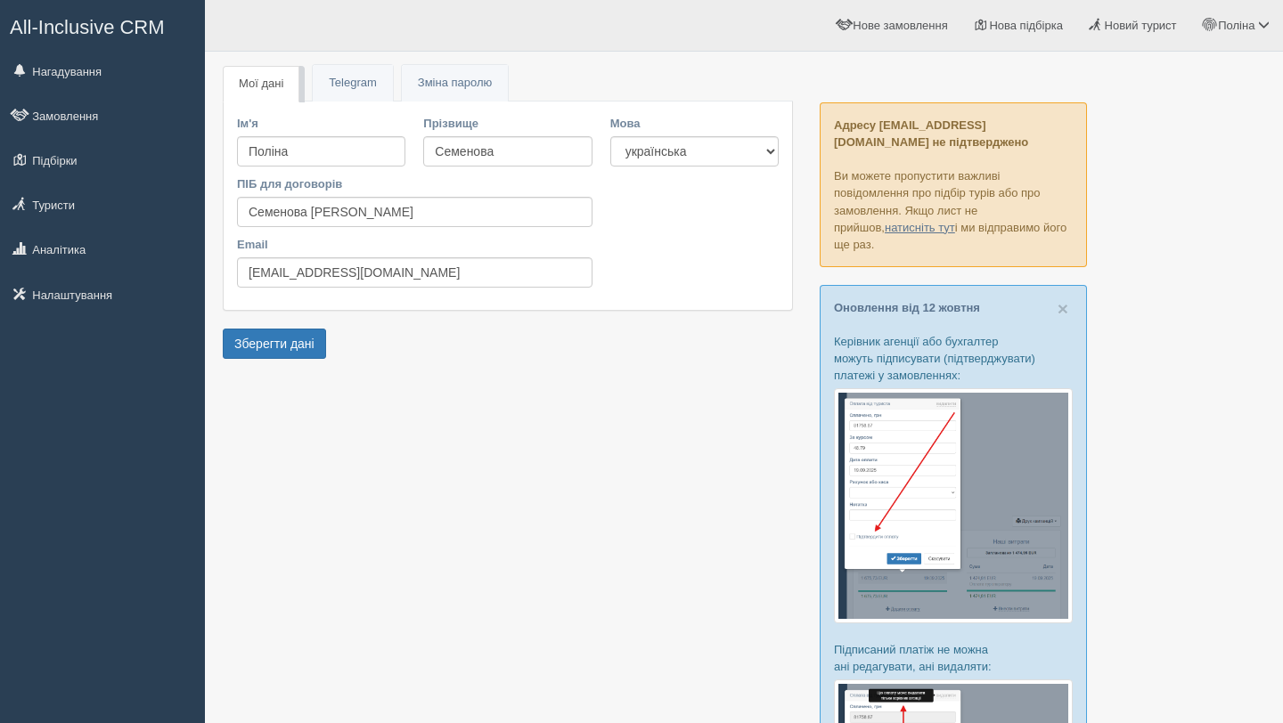
click at [271, 80] on link "Мої дані" at bounding box center [261, 84] width 77 height 37
click at [224, 81] on link "Мої дані" at bounding box center [261, 84] width 77 height 37
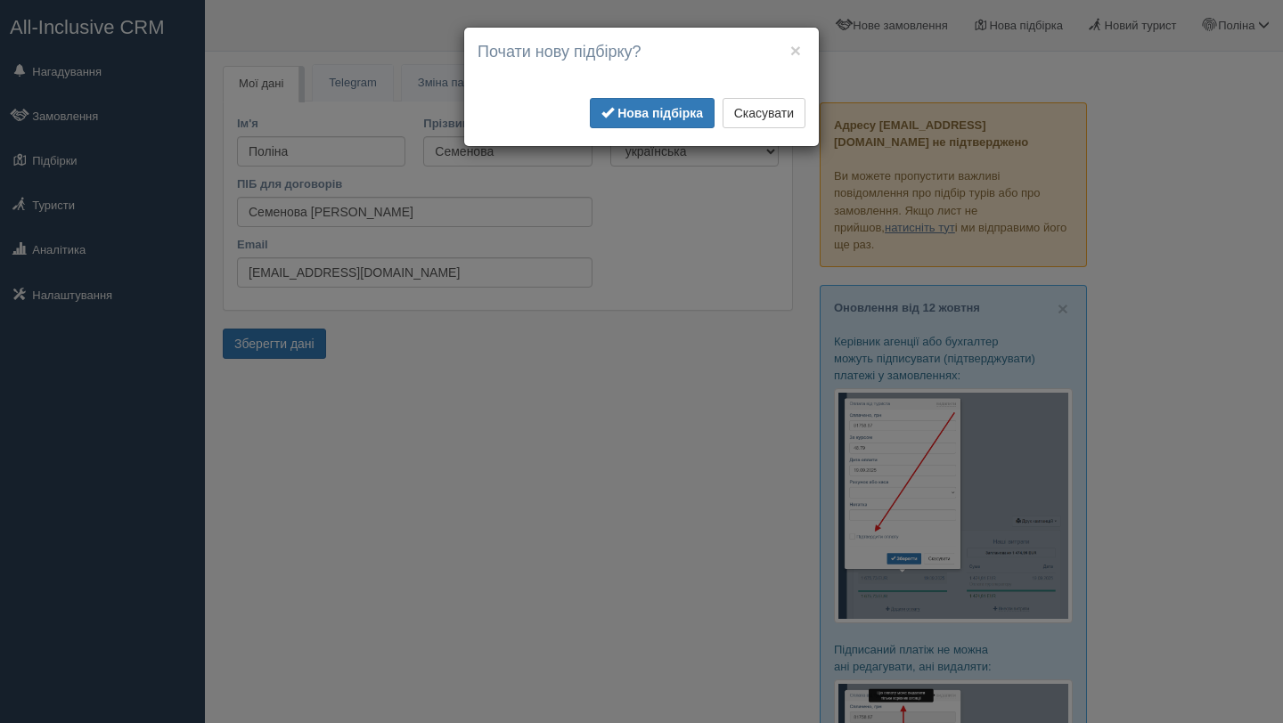
click at [806, 54] on div "× Почати нову підбірку? Додати готелі у нову підбірку? Для інтеграції з пошуком…" at bounding box center [641, 87] width 355 height 118
click at [790, 59] on button "×" at bounding box center [795, 50] width 11 height 19
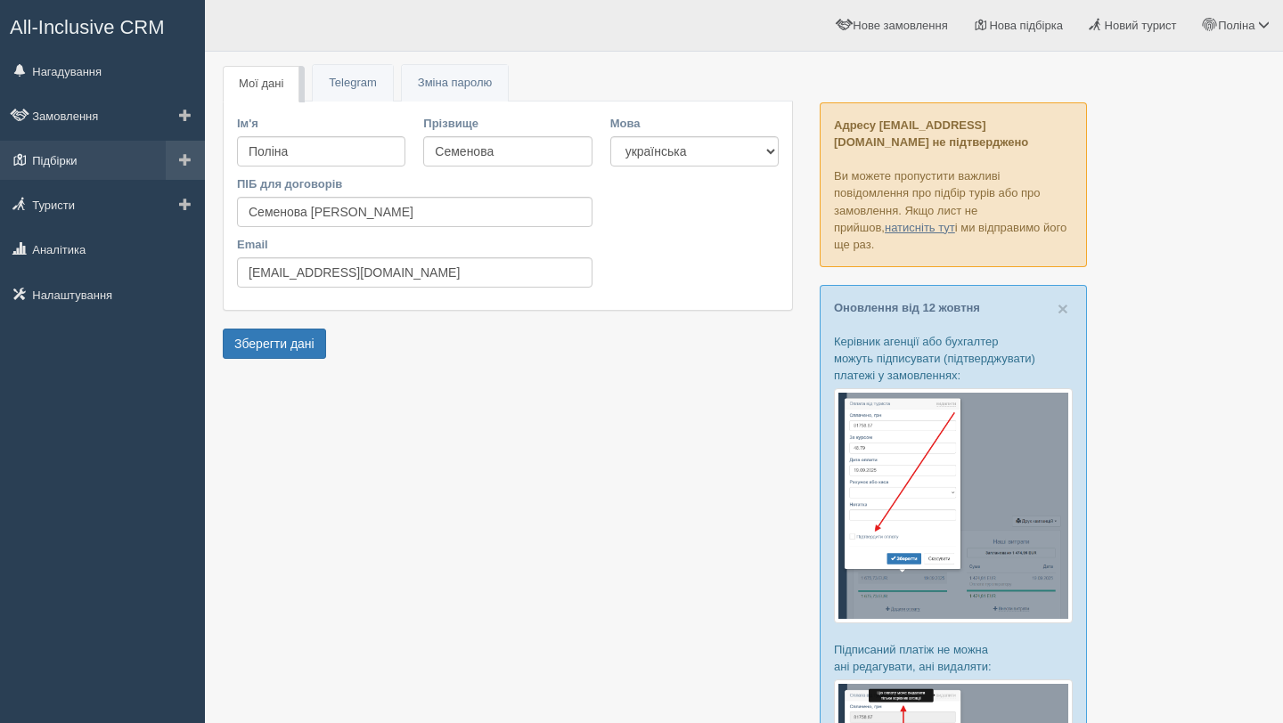
click at [77, 174] on link "Підбірки" at bounding box center [102, 160] width 205 height 39
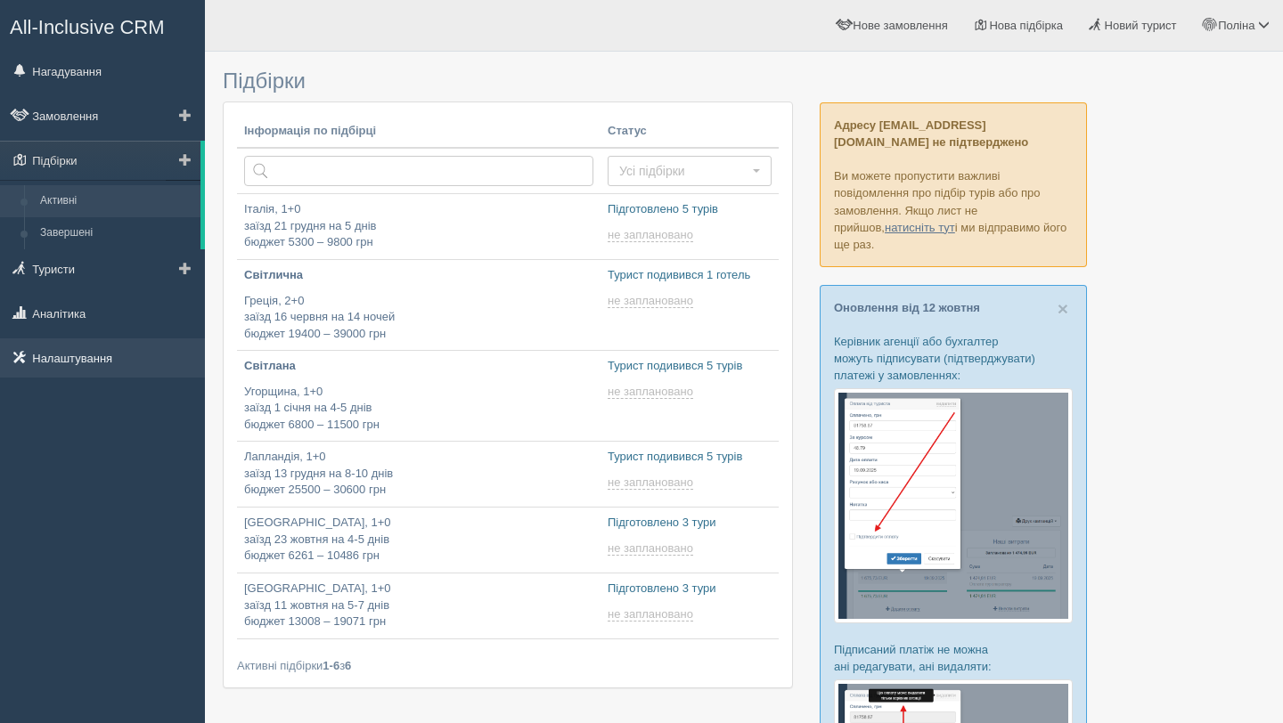
click at [74, 354] on link "Налаштування" at bounding box center [102, 357] width 205 height 39
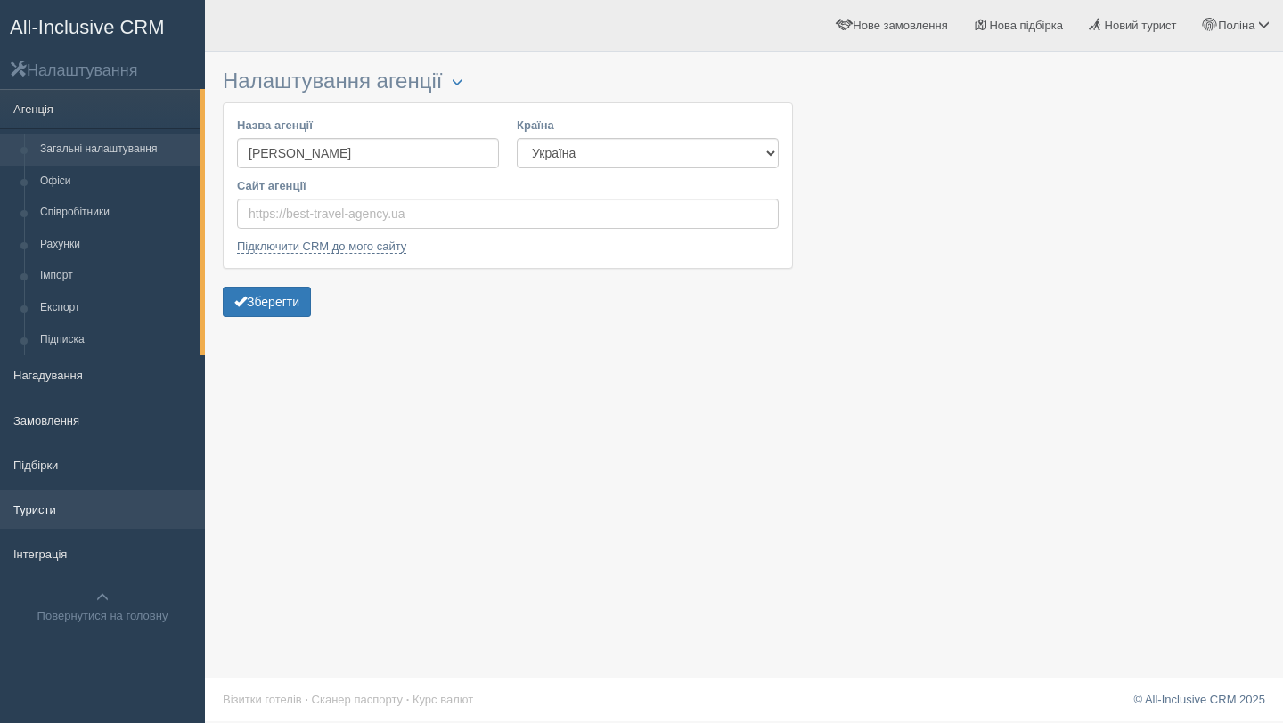
scroll to position [2, 0]
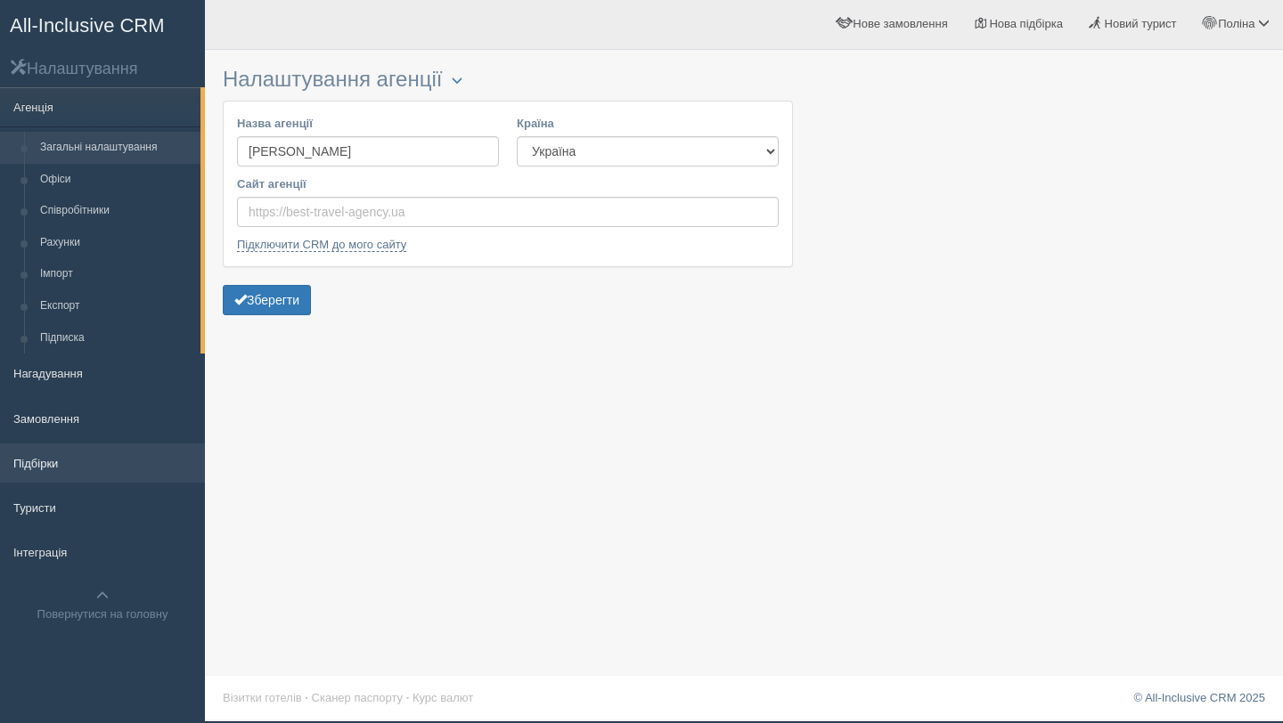
click at [41, 463] on link "Підбірки" at bounding box center [102, 463] width 205 height 39
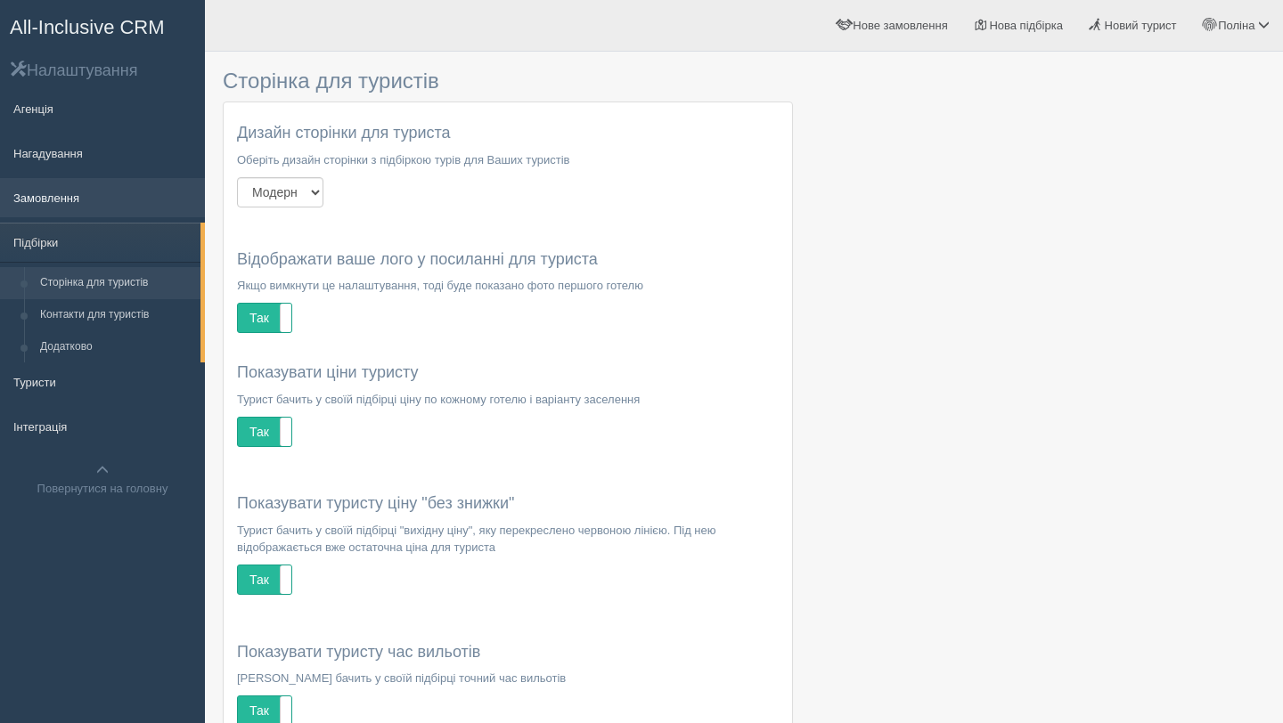
click at [69, 205] on link "Замовлення" at bounding box center [102, 197] width 205 height 39
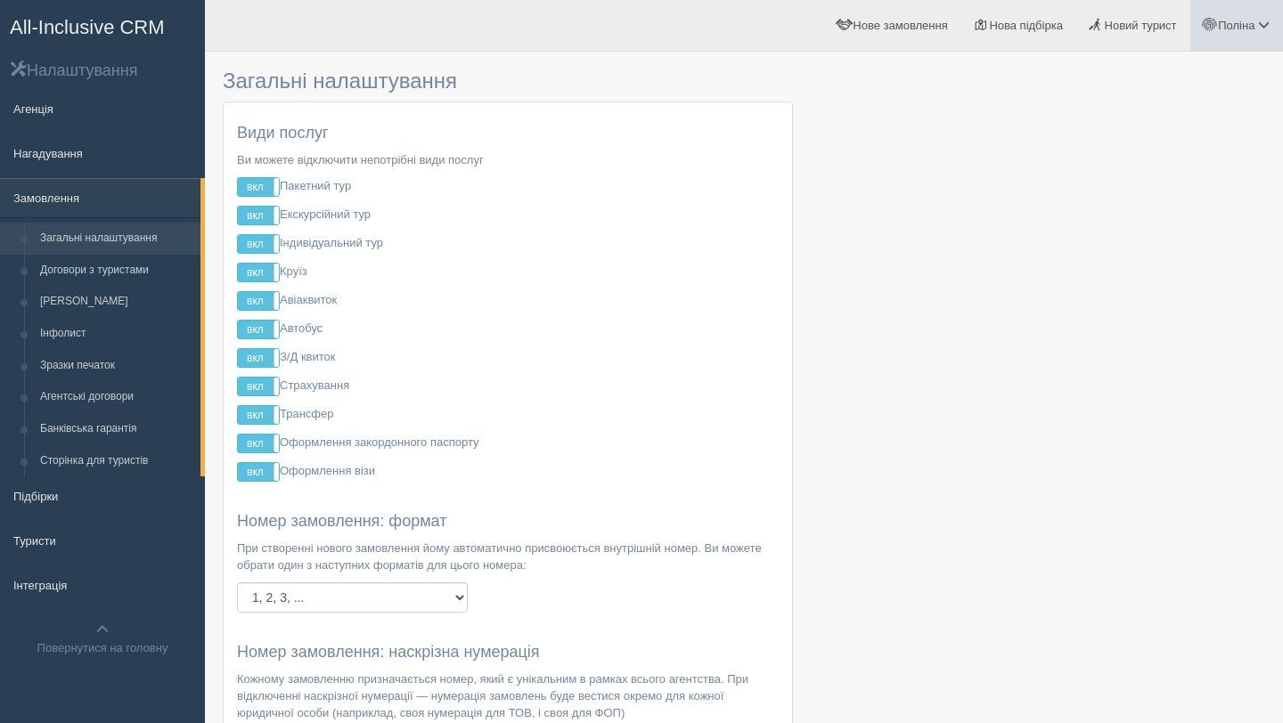
click at [1241, 29] on span "Поліна" at bounding box center [1236, 25] width 37 height 13
click at [1137, 194] on span "Допомога" at bounding box center [1150, 192] width 52 height 13
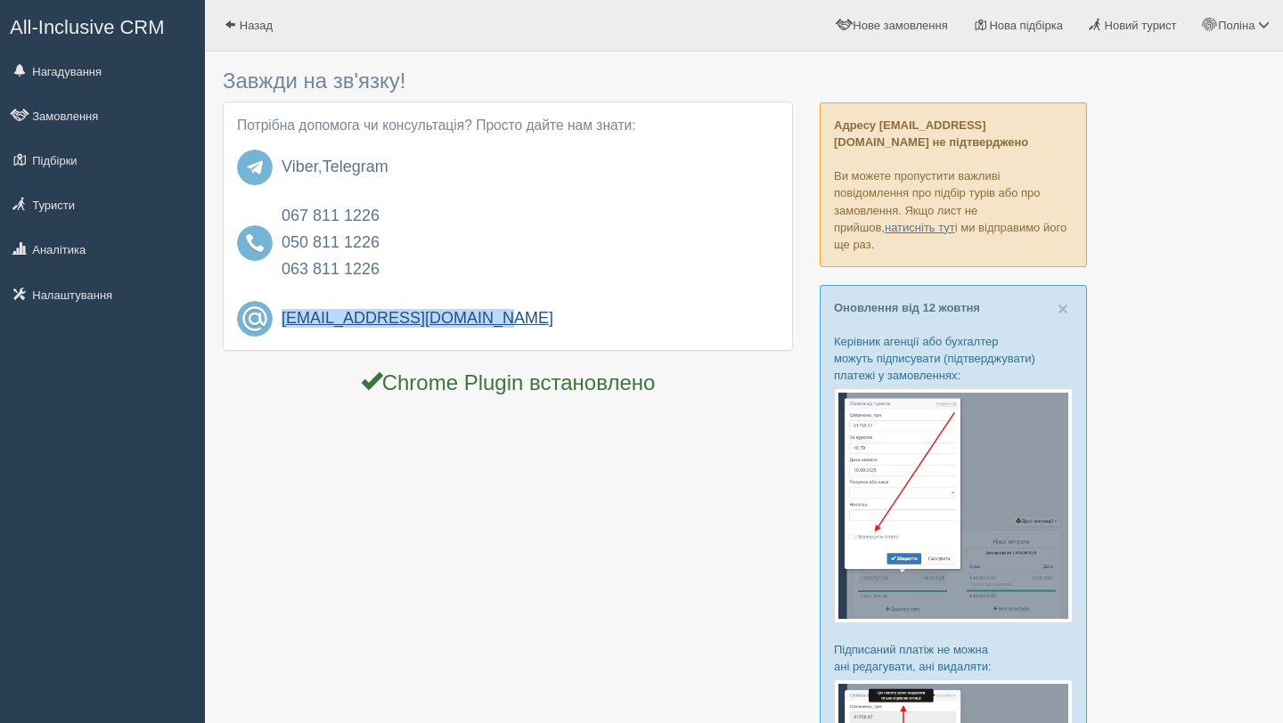
drag, startPoint x: 286, startPoint y: 298, endPoint x: 523, endPoint y: 320, distance: 237.9
click at [523, 320] on div "Потрібна допомога чи консультація? Просто дайте нам знати: Viber , Telegram 067…" at bounding box center [508, 225] width 568 height 247
copy h4 "[EMAIL_ADDRESS][DOMAIN_NAME]"
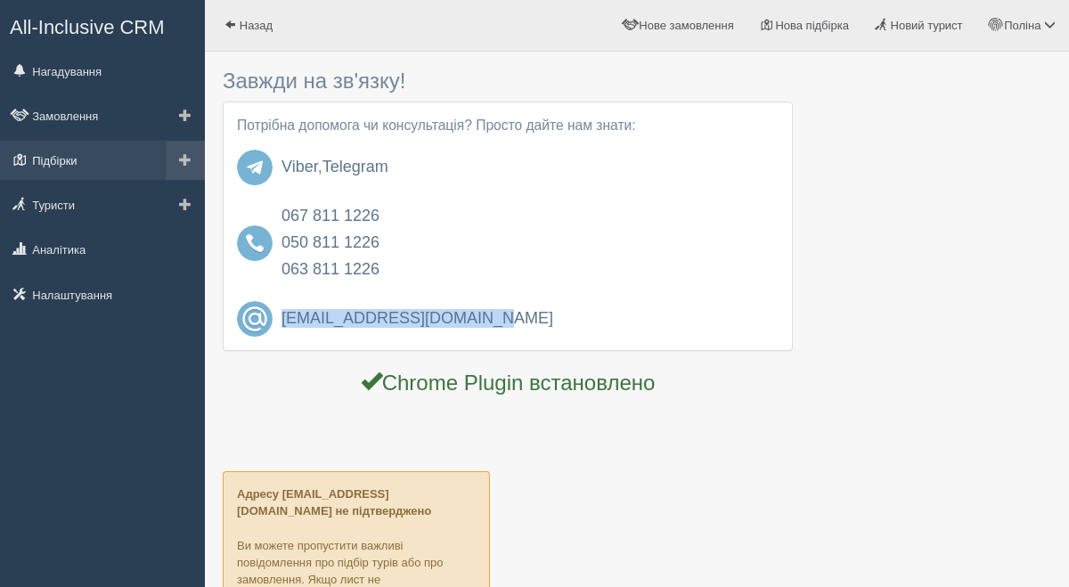
click at [61, 164] on link "Підбірки" at bounding box center [102, 160] width 205 height 39
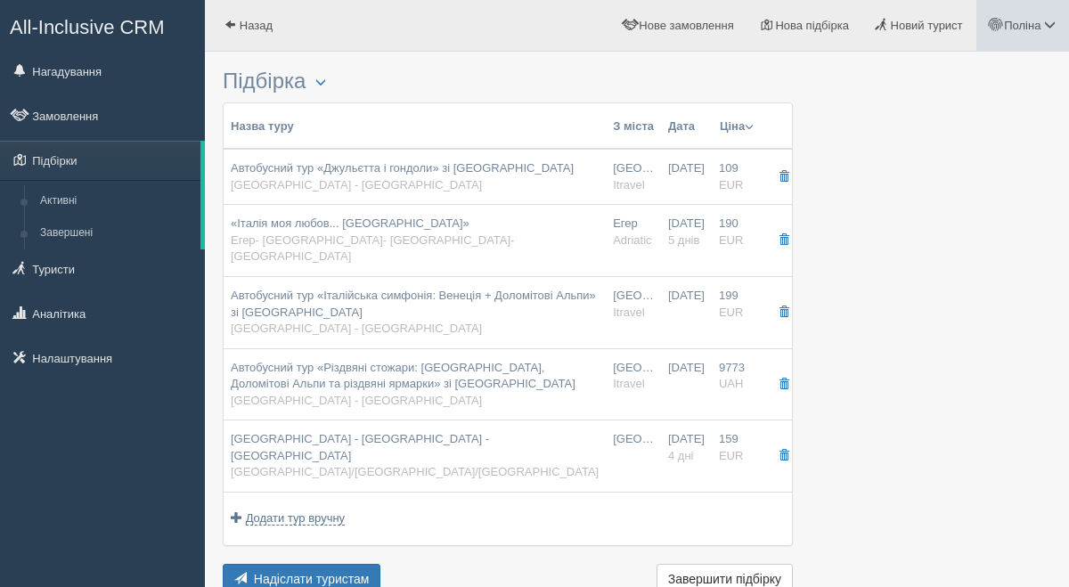
click at [1007, 20] on span "Поліна" at bounding box center [1022, 25] width 37 height 13
click at [929, 86] on link "Мій профіль" at bounding box center [971, 80] width 194 height 38
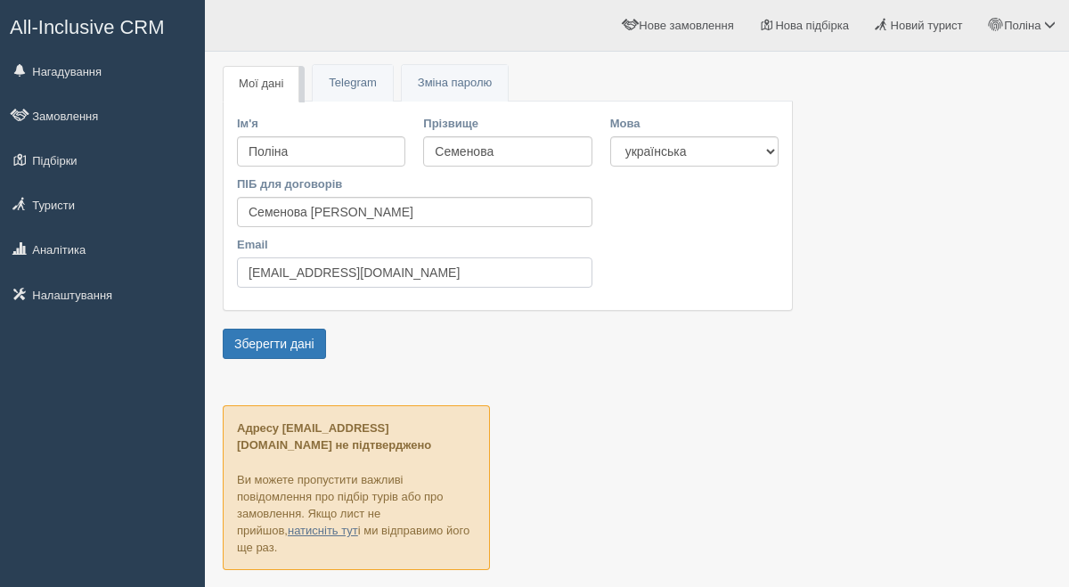
drag, startPoint x: 409, startPoint y: 272, endPoint x: 224, endPoint y: 269, distance: 184.4
click at [224, 269] on div "Ім'я [PERSON_NAME] Прізвище [PERSON_NAME] ПІБ для договорів Семенова [PERSON_NA…" at bounding box center [508, 206] width 568 height 208
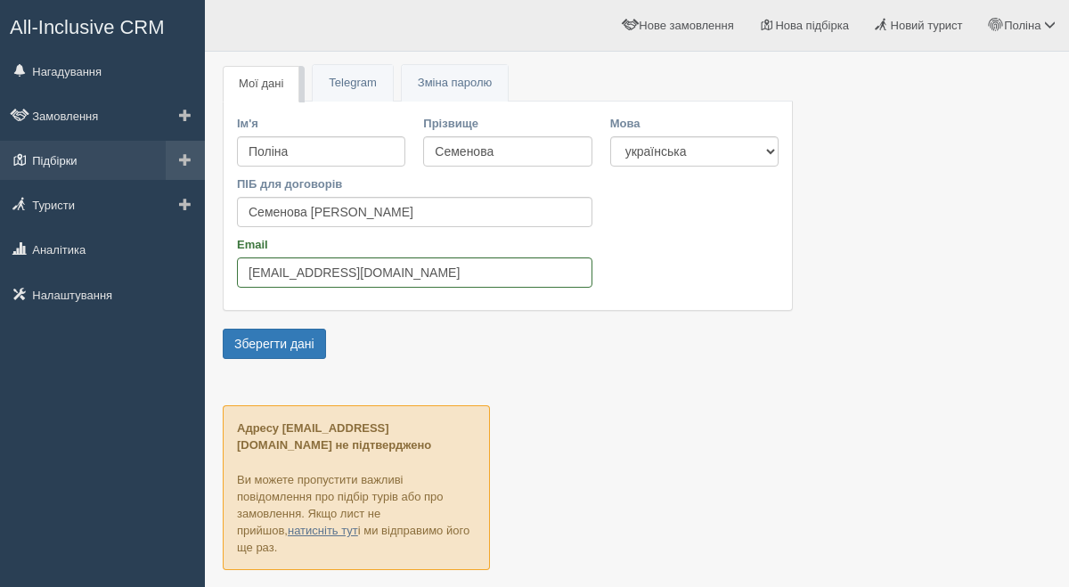
click at [76, 155] on link "Підбірки" at bounding box center [102, 160] width 205 height 39
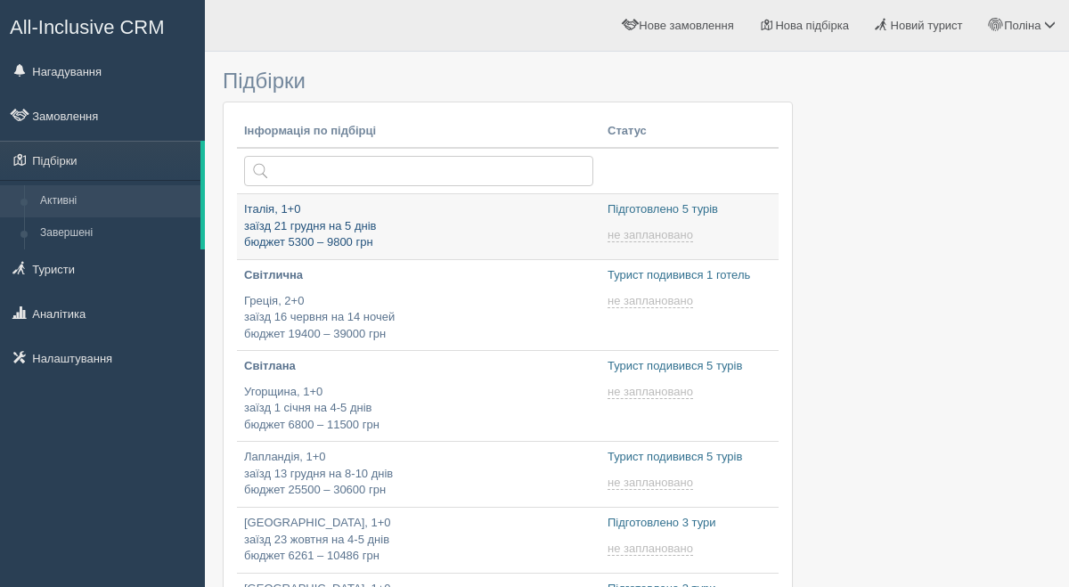
click at [350, 237] on p "Італія, 1+0 заїзд 21 грудня на 5 днів бюджет 5300 – 9800 грн" at bounding box center [418, 226] width 349 height 50
type input "[DATE] 12:05"
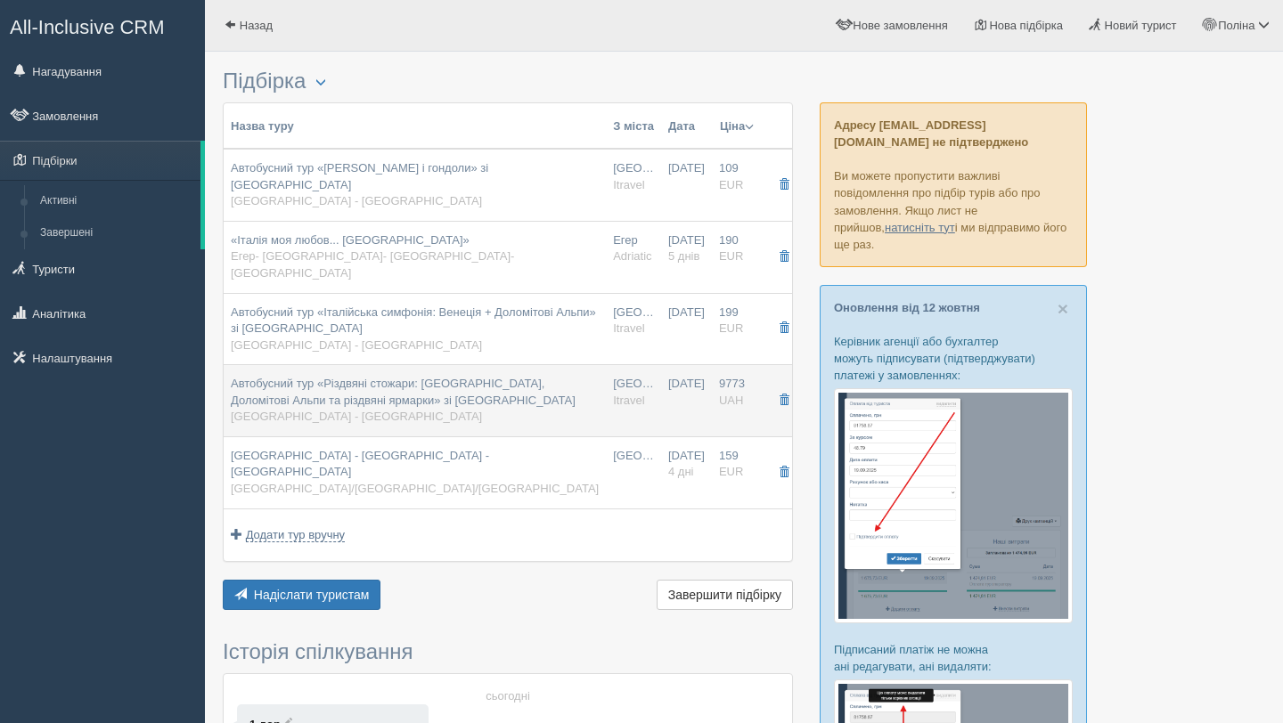
click at [673, 389] on td "29.12.2025" at bounding box center [686, 401] width 51 height 72
type input "Автобусний тур «Різдвяні стожари: Венеція, Доломітові Альпи та різдвяні ярмарки…"
type input "Львів - Львів"
type input "https://www.i-travel.com.ua/?p=51571"
type input "Itravel"
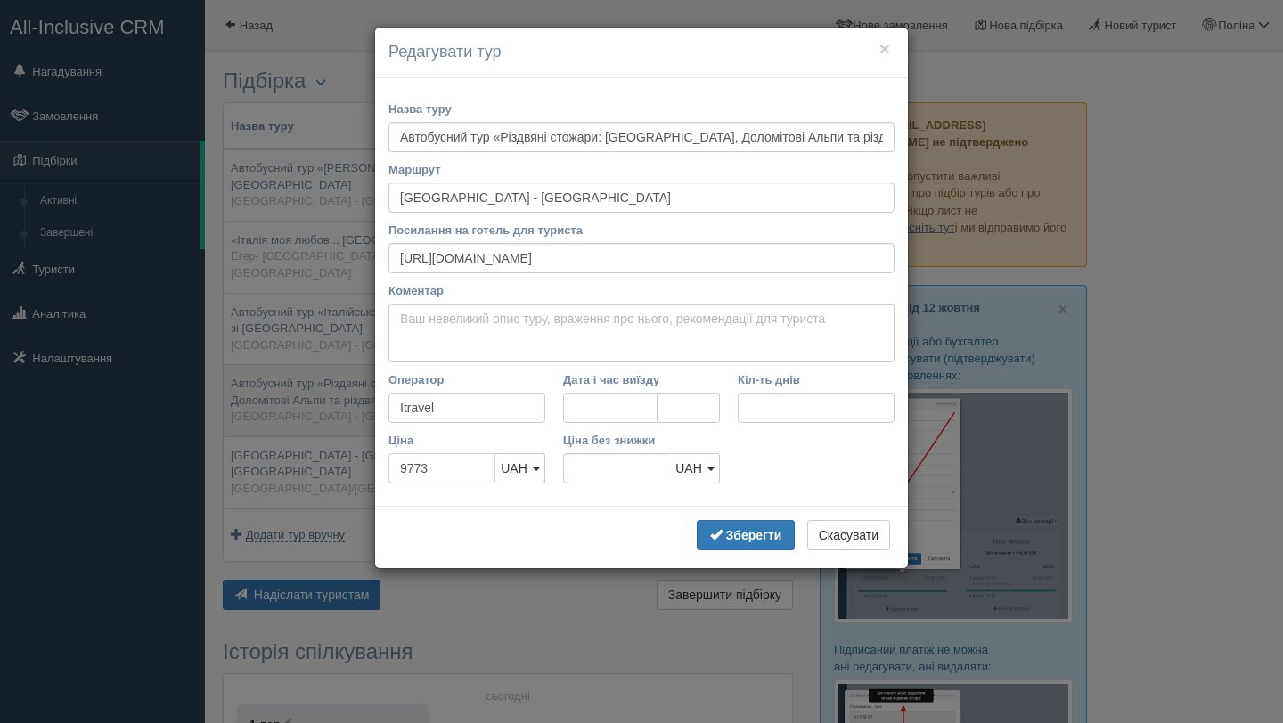
click at [460, 468] on input "9773" at bounding box center [441, 468] width 107 height 30
type input "9773"
type input "9"
type input "199"
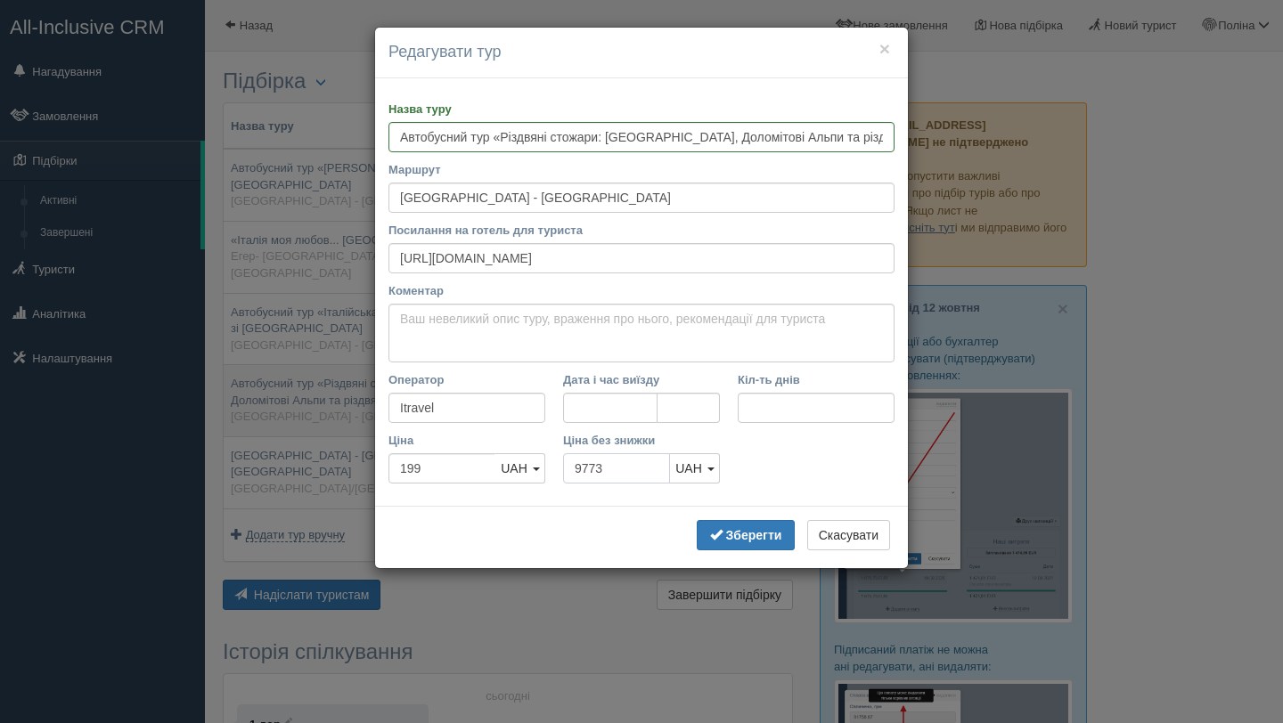
click at [641, 469] on input "9773" at bounding box center [616, 468] width 107 height 30
type input "9"
click at [745, 544] on button "Зберегти" at bounding box center [746, 535] width 98 height 30
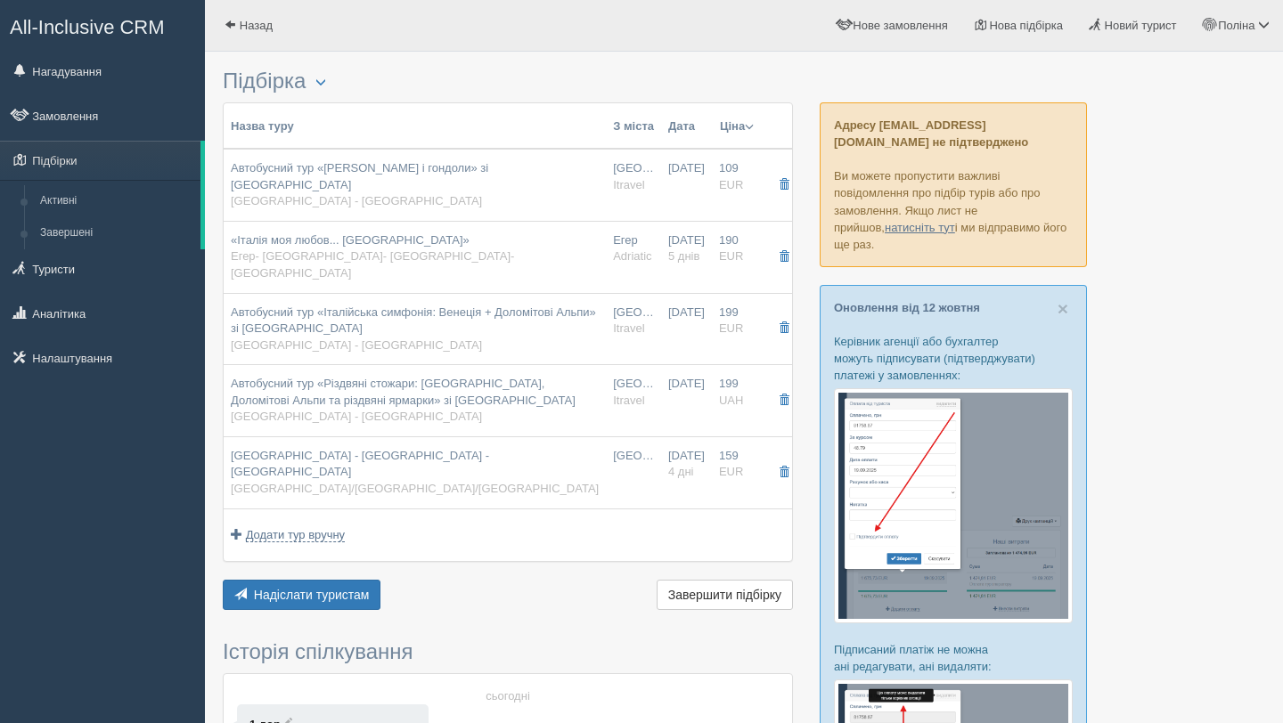
click at [738, 135] on th "Ціна Спочатку дешеві Спочатку дорогі Масова знижка" at bounding box center [737, 126] width 50 height 46
click at [732, 135] on button "Ціна" at bounding box center [737, 127] width 36 height 20
click at [686, 160] on link "Спочатку дешеві" at bounding box center [669, 151] width 167 height 29
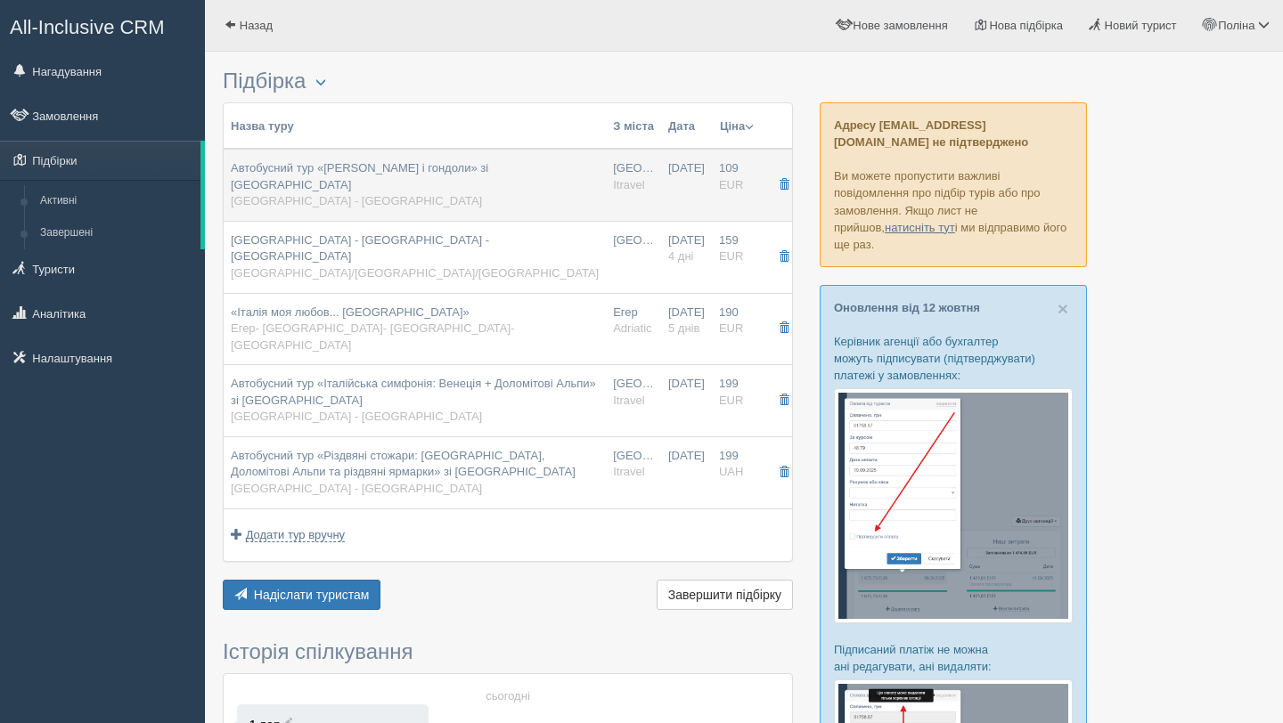
click at [396, 197] on div "Автобусний тур «Джульєтта і гондоли» зі Львова Львів - Будапешт" at bounding box center [415, 185] width 368 height 50
type input "Автобусний тур «Джульєтта і гондоли» зі Львова"
type input "Львів - Будапешт"
type input "https://www.i-travel.com.ua/?p=8011"
type input "109"
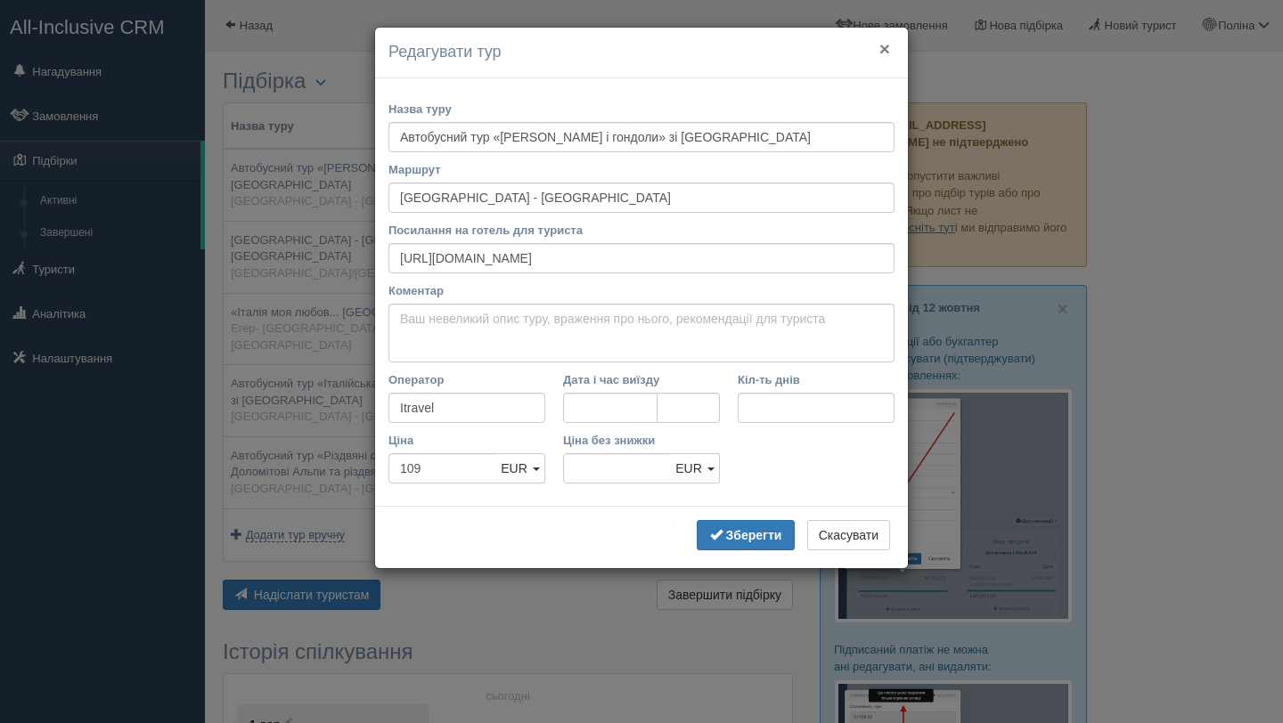
click at [886, 53] on button "×" at bounding box center [884, 48] width 11 height 19
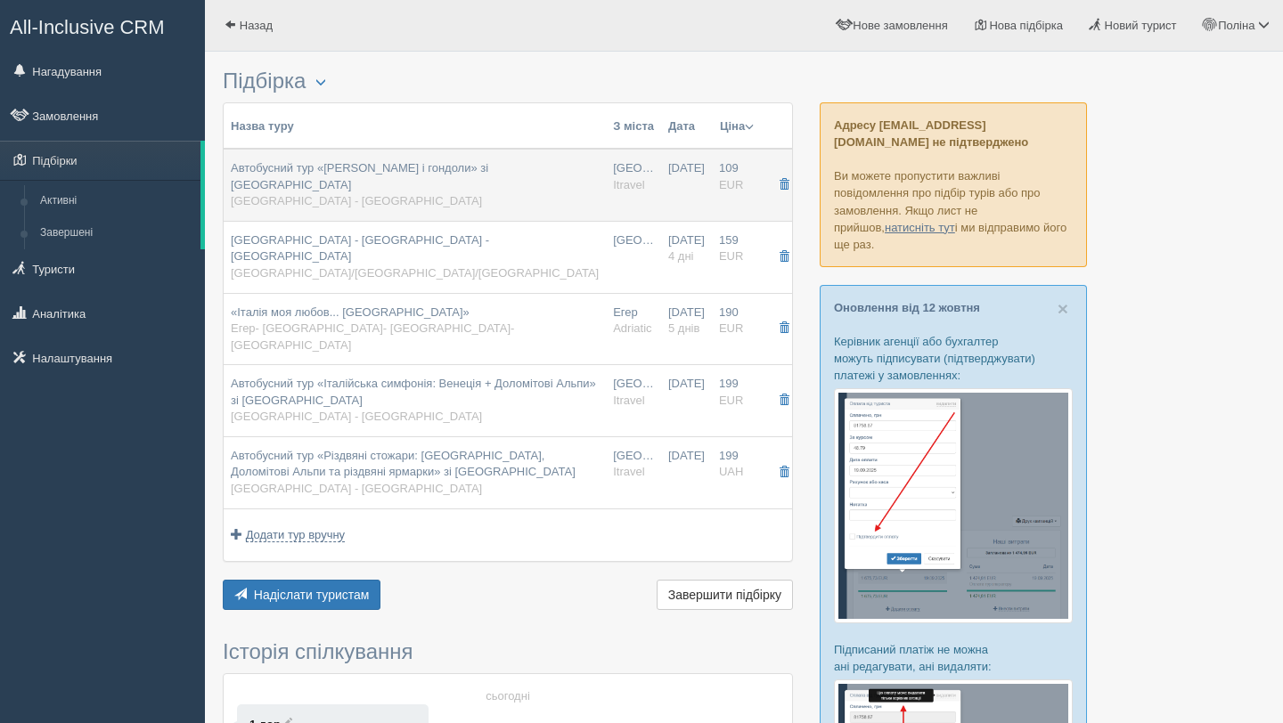
click at [380, 203] on div "Автобусний тур «Джульєтта і гондоли» зі Львова Львів - Будапешт" at bounding box center [415, 185] width 368 height 50
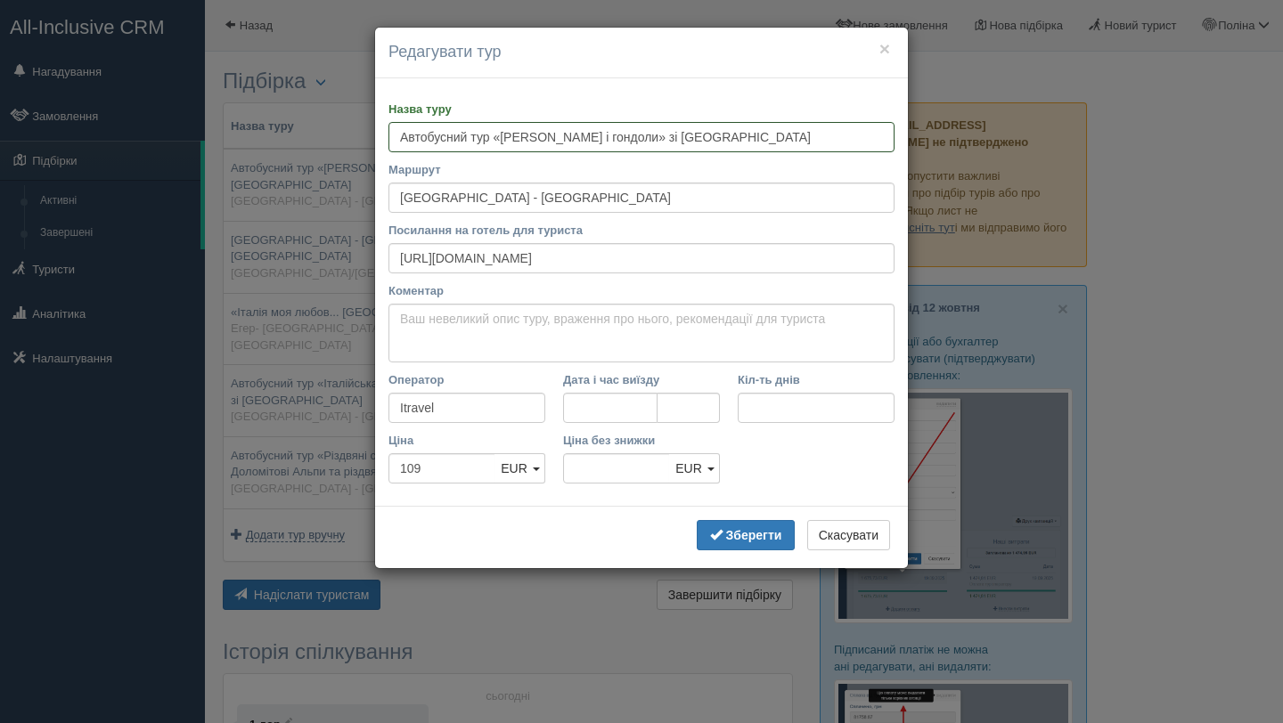
drag, startPoint x: 740, startPoint y: 133, endPoint x: 350, endPoint y: 119, distance: 390.4
click at [350, 119] on div "× Редагувати тур Назва туру Автобусний тур «Джульєтта і гондоли» зі Львова Марш…" at bounding box center [641, 361] width 1283 height 723
type input "Будапешт -"
click at [889, 51] on button "×" at bounding box center [884, 48] width 11 height 19
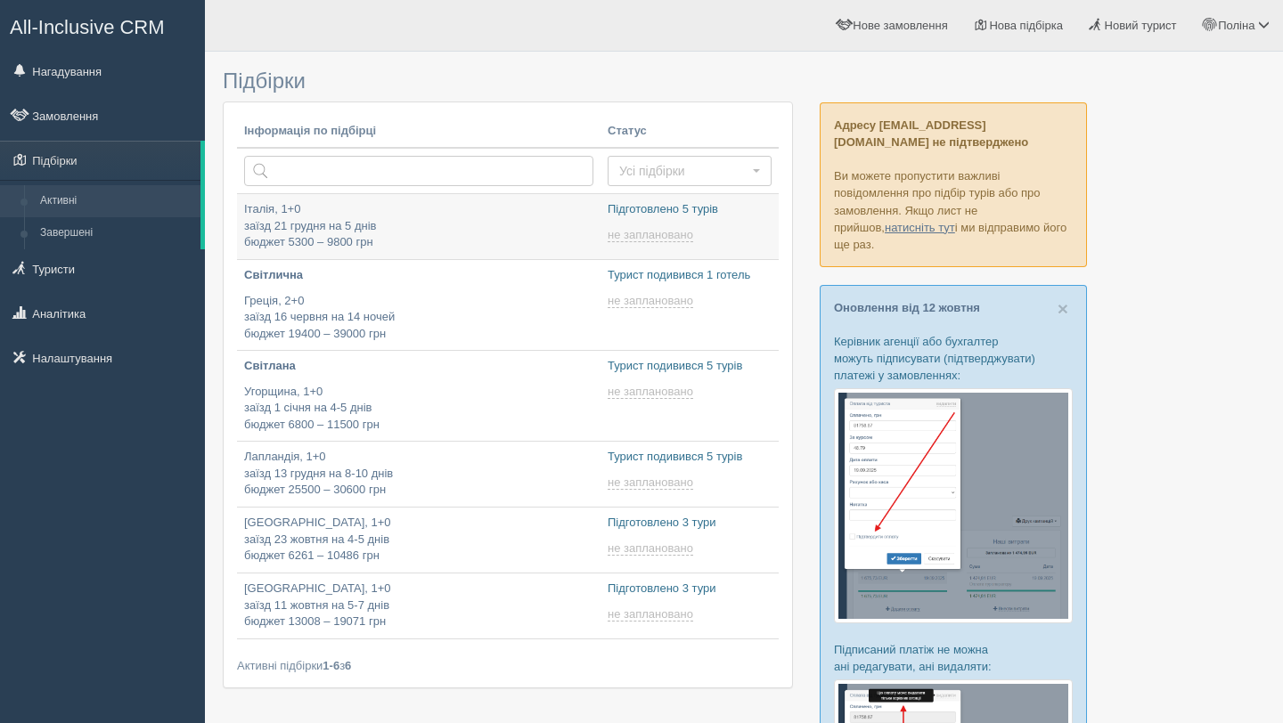
type input "[DATE] 12:25"
click at [1261, 41] on link "Поліна" at bounding box center [1236, 25] width 93 height 51
type input "[DATE] 12:25"
